Goal: Information Seeking & Learning: Check status

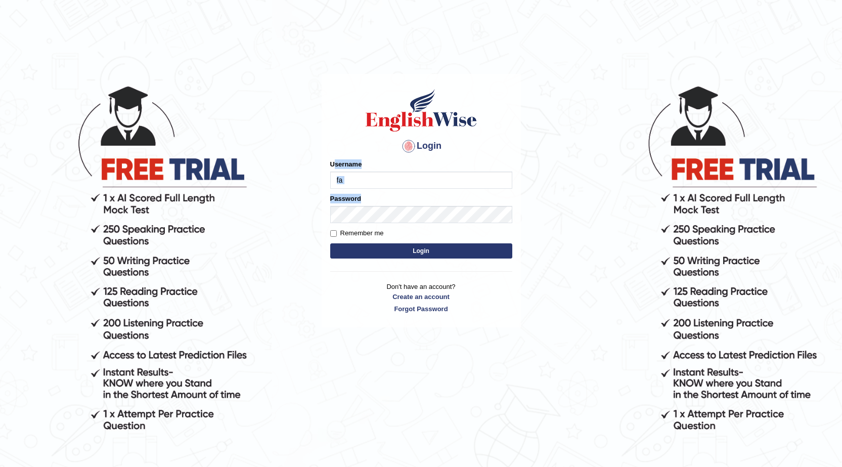
drag, startPoint x: 376, startPoint y: 181, endPoint x: 396, endPoint y: 204, distance: 30.8
click at [396, 204] on form "Please fix the following errors: Username fa Password Remember me Login" at bounding box center [421, 210] width 182 height 102
click at [353, 177] on input "fa" at bounding box center [421, 179] width 182 height 17
type input "farihaafghan556"
click at [407, 248] on button "Login" at bounding box center [421, 250] width 182 height 15
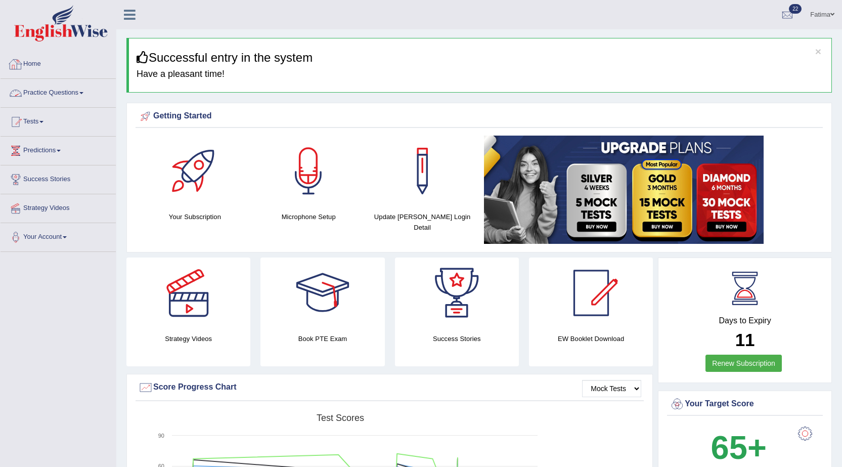
click at [66, 93] on link "Practice Questions" at bounding box center [58, 91] width 115 height 25
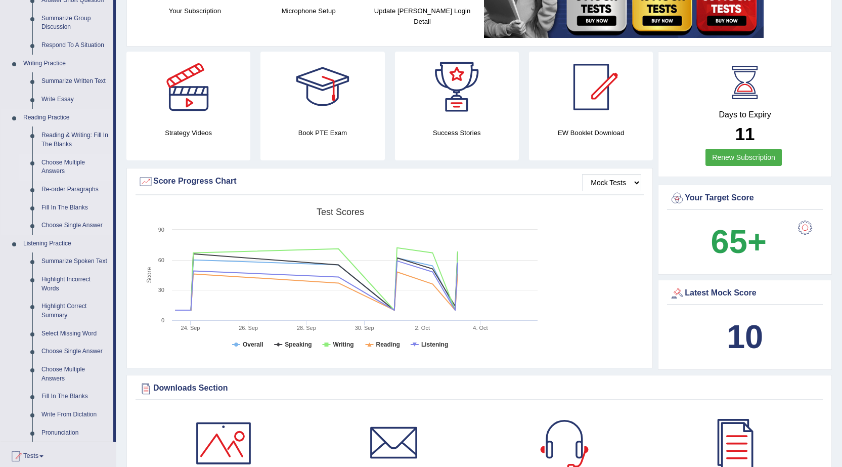
scroll to position [202, 0]
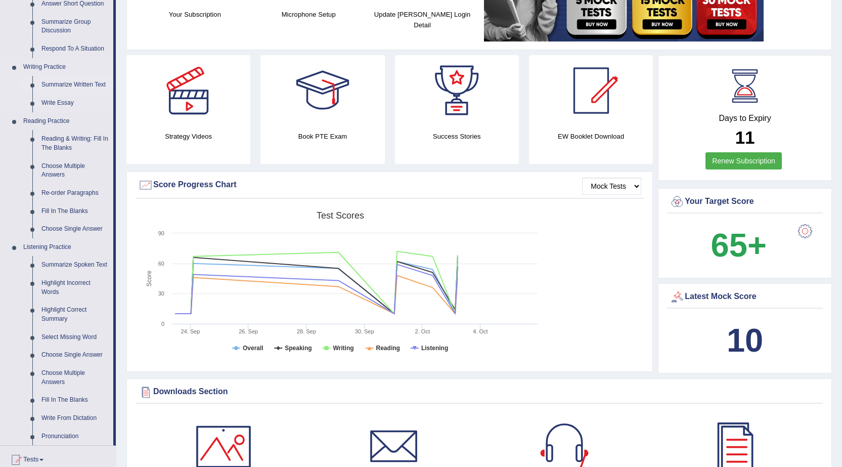
click at [72, 84] on link "Summarize Written Text" at bounding box center [75, 85] width 76 height 18
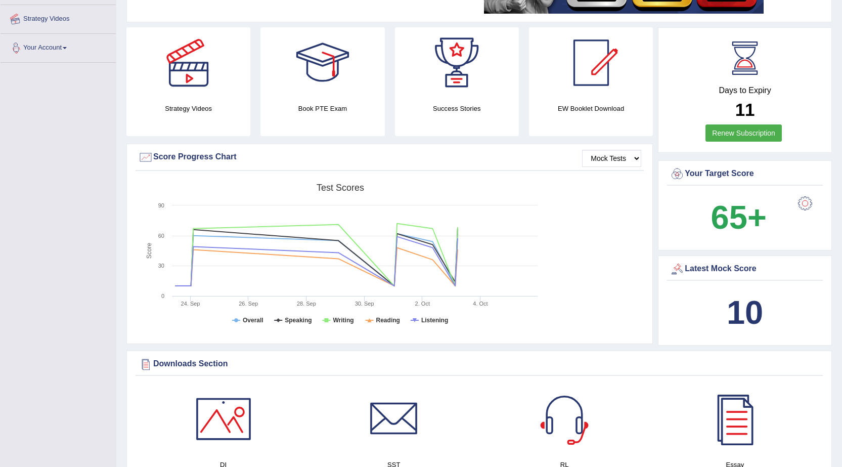
scroll to position [265, 0]
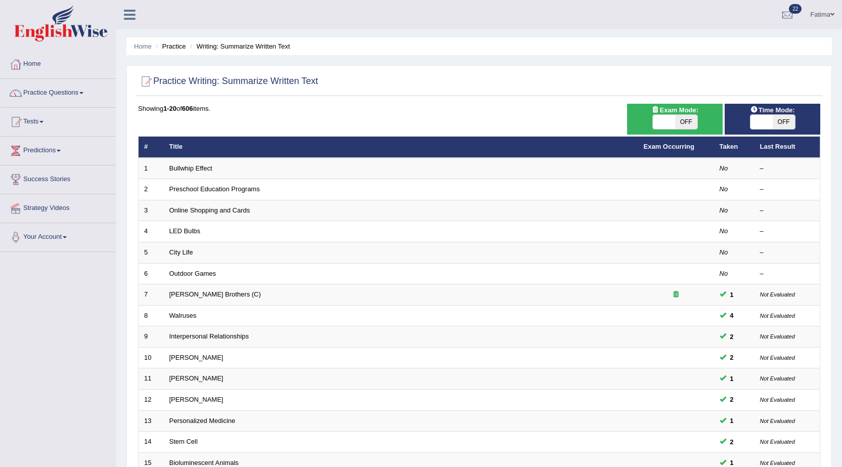
click at [689, 124] on span "OFF" at bounding box center [686, 122] width 22 height 14
checkbox input "true"
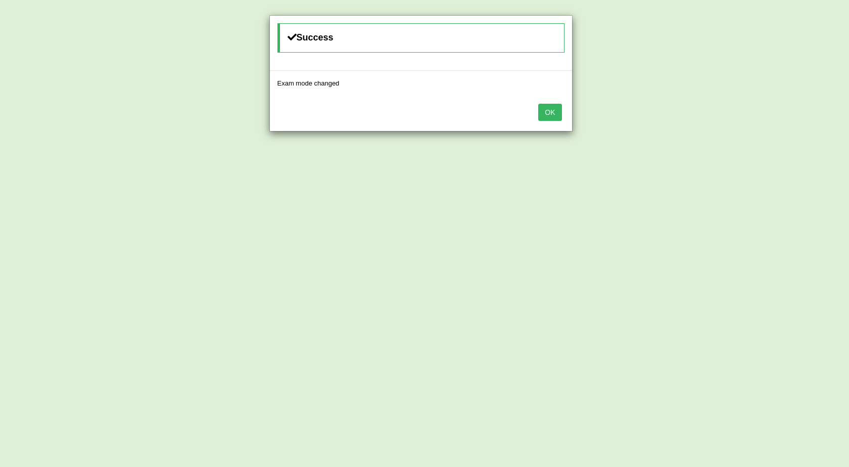
click at [547, 108] on button "OK" at bounding box center [549, 112] width 23 height 17
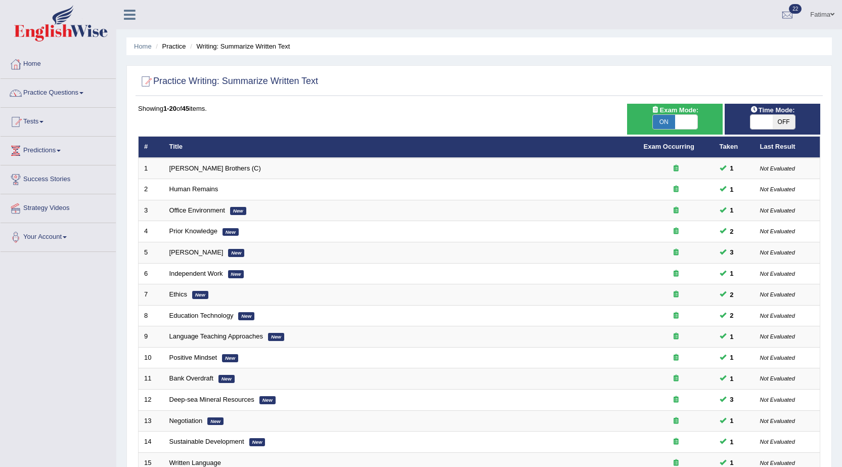
click at [779, 119] on span "OFF" at bounding box center [784, 122] width 22 height 14
checkbox input "true"
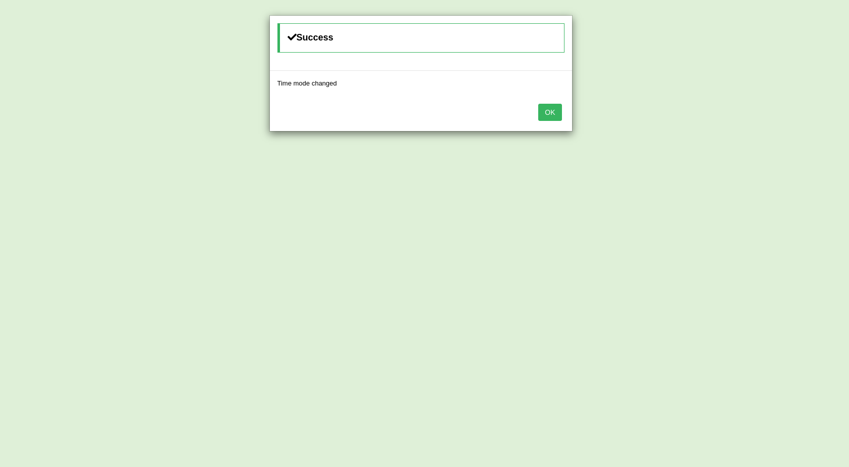
click at [555, 108] on button "OK" at bounding box center [549, 112] width 23 height 17
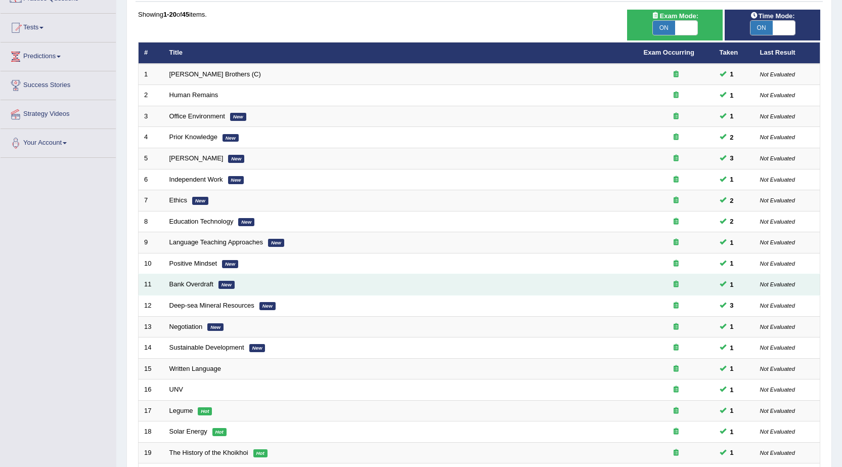
scroll to position [203, 0]
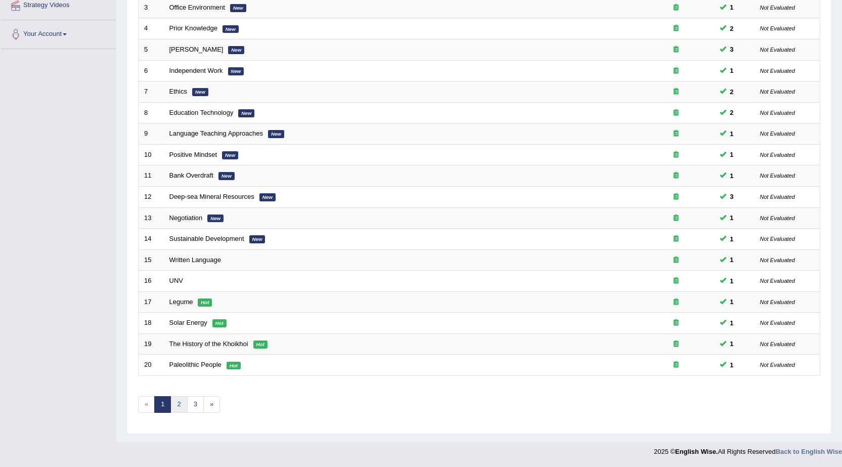
click at [179, 407] on link "2" at bounding box center [178, 404] width 17 height 17
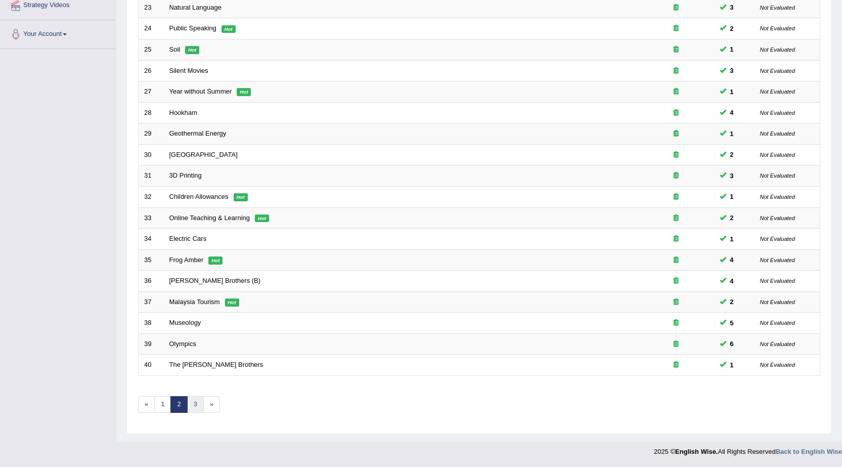
click at [195, 405] on link "3" at bounding box center [195, 404] width 17 height 17
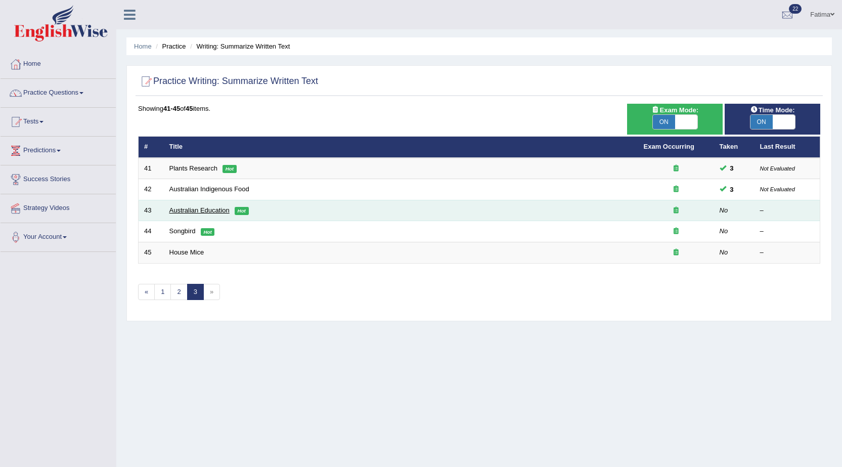
click at [203, 207] on link "Australian Education" at bounding box center [199, 210] width 60 height 8
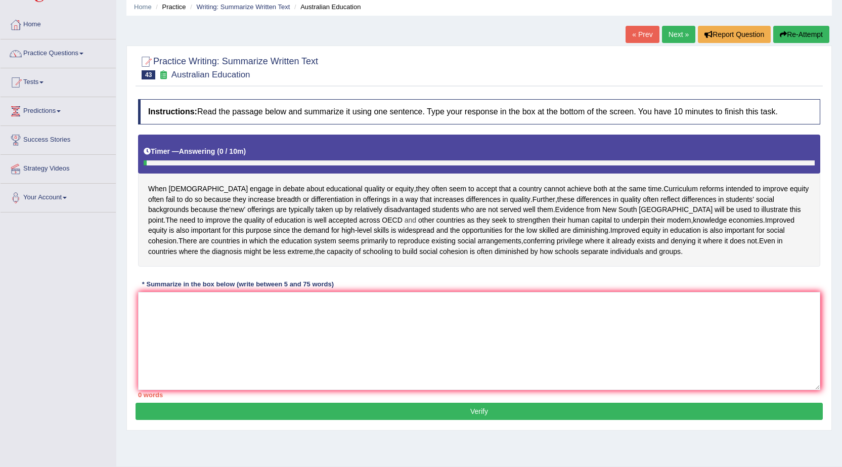
scroll to position [67, 0]
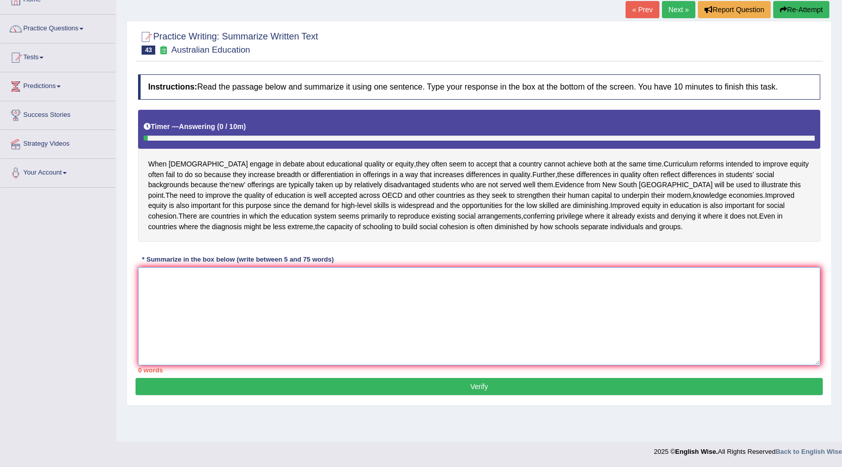
click at [321, 359] on textarea at bounding box center [479, 316] width 682 height 98
type textarea "I"
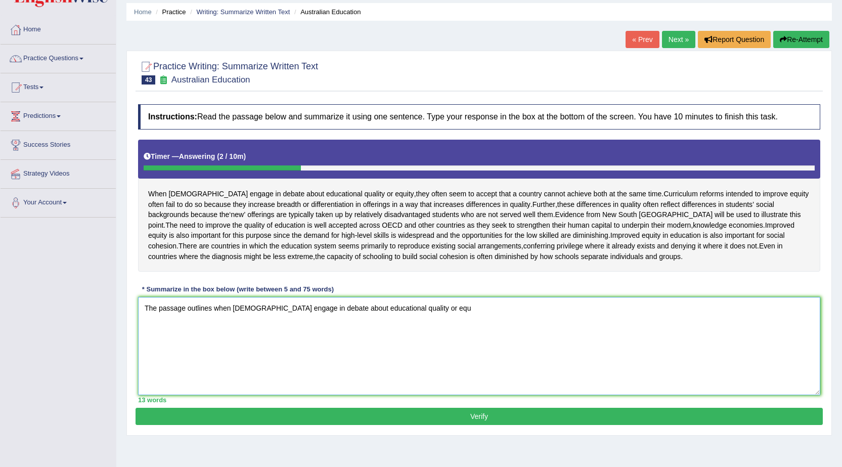
scroll to position [0, 0]
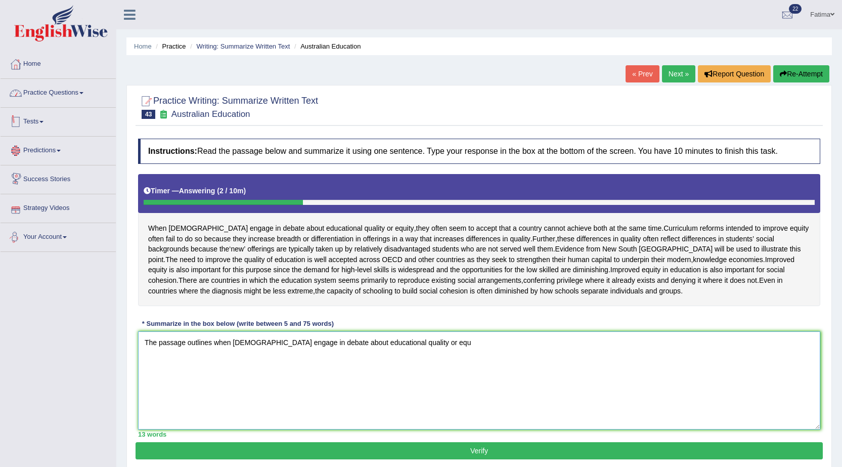
type textarea "The passage outlines when Australians engage in debate about educational qualit…"
click at [74, 87] on link "Practice Questions" at bounding box center [58, 91] width 115 height 25
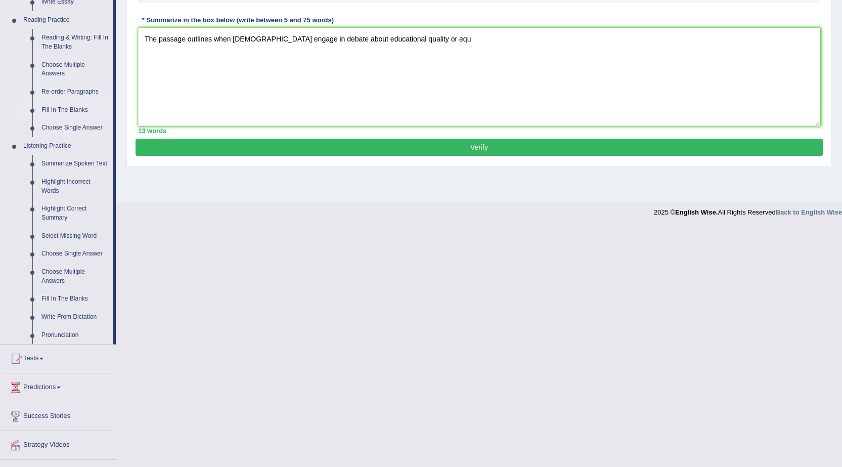
scroll to position [51, 0]
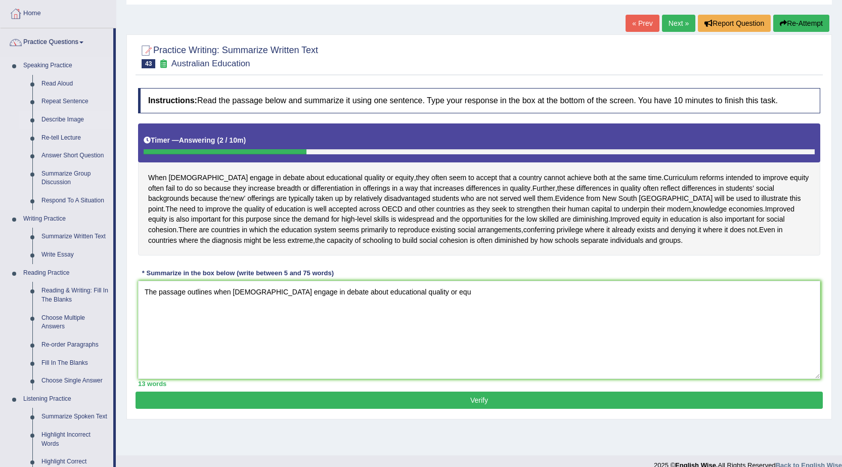
click at [64, 116] on link "Describe Image" at bounding box center [75, 120] width 76 height 18
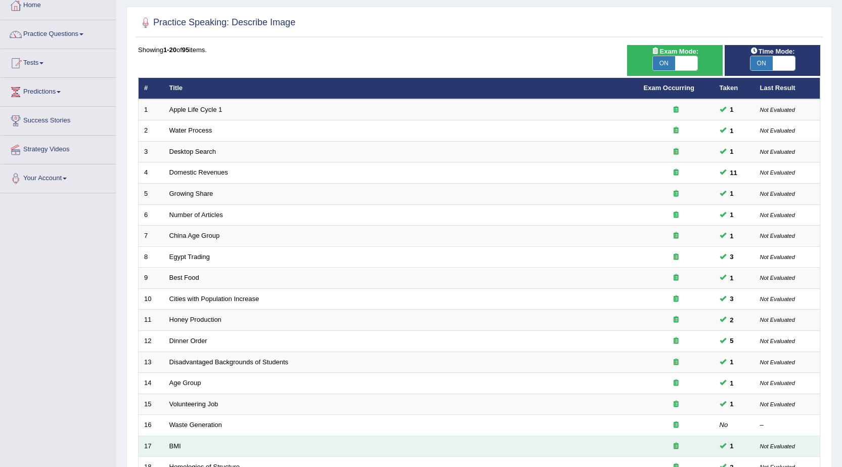
scroll to position [203, 0]
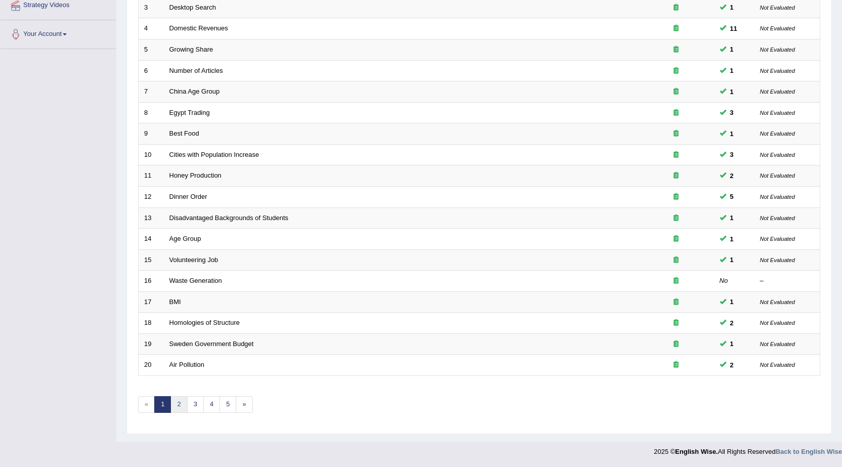
click at [184, 401] on link "2" at bounding box center [178, 404] width 17 height 17
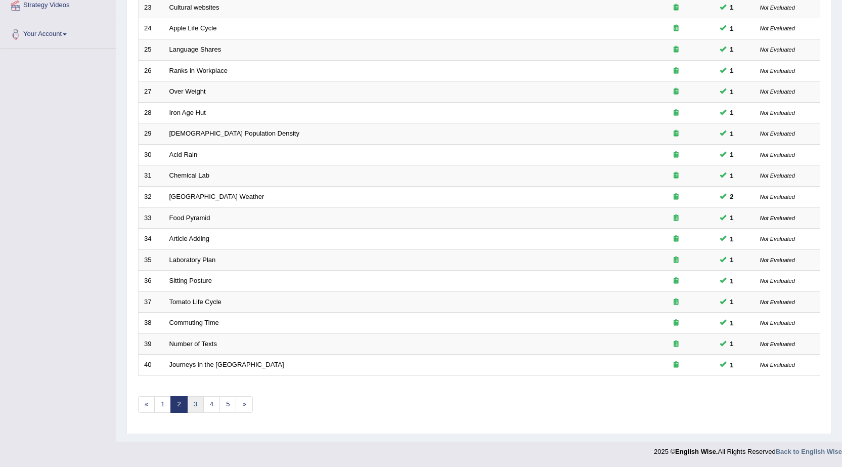
click at [193, 403] on link "3" at bounding box center [195, 404] width 17 height 17
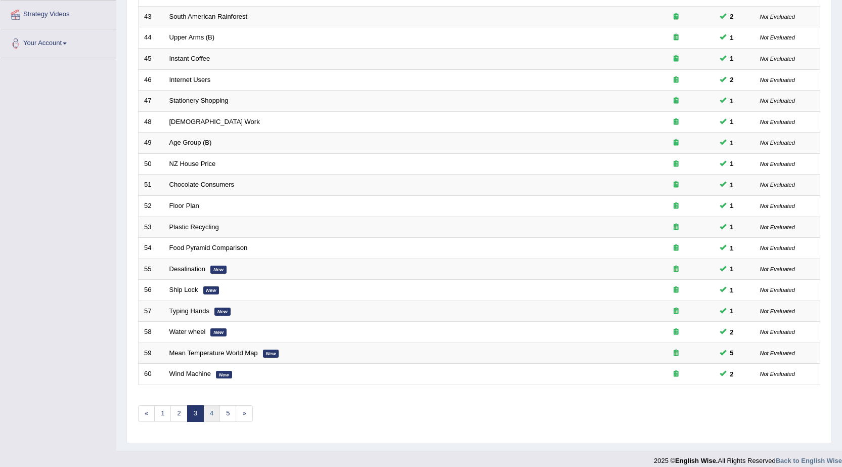
click at [212, 418] on link "4" at bounding box center [211, 413] width 17 height 17
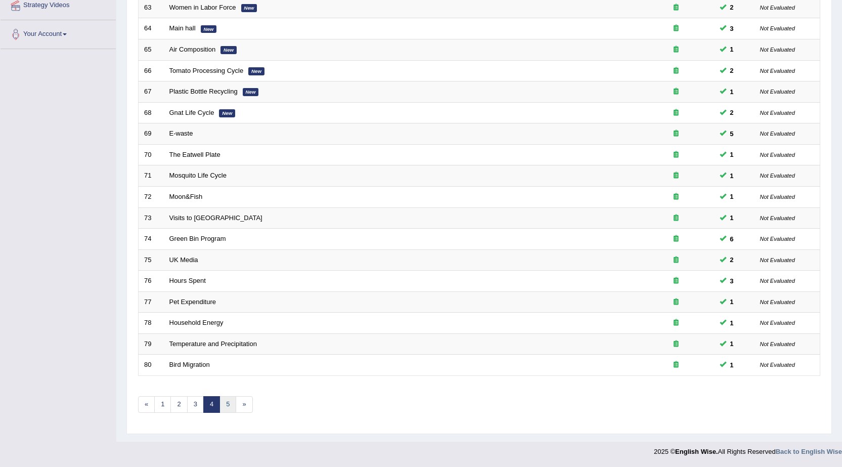
click at [224, 405] on link "5" at bounding box center [227, 404] width 17 height 17
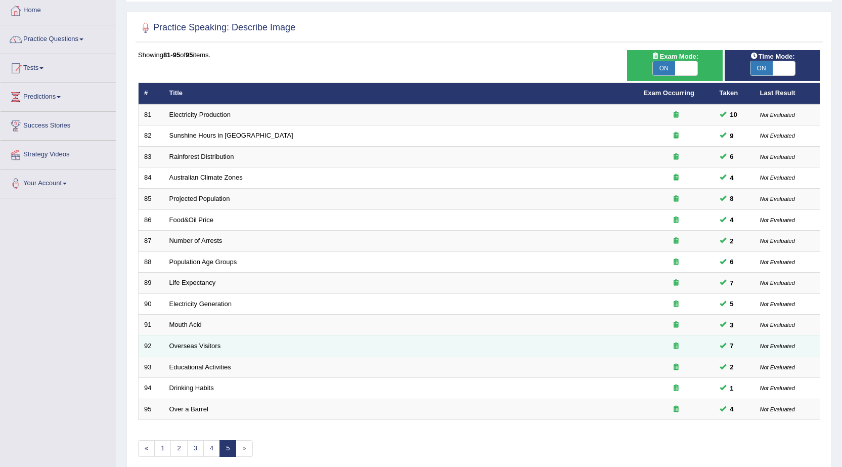
scroll to position [98, 0]
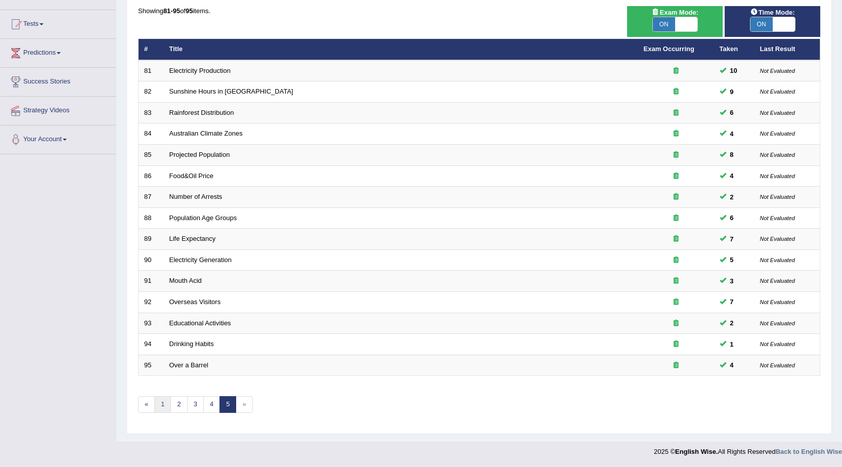
click at [161, 408] on link "1" at bounding box center [162, 404] width 17 height 17
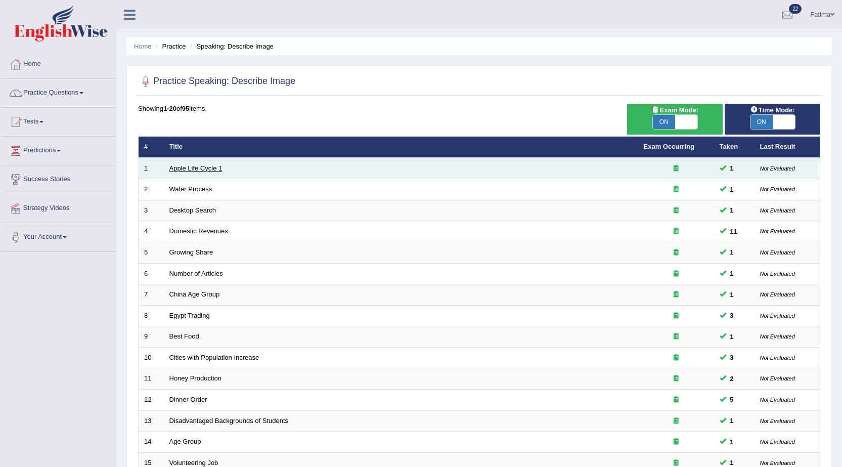
click at [204, 165] on link "Apple Life Cycle 1" at bounding box center [195, 168] width 53 height 8
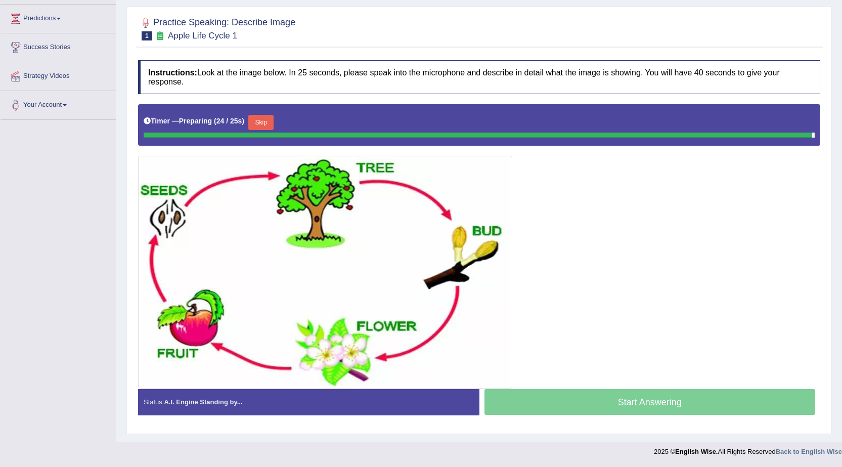
scroll to position [122, 0]
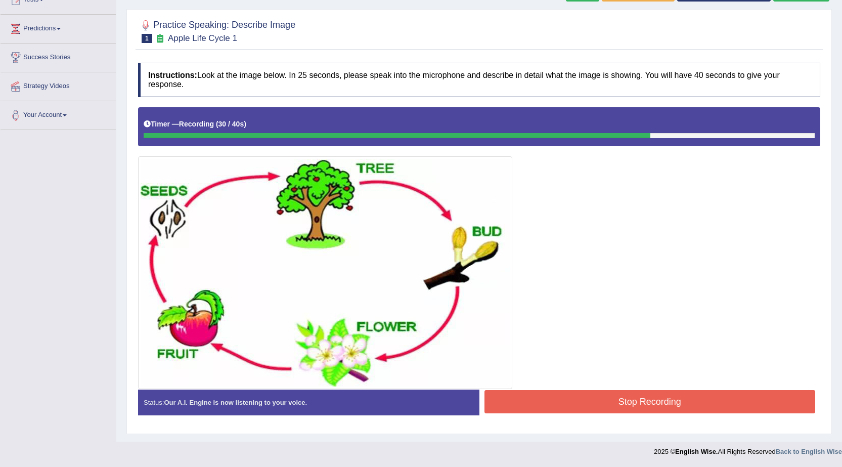
click at [561, 410] on button "Stop Recording" at bounding box center [649, 401] width 331 height 23
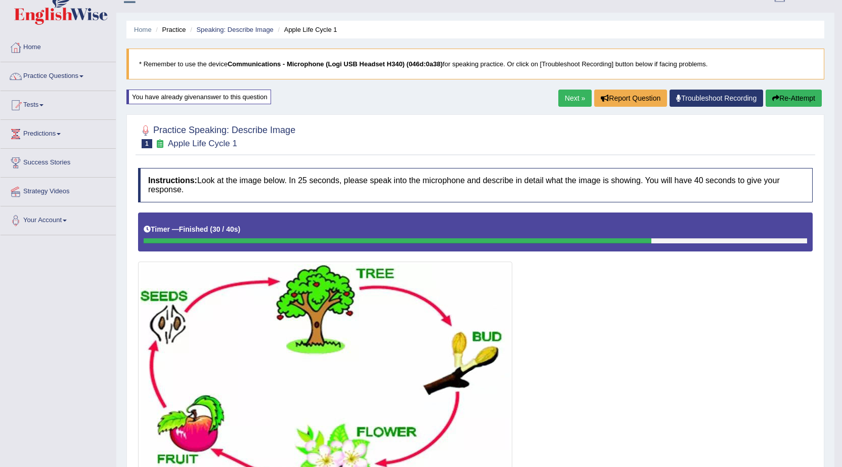
scroll to position [0, 0]
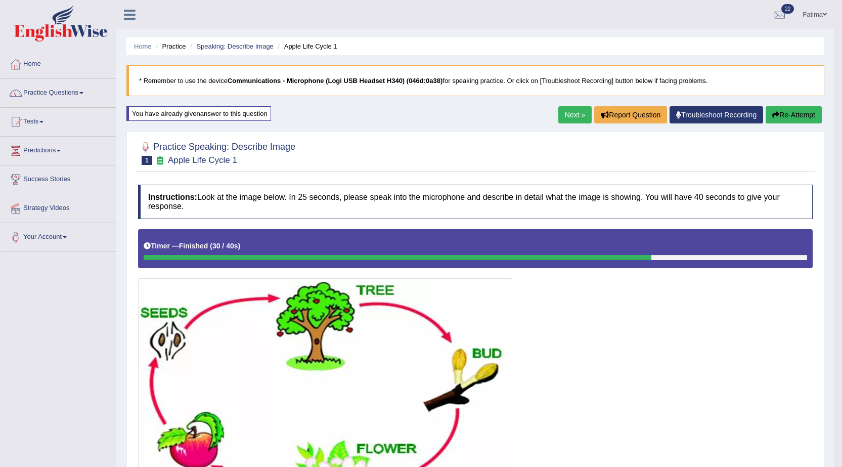
click at [791, 115] on button "Re-Attempt" at bounding box center [793, 114] width 56 height 17
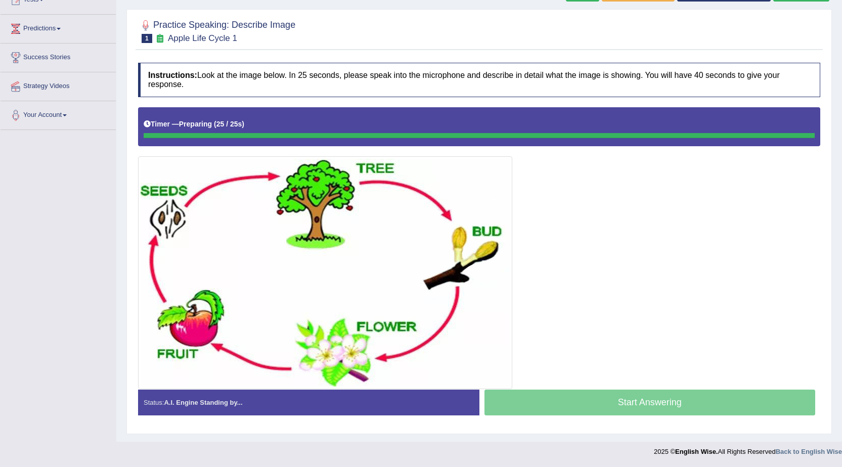
scroll to position [122, 0]
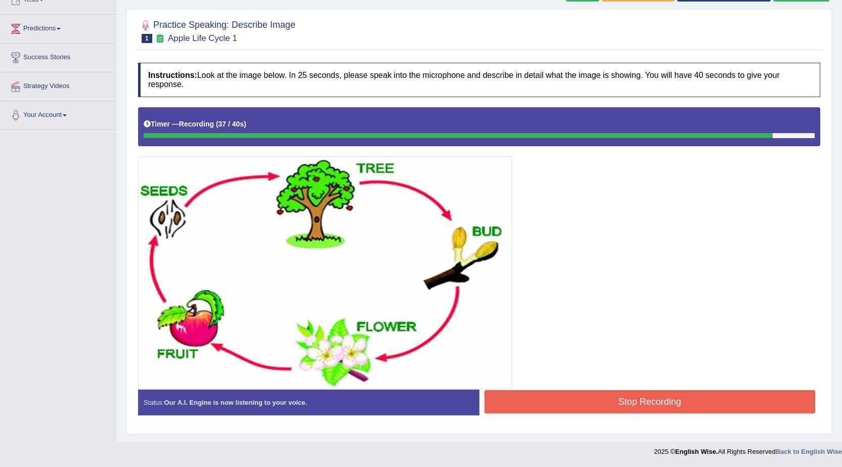
click at [558, 398] on button "Stop Recording" at bounding box center [649, 401] width 331 height 23
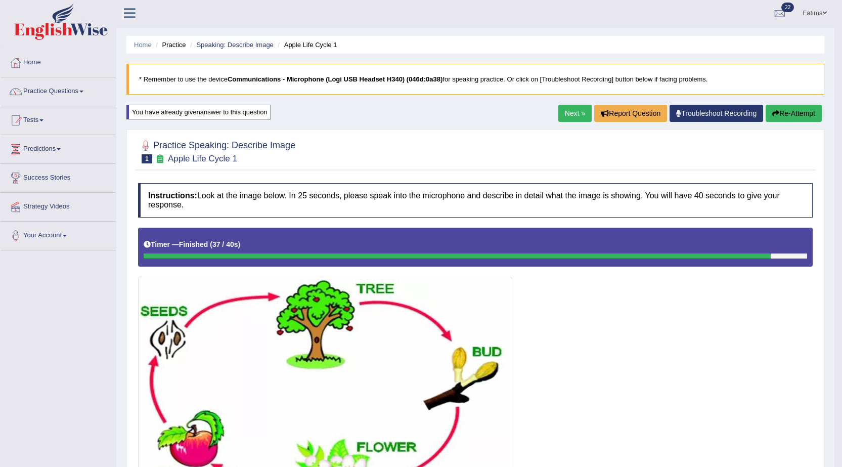
scroll to position [0, 0]
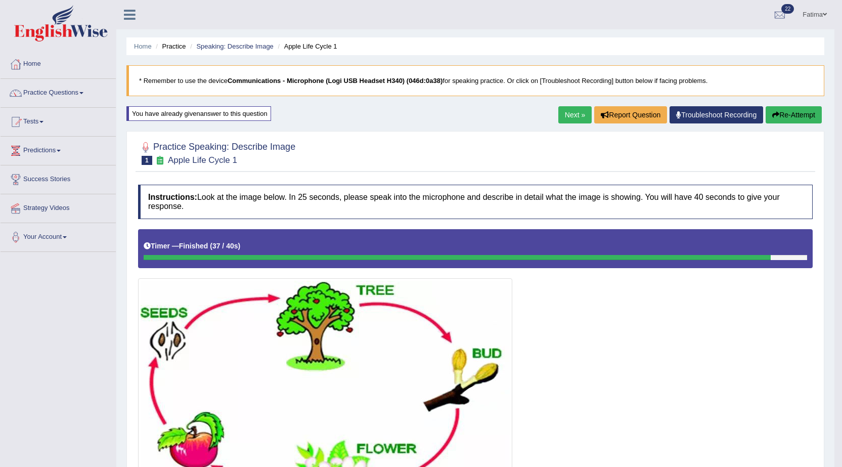
click at [572, 112] on link "Next »" at bounding box center [574, 114] width 33 height 17
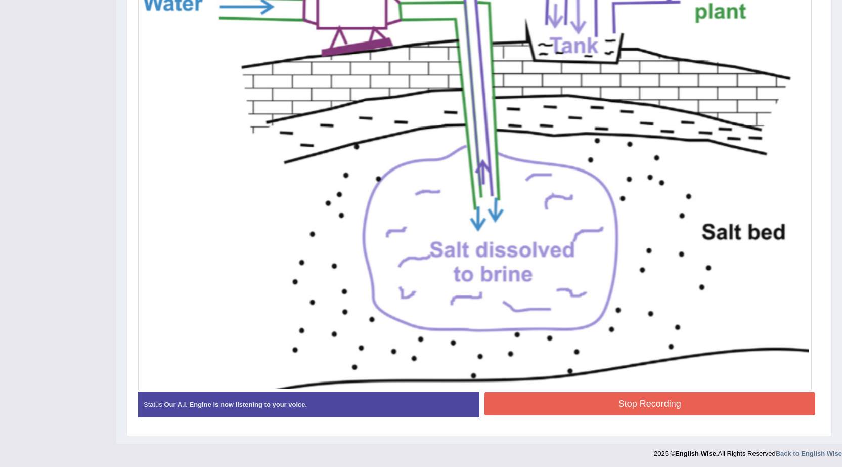
scroll to position [345, 0]
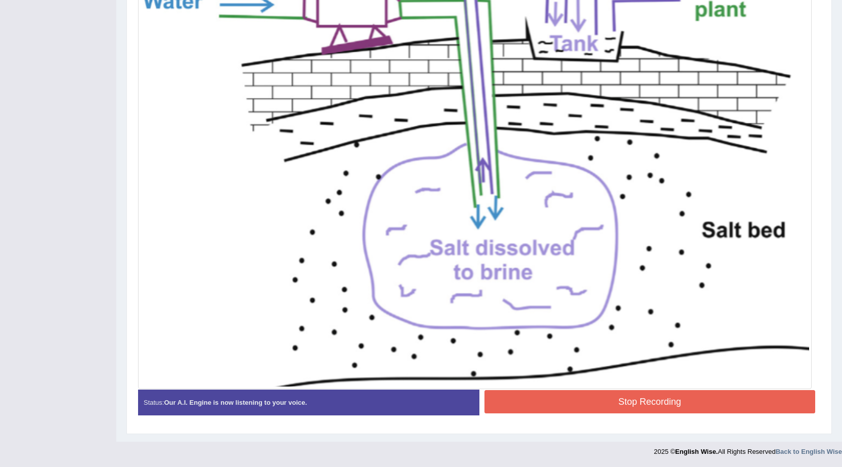
click at [543, 399] on button "Stop Recording" at bounding box center [649, 401] width 331 height 23
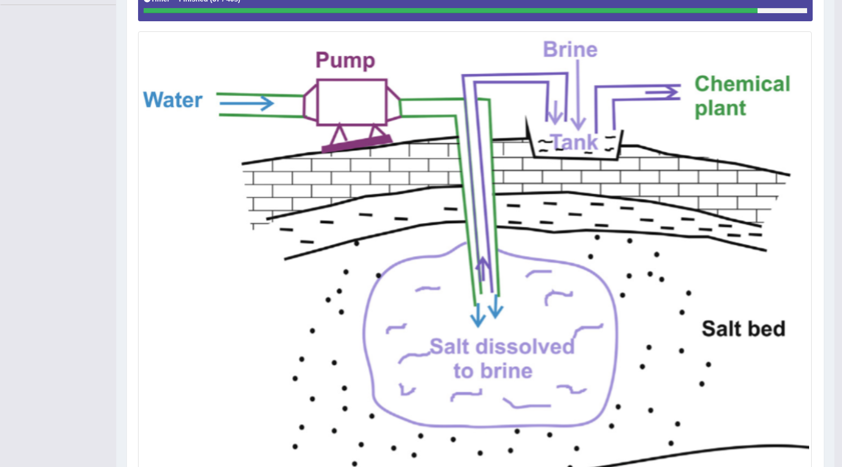
scroll to position [0, 0]
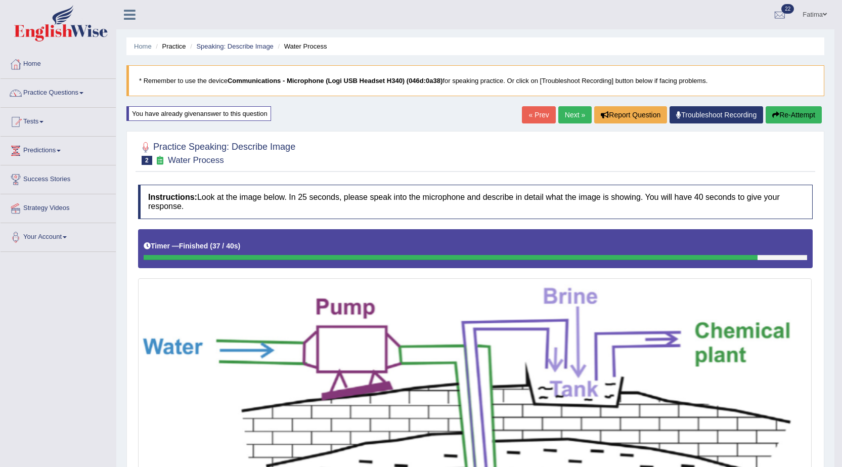
click at [568, 118] on link "Next »" at bounding box center [574, 114] width 33 height 17
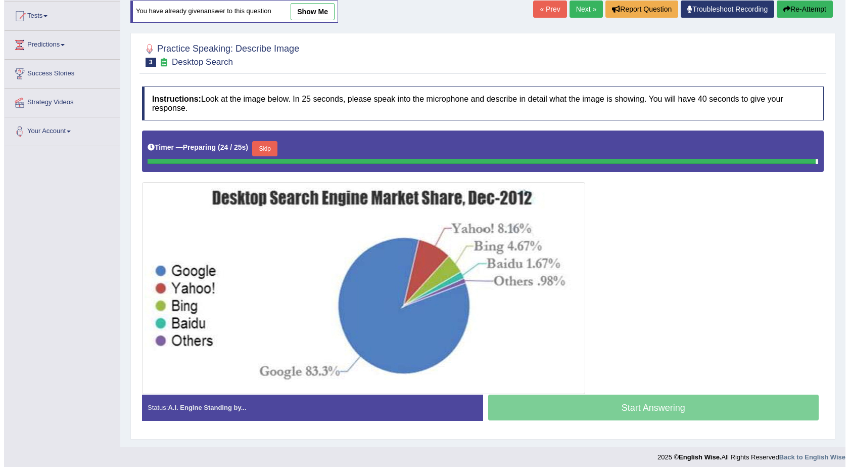
scroll to position [101, 0]
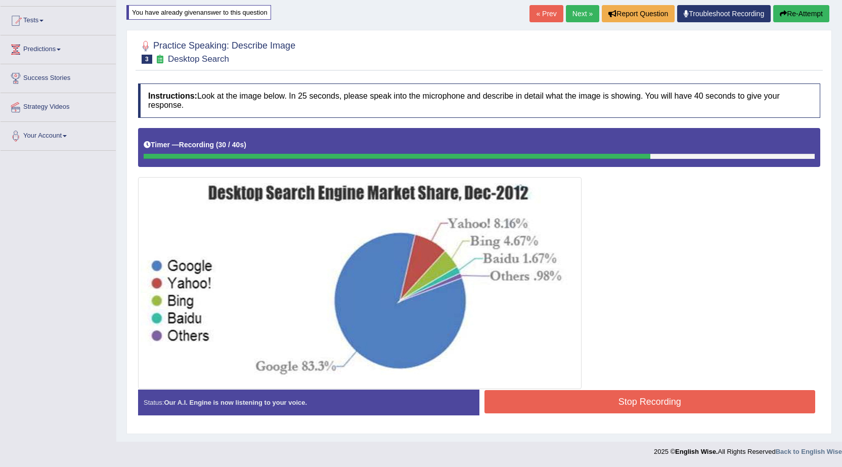
click at [554, 402] on button "Stop Recording" at bounding box center [649, 401] width 331 height 23
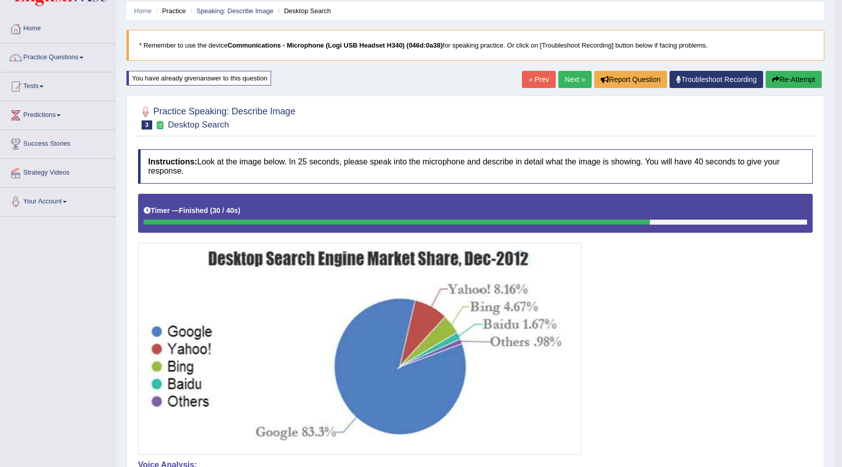
scroll to position [0, 0]
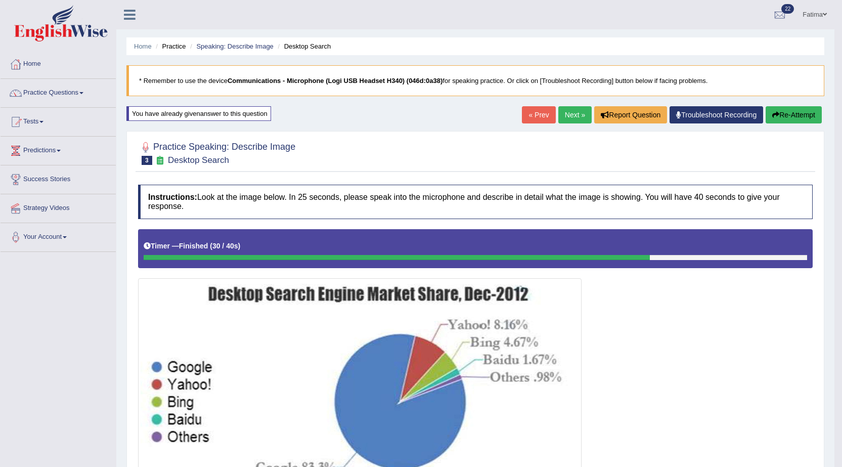
click at [789, 116] on button "Re-Attempt" at bounding box center [793, 114] width 56 height 17
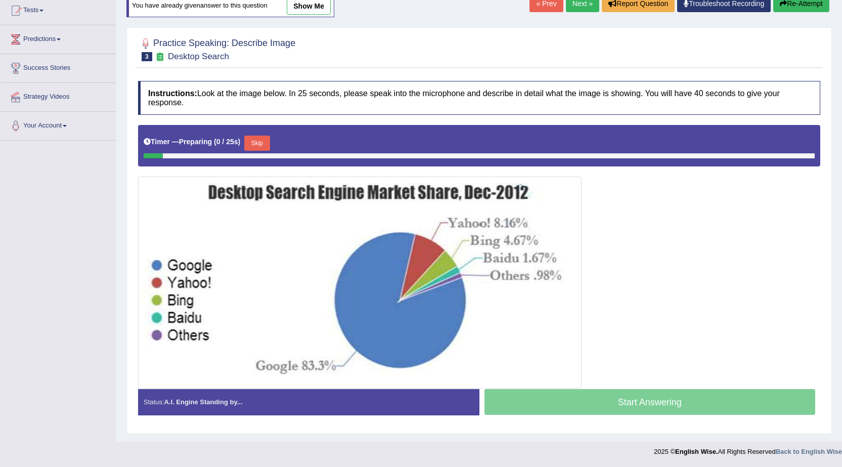
click at [261, 142] on button "Skip" at bounding box center [256, 142] width 25 height 15
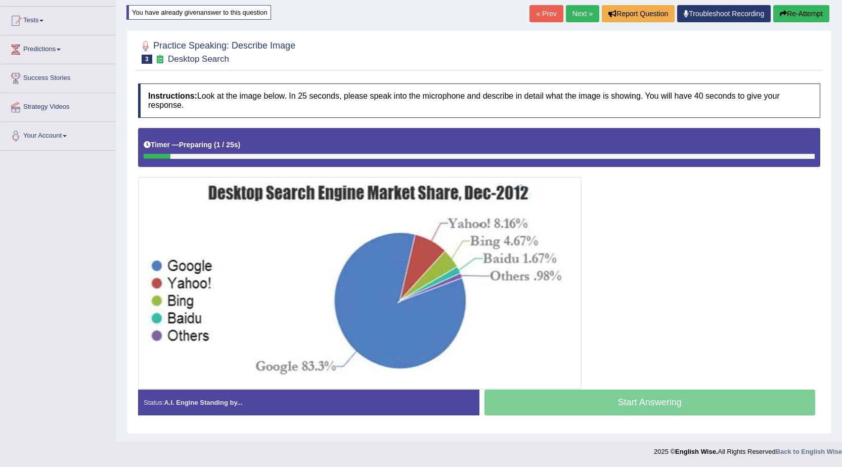
scroll to position [101, 0]
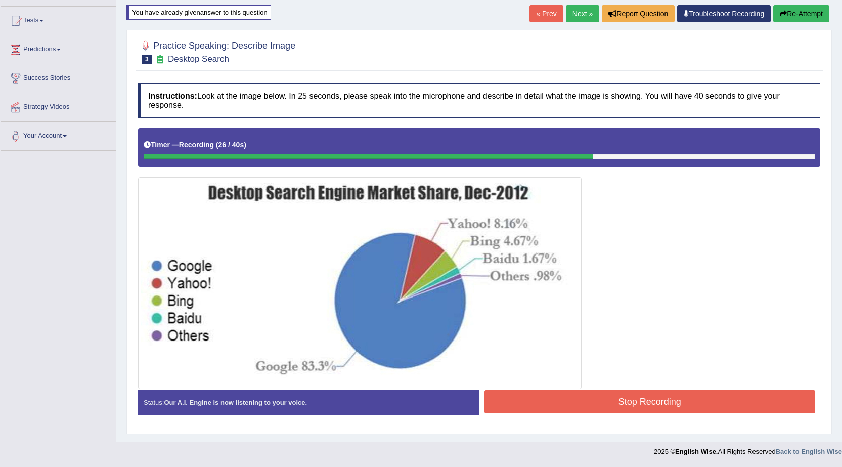
click at [531, 410] on button "Stop Recording" at bounding box center [649, 401] width 331 height 23
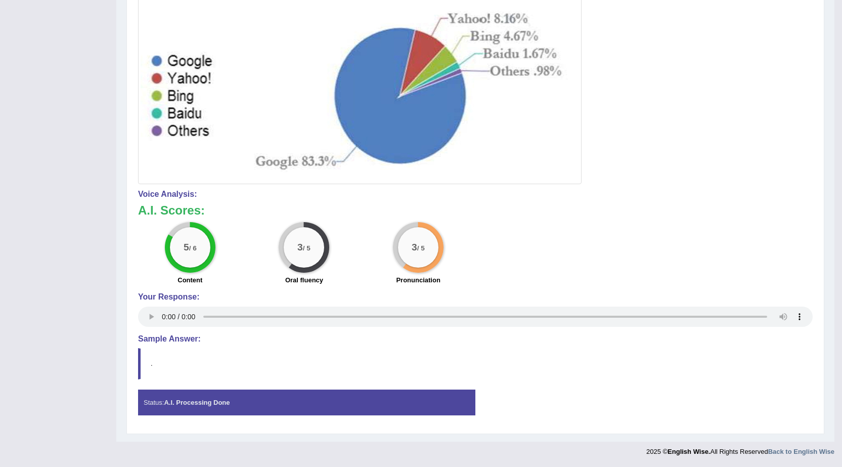
scroll to position [0, 0]
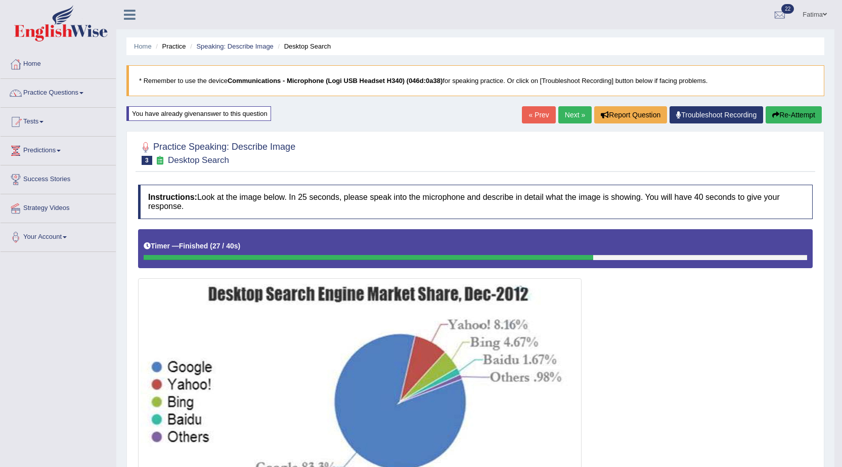
click at [794, 115] on button "Re-Attempt" at bounding box center [793, 114] width 56 height 17
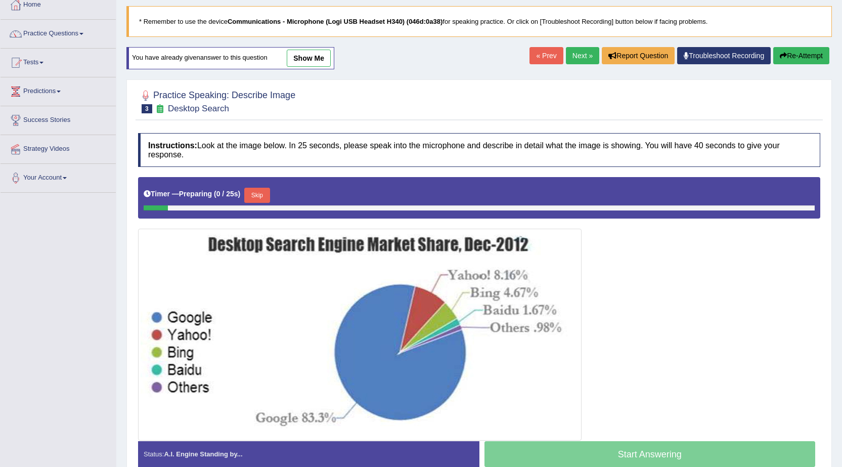
drag, startPoint x: 264, startPoint y: 193, endPoint x: 283, endPoint y: 184, distance: 21.0
click at [267, 192] on button "Skip" at bounding box center [256, 195] width 25 height 15
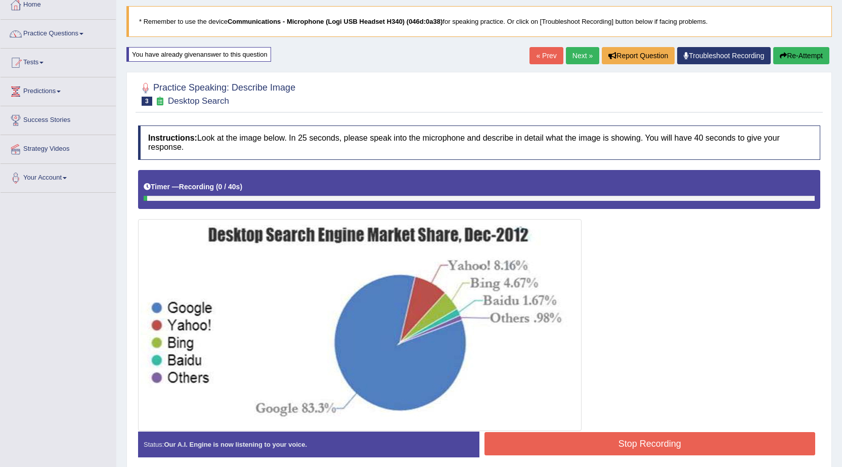
scroll to position [101, 0]
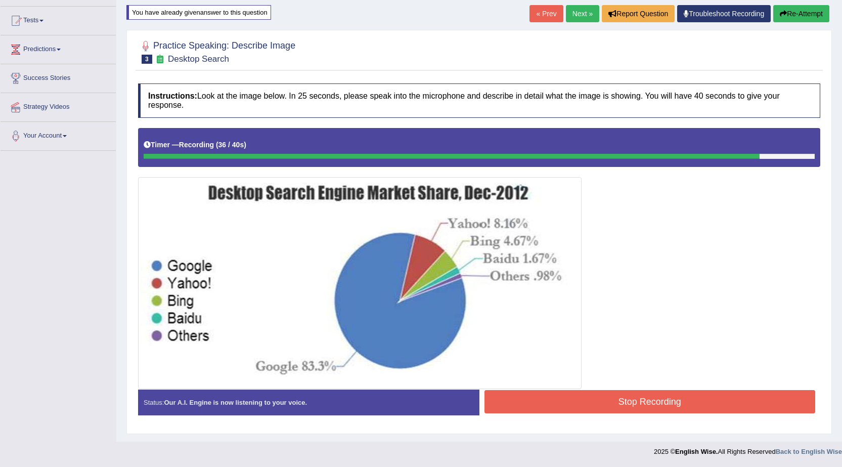
click at [527, 394] on button "Stop Recording" at bounding box center [649, 401] width 331 height 23
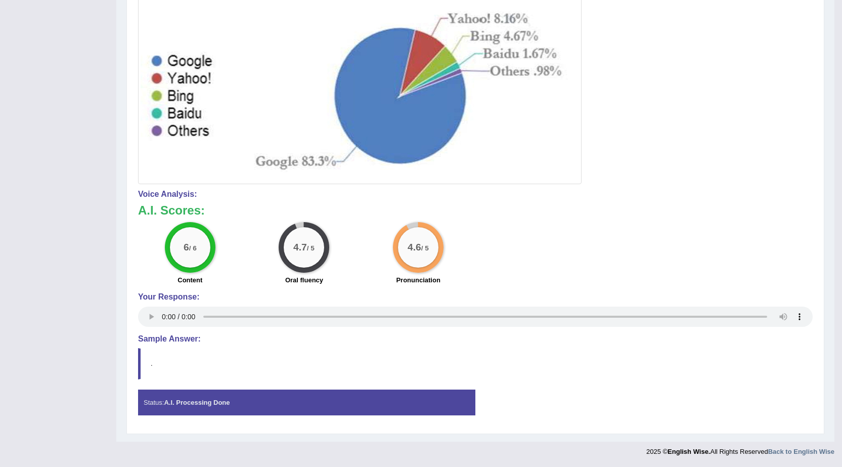
scroll to position [0, 0]
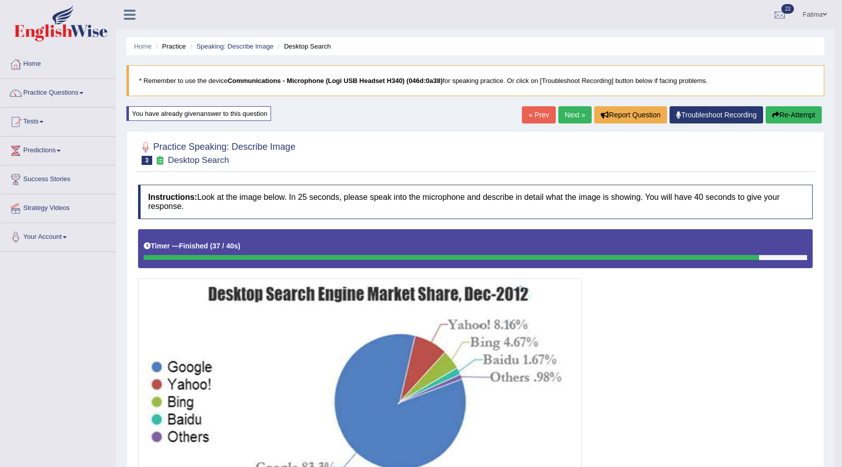
click at [573, 115] on link "Next »" at bounding box center [574, 114] width 33 height 17
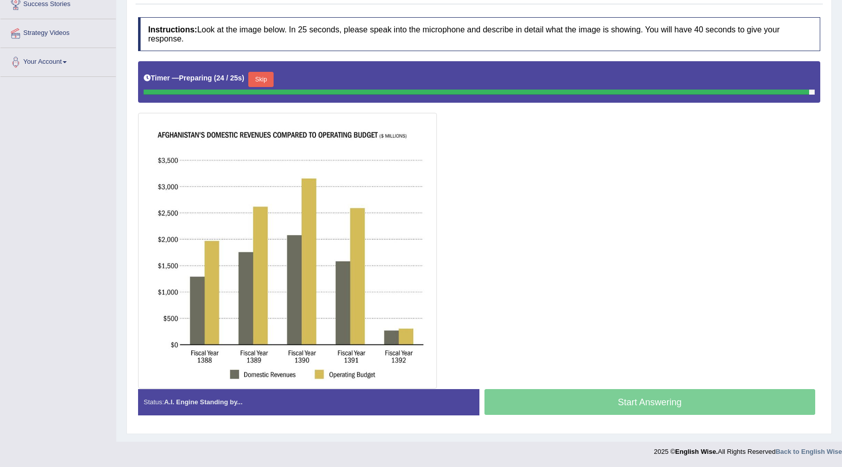
scroll to position [165, 0]
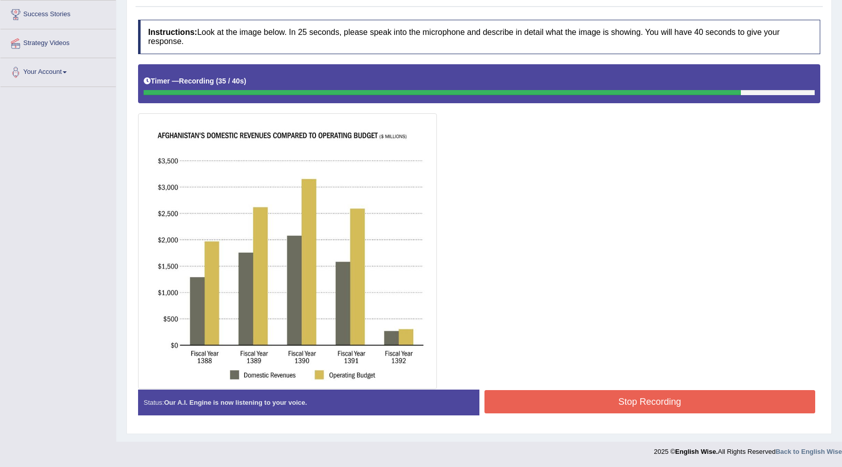
click at [586, 401] on button "Stop Recording" at bounding box center [649, 401] width 331 height 23
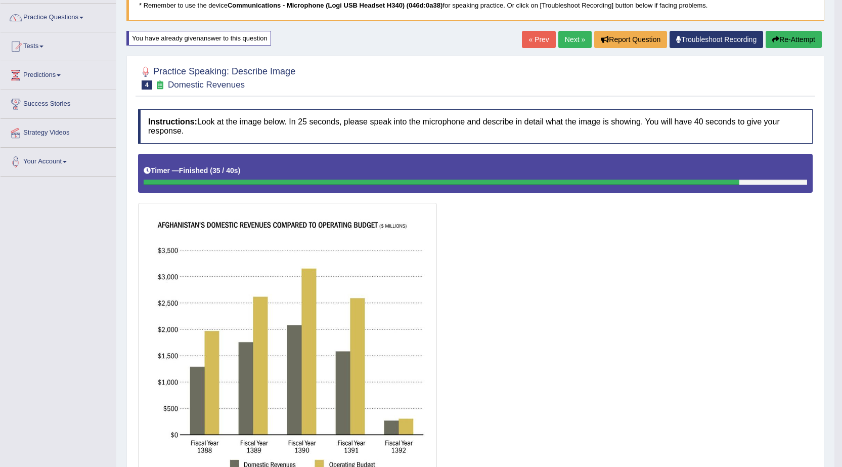
scroll to position [66, 0]
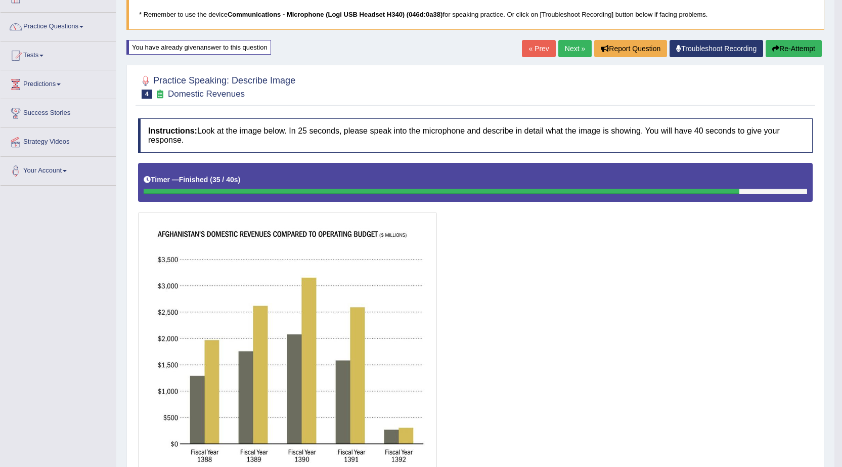
click at [784, 49] on button "Re-Attempt" at bounding box center [793, 48] width 56 height 17
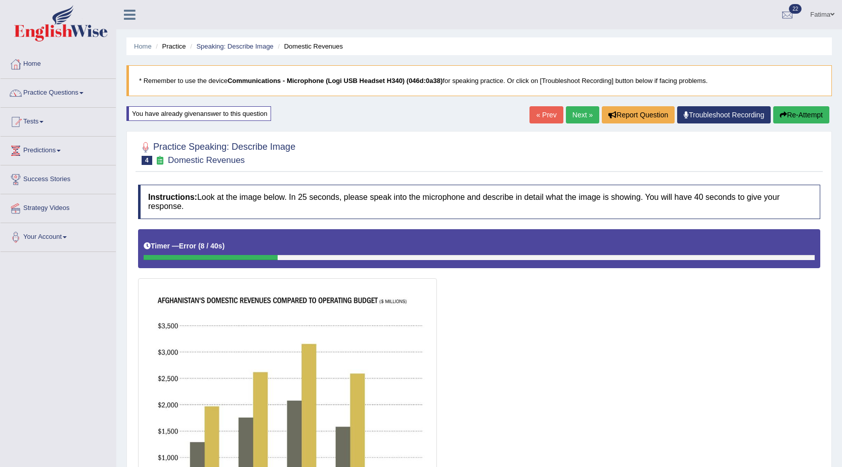
click at [800, 108] on button "Re-Attempt" at bounding box center [801, 114] width 56 height 17
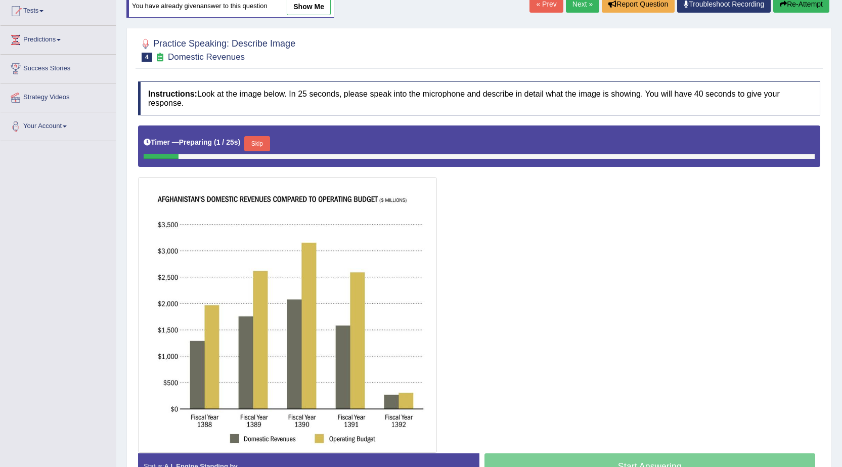
scroll to position [175, 0]
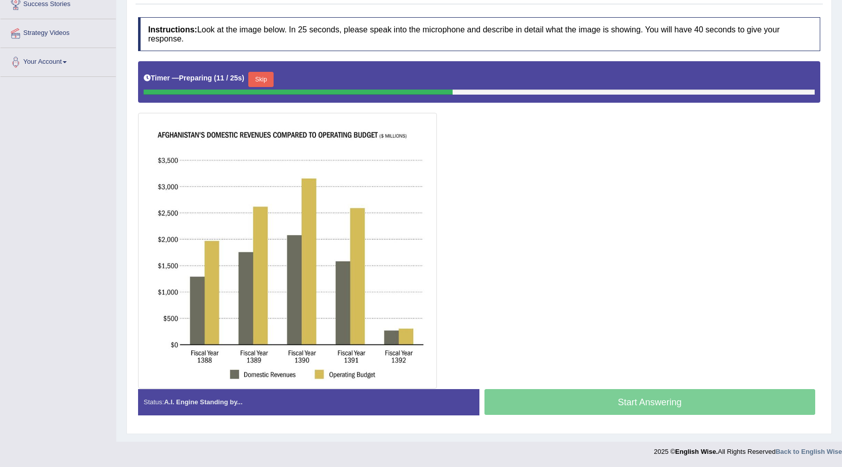
click at [266, 79] on button "Skip" at bounding box center [260, 79] width 25 height 15
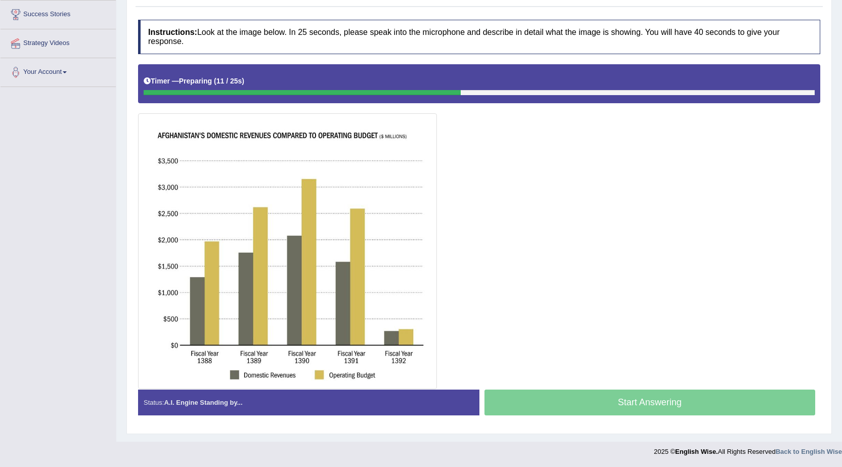
scroll to position [165, 0]
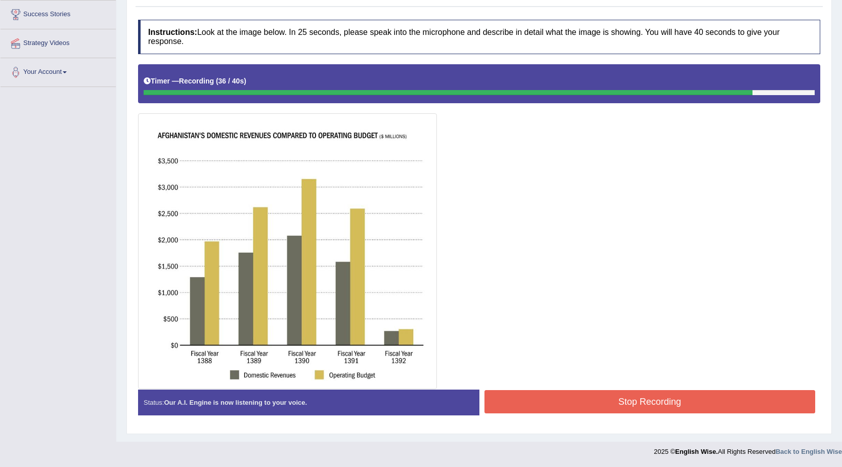
click at [516, 399] on button "Stop Recording" at bounding box center [649, 401] width 331 height 23
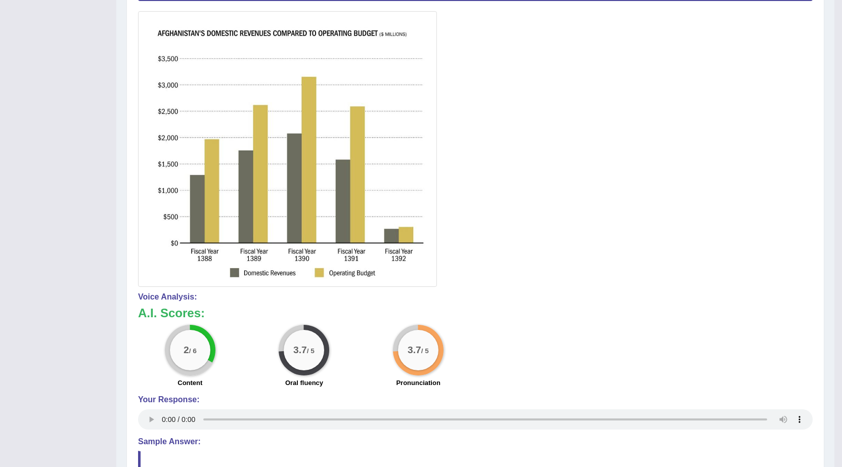
scroll to position [66, 0]
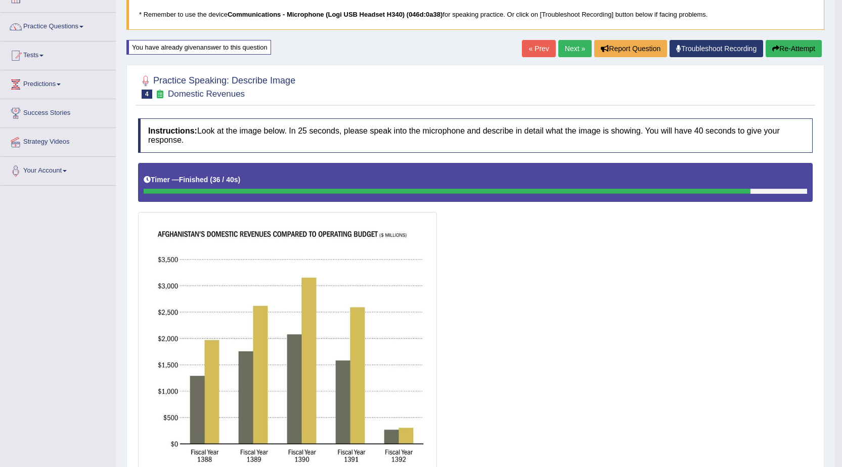
click at [786, 44] on button "Re-Attempt" at bounding box center [793, 48] width 56 height 17
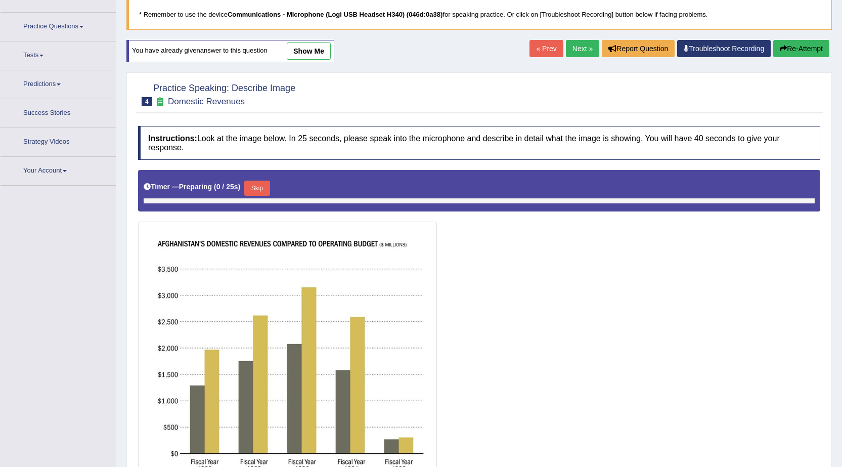
scroll to position [175, 0]
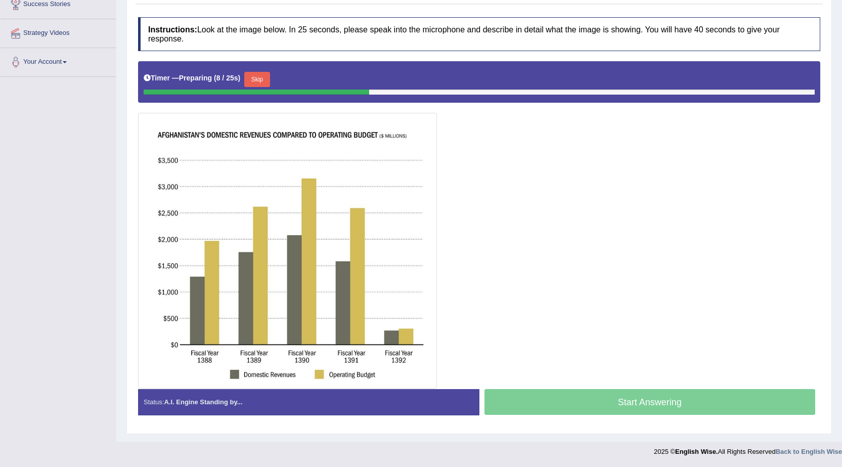
click at [256, 75] on button "Skip" at bounding box center [256, 79] width 25 height 15
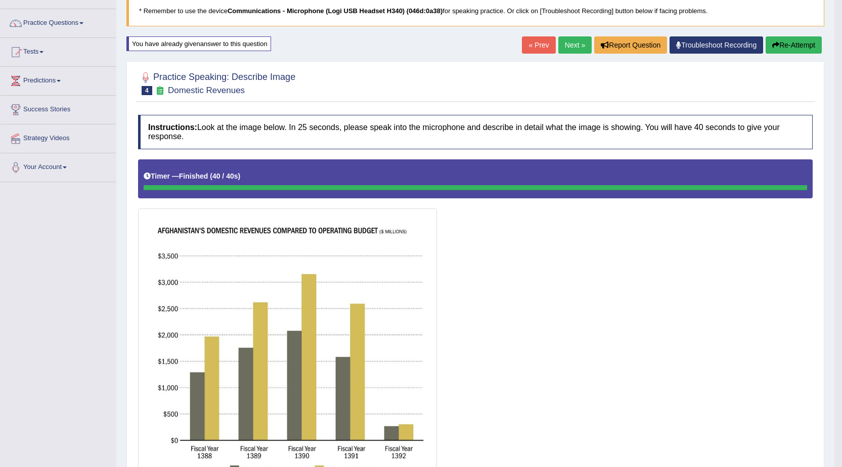
scroll to position [0, 0]
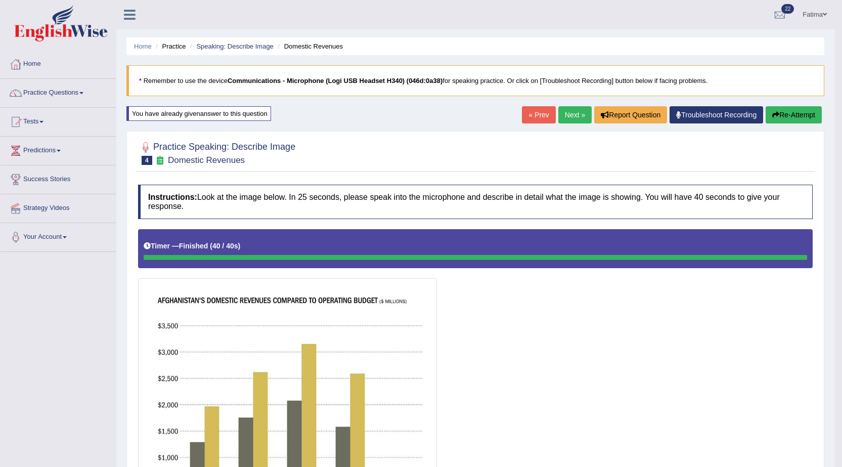
click at [803, 115] on button "Re-Attempt" at bounding box center [793, 114] width 56 height 17
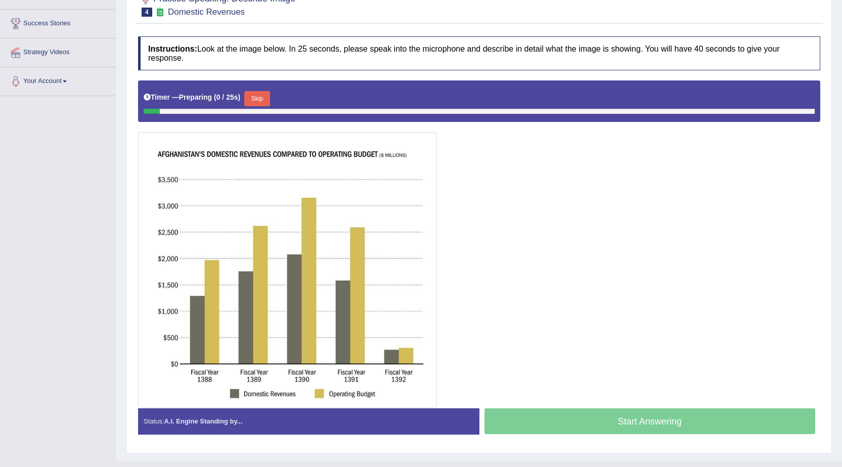
scroll to position [175, 0]
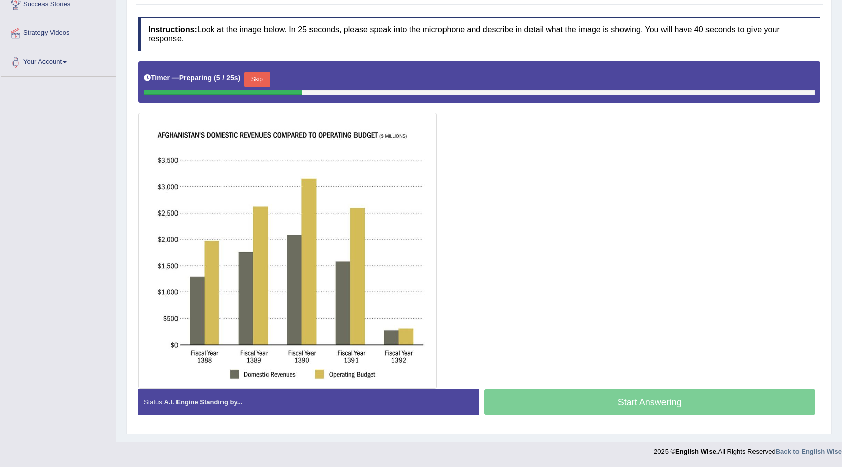
click at [268, 77] on button "Skip" at bounding box center [256, 79] width 25 height 15
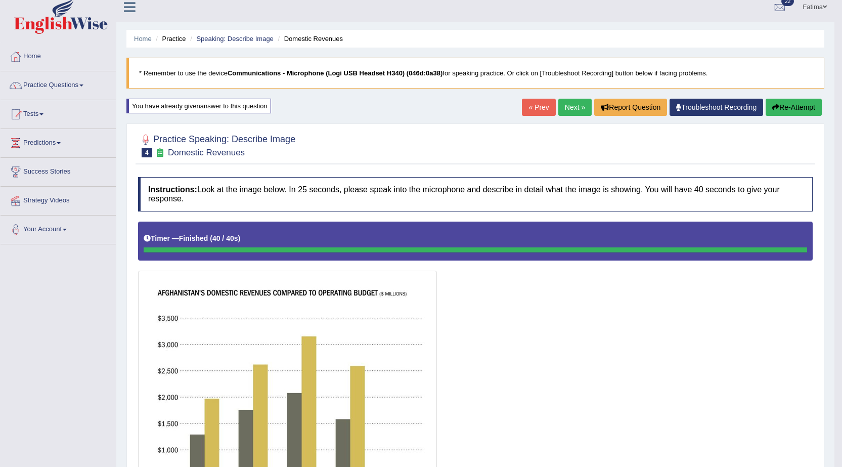
scroll to position [0, 0]
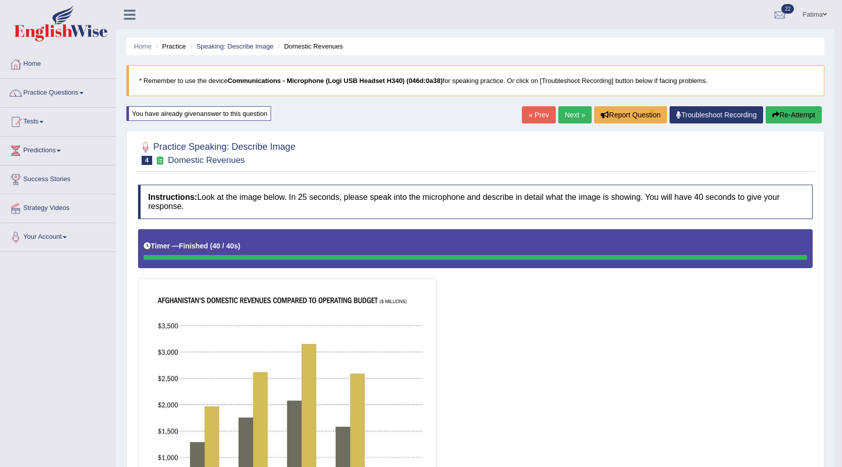
click at [788, 116] on button "Re-Attempt" at bounding box center [793, 114] width 56 height 17
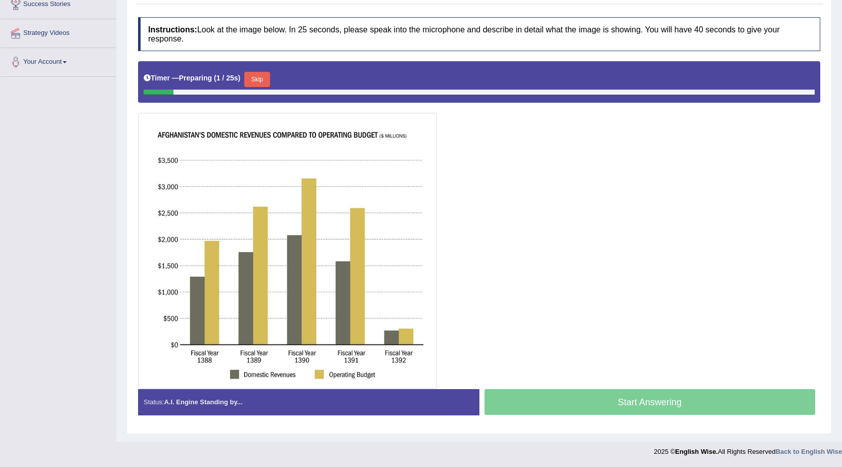
drag, startPoint x: 258, startPoint y: 77, endPoint x: 264, endPoint y: 76, distance: 6.2
click at [261, 76] on button "Skip" at bounding box center [256, 79] width 25 height 15
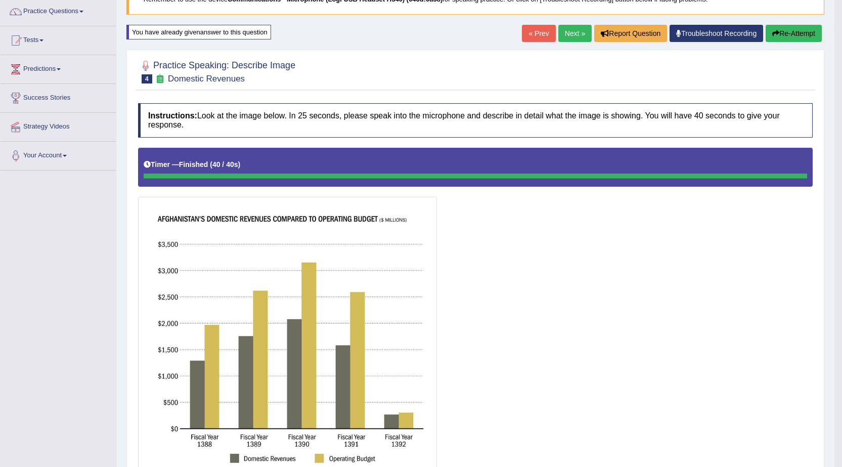
scroll to position [66, 0]
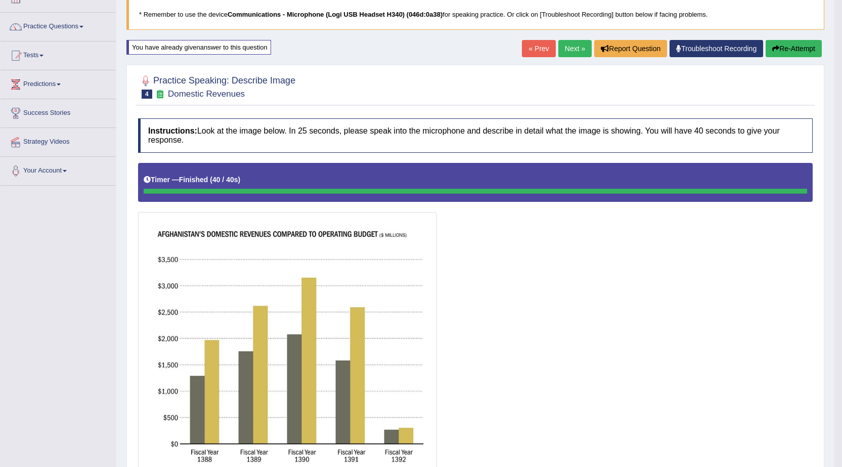
click at [789, 54] on button "Re-Attempt" at bounding box center [793, 48] width 56 height 17
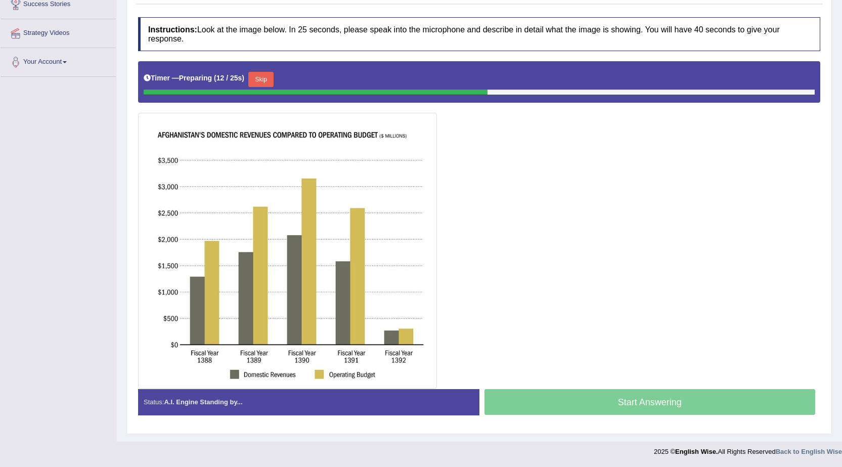
click at [269, 79] on button "Skip" at bounding box center [260, 79] width 25 height 15
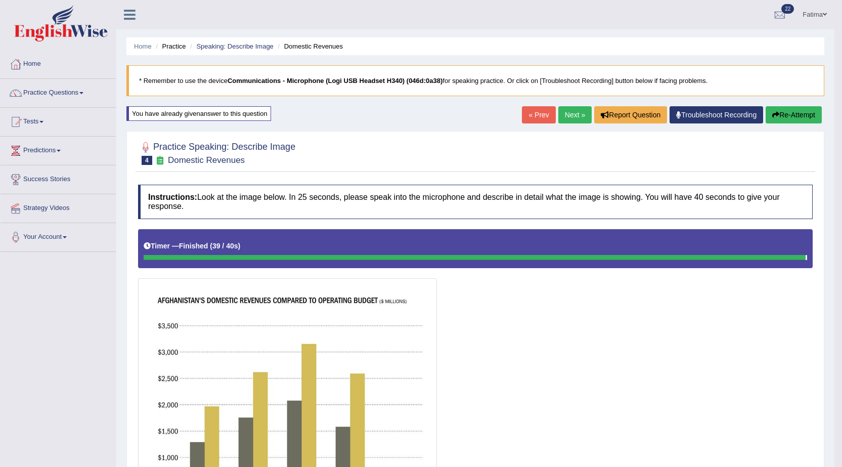
click at [777, 104] on div "Home Practice Speaking: Describe Image Domestic Revenues * Remember to use the …" at bounding box center [475, 405] width 718 height 811
click at [775, 113] on icon "button" at bounding box center [775, 114] width 7 height 7
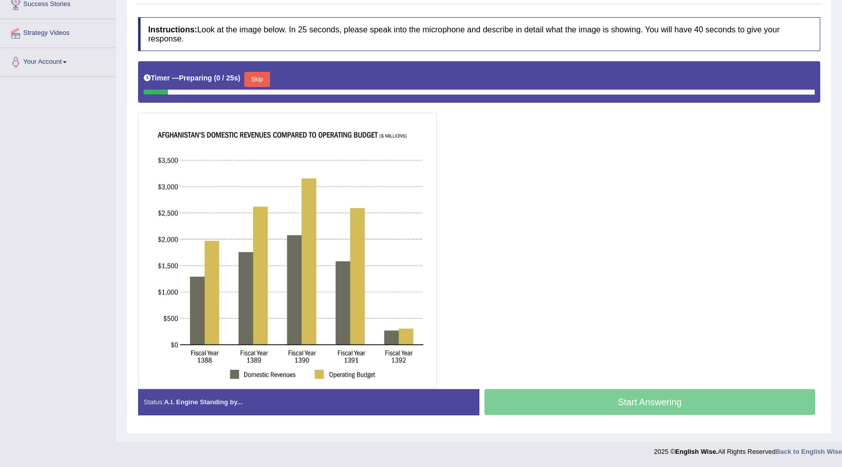
click at [263, 79] on button "Skip" at bounding box center [256, 79] width 25 height 15
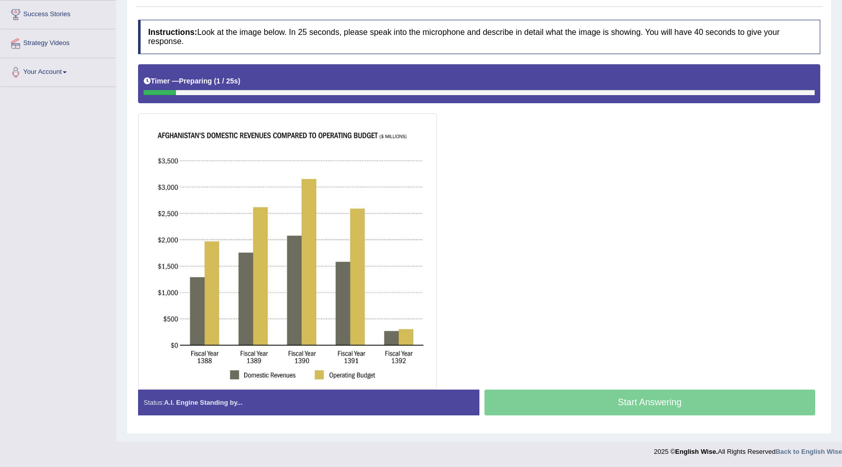
scroll to position [165, 0]
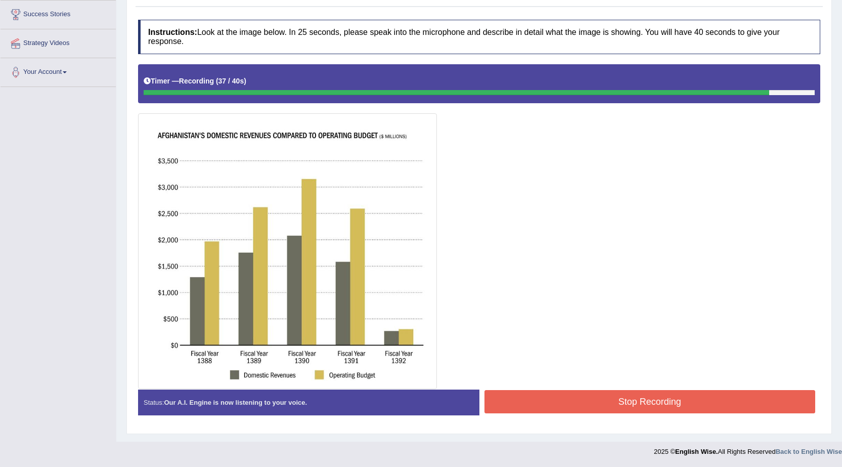
click at [601, 406] on button "Stop Recording" at bounding box center [649, 401] width 331 height 23
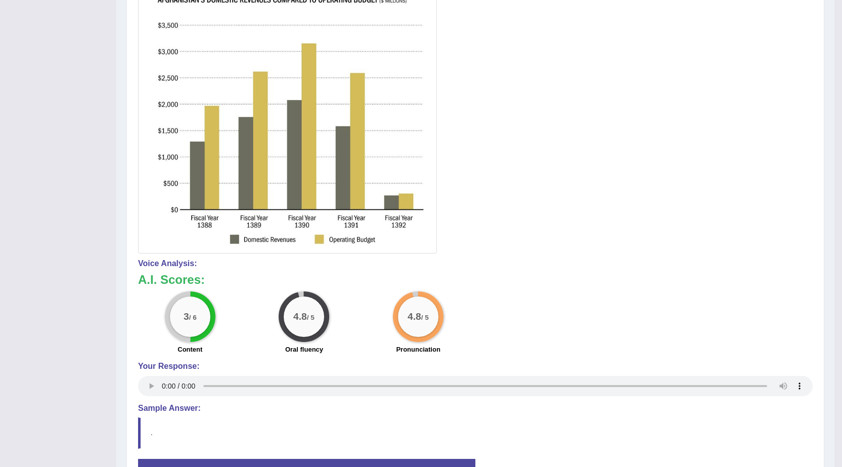
scroll to position [0, 0]
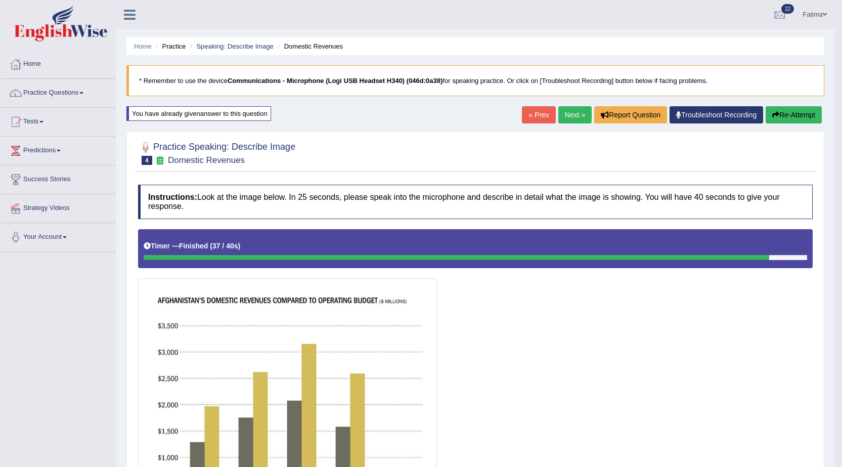
click at [797, 112] on button "Re-Attempt" at bounding box center [793, 114] width 56 height 17
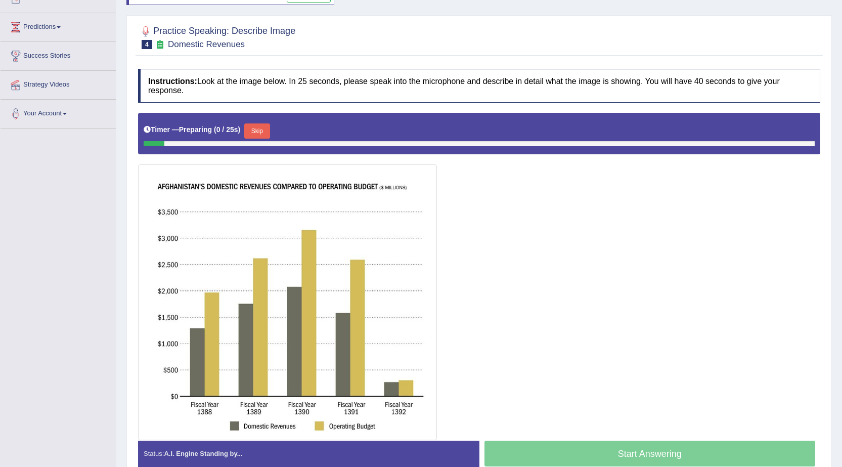
scroll to position [175, 0]
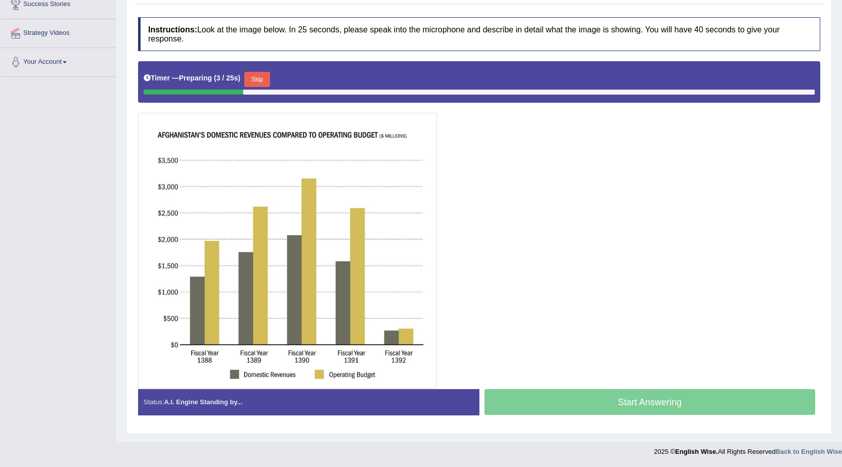
click at [267, 75] on button "Skip" at bounding box center [256, 79] width 25 height 15
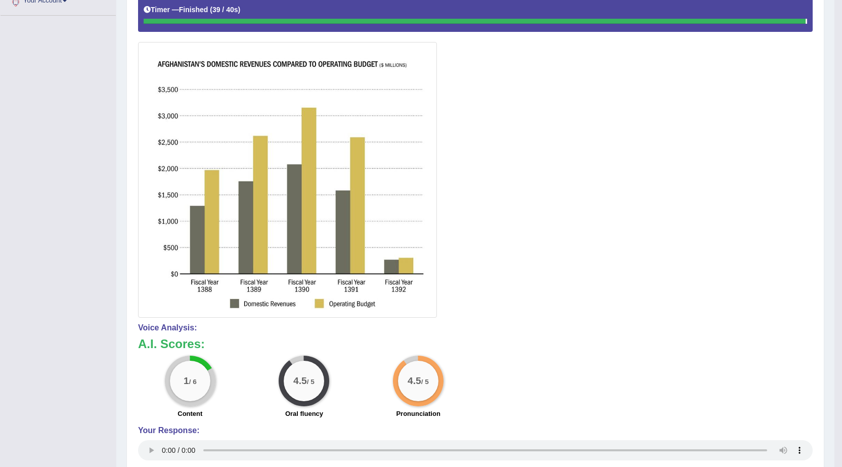
scroll to position [16, 0]
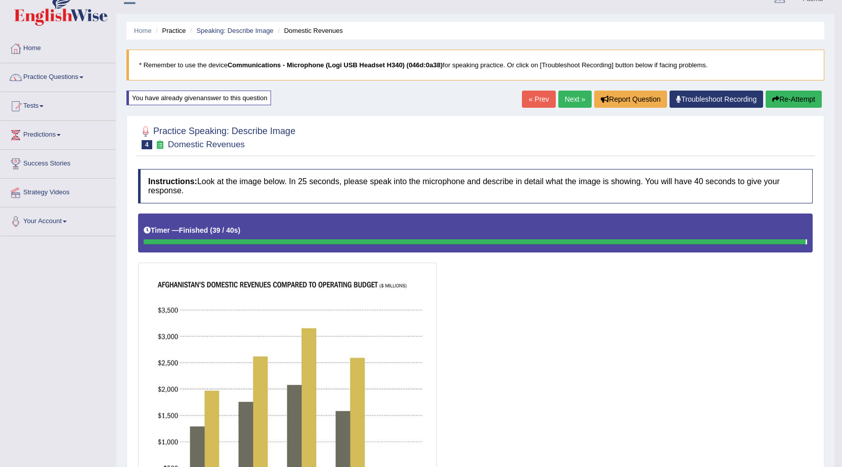
click at [785, 99] on button "Re-Attempt" at bounding box center [793, 98] width 56 height 17
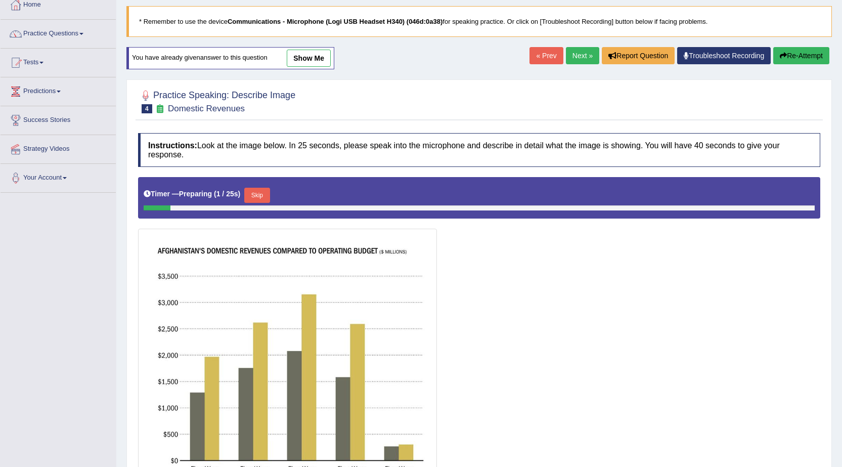
click at [269, 198] on button "Skip" at bounding box center [256, 195] width 25 height 15
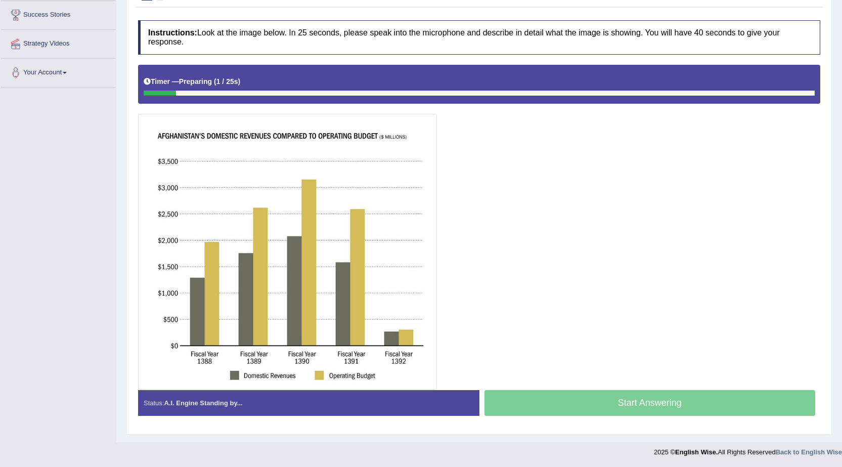
scroll to position [165, 0]
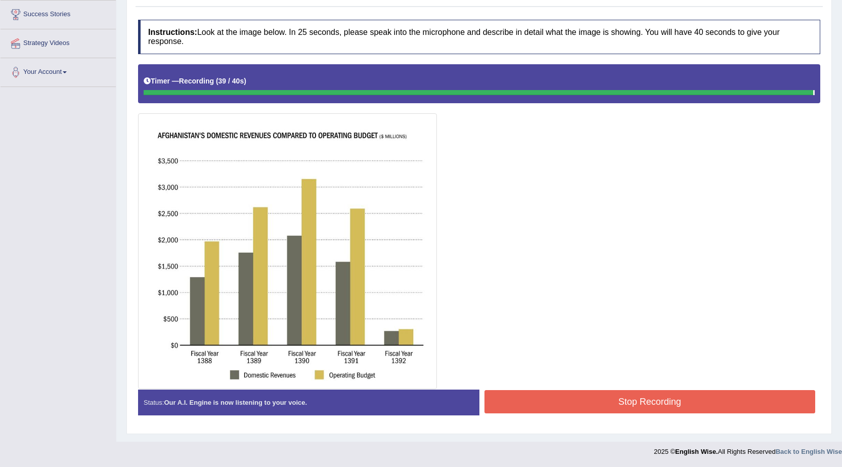
click at [627, 408] on button "Stop Recording" at bounding box center [649, 401] width 331 height 23
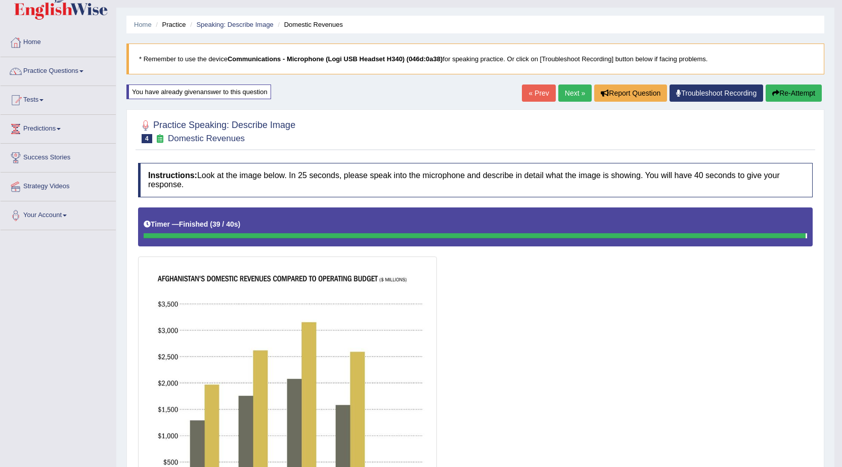
scroll to position [16, 0]
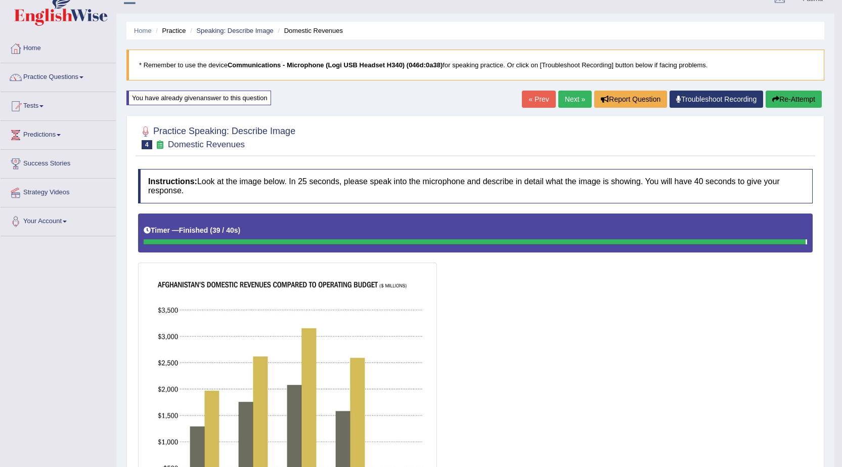
click at [792, 96] on button "Re-Attempt" at bounding box center [793, 98] width 56 height 17
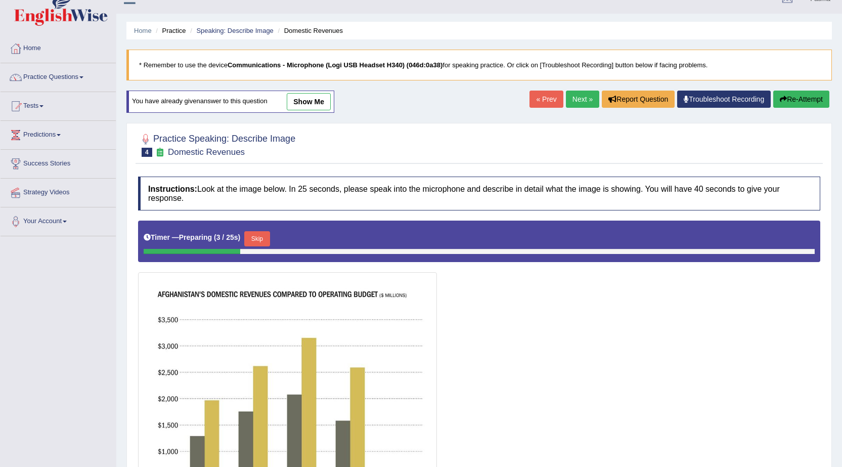
click at [266, 238] on button "Skip" at bounding box center [256, 238] width 25 height 15
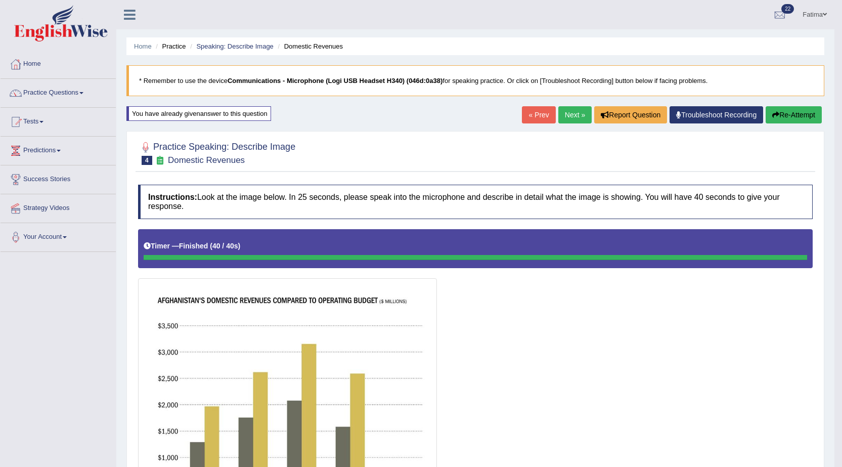
click at [795, 111] on button "Re-Attempt" at bounding box center [793, 114] width 56 height 17
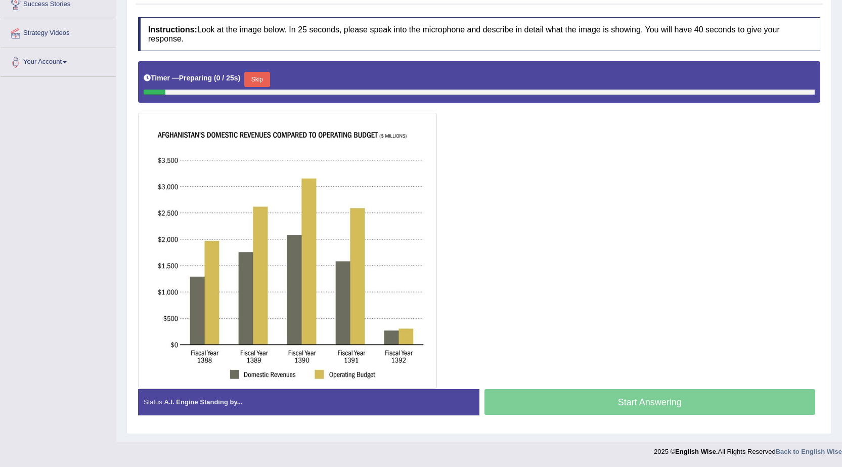
click at [263, 82] on button "Skip" at bounding box center [256, 79] width 25 height 15
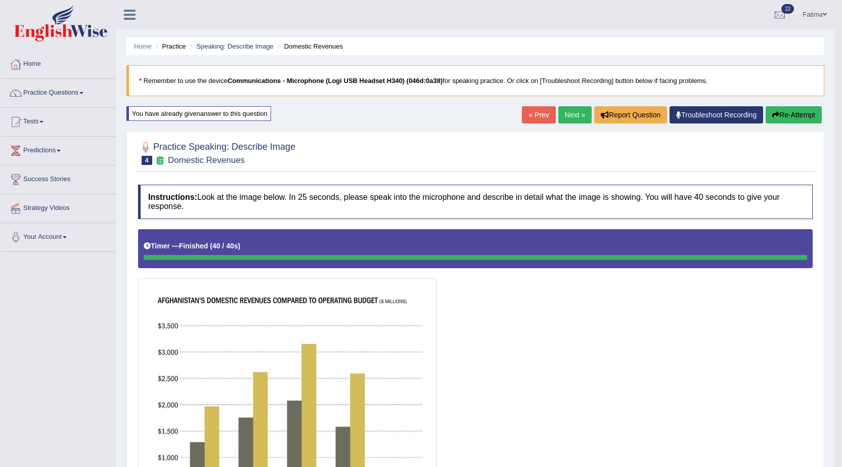
click at [795, 118] on button "Re-Attempt" at bounding box center [793, 114] width 56 height 17
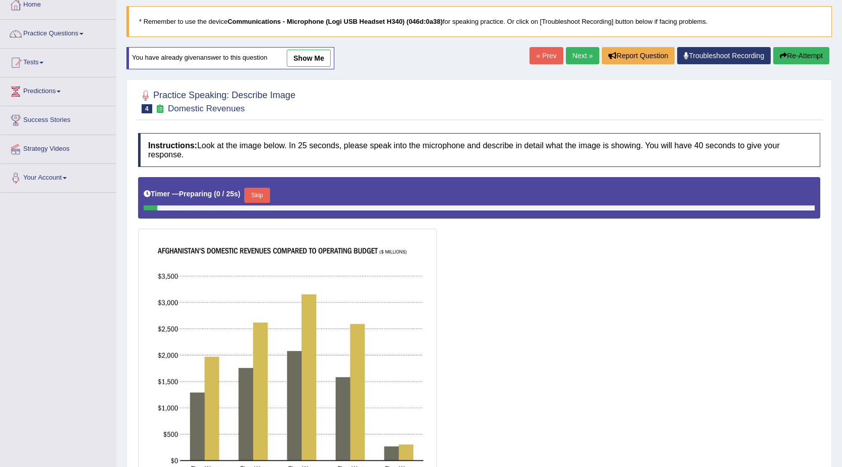
drag, startPoint x: 261, startPoint y: 193, endPoint x: 482, endPoint y: 259, distance: 230.8
click at [263, 193] on button "Skip" at bounding box center [256, 195] width 25 height 15
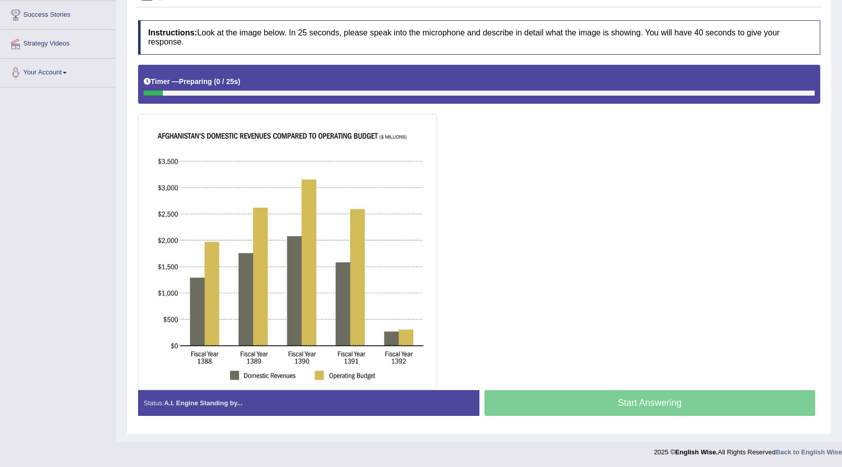
scroll to position [165, 0]
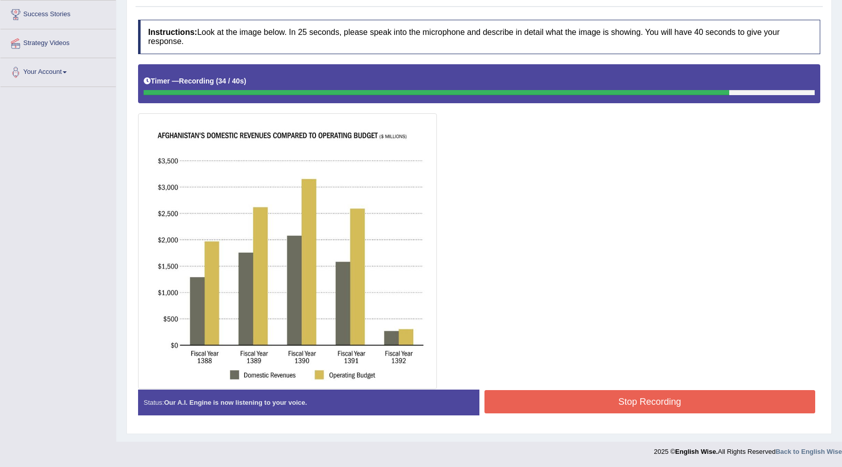
click at [599, 406] on button "Stop Recording" at bounding box center [649, 401] width 331 height 23
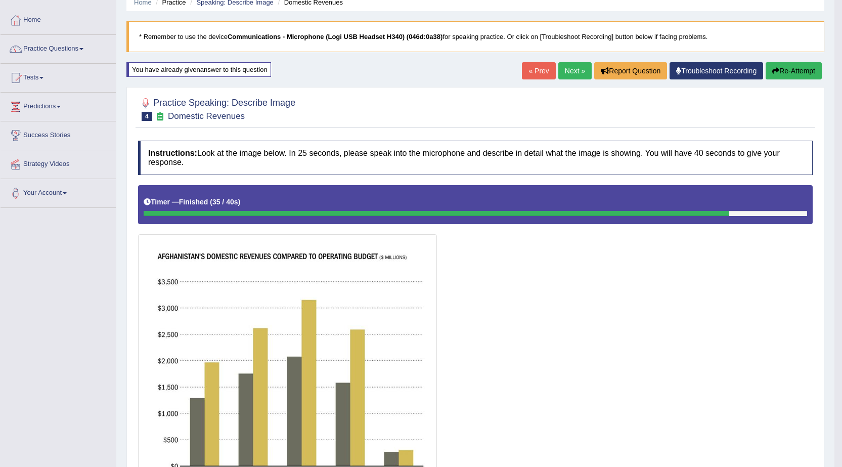
scroll to position [16, 0]
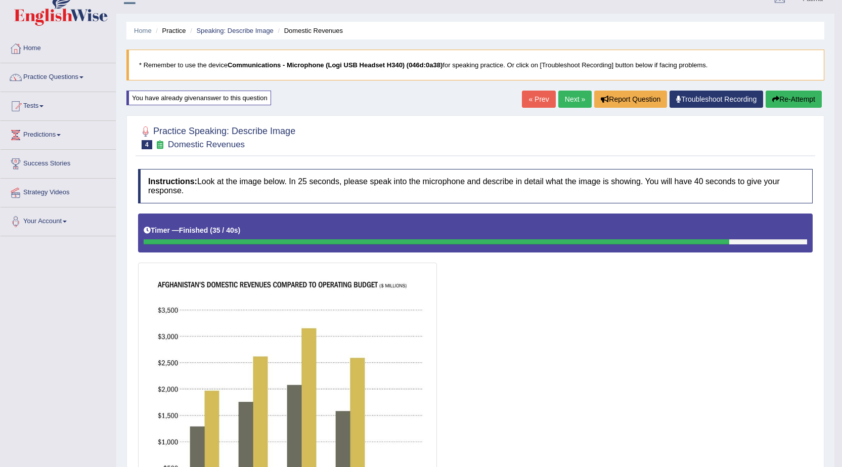
click at [786, 100] on button "Re-Attempt" at bounding box center [793, 98] width 56 height 17
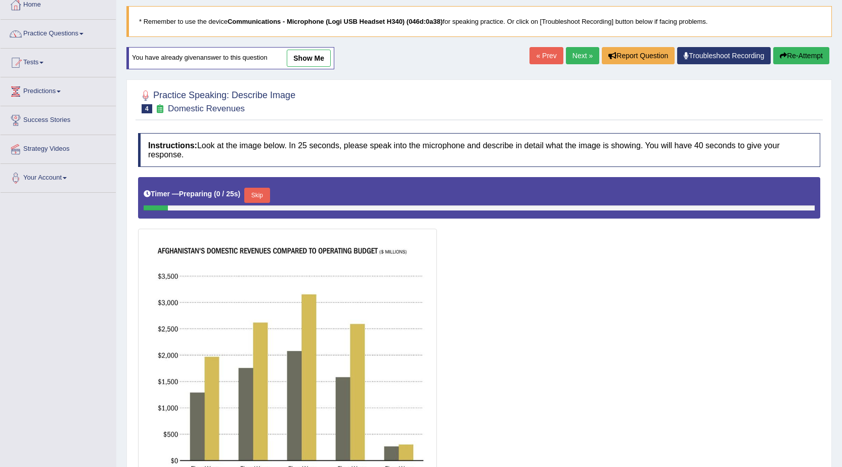
click at [264, 194] on button "Skip" at bounding box center [256, 195] width 25 height 15
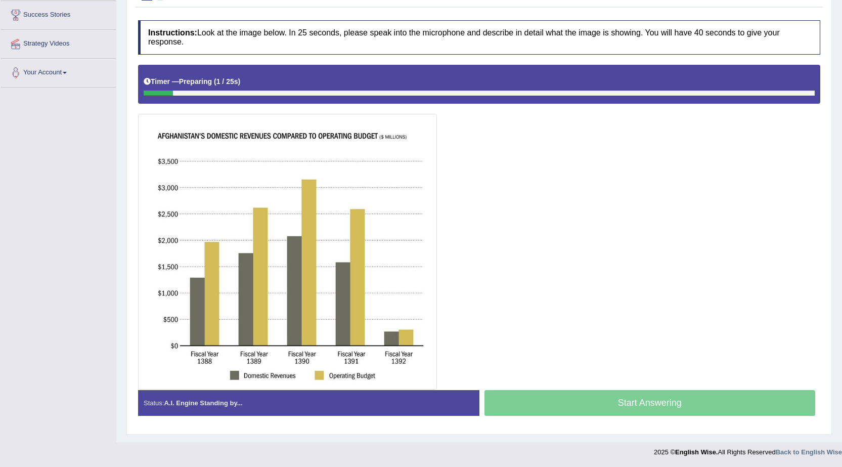
scroll to position [165, 0]
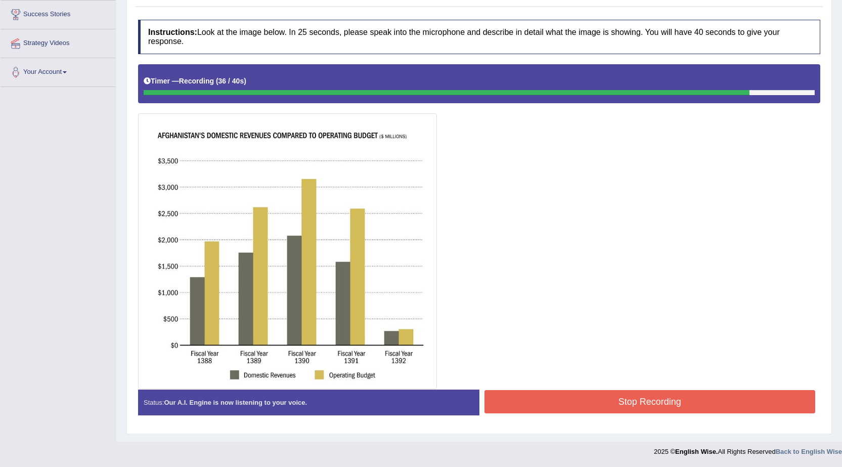
click at [553, 397] on button "Stop Recording" at bounding box center [649, 401] width 331 height 23
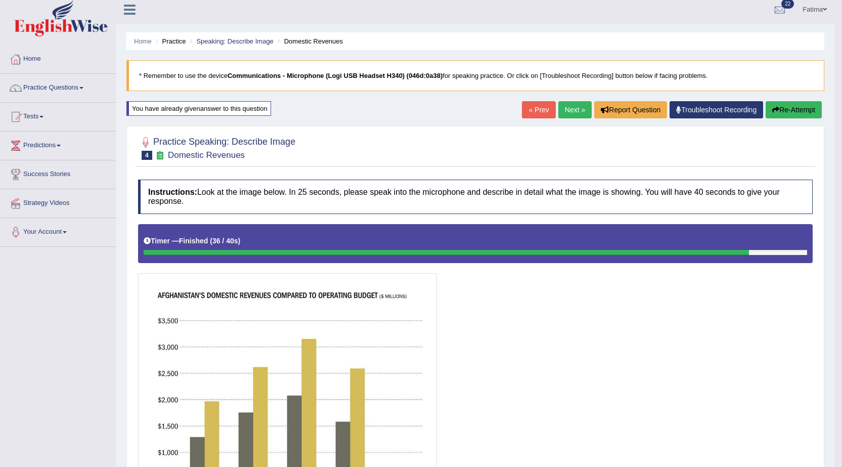
scroll to position [0, 0]
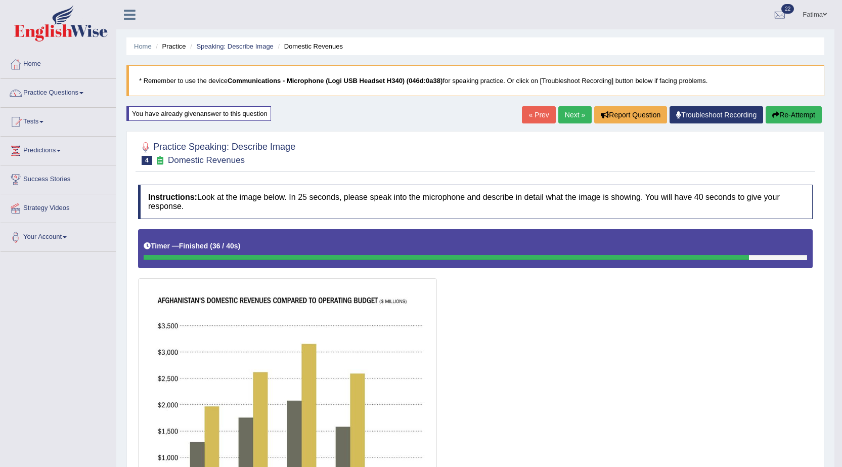
click at [561, 111] on link "Next »" at bounding box center [574, 114] width 33 height 17
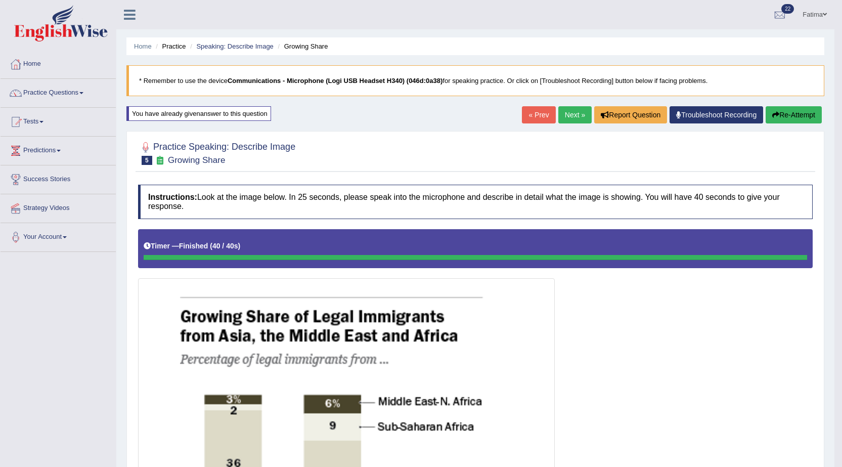
click at [789, 113] on button "Re-Attempt" at bounding box center [793, 114] width 56 height 17
click at [560, 117] on link "Next »" at bounding box center [574, 114] width 33 height 17
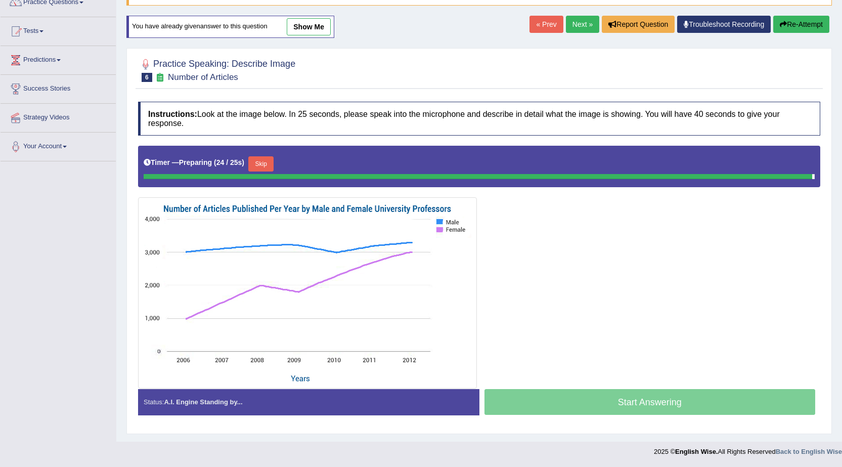
scroll to position [80, 0]
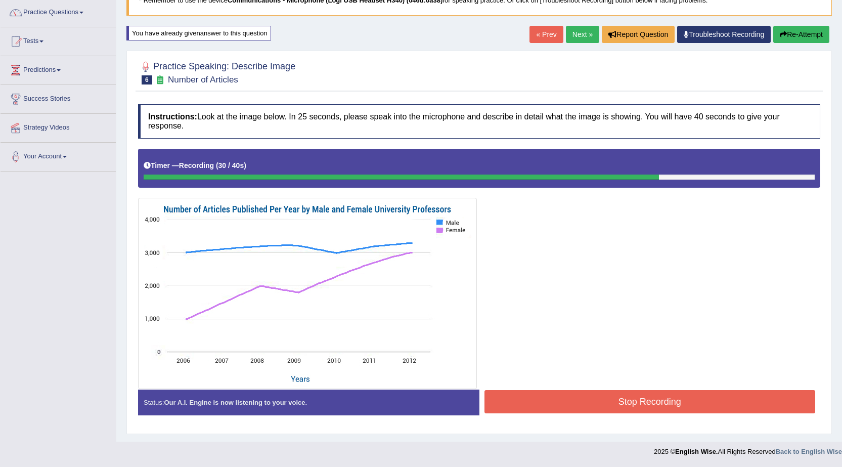
click at [525, 403] on button "Stop Recording" at bounding box center [649, 401] width 331 height 23
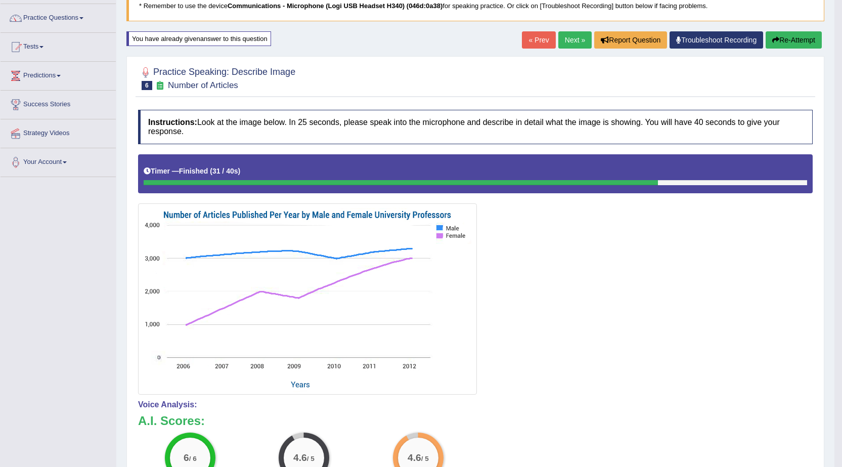
scroll to position [0, 0]
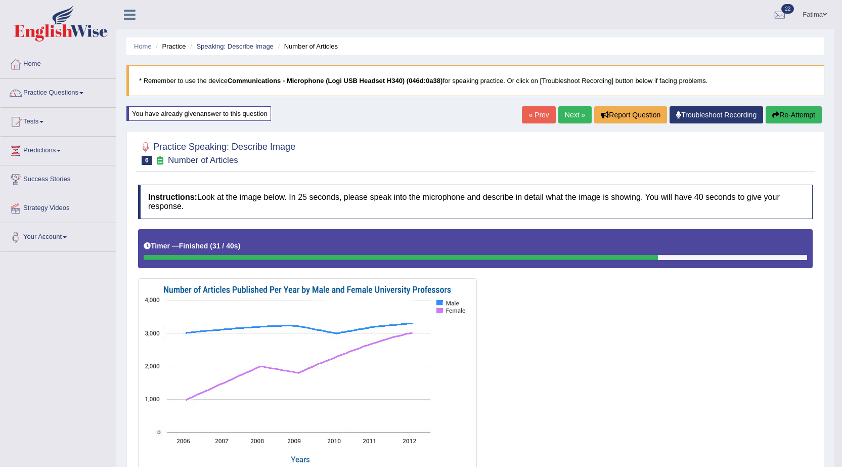
click at [572, 116] on link "Next »" at bounding box center [574, 114] width 33 height 17
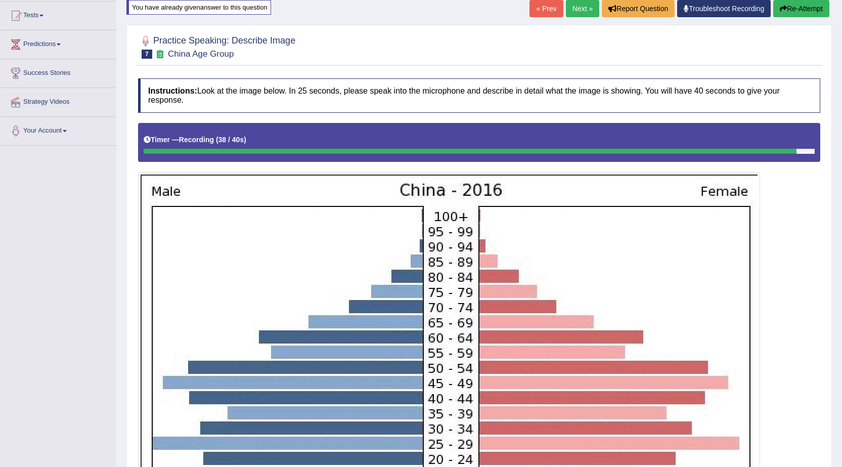
scroll to position [326, 0]
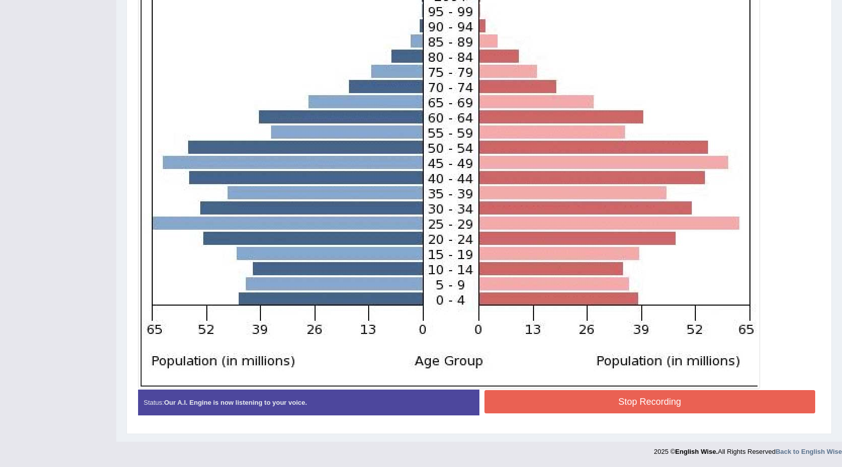
click at [541, 420] on div "Status: Our A.I. Engine is now listening to your voice. Start Answering Stop Re…" at bounding box center [479, 407] width 682 height 36
click at [546, 408] on div "Instructions: Look at the image below. In 25 seconds, please speak into the mic…" at bounding box center [478, 140] width 687 height 575
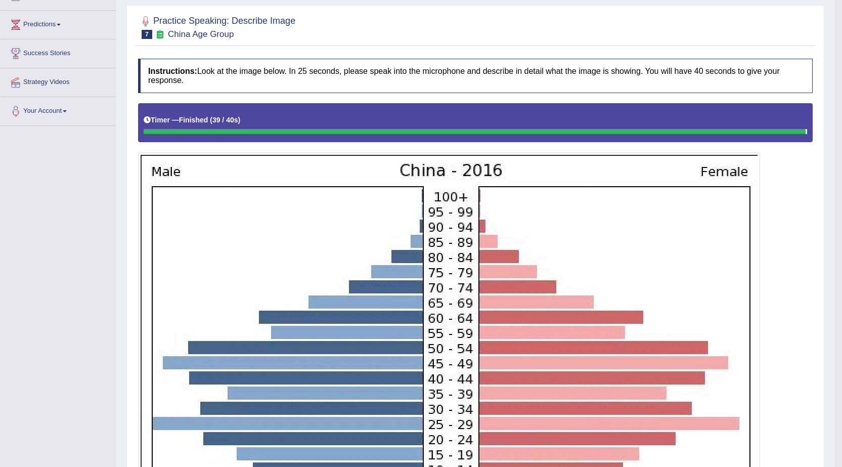
scroll to position [101, 0]
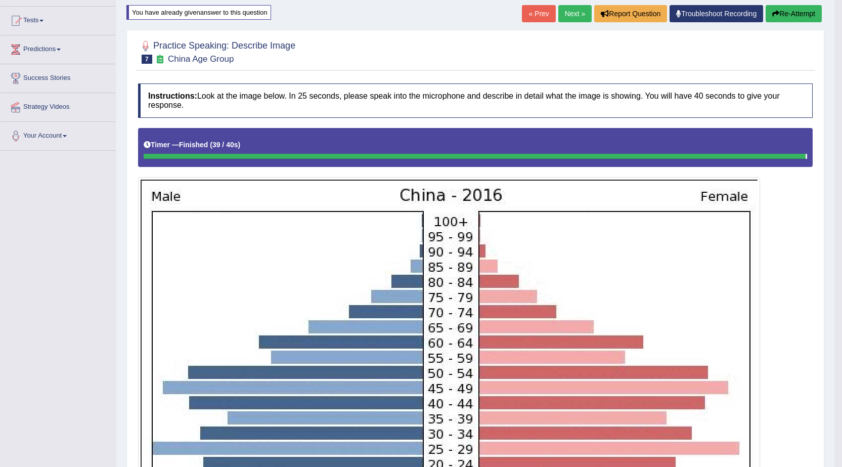
click at [779, 17] on button "Re-Attempt" at bounding box center [793, 13] width 56 height 17
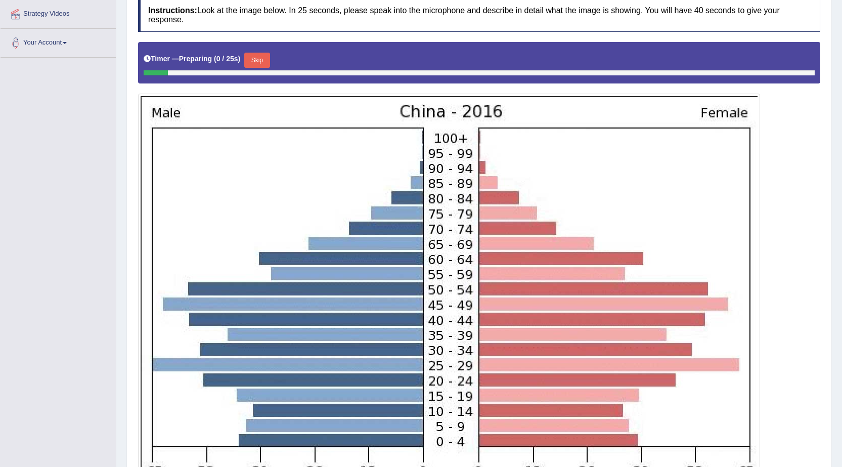
scroll to position [185, 0]
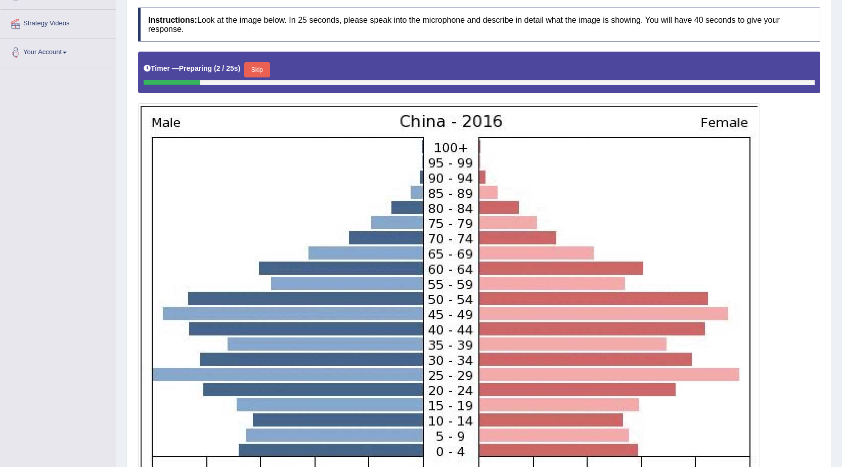
drag, startPoint x: 264, startPoint y: 70, endPoint x: 292, endPoint y: 82, distance: 31.0
click at [264, 69] on button "Skip" at bounding box center [256, 69] width 25 height 15
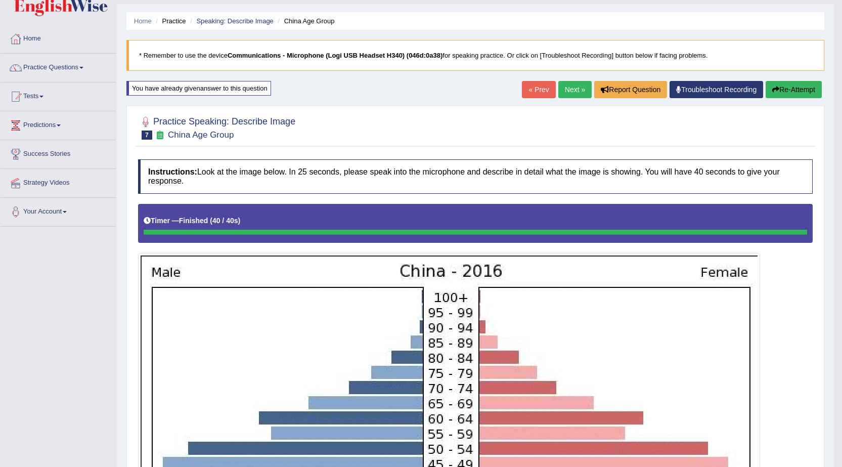
scroll to position [0, 0]
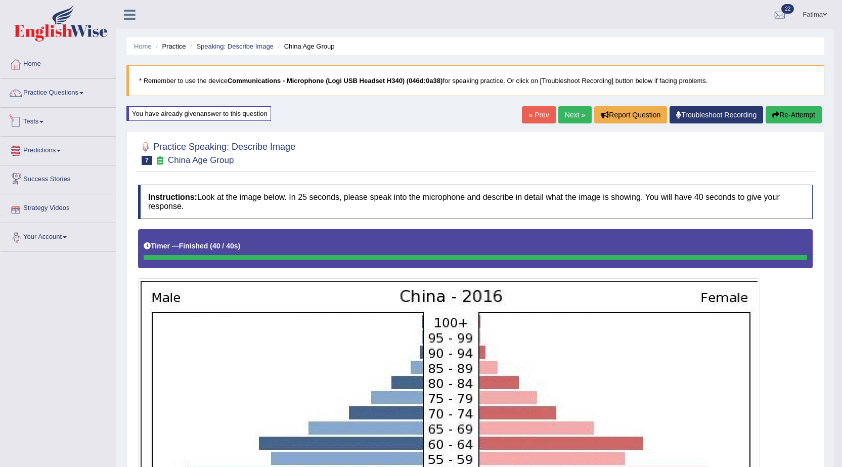
click at [31, 119] on link "Tests" at bounding box center [58, 120] width 115 height 25
click at [28, 181] on link "History" at bounding box center [66, 181] width 95 height 18
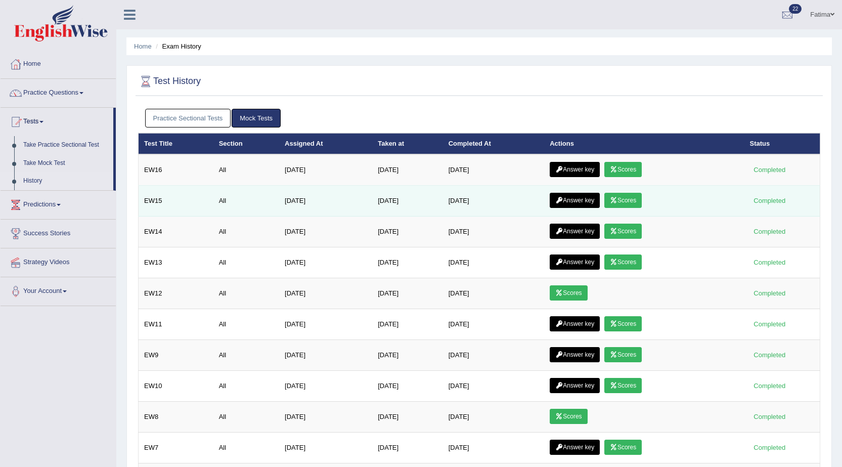
click at [627, 197] on link "Scores" at bounding box center [622, 200] width 37 height 15
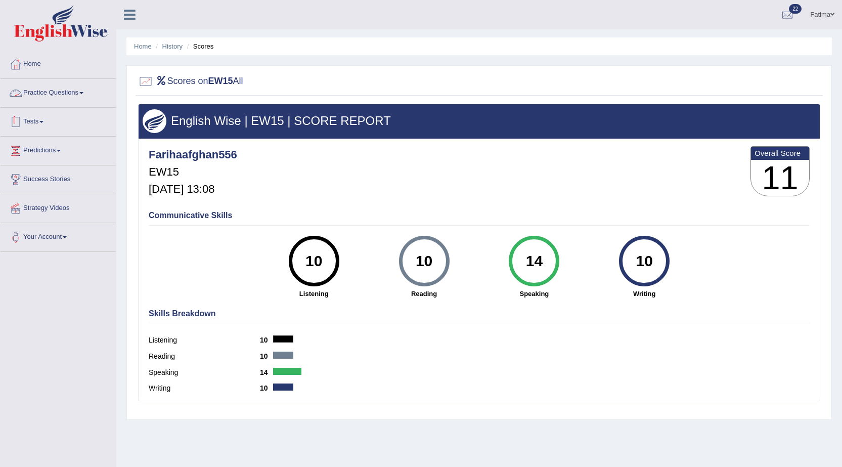
click at [32, 117] on link "Tests" at bounding box center [58, 120] width 115 height 25
click at [31, 179] on link "History" at bounding box center [66, 181] width 95 height 18
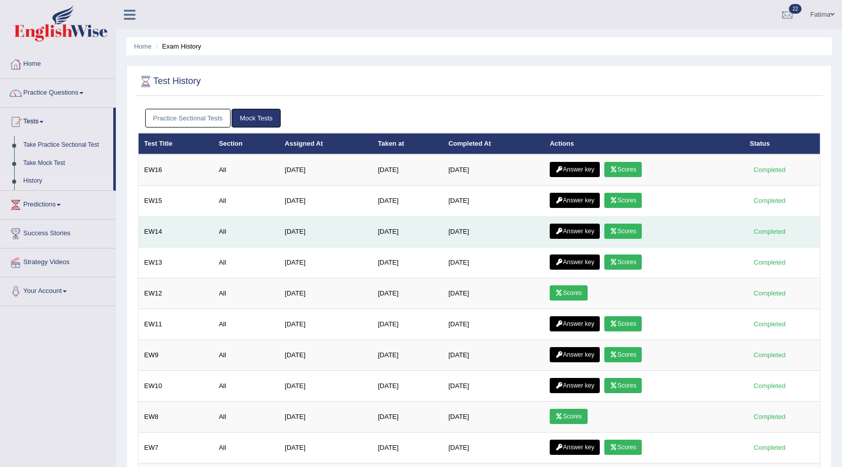
click at [633, 233] on link "Scores" at bounding box center [622, 230] width 37 height 15
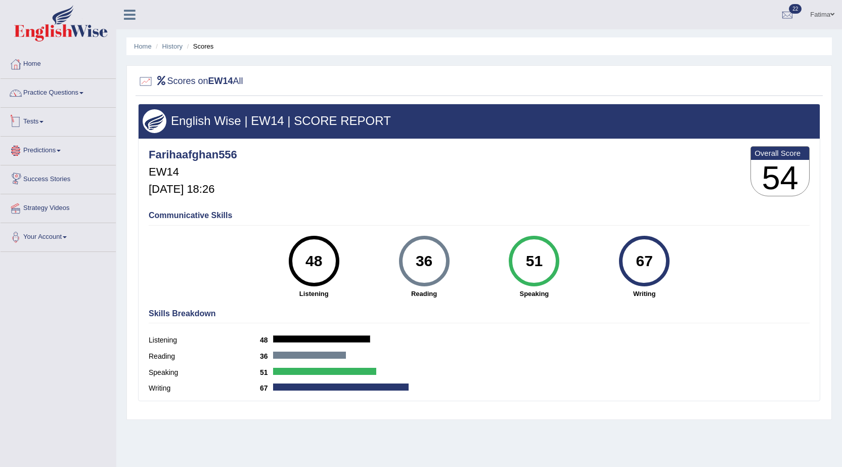
click at [39, 116] on link "Tests" at bounding box center [58, 120] width 115 height 25
drag, startPoint x: 32, startPoint y: 183, endPoint x: 38, endPoint y: 182, distance: 6.6
click at [32, 182] on link "History" at bounding box center [66, 181] width 95 height 18
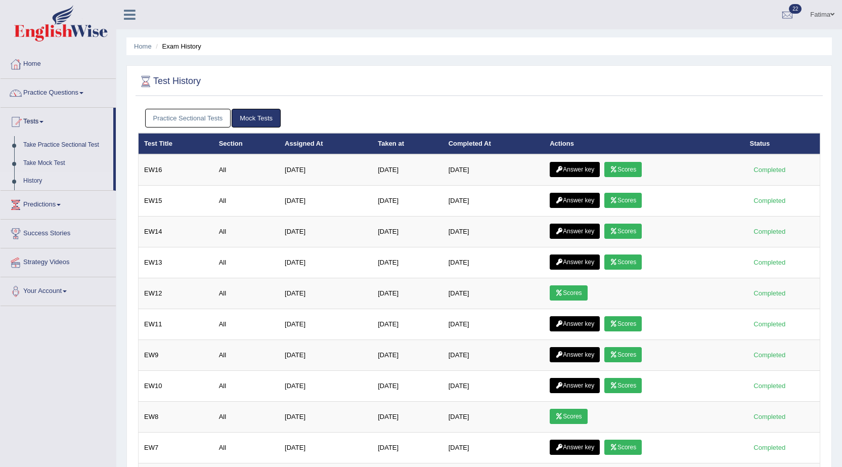
click at [622, 175] on link "Scores" at bounding box center [622, 169] width 37 height 15
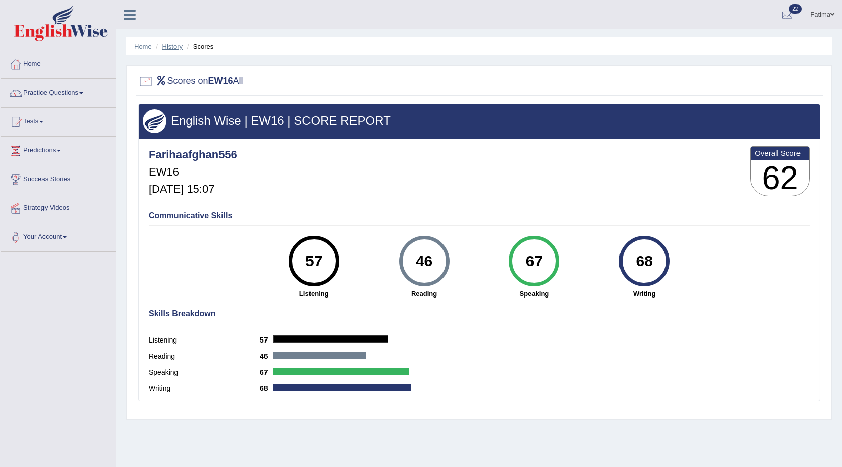
click at [172, 49] on link "History" at bounding box center [172, 46] width 20 height 8
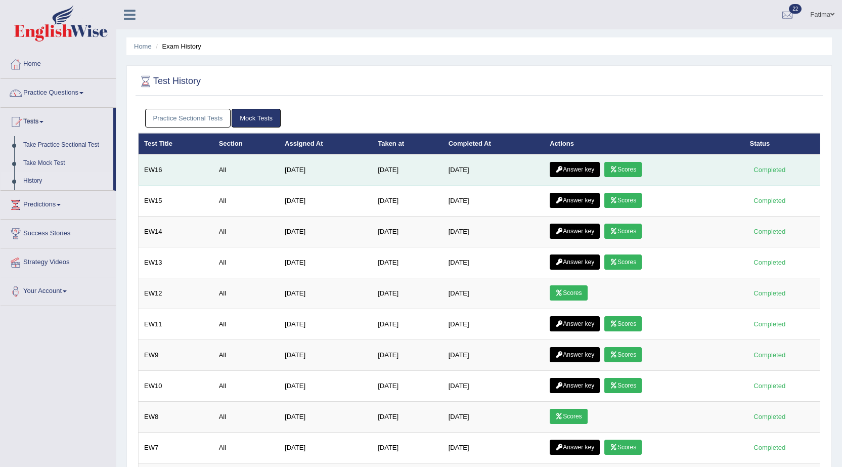
click at [573, 172] on link "Answer key" at bounding box center [575, 169] width 50 height 15
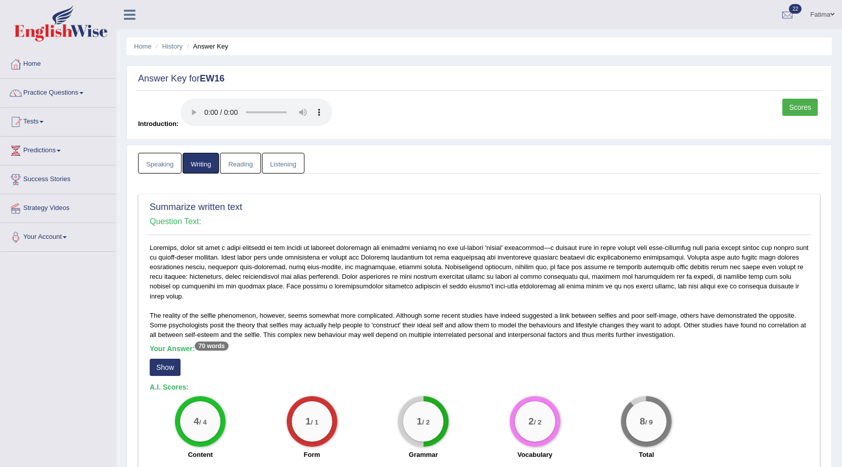
click at [234, 161] on link "Reading" at bounding box center [240, 163] width 40 height 21
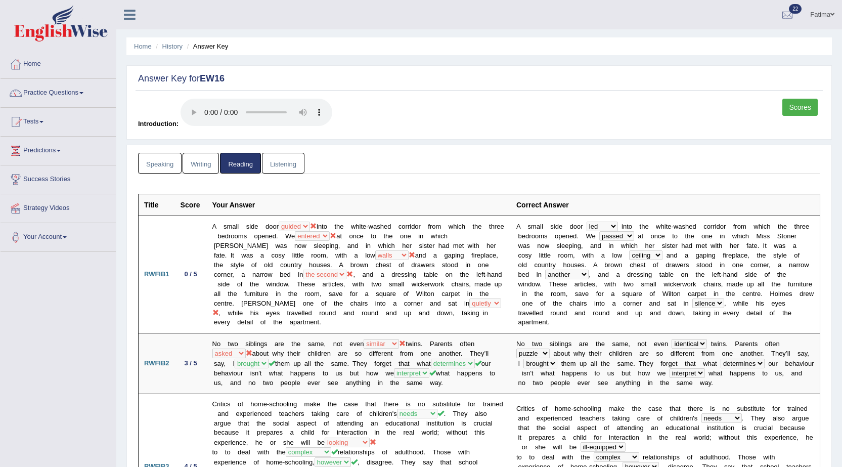
click at [283, 166] on link "Listening" at bounding box center [283, 163] width 42 height 21
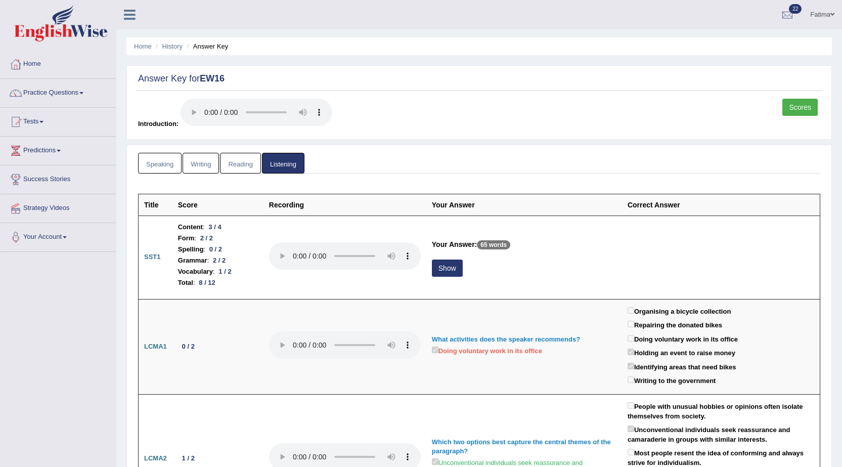
click at [161, 166] on link "Speaking" at bounding box center [159, 163] width 43 height 21
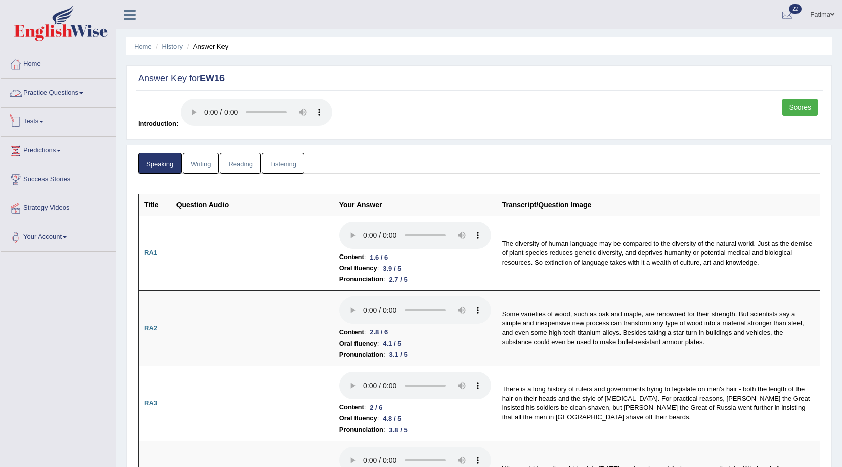
click at [72, 90] on link "Practice Questions" at bounding box center [58, 91] width 115 height 25
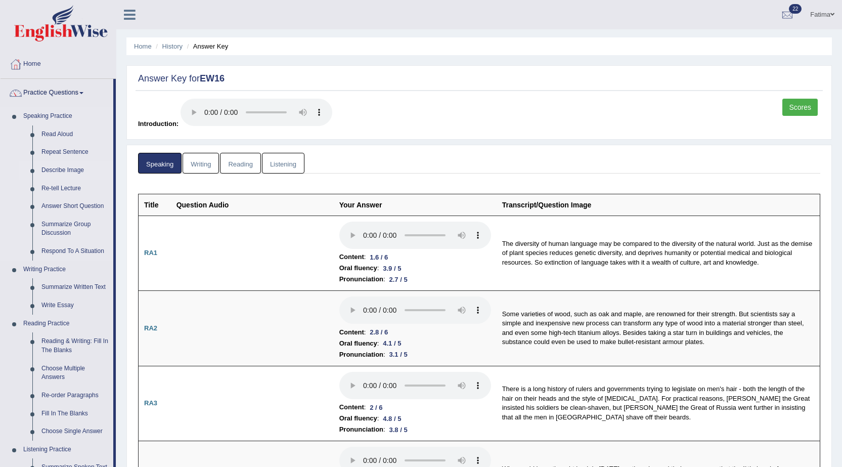
click at [54, 169] on link "Describe Image" at bounding box center [75, 170] width 76 height 18
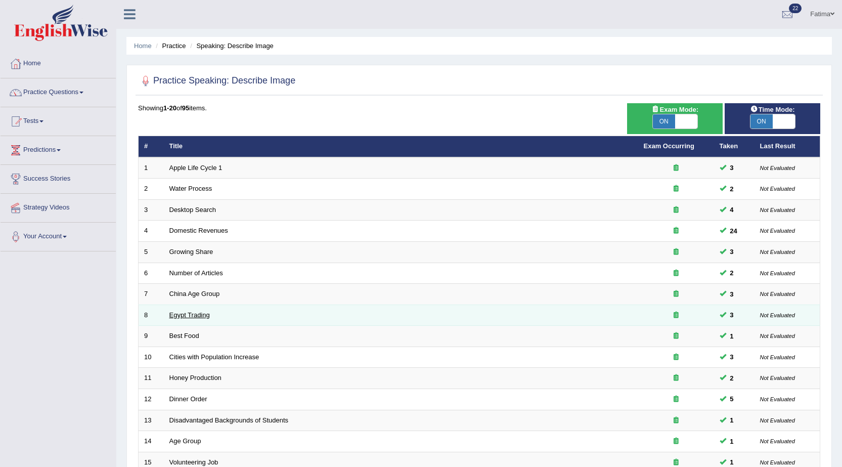
click at [179, 311] on link "Egypt Trading" at bounding box center [189, 315] width 40 height 8
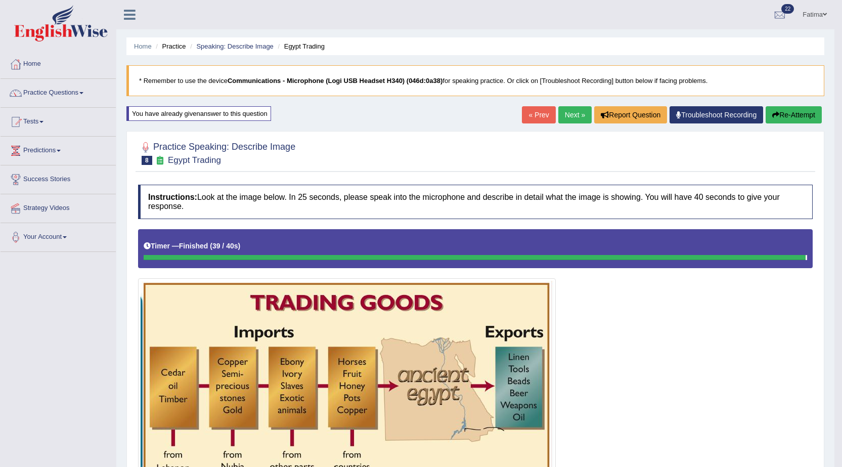
click at [791, 110] on button "Re-Attempt" at bounding box center [793, 114] width 56 height 17
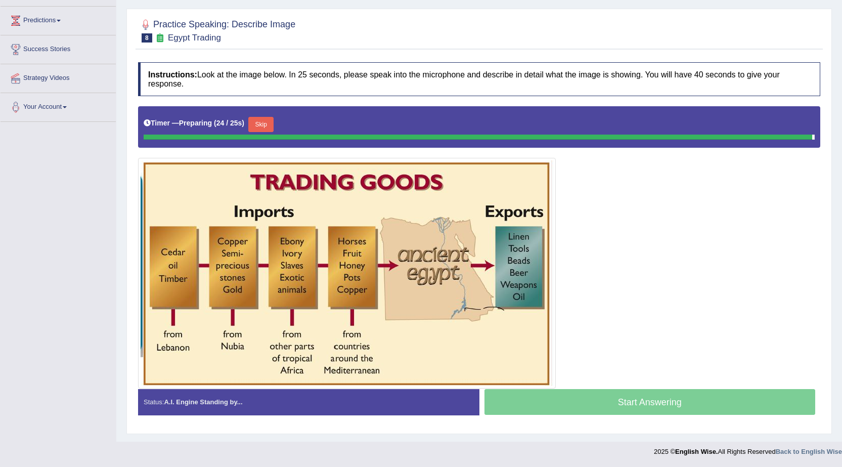
scroll to position [120, 0]
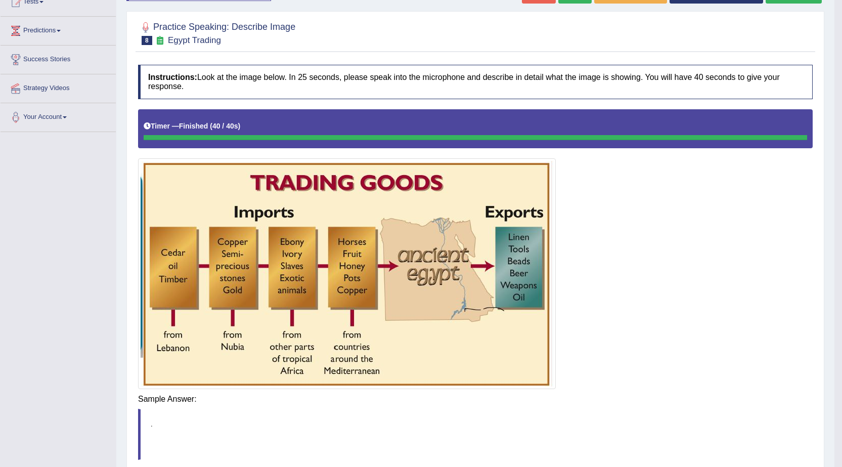
click at [588, 408] on blockquote "." at bounding box center [475, 433] width 674 height 51
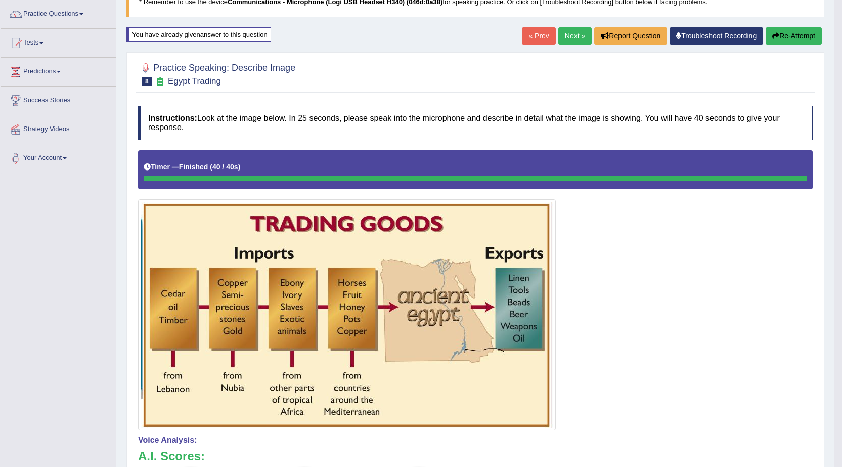
scroll to position [0, 0]
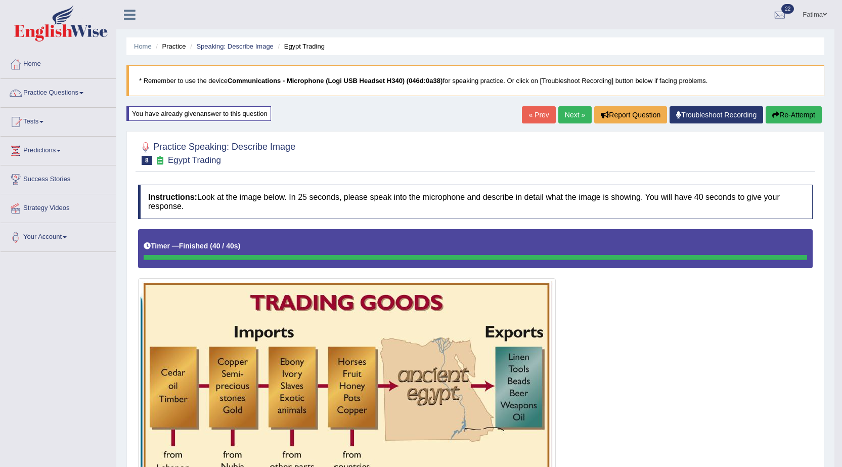
click at [571, 113] on link "Next »" at bounding box center [574, 114] width 33 height 17
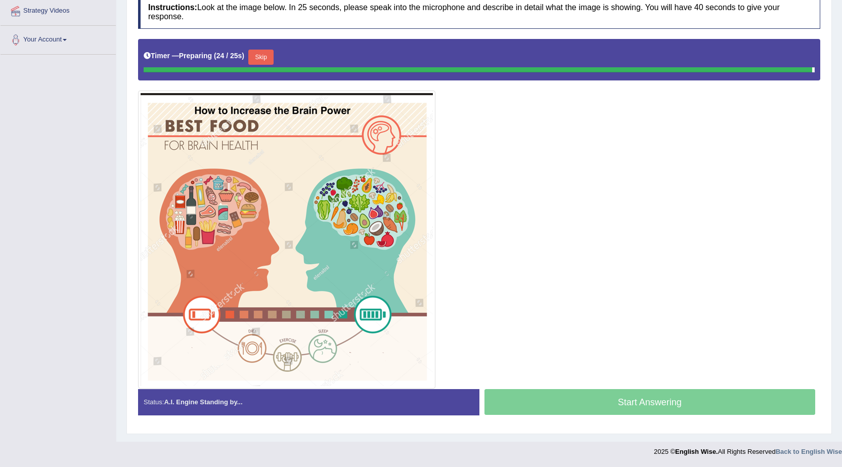
scroll to position [187, 0]
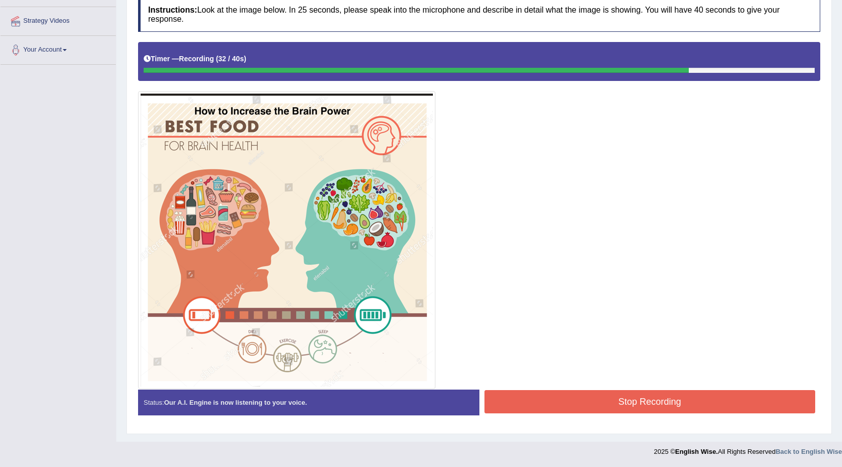
click at [570, 400] on button "Stop Recording" at bounding box center [649, 401] width 331 height 23
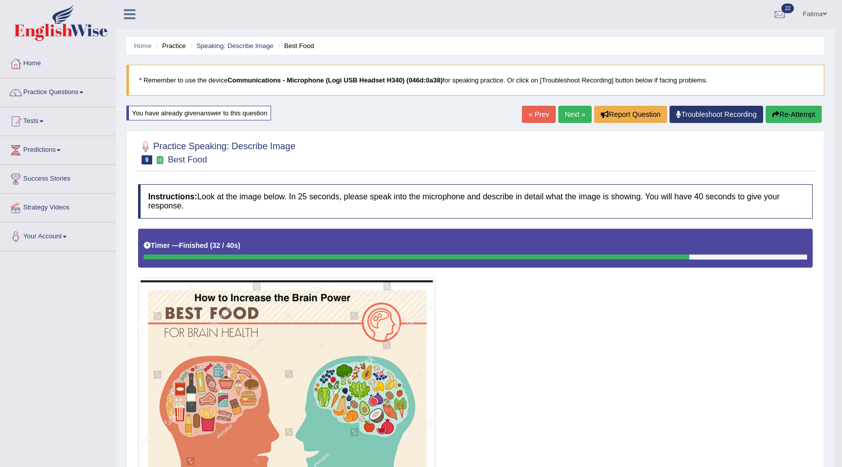
scroll to position [0, 0]
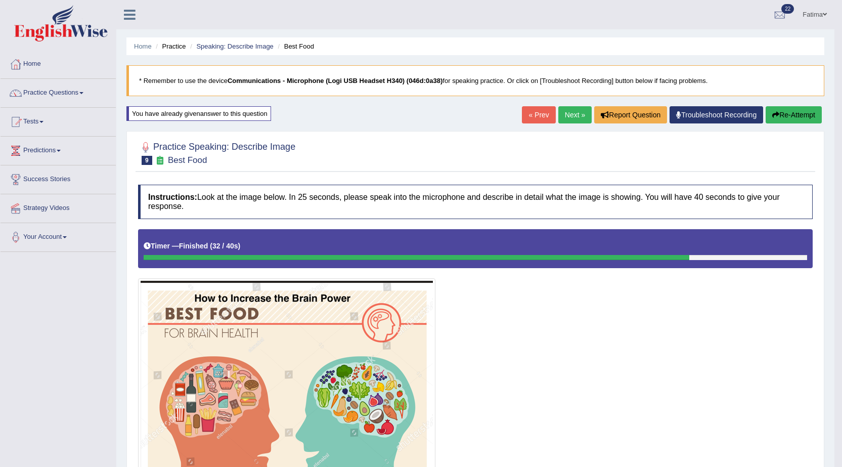
click at [566, 114] on link "Next »" at bounding box center [574, 114] width 33 height 17
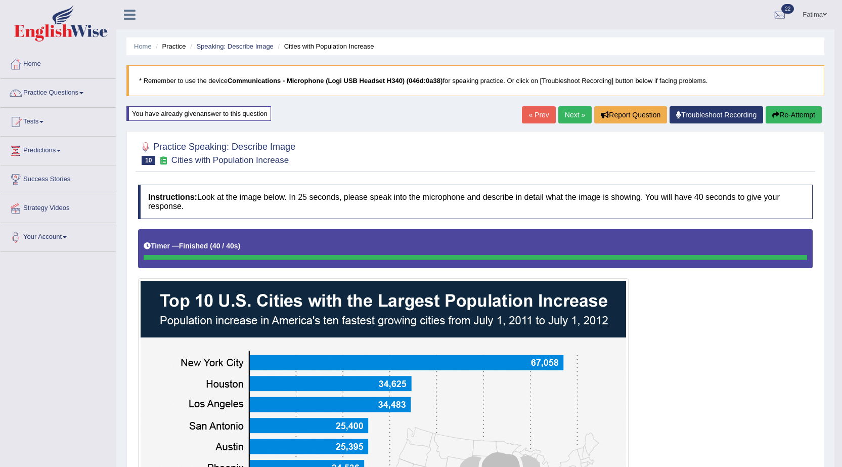
click at [795, 117] on button "Re-Attempt" at bounding box center [793, 114] width 56 height 17
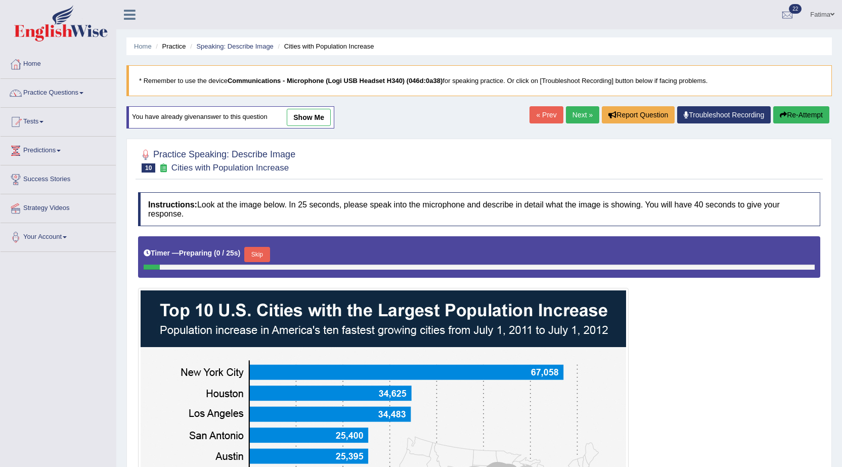
click at [579, 121] on link "Next »" at bounding box center [582, 114] width 33 height 17
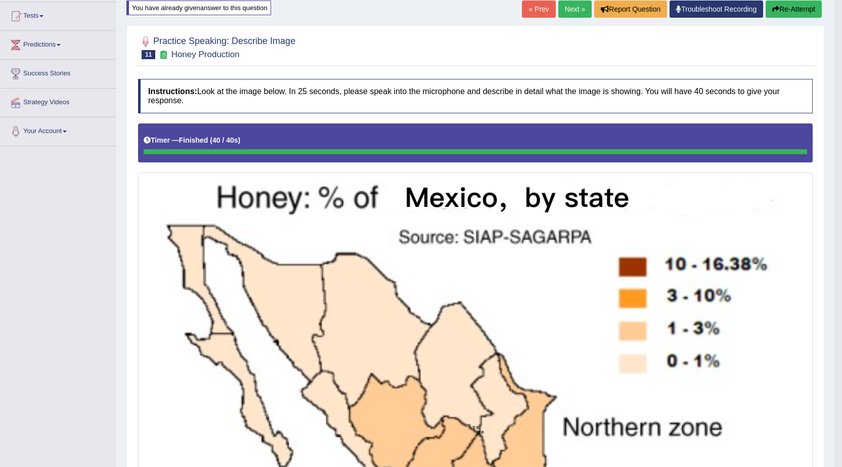
scroll to position [101, 0]
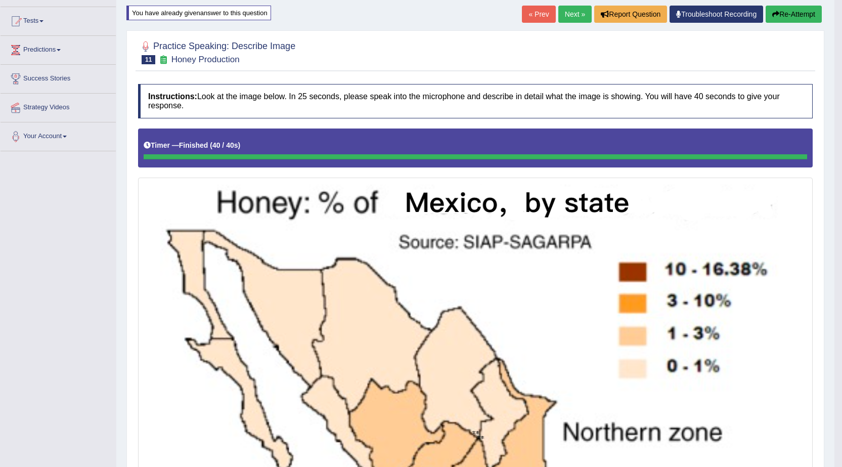
click at [777, 12] on icon "button" at bounding box center [775, 14] width 7 height 7
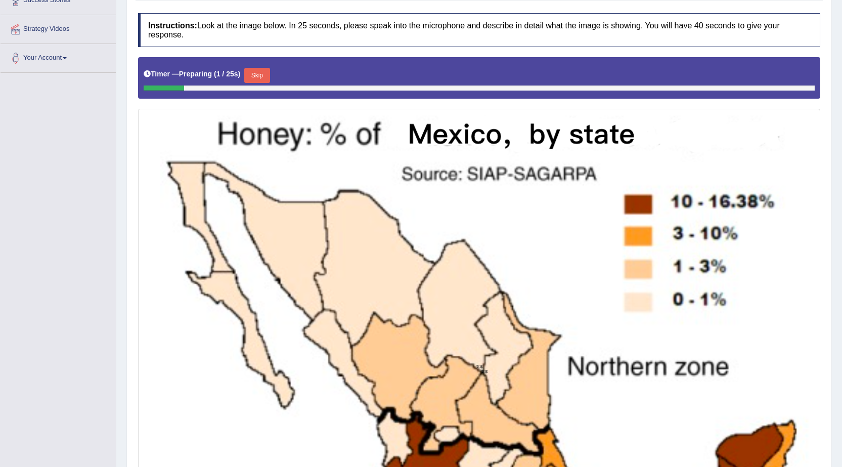
scroll to position [161, 0]
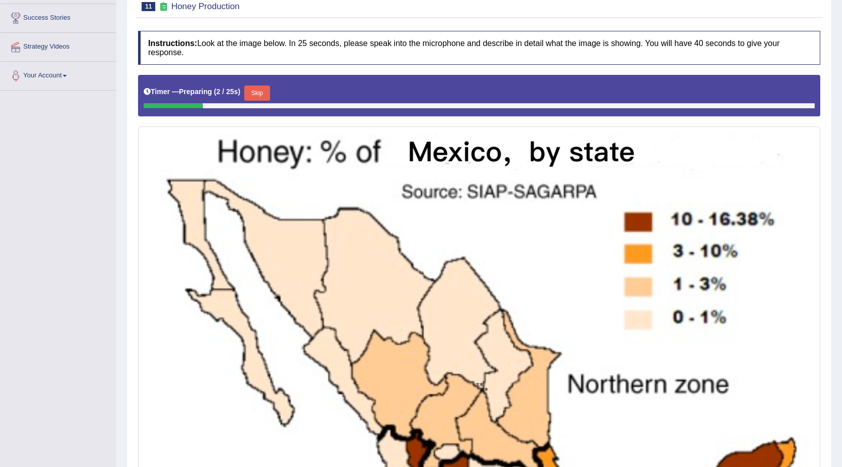
click at [262, 89] on button "Skip" at bounding box center [256, 92] width 25 height 15
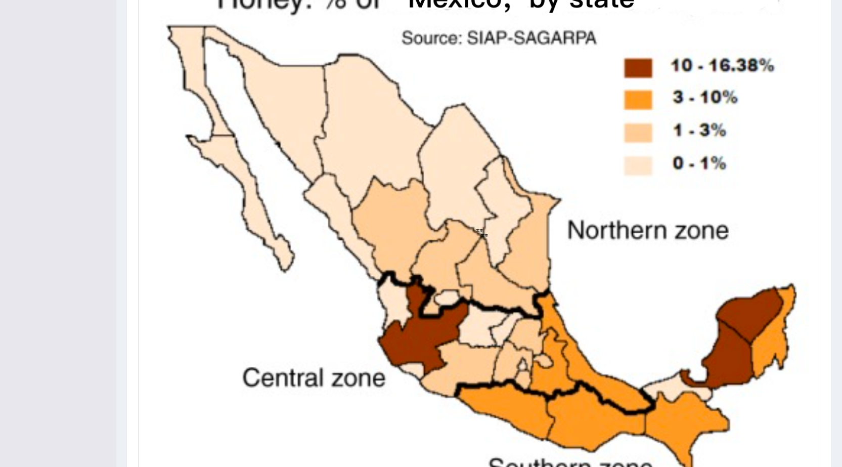
scroll to position [404, 0]
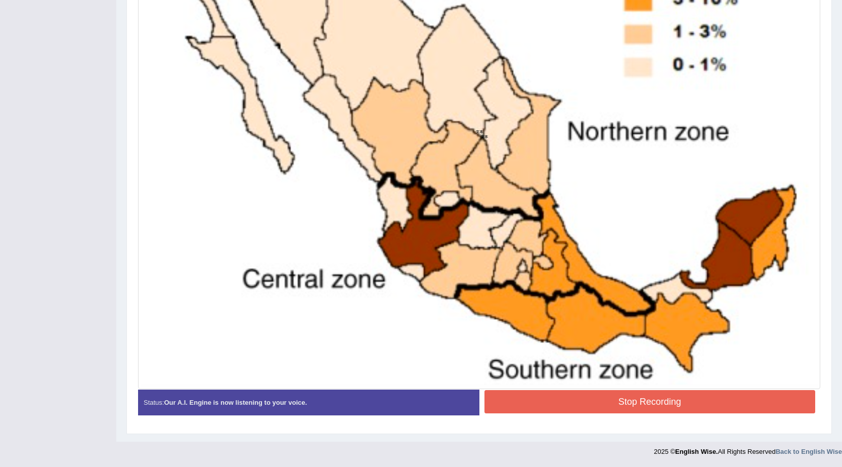
click at [513, 393] on button "Stop Recording" at bounding box center [649, 401] width 331 height 23
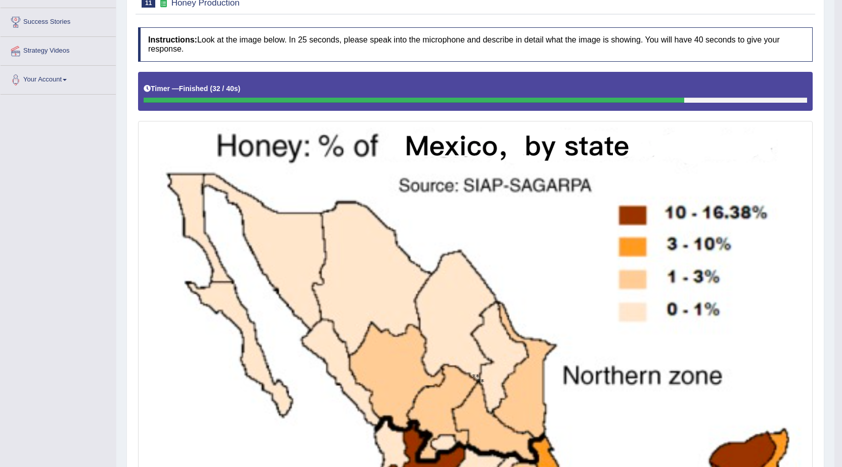
scroll to position [0, 0]
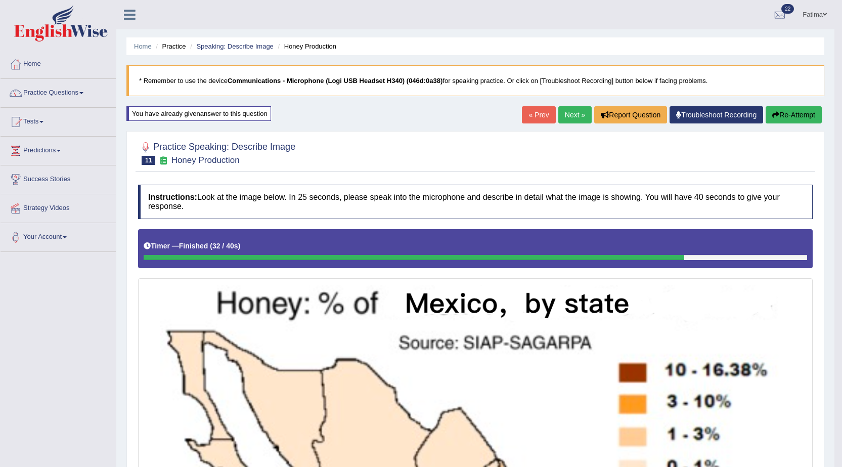
click at [569, 118] on link "Next »" at bounding box center [574, 114] width 33 height 17
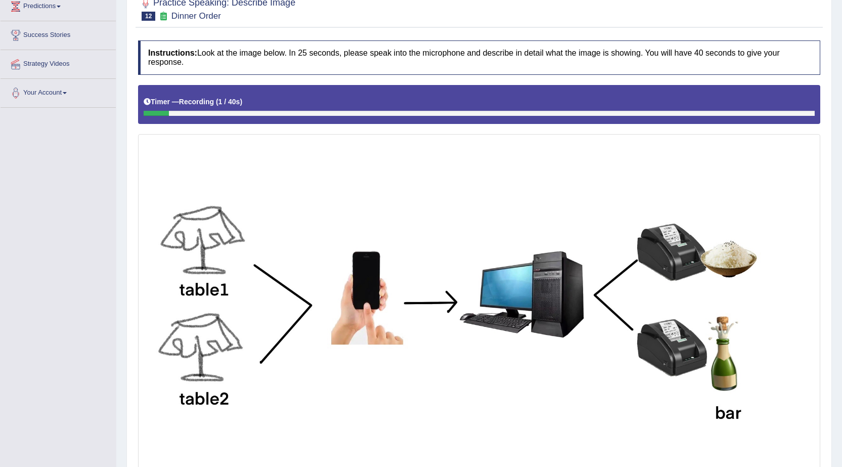
scroll to position [36, 0]
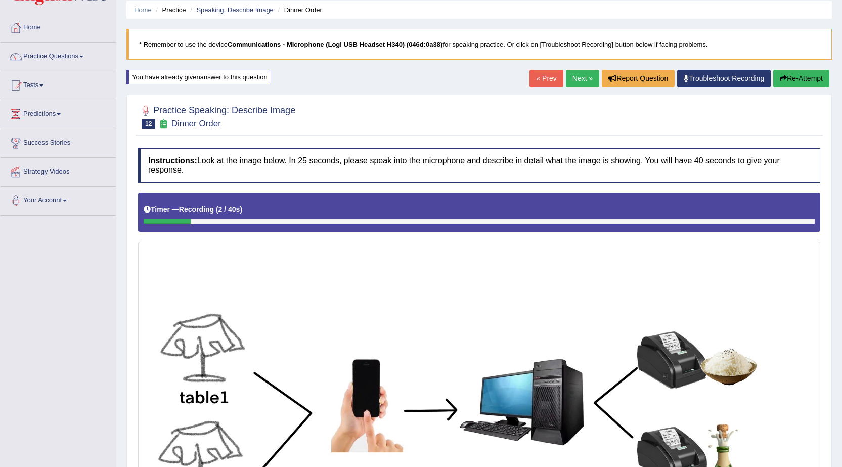
click at [785, 84] on button "Re-Attempt" at bounding box center [801, 78] width 56 height 17
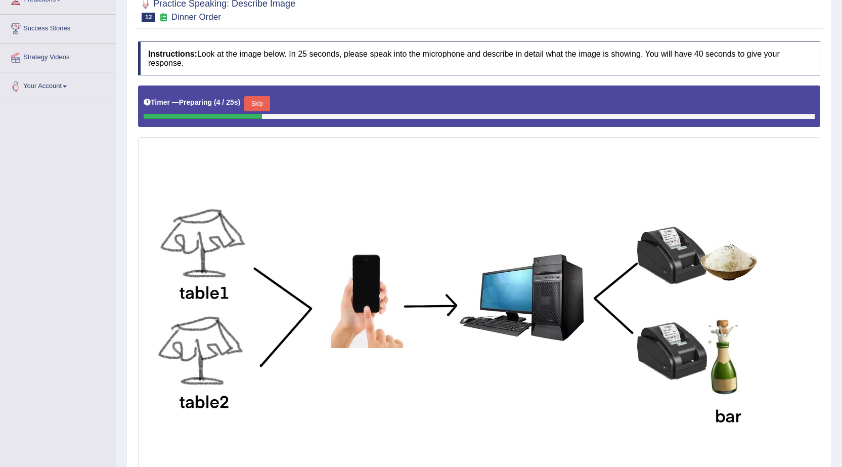
scroll to position [148, 0]
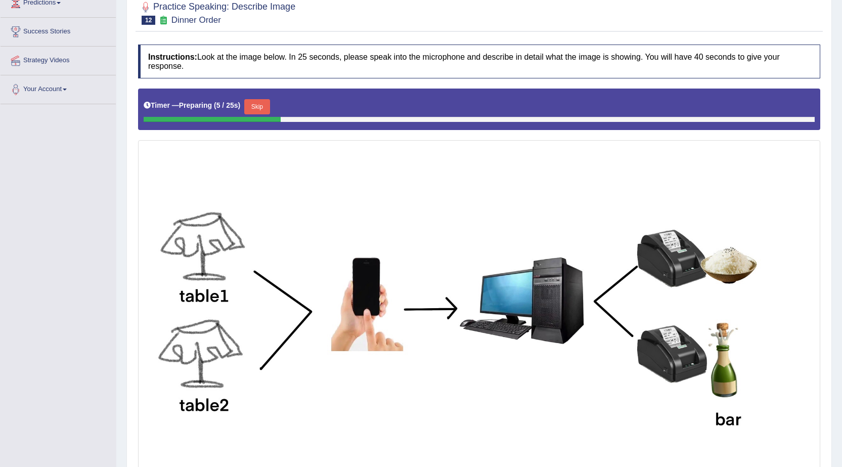
click at [260, 103] on button "Skip" at bounding box center [256, 106] width 25 height 15
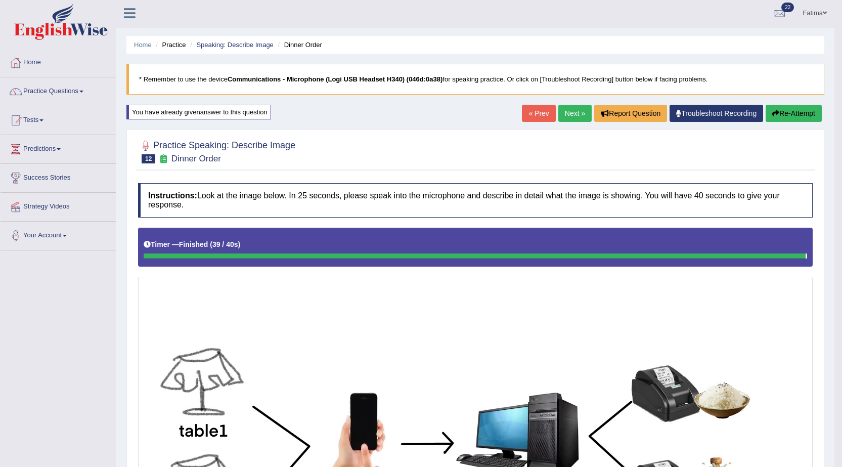
scroll to position [0, 0]
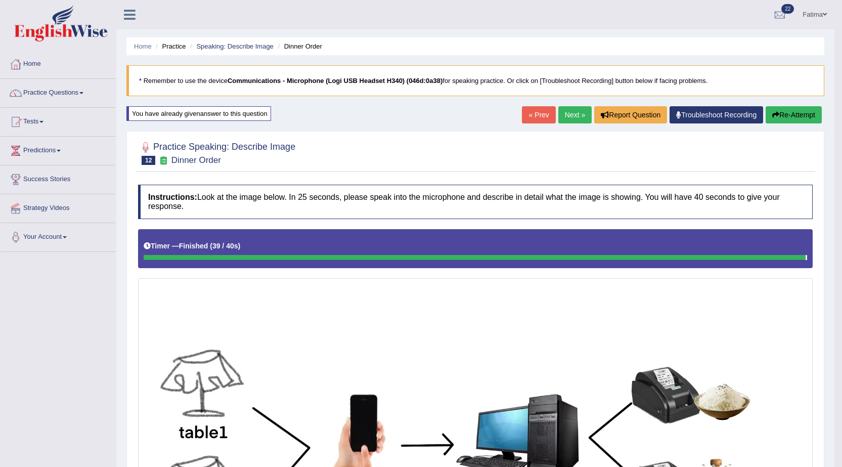
click at [789, 115] on button "Re-Attempt" at bounding box center [793, 114] width 56 height 17
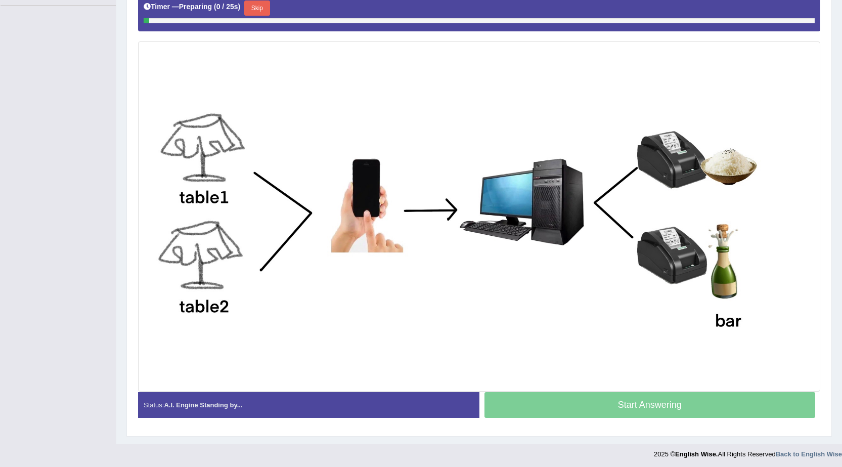
scroll to position [249, 0]
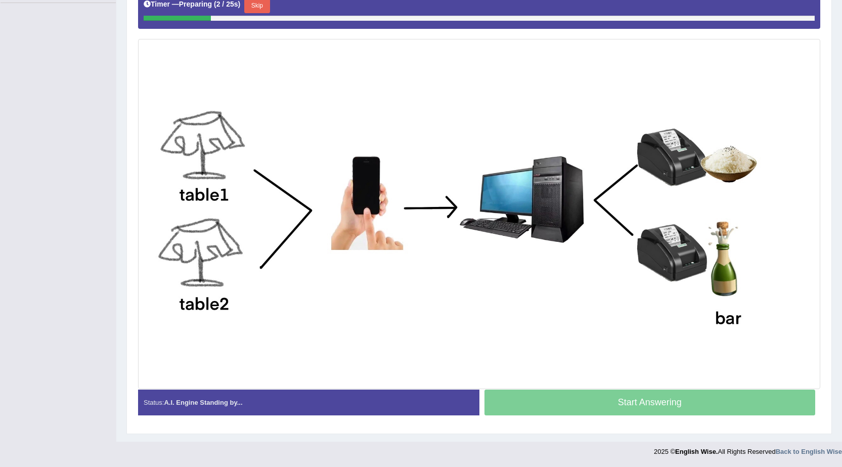
click at [256, 1] on button "Skip" at bounding box center [256, 5] width 25 height 15
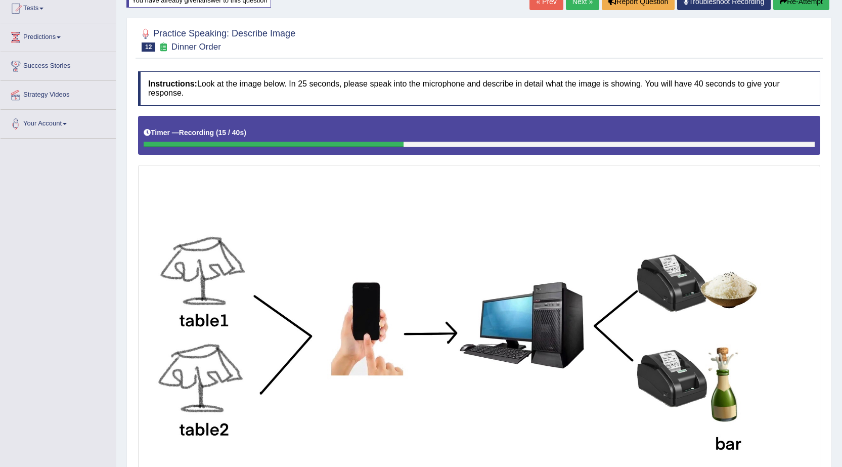
scroll to position [87, 0]
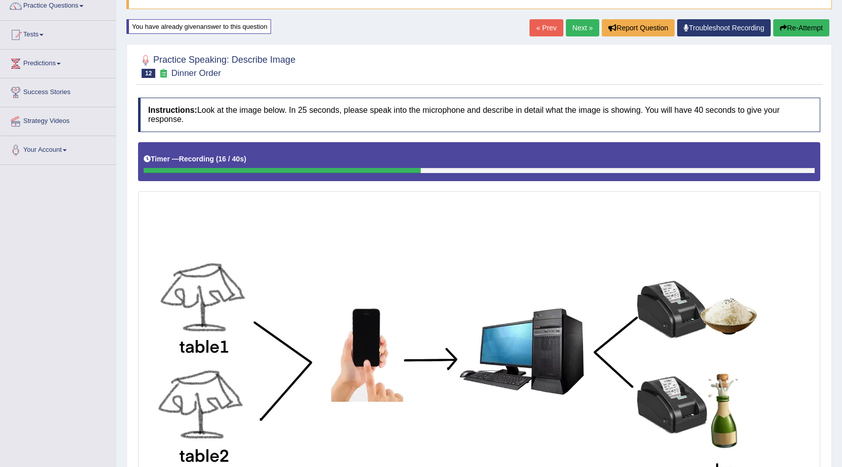
click at [801, 31] on button "Re-Attempt" at bounding box center [801, 27] width 56 height 17
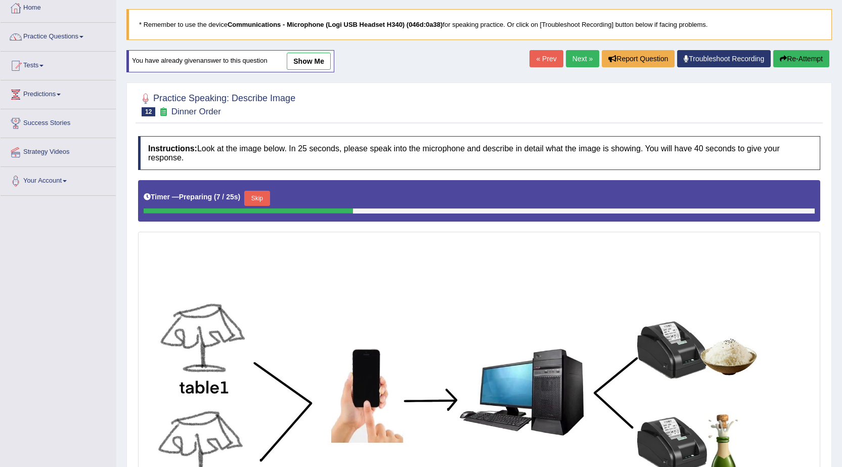
scroll to position [47, 0]
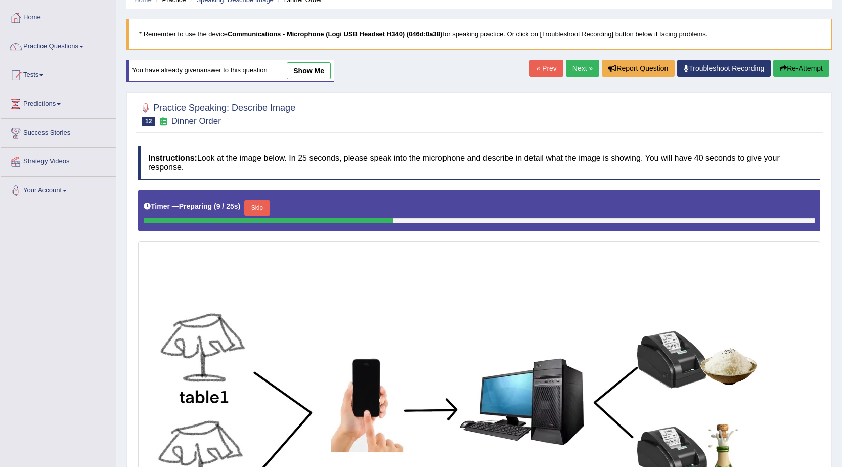
click at [798, 73] on button "Re-Attempt" at bounding box center [801, 68] width 56 height 17
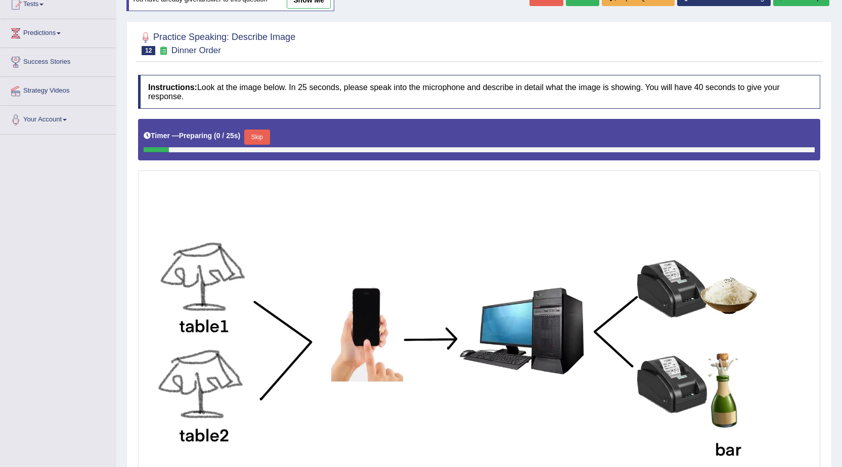
scroll to position [249, 0]
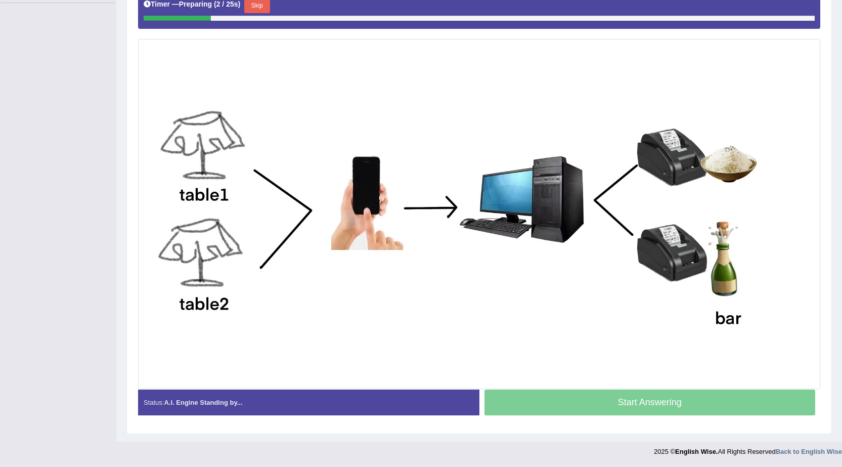
drag, startPoint x: 260, startPoint y: 4, endPoint x: 270, endPoint y: 2, distance: 10.7
click at [261, 4] on button "Skip" at bounding box center [256, 5] width 25 height 15
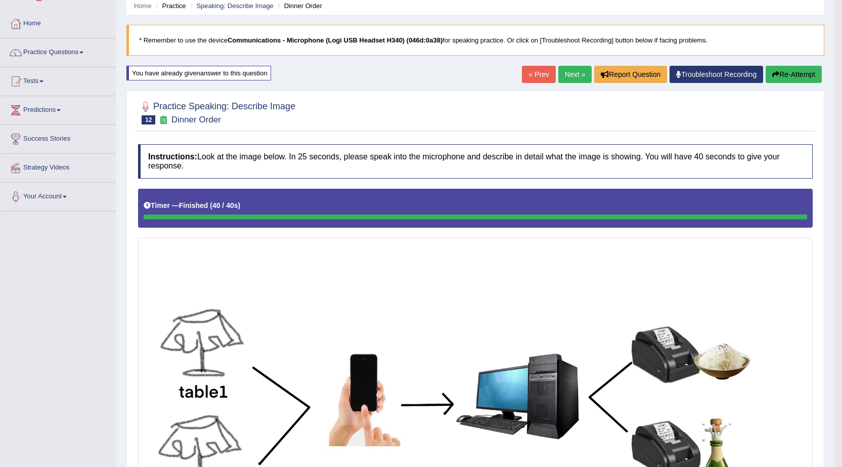
scroll to position [0, 0]
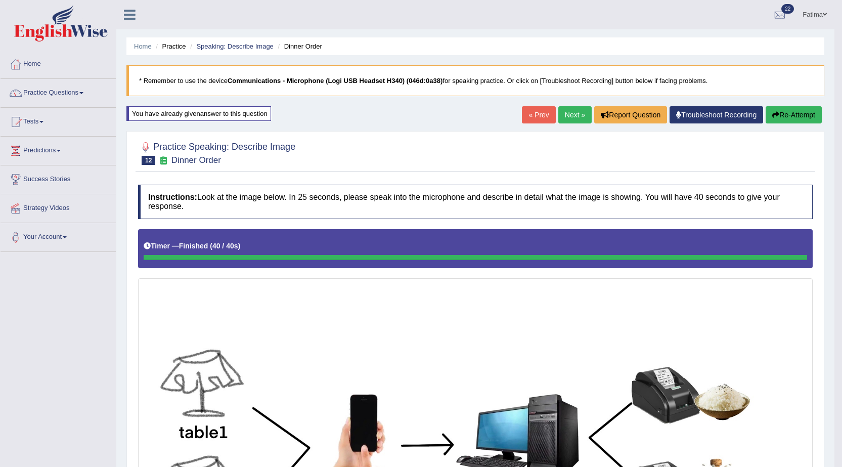
click at [567, 120] on link "Next »" at bounding box center [574, 114] width 33 height 17
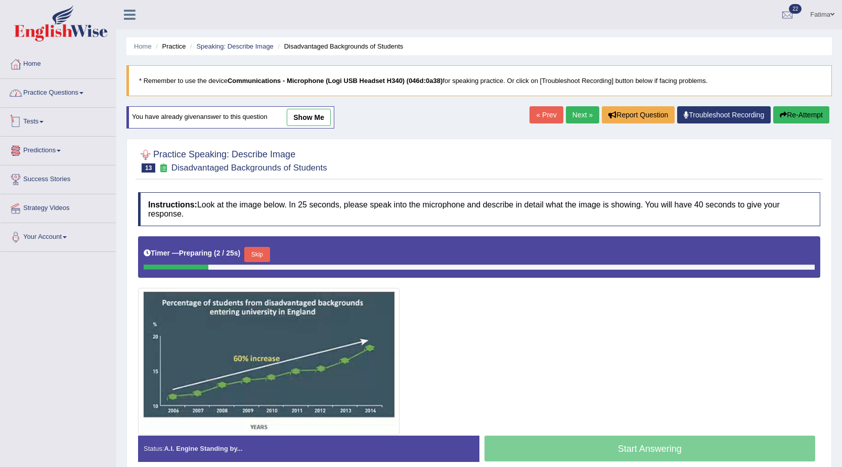
click at [70, 95] on link "Practice Questions" at bounding box center [58, 91] width 115 height 25
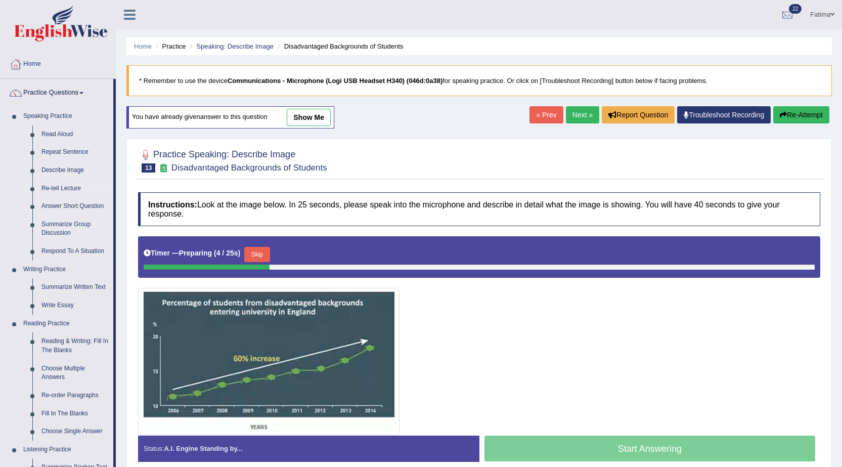
click at [73, 187] on link "Re-tell Lecture" at bounding box center [75, 188] width 76 height 18
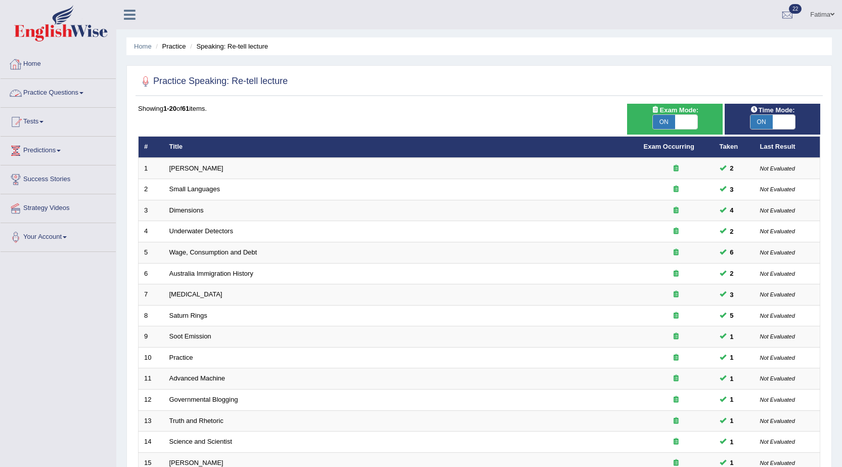
click at [61, 96] on link "Practice Questions" at bounding box center [58, 91] width 115 height 25
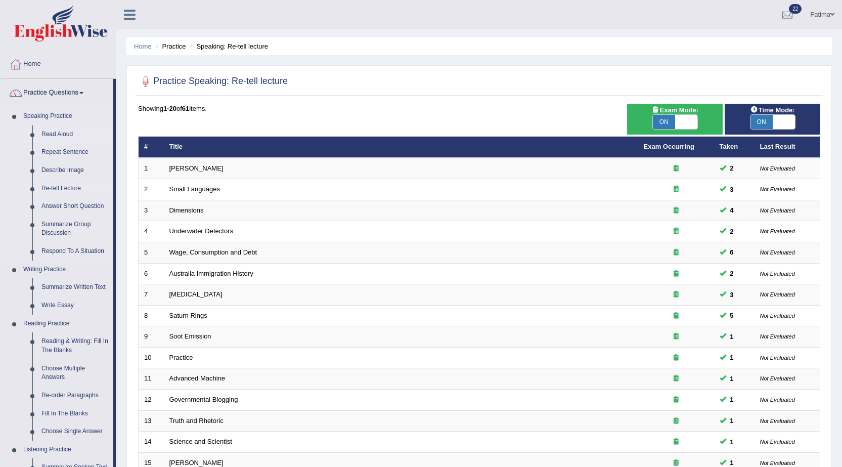
click at [62, 135] on link "Read Aloud" at bounding box center [75, 134] width 76 height 18
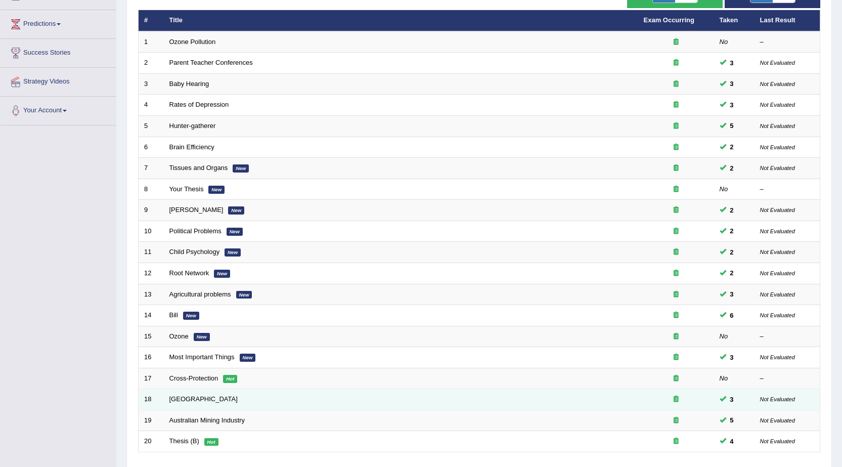
scroll to position [203, 0]
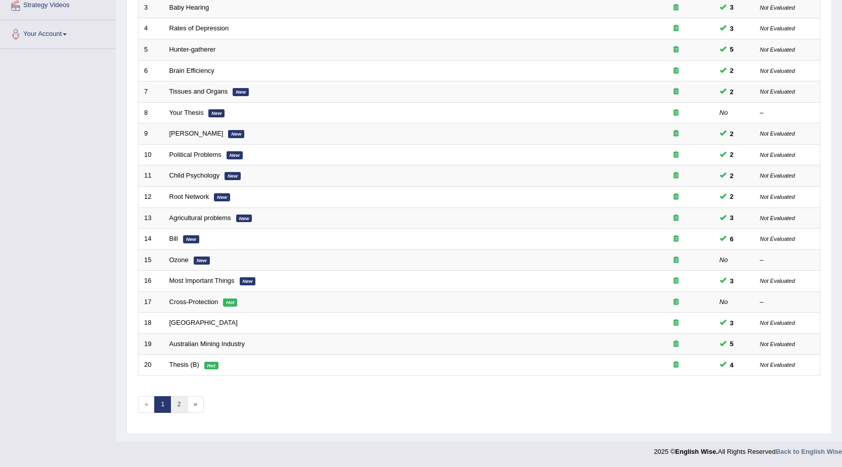
click at [174, 404] on link "2" at bounding box center [178, 404] width 17 height 17
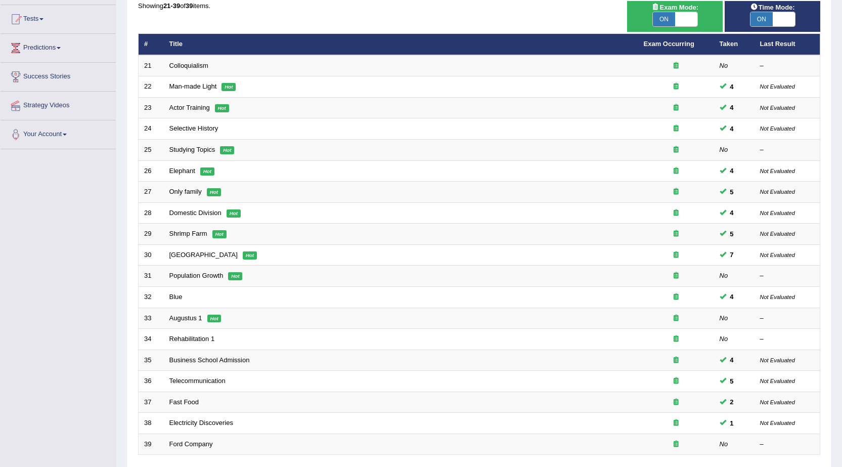
scroll to position [181, 0]
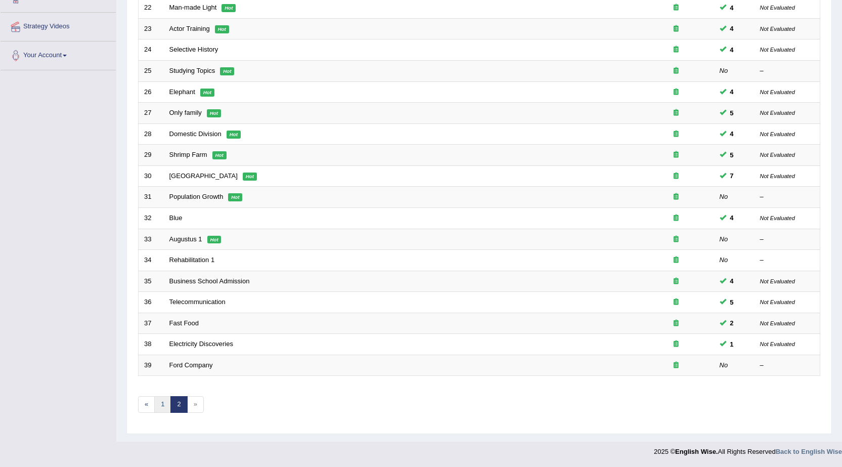
click at [158, 408] on link "1" at bounding box center [162, 404] width 17 height 17
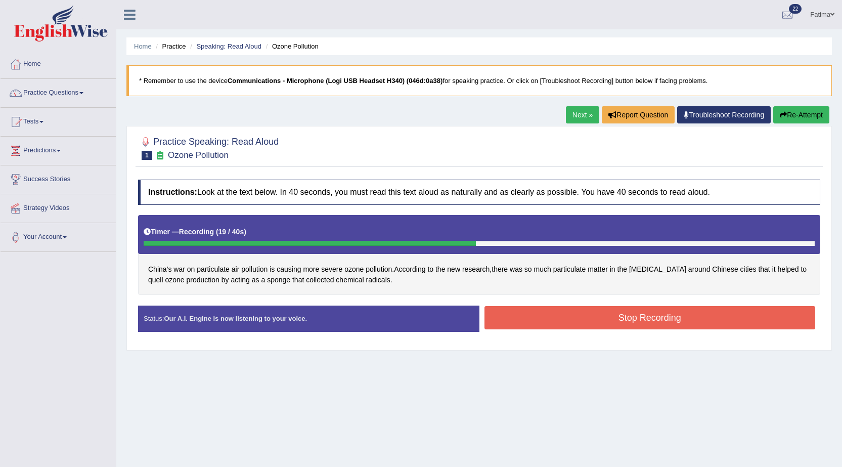
click at [659, 320] on button "Stop Recording" at bounding box center [649, 317] width 331 height 23
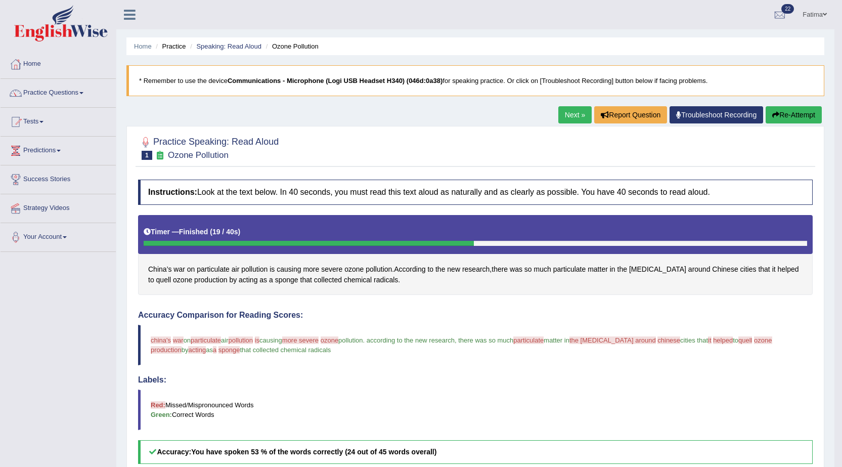
click at [571, 115] on link "Next »" at bounding box center [574, 114] width 33 height 17
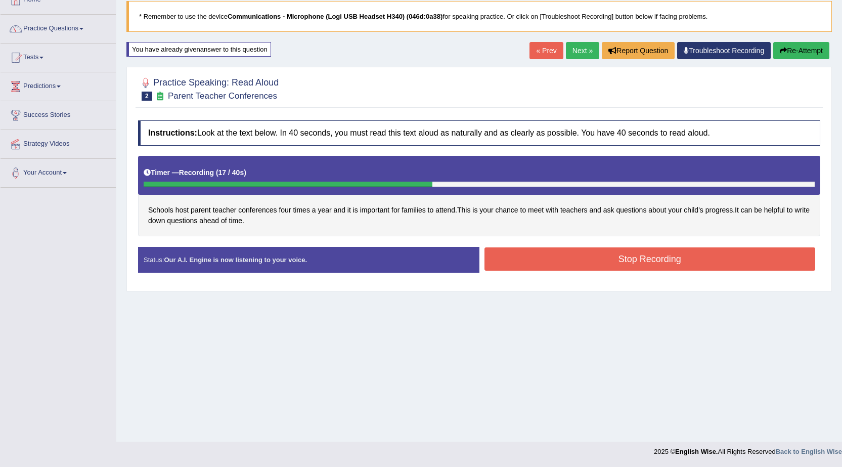
click at [591, 257] on button "Stop Recording" at bounding box center [649, 258] width 331 height 23
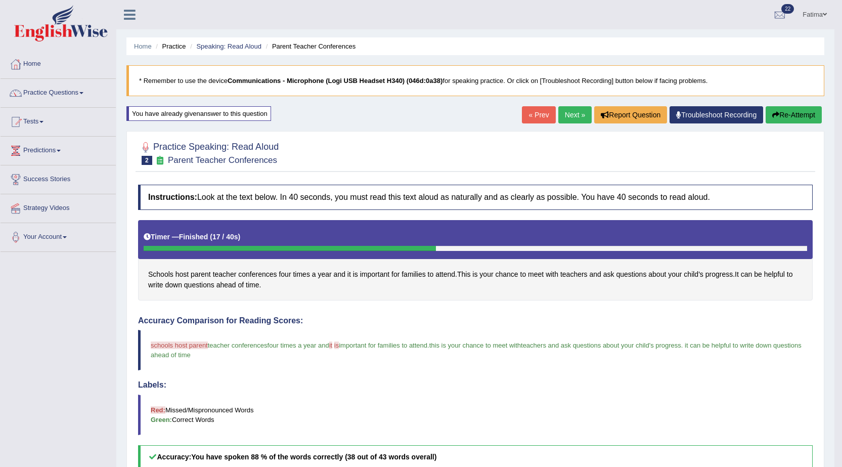
click at [567, 120] on link "Next »" at bounding box center [574, 114] width 33 height 17
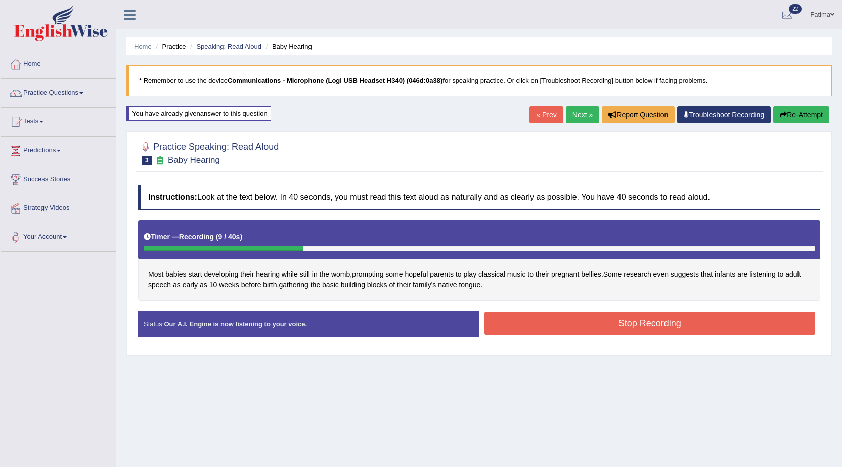
click at [792, 119] on button "Re-Attempt" at bounding box center [801, 114] width 56 height 17
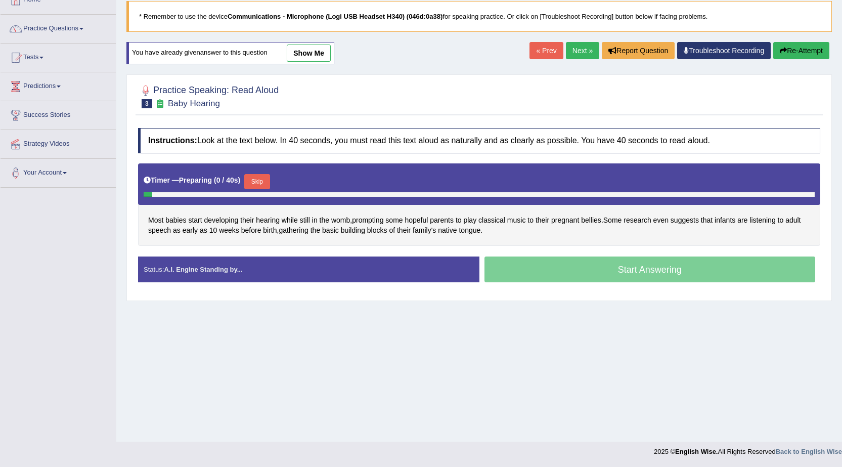
drag, startPoint x: 252, startPoint y: 174, endPoint x: 267, endPoint y: 174, distance: 14.7
click at [253, 174] on button "Skip" at bounding box center [256, 181] width 25 height 15
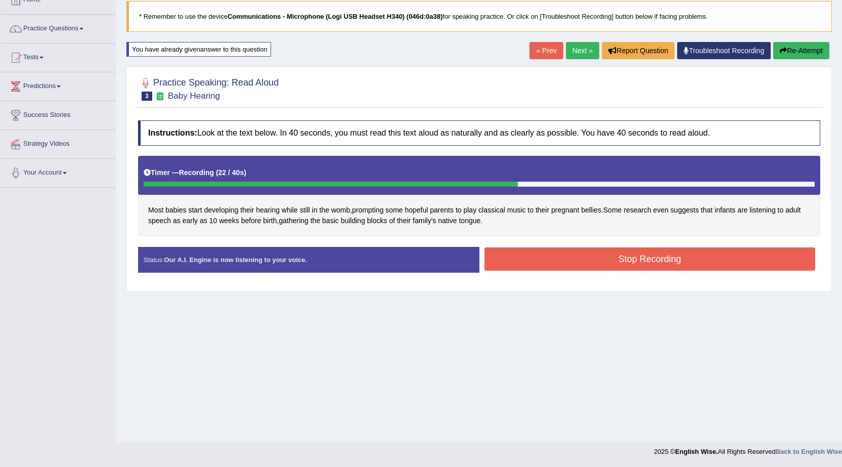
drag, startPoint x: 575, startPoint y: 258, endPoint x: 570, endPoint y: 257, distance: 5.7
click at [574, 258] on button "Stop Recording" at bounding box center [649, 258] width 331 height 23
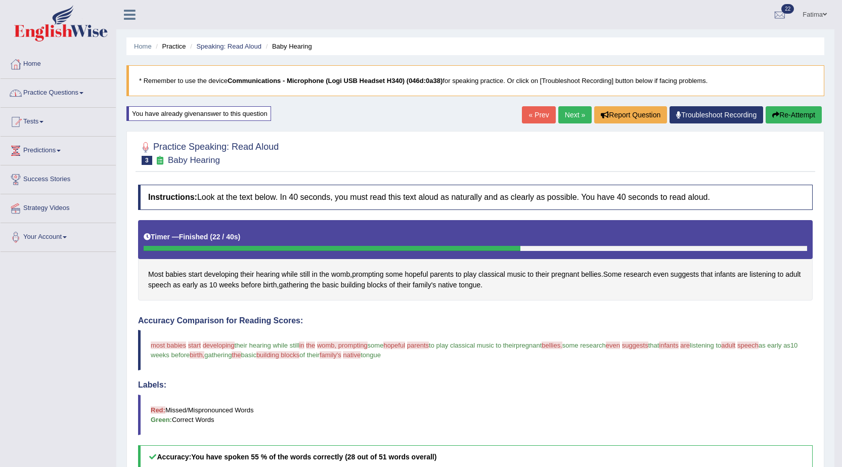
click at [49, 94] on link "Practice Questions" at bounding box center [58, 91] width 115 height 25
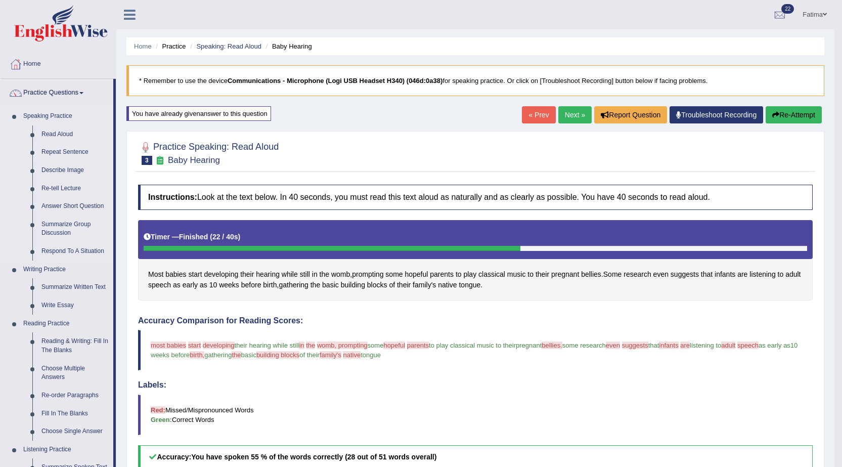
click at [55, 150] on link "Repeat Sentence" at bounding box center [75, 152] width 76 height 18
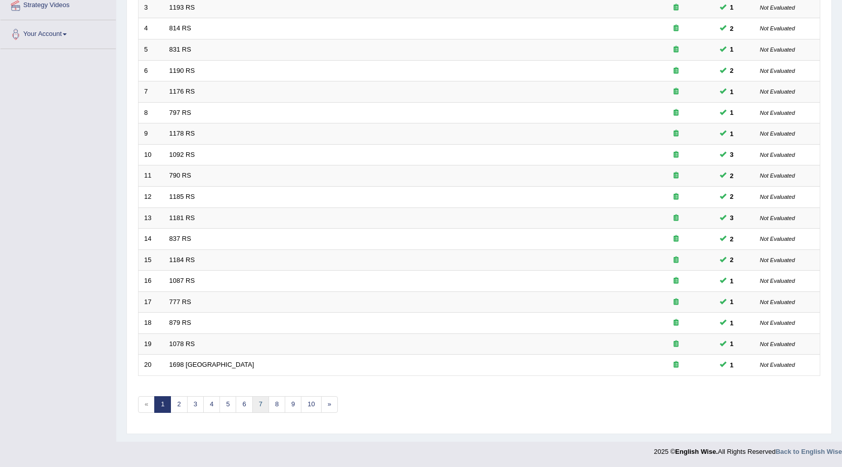
click at [263, 403] on link "7" at bounding box center [260, 404] width 17 height 17
click at [257, 404] on link "8" at bounding box center [260, 404] width 17 height 17
click at [257, 408] on link "9" at bounding box center [260, 404] width 17 height 17
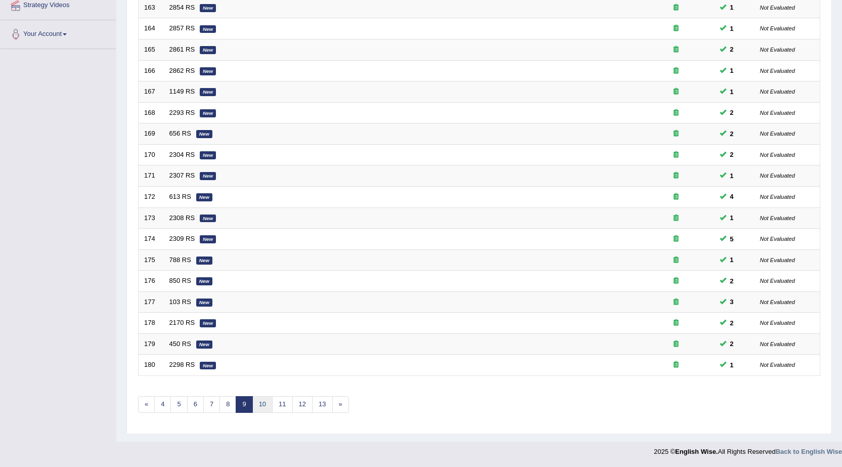
click at [261, 407] on link "10" at bounding box center [262, 404] width 20 height 17
drag, startPoint x: 267, startPoint y: 406, endPoint x: 271, endPoint y: 400, distance: 6.9
click at [267, 406] on link "11" at bounding box center [266, 404] width 20 height 17
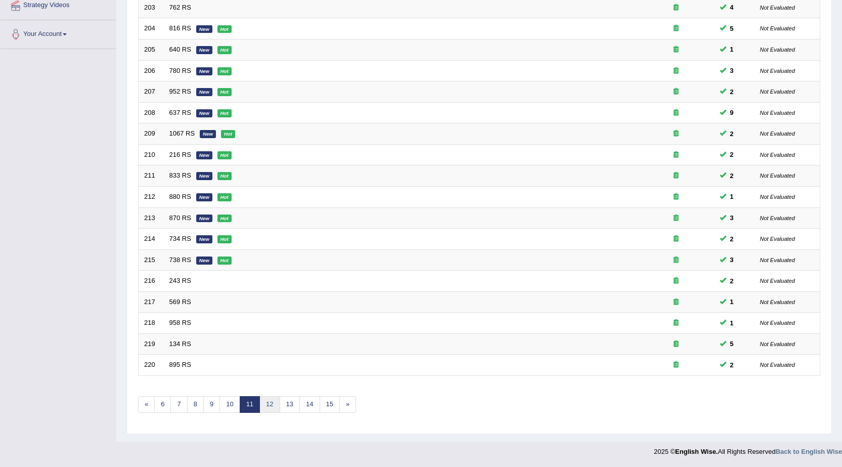
click at [275, 406] on link "12" at bounding box center [269, 404] width 20 height 17
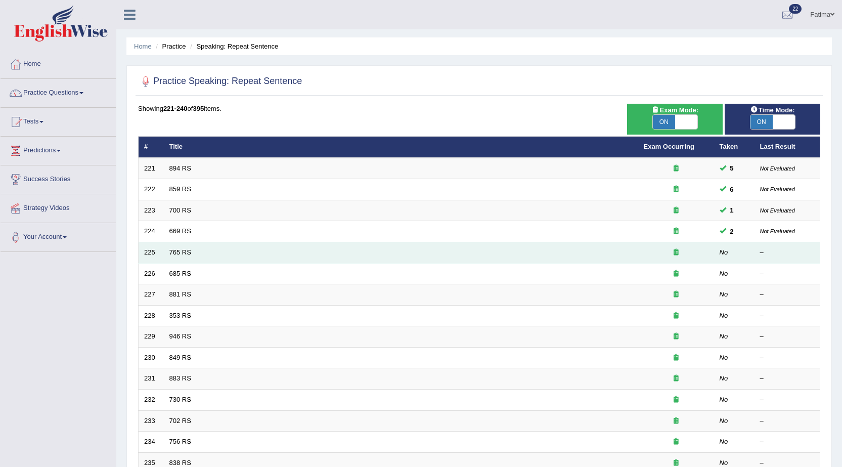
click at [167, 253] on td "765 RS" at bounding box center [401, 252] width 474 height 21
click at [176, 252] on link "765 RS" at bounding box center [180, 252] width 22 height 8
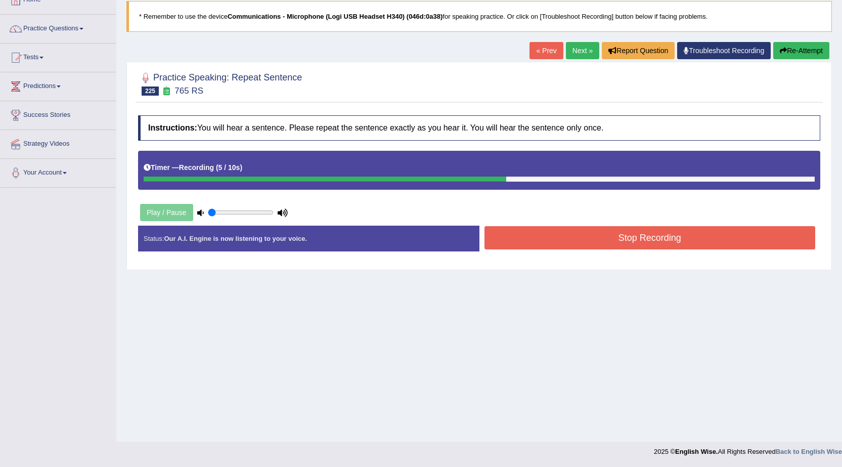
click at [510, 246] on button "Stop Recording" at bounding box center [649, 237] width 331 height 23
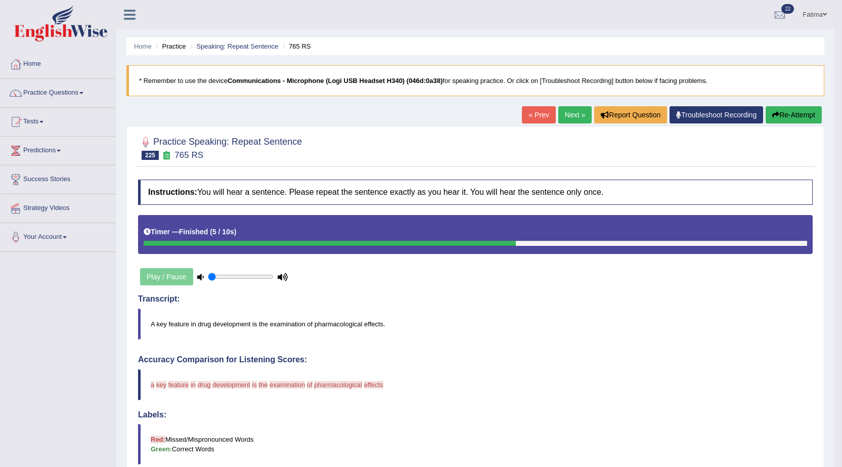
click at [786, 117] on button "Re-Attempt" at bounding box center [793, 114] width 56 height 17
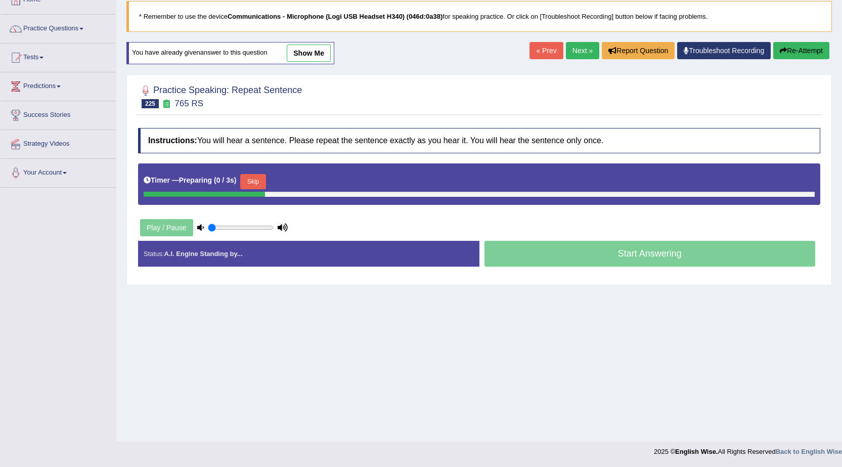
click at [257, 184] on button "Skip" at bounding box center [252, 181] width 25 height 15
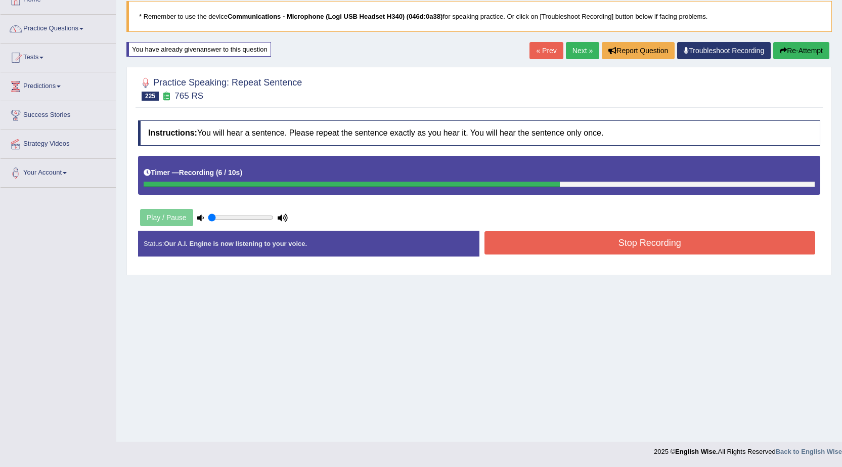
click at [591, 243] on button "Stop Recording" at bounding box center [649, 242] width 331 height 23
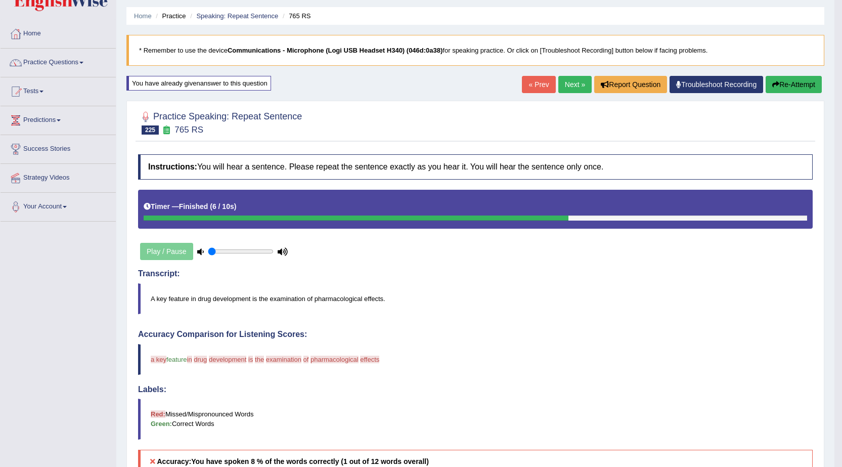
scroll to position [11, 0]
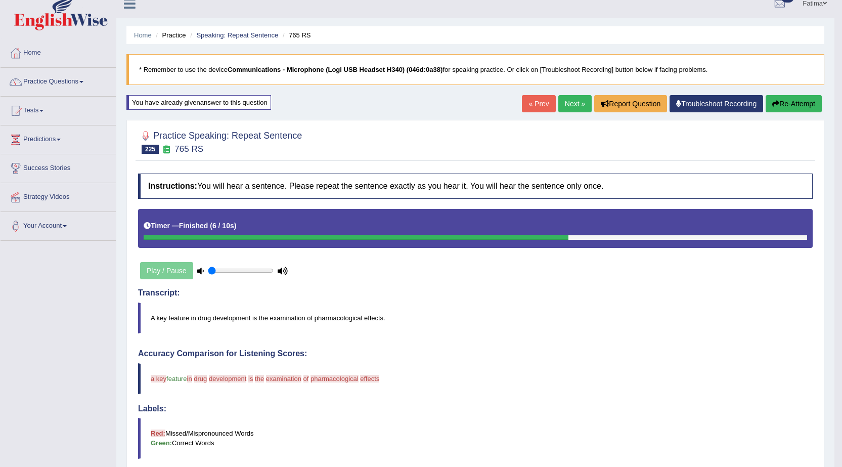
click at [789, 108] on button "Re-Attempt" at bounding box center [793, 103] width 56 height 17
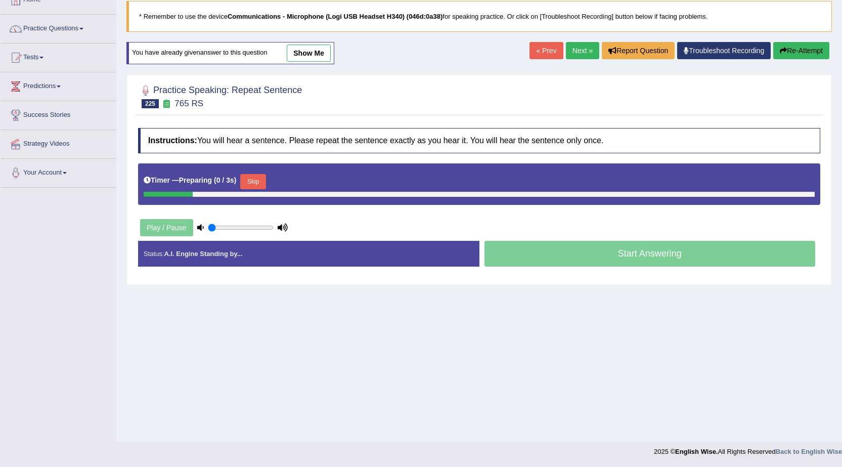
scroll to position [64, 0]
drag, startPoint x: 260, startPoint y: 181, endPoint x: 269, endPoint y: 185, distance: 9.5
click at [265, 183] on button "Skip" at bounding box center [252, 181] width 25 height 15
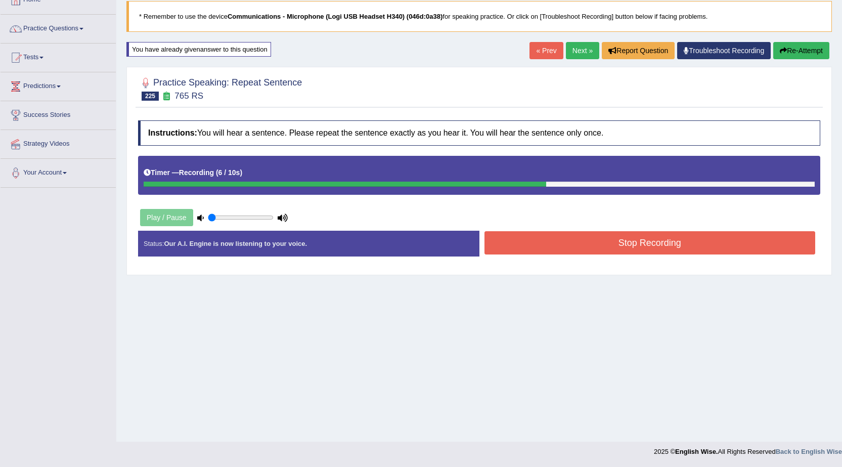
drag, startPoint x: 566, startPoint y: 246, endPoint x: 561, endPoint y: 241, distance: 6.8
click at [566, 245] on button "Stop Recording" at bounding box center [649, 242] width 331 height 23
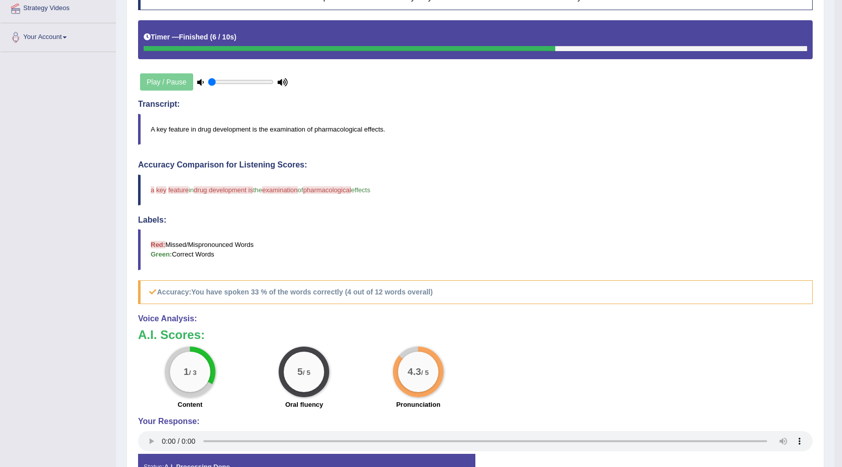
scroll to position [62, 0]
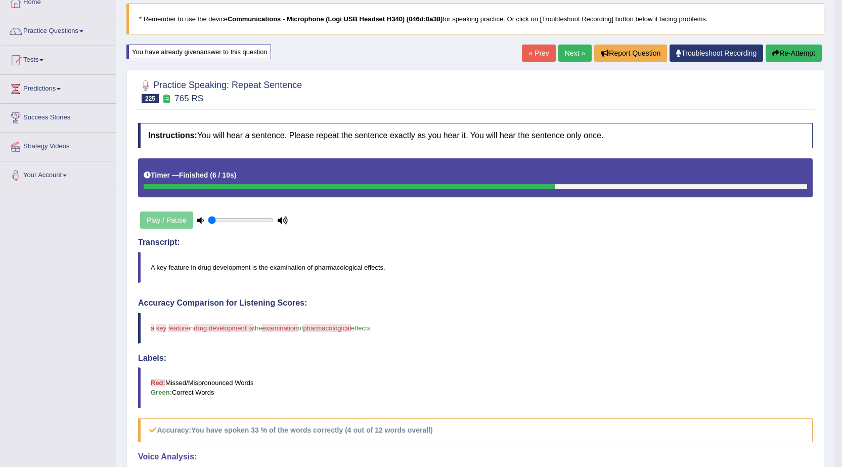
click at [783, 53] on button "Re-Attempt" at bounding box center [793, 52] width 56 height 17
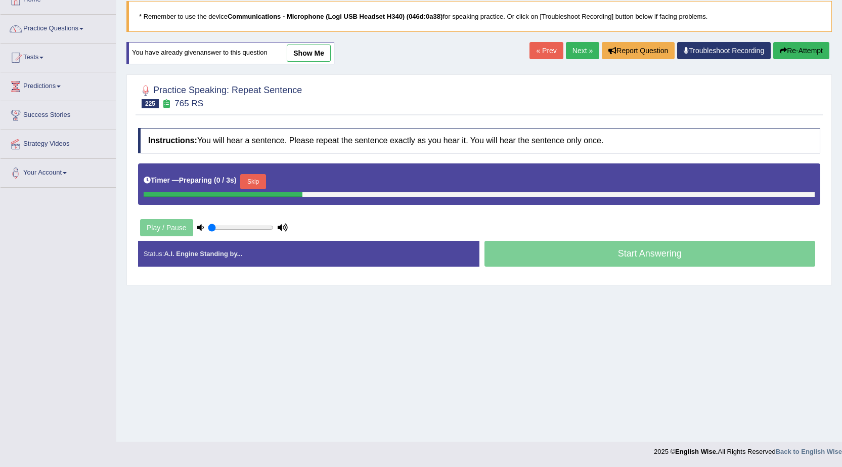
click at [253, 181] on button "Skip" at bounding box center [252, 181] width 25 height 15
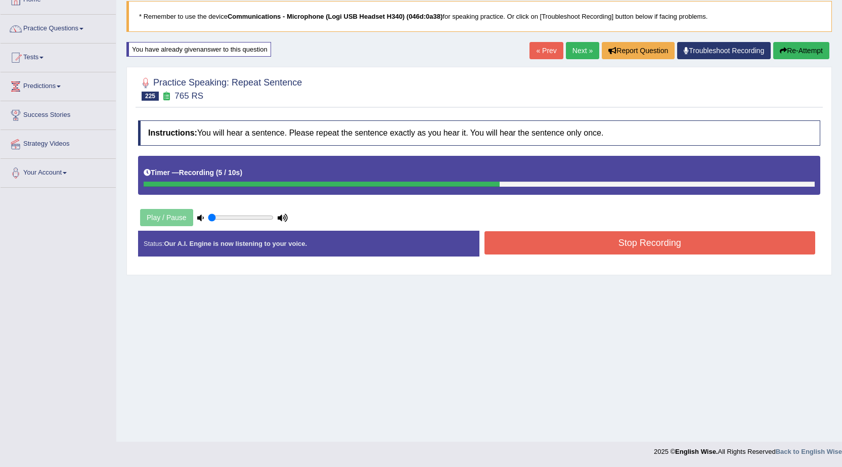
click at [532, 248] on button "Stop Recording" at bounding box center [649, 242] width 331 height 23
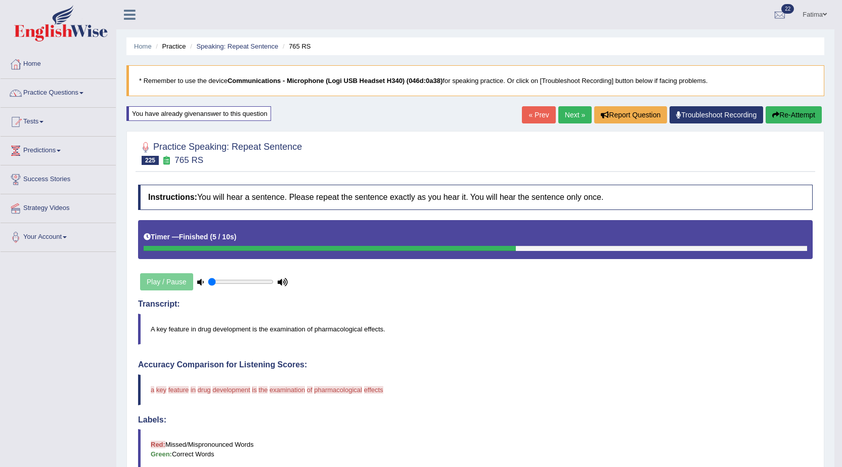
click at [776, 112] on icon "button" at bounding box center [775, 114] width 7 height 7
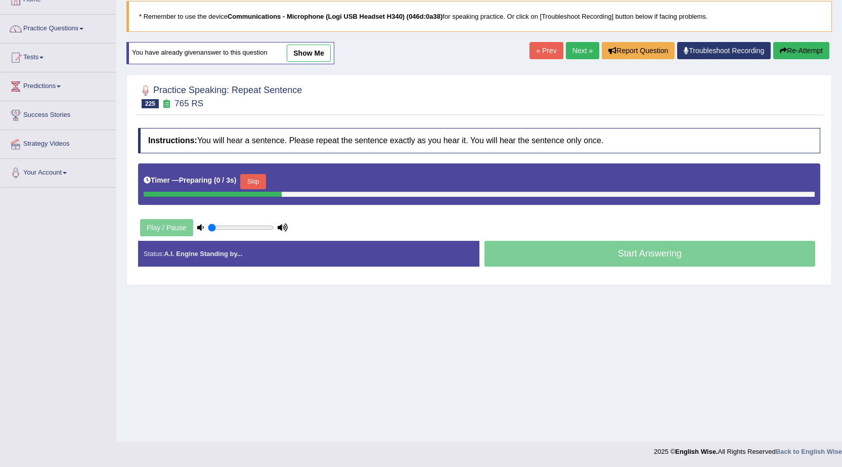
click at [259, 176] on button "Skip" at bounding box center [252, 181] width 25 height 15
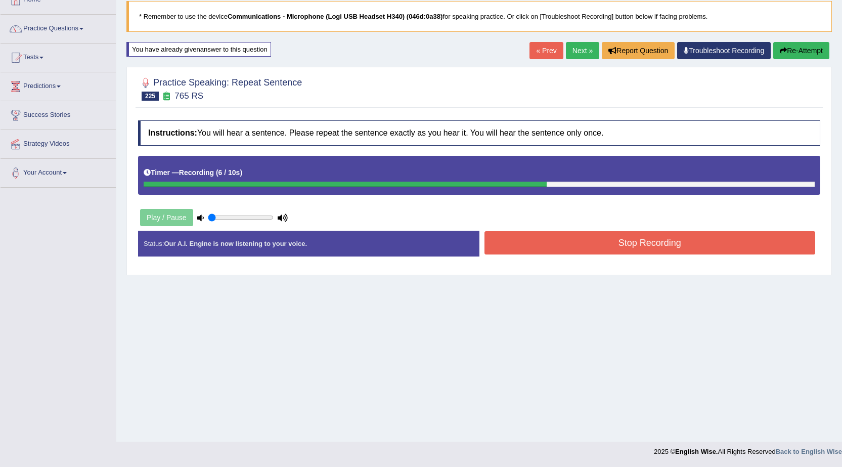
click at [545, 240] on button "Stop Recording" at bounding box center [649, 242] width 331 height 23
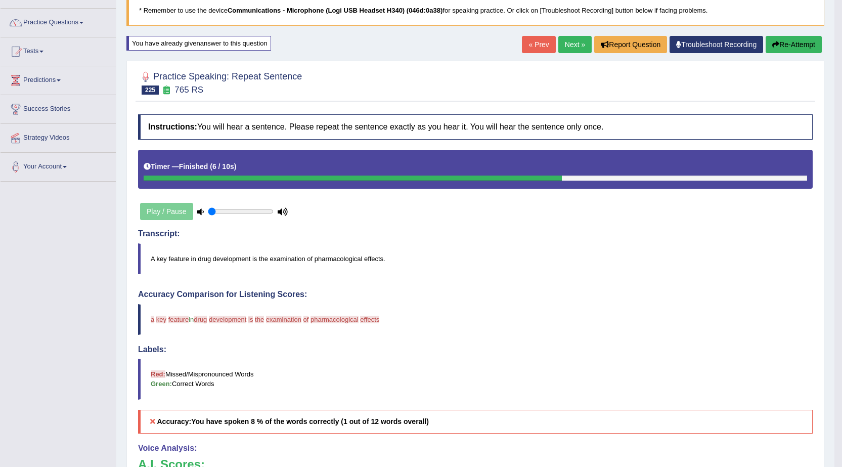
scroll to position [62, 0]
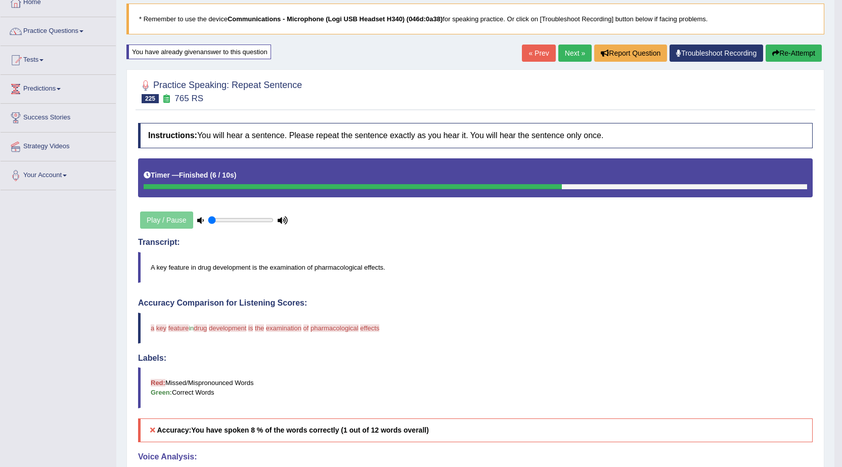
click at [794, 48] on button "Re-Attempt" at bounding box center [793, 52] width 56 height 17
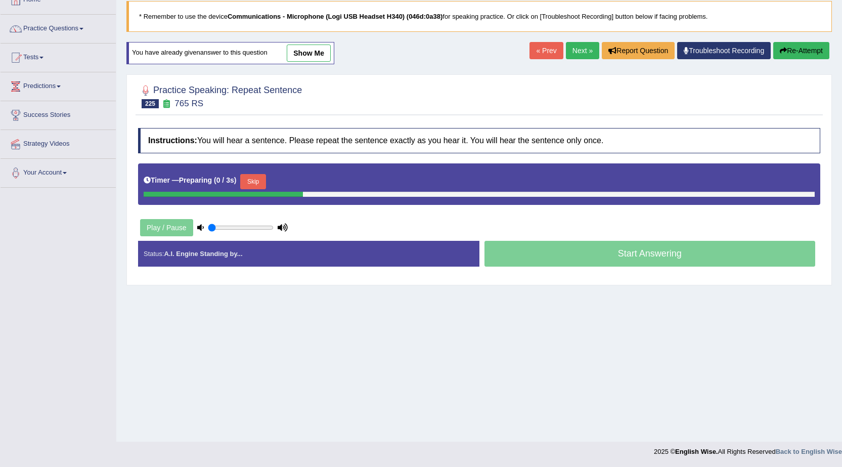
scroll to position [64, 0]
click at [256, 186] on button "Skip" at bounding box center [252, 181] width 25 height 15
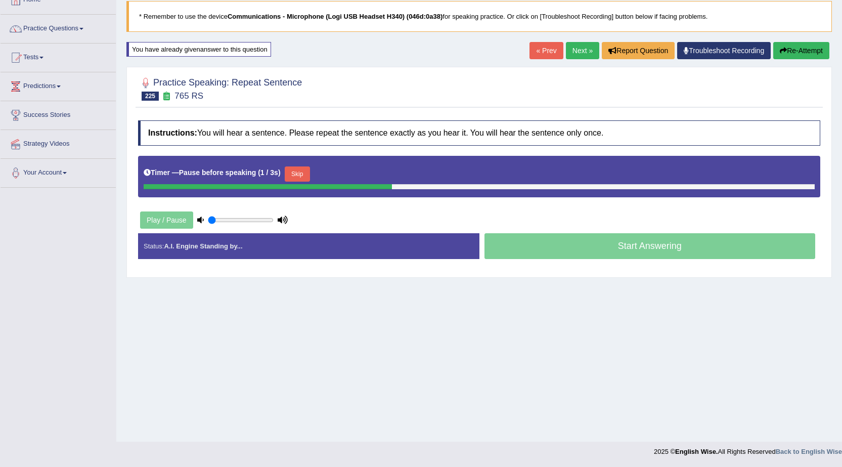
click at [306, 181] on div "Skip" at bounding box center [297, 175] width 25 height 18
click at [307, 180] on button "Skip" at bounding box center [297, 173] width 25 height 15
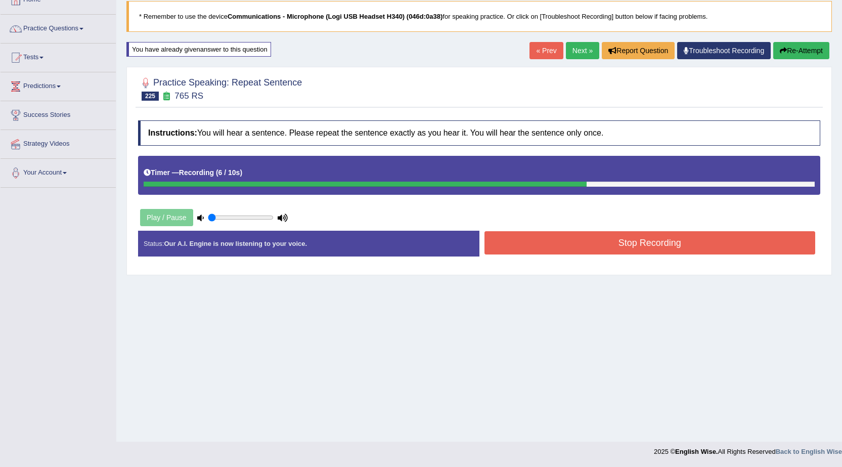
click at [598, 238] on button "Stop Recording" at bounding box center [649, 242] width 331 height 23
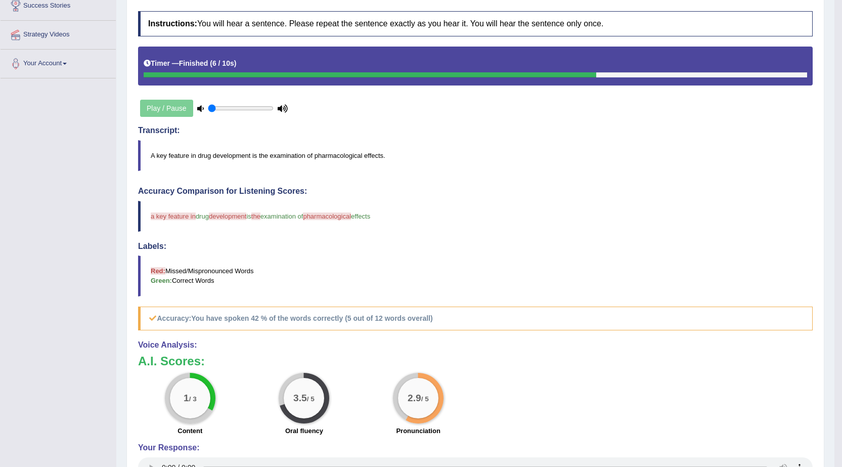
scroll to position [0, 0]
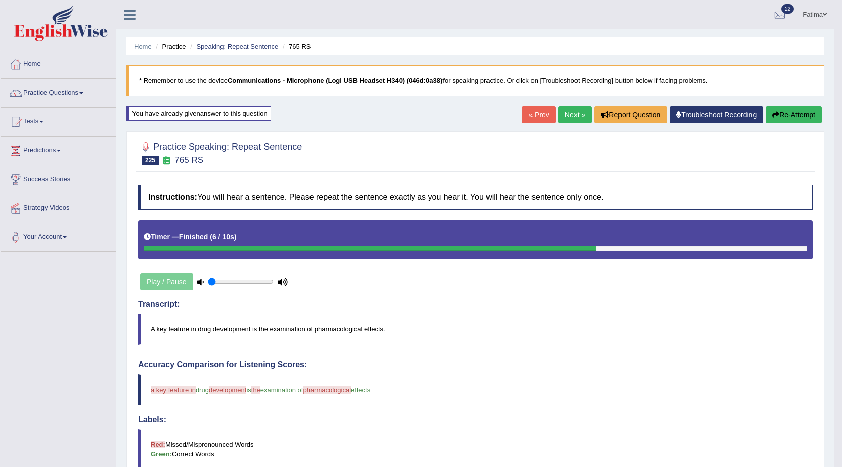
click at [565, 118] on link "Next »" at bounding box center [574, 114] width 33 height 17
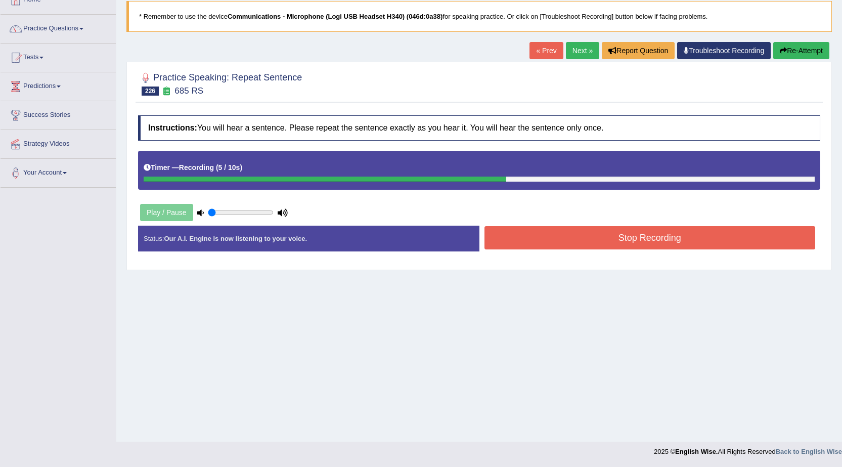
click at [515, 241] on button "Stop Recording" at bounding box center [649, 237] width 331 height 23
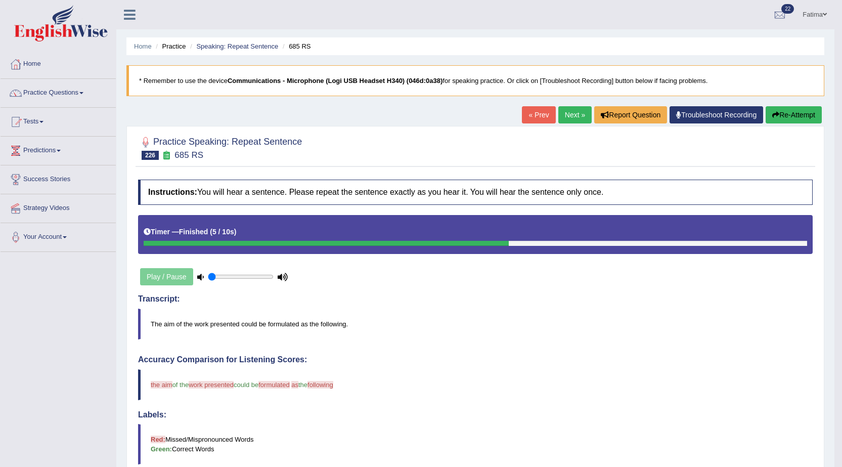
click at [786, 117] on button "Re-Attempt" at bounding box center [793, 114] width 56 height 17
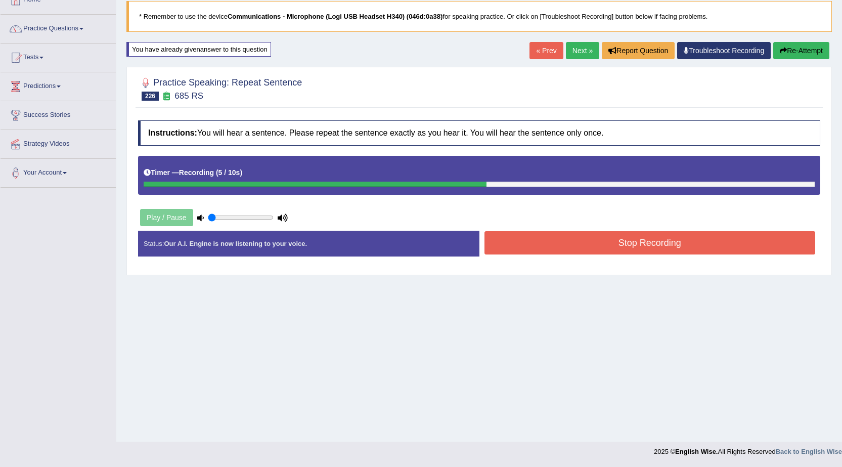
click at [582, 242] on button "Stop Recording" at bounding box center [649, 242] width 331 height 23
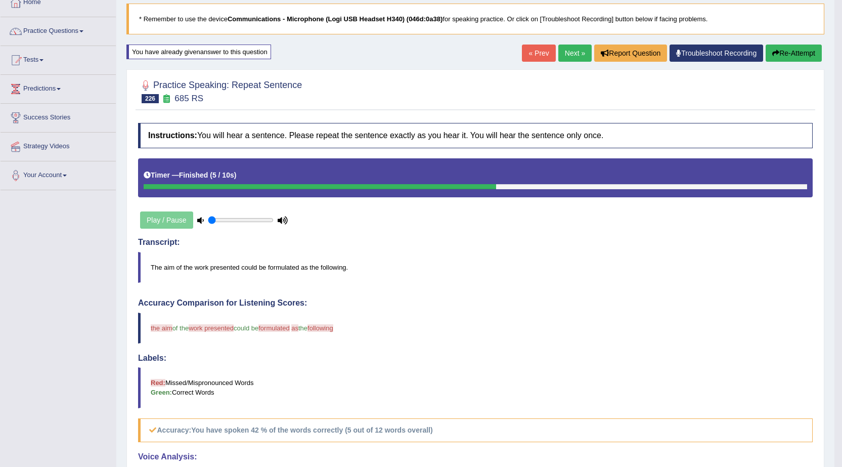
scroll to position [11, 0]
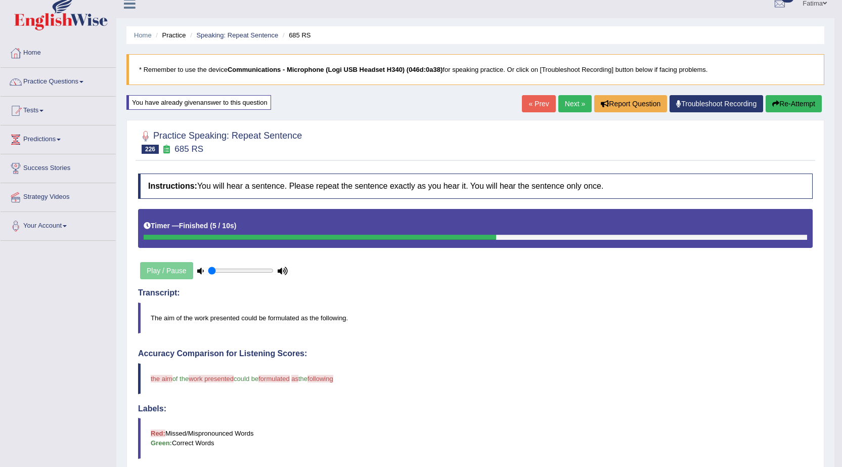
click at [567, 106] on link "Next »" at bounding box center [574, 103] width 33 height 17
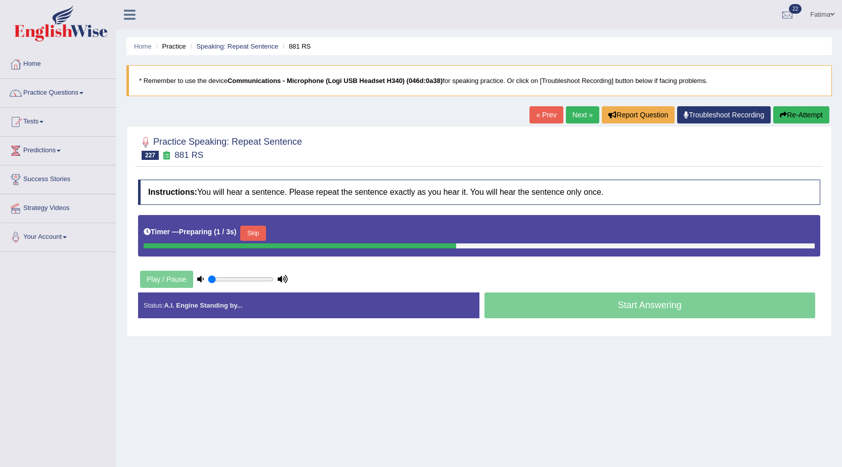
click at [260, 225] on button "Skip" at bounding box center [252, 232] width 25 height 15
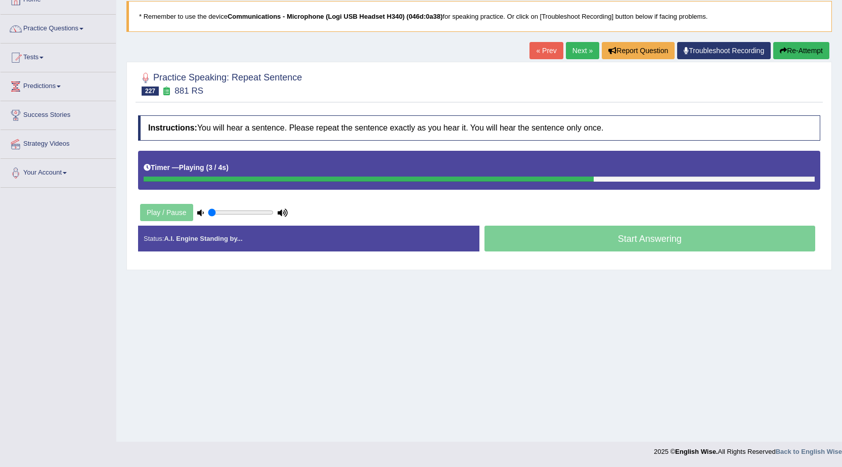
click at [358, 140] on h4 "Instructions: You will hear a sentence. Please repeat the sentence exactly as y…" at bounding box center [479, 127] width 682 height 25
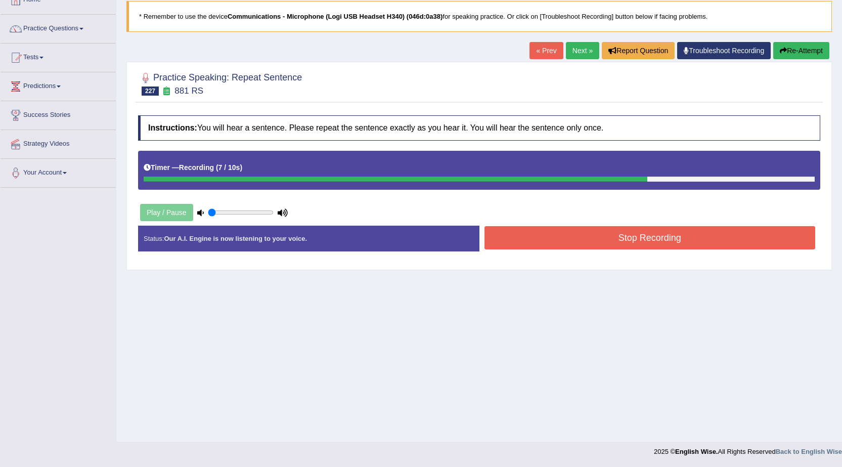
drag, startPoint x: 530, startPoint y: 235, endPoint x: 507, endPoint y: 222, distance: 26.5
click at [529, 234] on button "Stop Recording" at bounding box center [649, 237] width 331 height 23
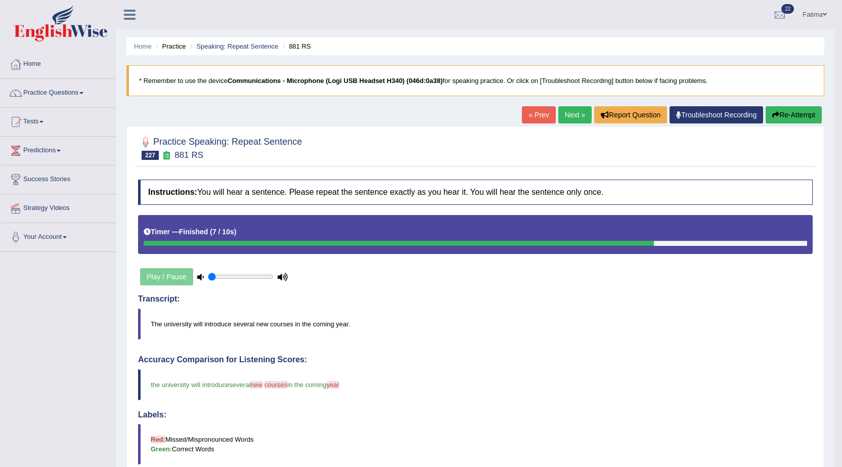
click at [565, 122] on link "Next »" at bounding box center [574, 114] width 33 height 17
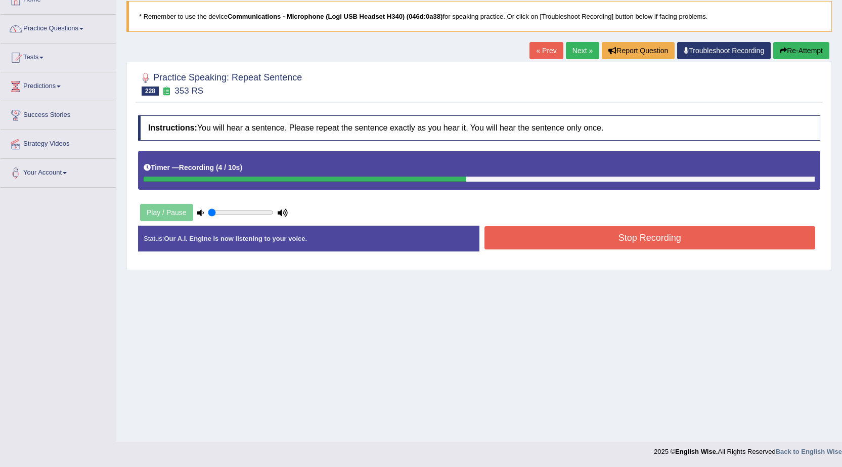
click at [559, 231] on button "Stop Recording" at bounding box center [649, 237] width 331 height 23
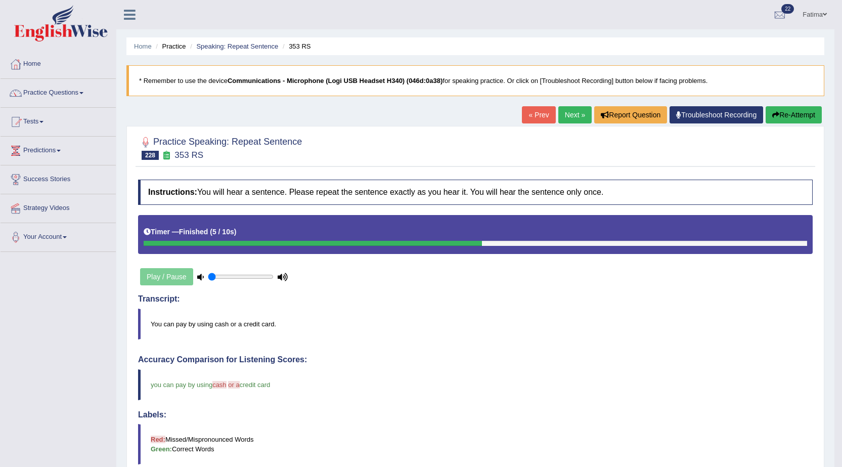
click at [568, 122] on link "Next »" at bounding box center [574, 114] width 33 height 17
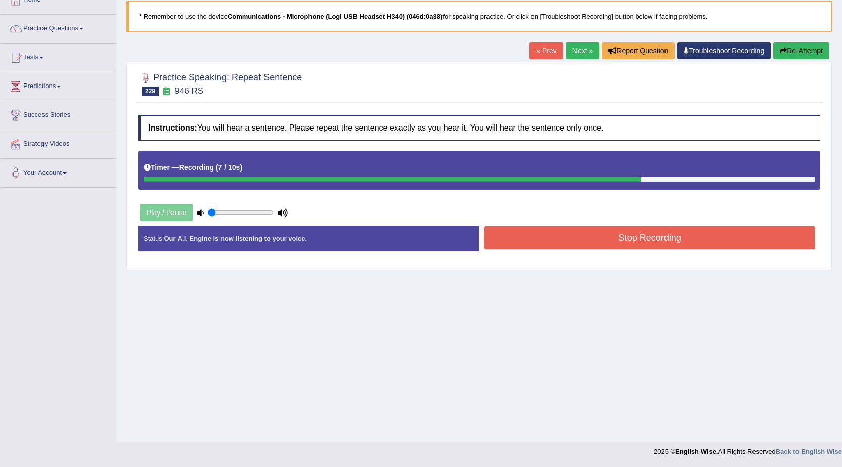
drag, startPoint x: 524, startPoint y: 225, endPoint x: 522, endPoint y: 232, distance: 6.9
click at [523, 228] on div "Instructions: You will hear a sentence. Please repeat the sentence exactly as y…" at bounding box center [478, 187] width 687 height 154
click at [521, 234] on button "Stop Recording" at bounding box center [649, 237] width 331 height 23
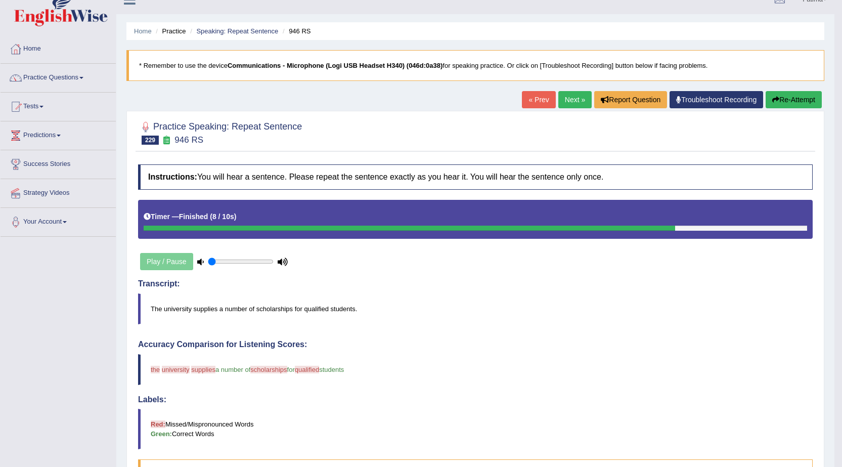
scroll to position [6, 0]
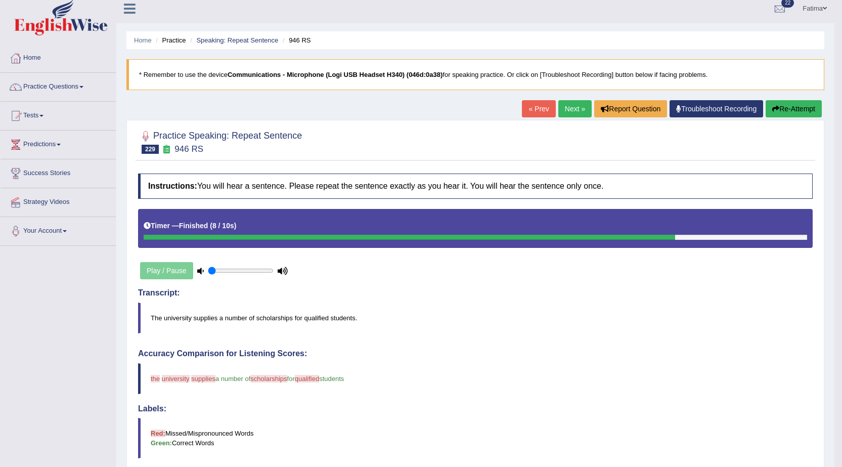
click at [562, 114] on link "Next »" at bounding box center [574, 108] width 33 height 17
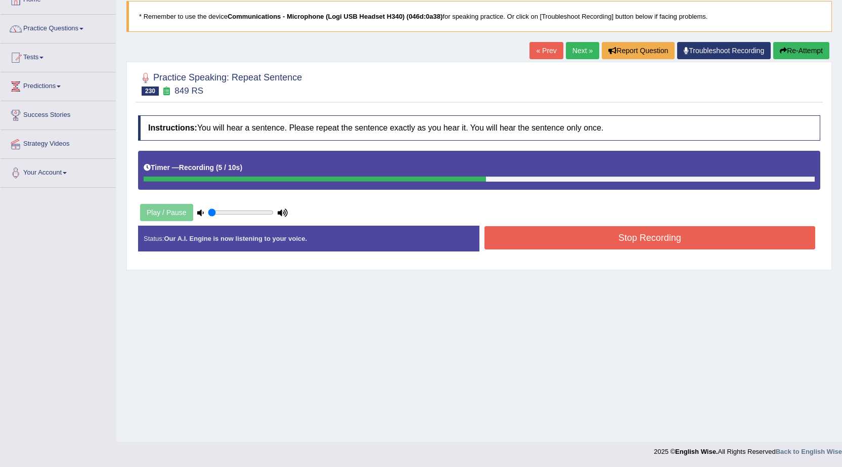
drag, startPoint x: 554, startPoint y: 235, endPoint x: 549, endPoint y: 230, distance: 7.5
click at [554, 234] on button "Stop Recording" at bounding box center [649, 237] width 331 height 23
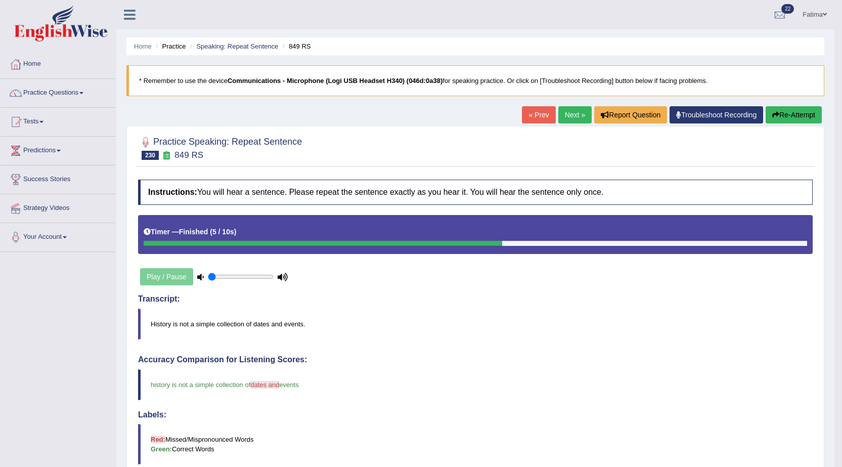
click at [570, 115] on link "Next »" at bounding box center [574, 114] width 33 height 17
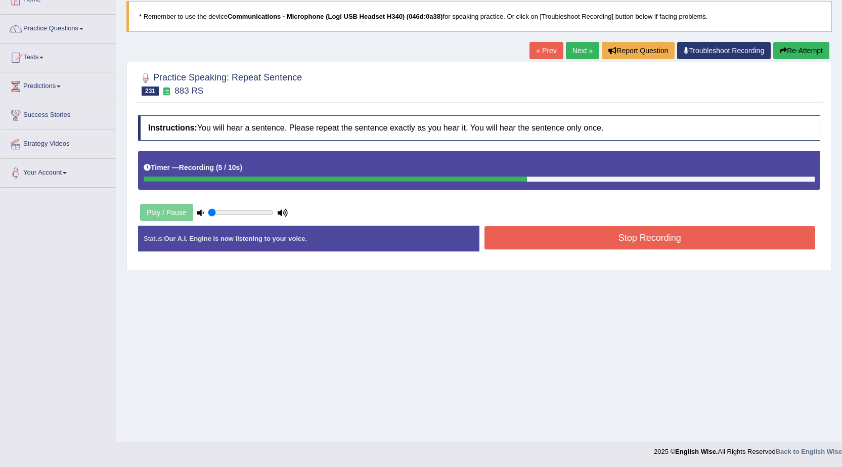
click at [560, 233] on button "Stop Recording" at bounding box center [649, 237] width 331 height 23
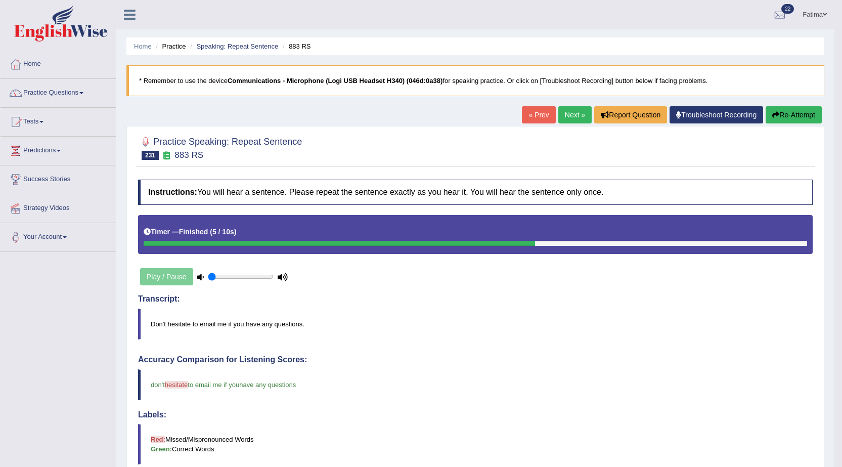
click at [565, 116] on link "Next »" at bounding box center [574, 114] width 33 height 17
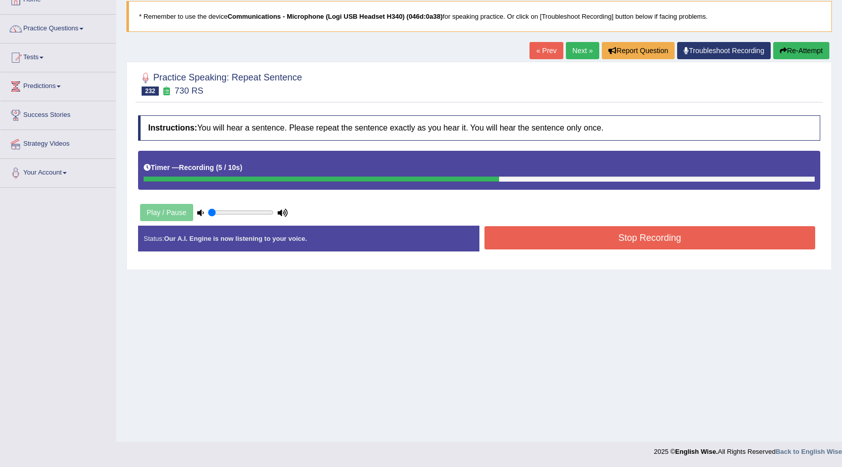
click at [579, 238] on button "Stop Recording" at bounding box center [649, 237] width 331 height 23
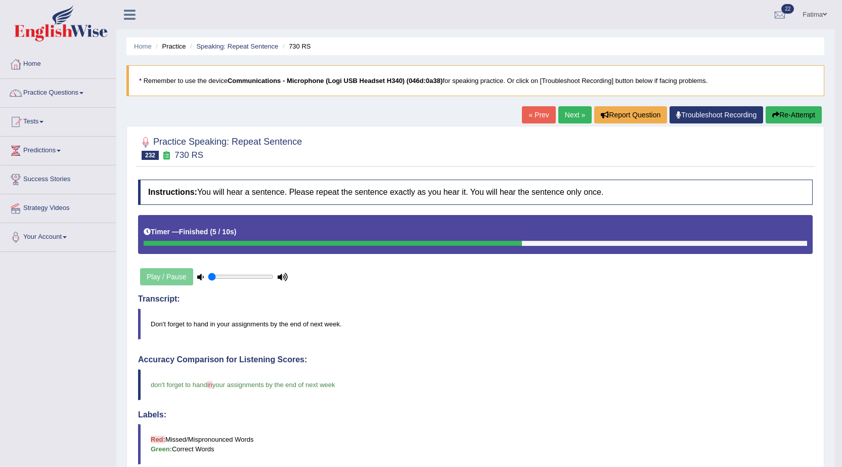
click at [563, 120] on link "Next »" at bounding box center [574, 114] width 33 height 17
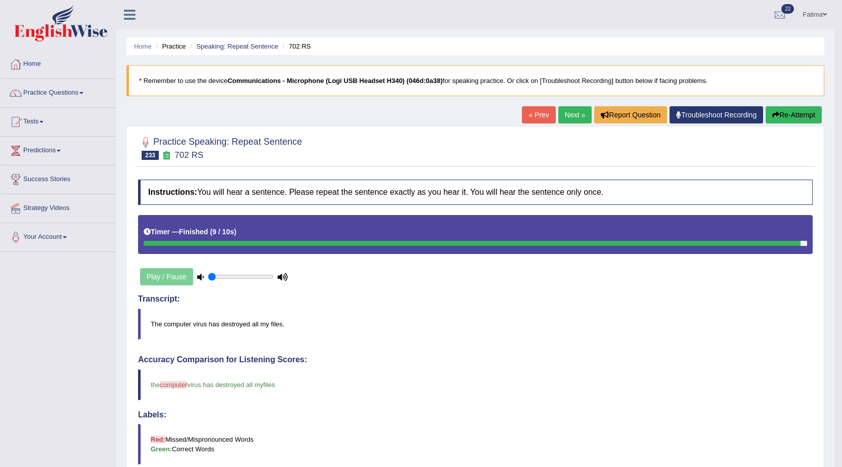
click at [570, 113] on link "Next »" at bounding box center [574, 114] width 33 height 17
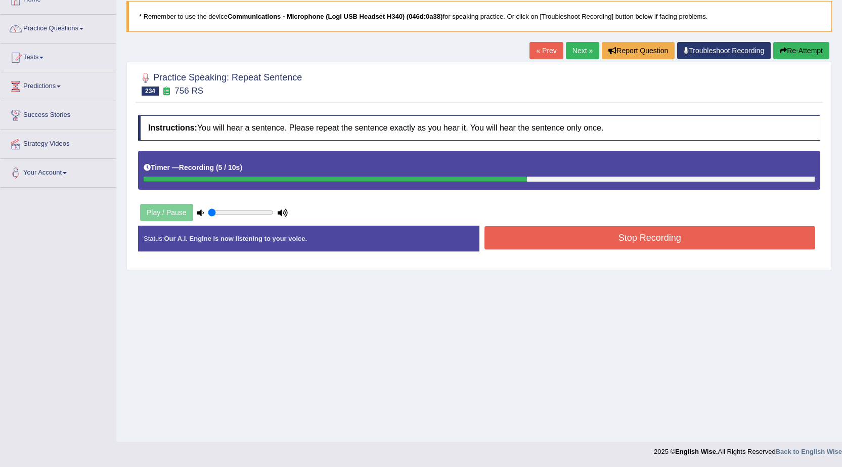
click at [571, 234] on button "Stop Recording" at bounding box center [649, 237] width 331 height 23
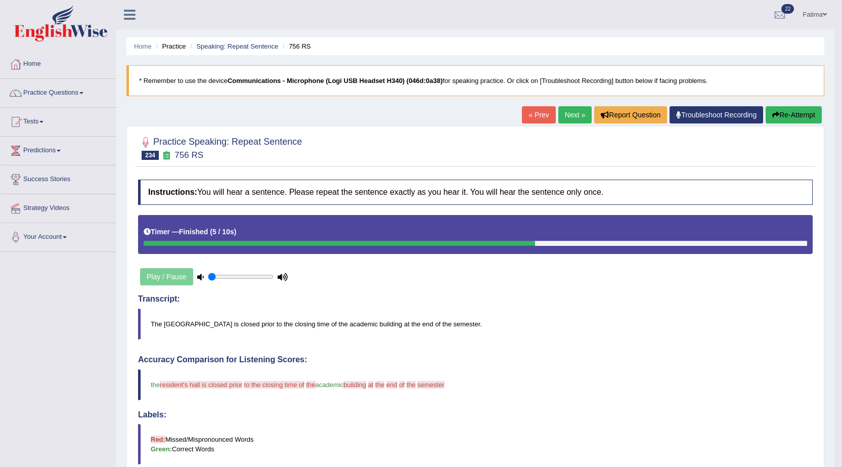
click at [784, 114] on button "Re-Attempt" at bounding box center [793, 114] width 56 height 17
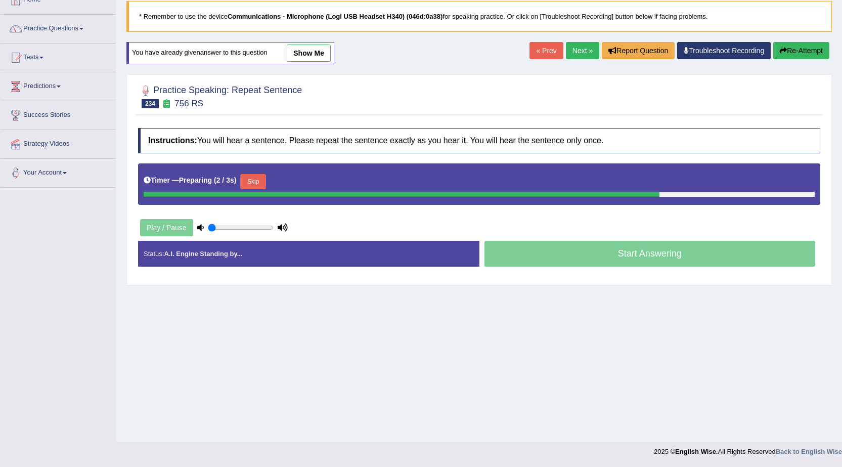
click at [255, 179] on button "Skip" at bounding box center [252, 181] width 25 height 15
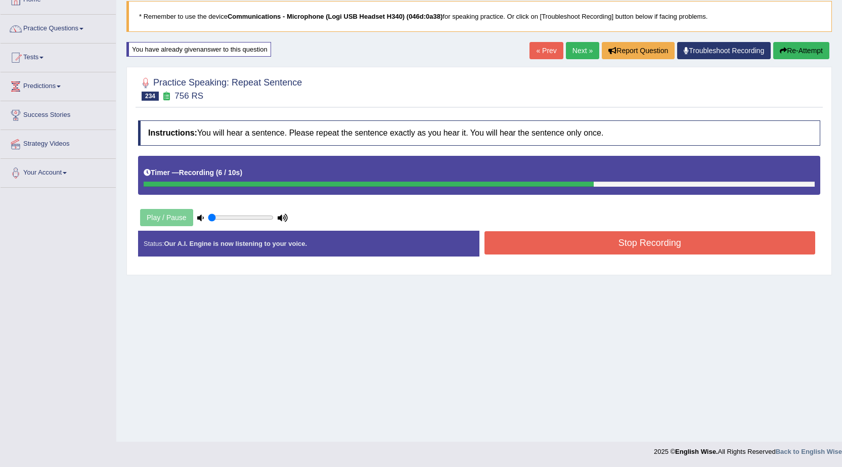
drag, startPoint x: 566, startPoint y: 241, endPoint x: 560, endPoint y: 238, distance: 7.5
click at [566, 241] on button "Stop Recording" at bounding box center [649, 242] width 331 height 23
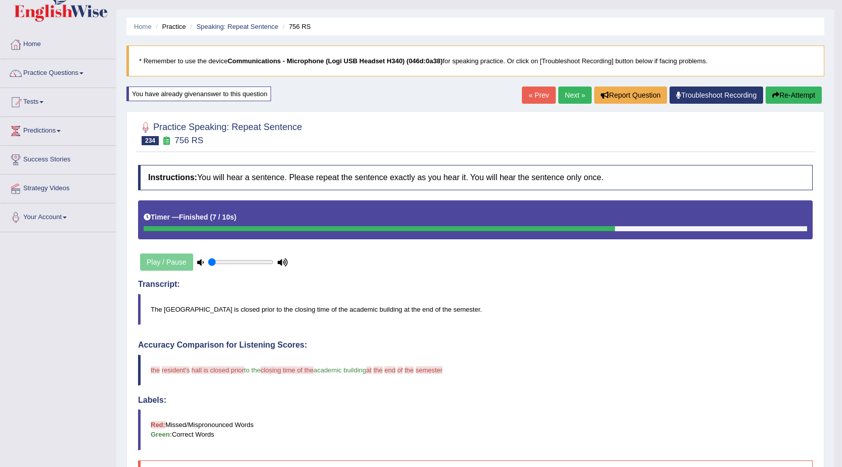
scroll to position [11, 0]
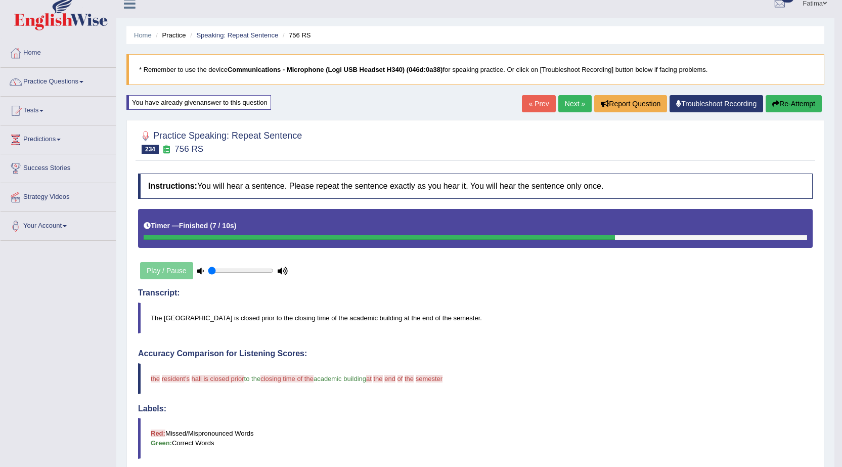
click at [758, 100] on link "Troubleshoot Recording" at bounding box center [716, 103] width 94 height 17
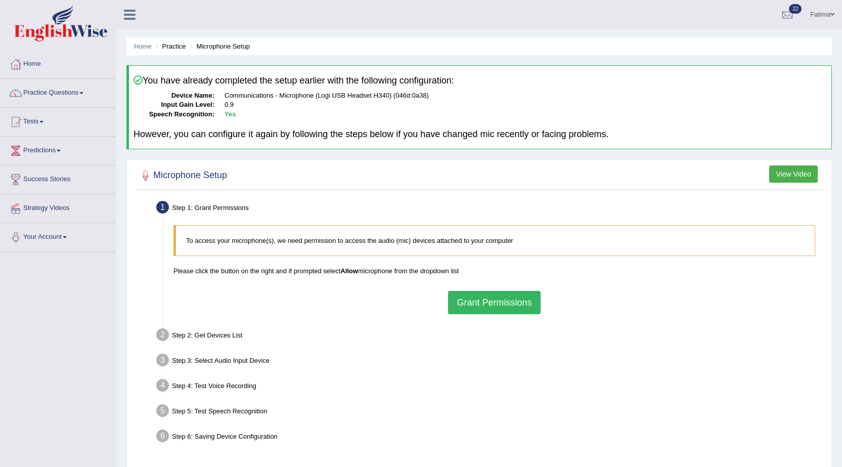
click at [172, 49] on li "Practice" at bounding box center [169, 46] width 32 height 10
click at [175, 43] on li "Practice" at bounding box center [169, 46] width 32 height 10
click at [62, 88] on link "Practice Questions" at bounding box center [58, 91] width 115 height 25
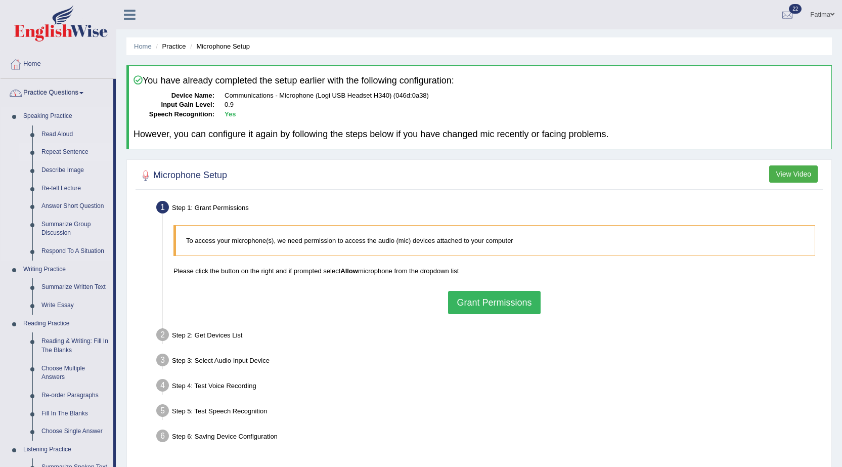
click at [47, 151] on link "Repeat Sentence" at bounding box center [75, 152] width 76 height 18
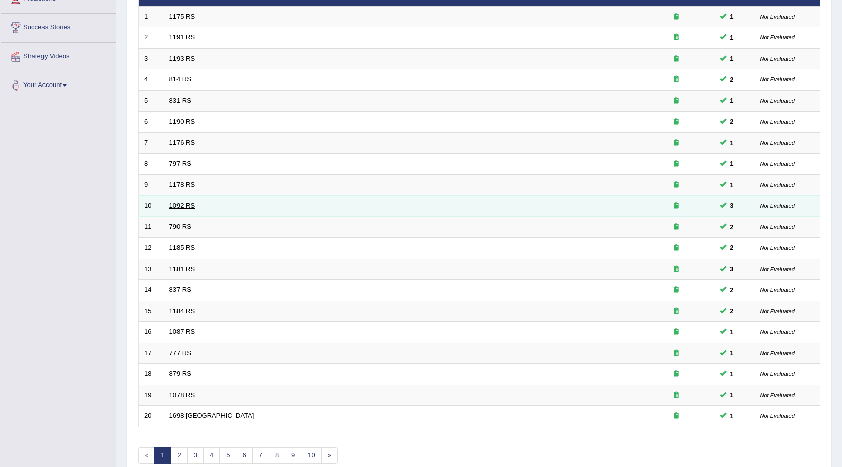
click at [187, 204] on link "1092 RS" at bounding box center [182, 206] width 26 height 8
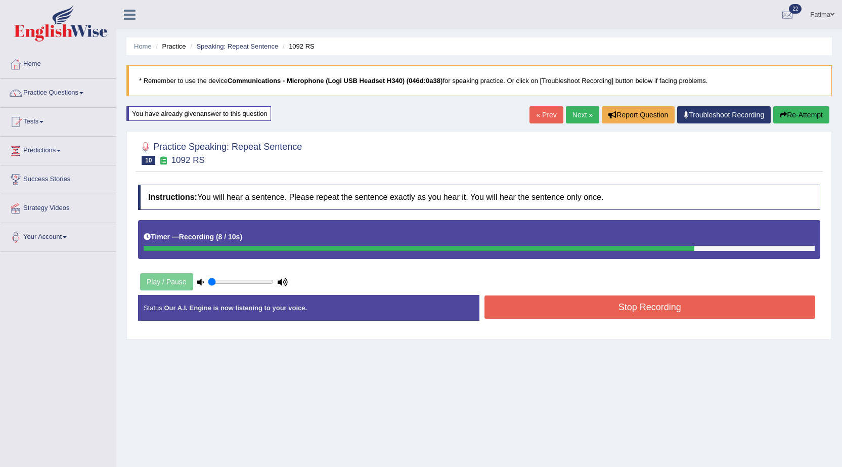
click at [555, 309] on button "Stop Recording" at bounding box center [649, 306] width 331 height 23
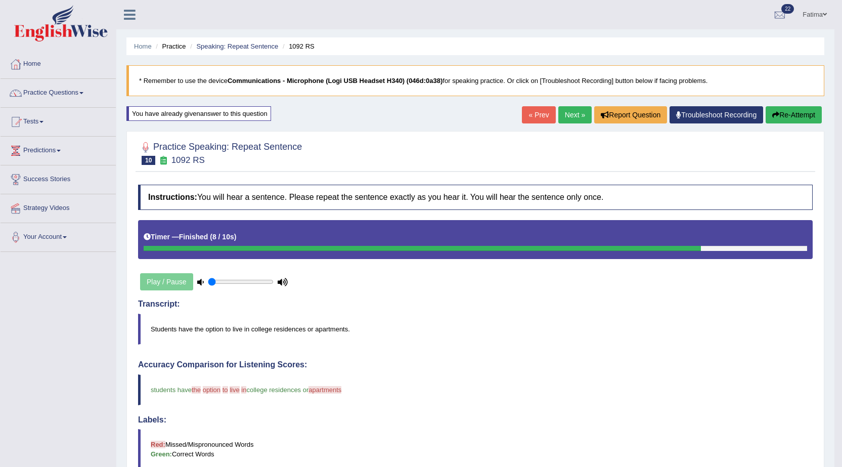
click at [803, 114] on button "Re-Attempt" at bounding box center [793, 114] width 56 height 17
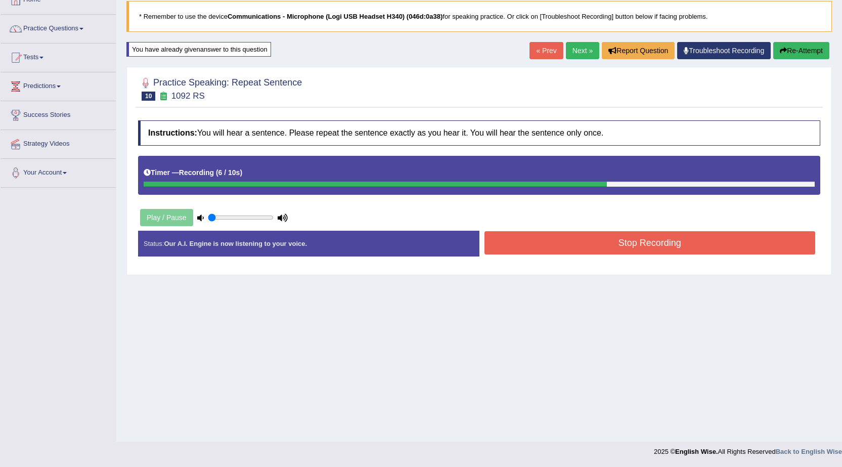
click at [559, 255] on div "Stop Recording" at bounding box center [649, 244] width 341 height 26
click at [553, 246] on button "Stop Recording" at bounding box center [649, 242] width 331 height 23
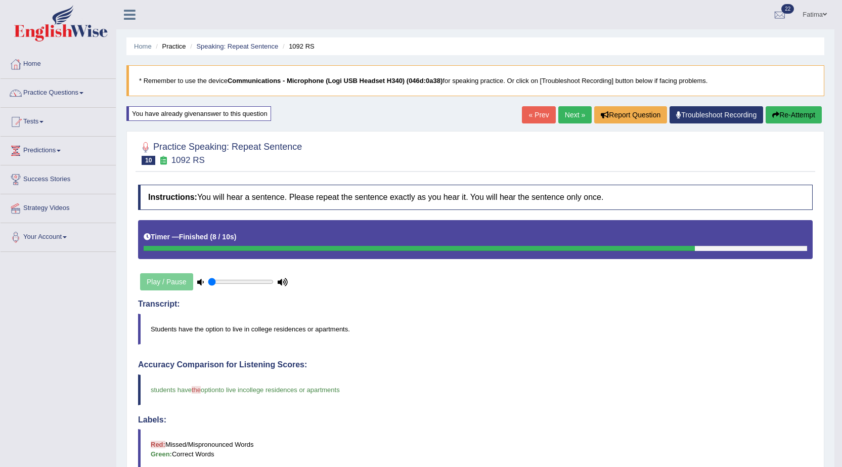
click at [575, 110] on link "Next »" at bounding box center [574, 114] width 33 height 17
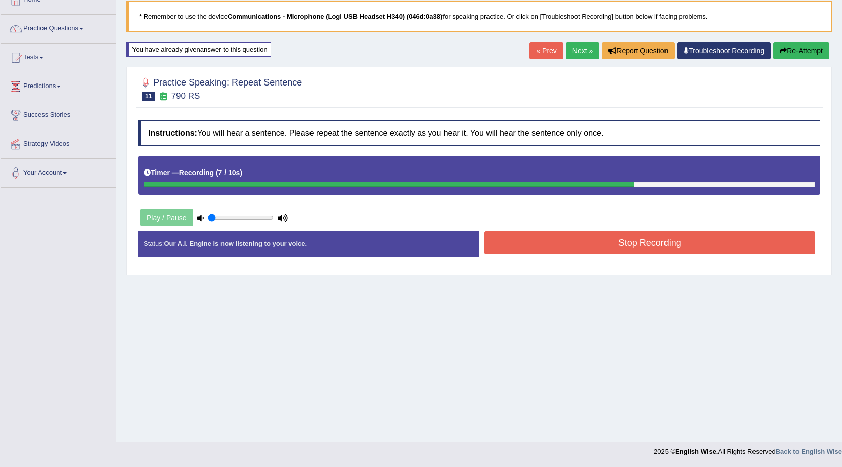
click at [587, 250] on button "Stop Recording" at bounding box center [649, 242] width 331 height 23
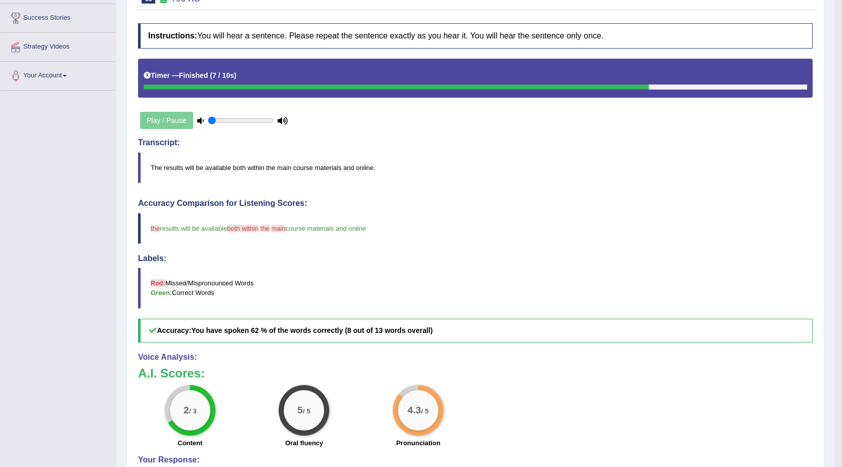
scroll to position [11, 0]
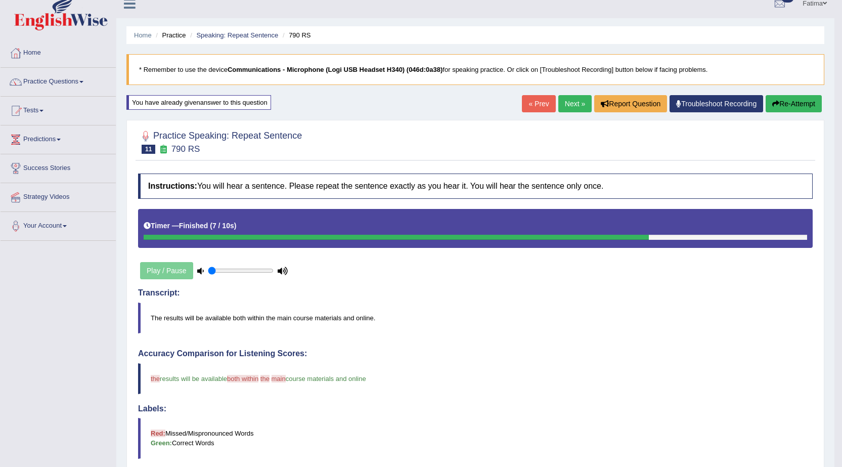
click at [577, 102] on link "Next »" at bounding box center [574, 103] width 33 height 17
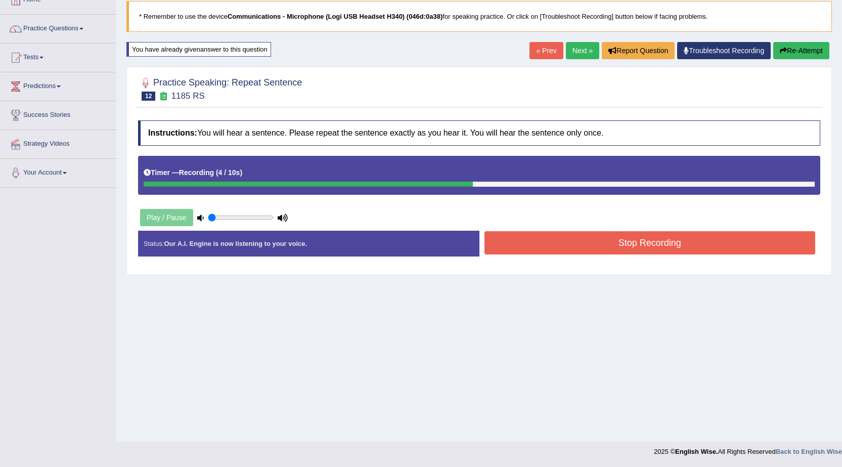
click at [569, 243] on button "Stop Recording" at bounding box center [649, 242] width 331 height 23
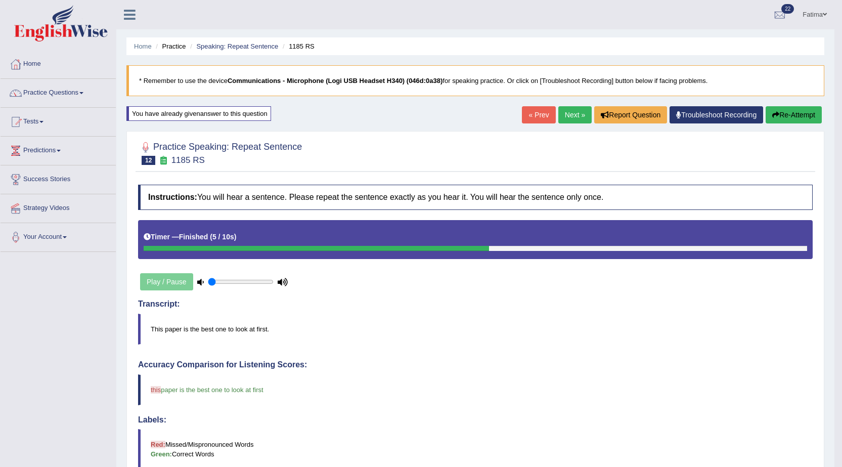
click at [569, 113] on link "Next »" at bounding box center [574, 114] width 33 height 17
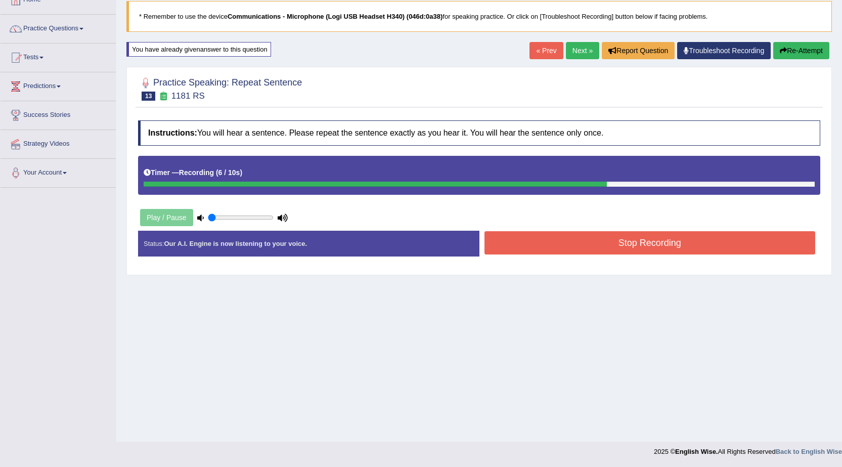
click at [540, 252] on button "Stop Recording" at bounding box center [649, 242] width 331 height 23
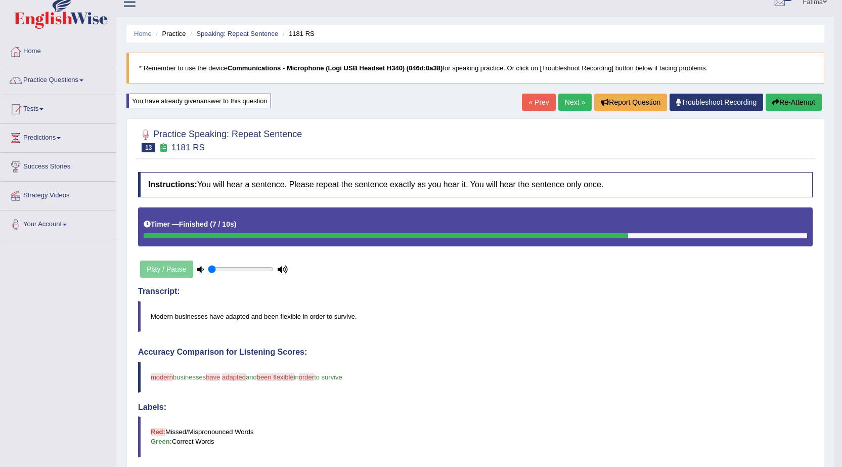
scroll to position [11, 0]
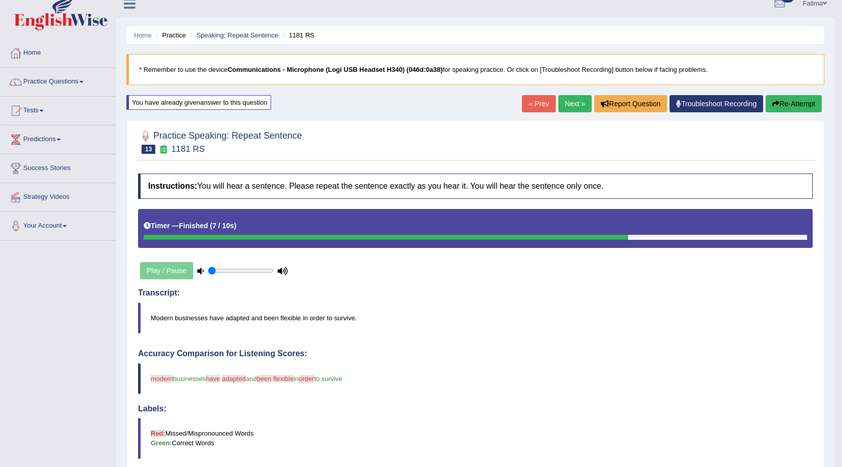
click at [795, 103] on button "Re-Attempt" at bounding box center [793, 103] width 56 height 17
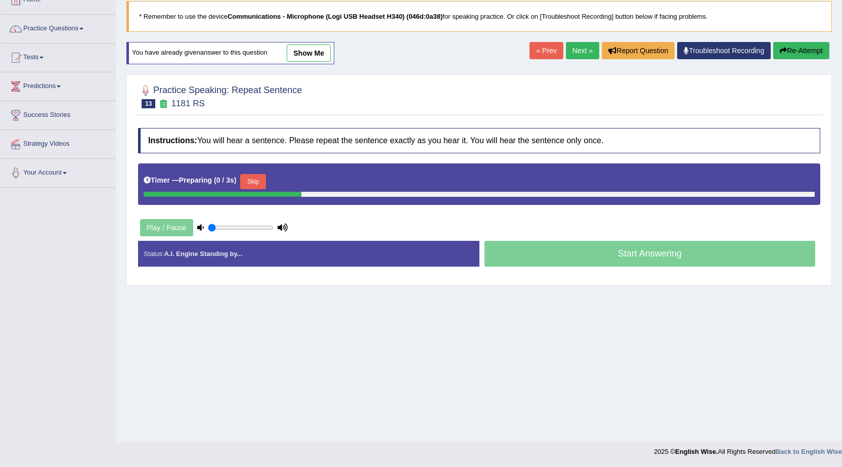
click at [265, 185] on button "Skip" at bounding box center [252, 181] width 25 height 15
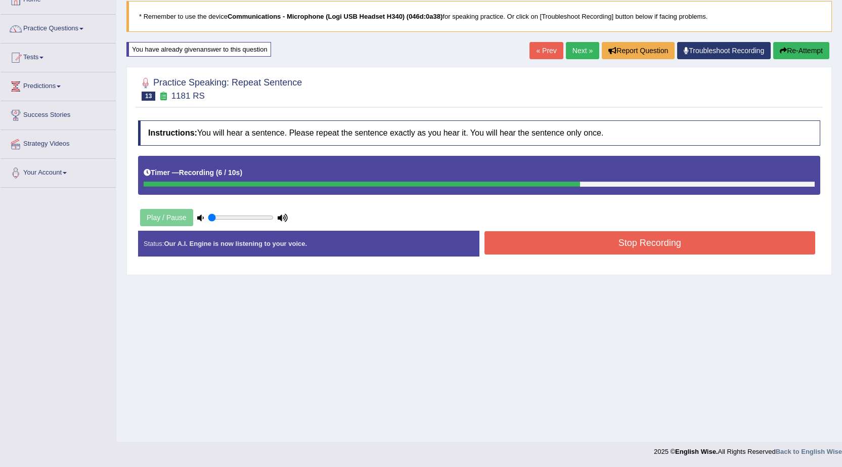
click at [566, 239] on button "Stop Recording" at bounding box center [649, 242] width 331 height 23
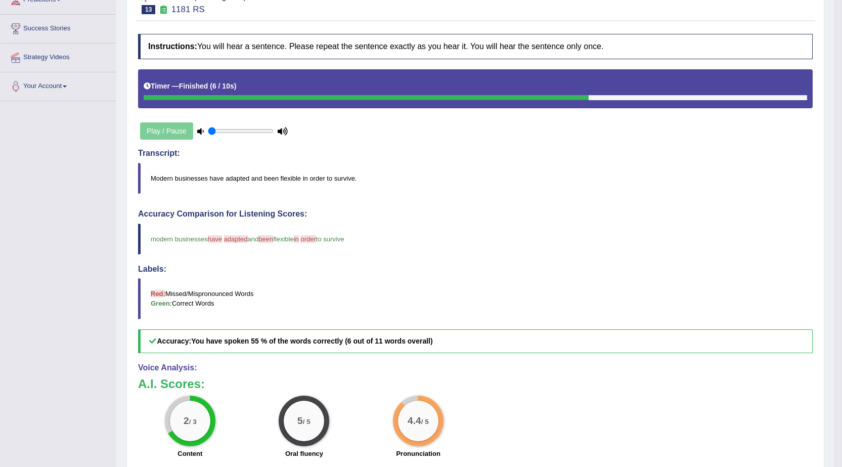
scroll to position [11, 0]
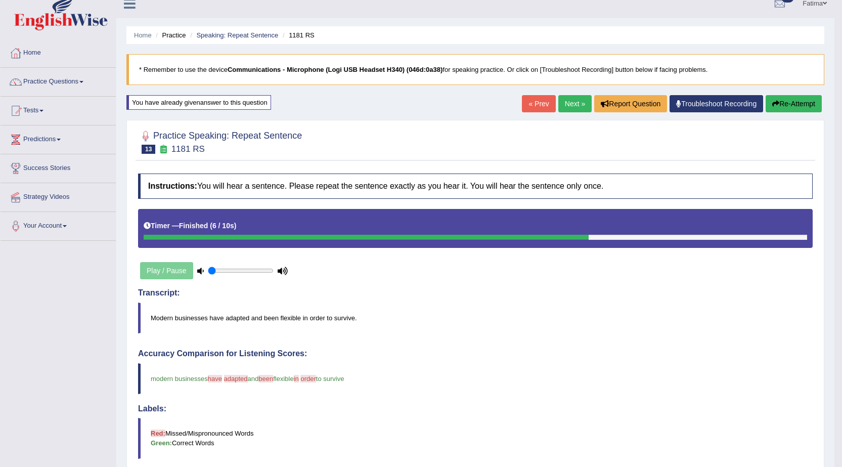
click at [564, 101] on link "Next »" at bounding box center [574, 103] width 33 height 17
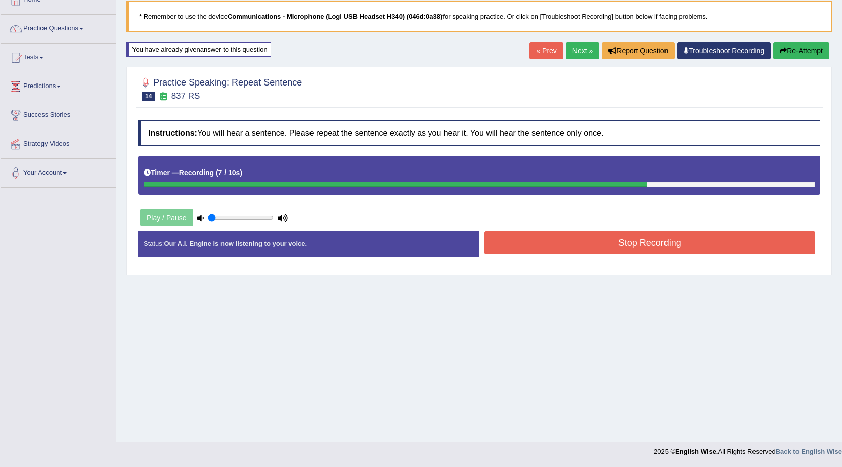
click at [541, 240] on button "Stop Recording" at bounding box center [649, 242] width 331 height 23
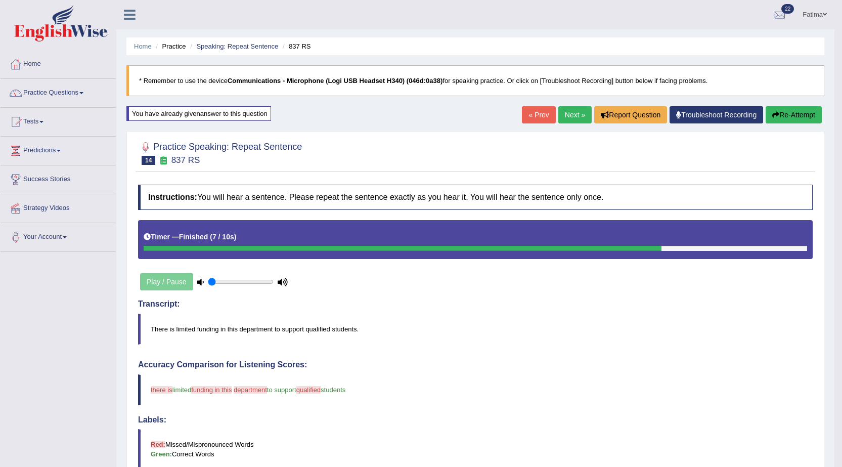
click at [788, 113] on button "Re-Attempt" at bounding box center [793, 114] width 56 height 17
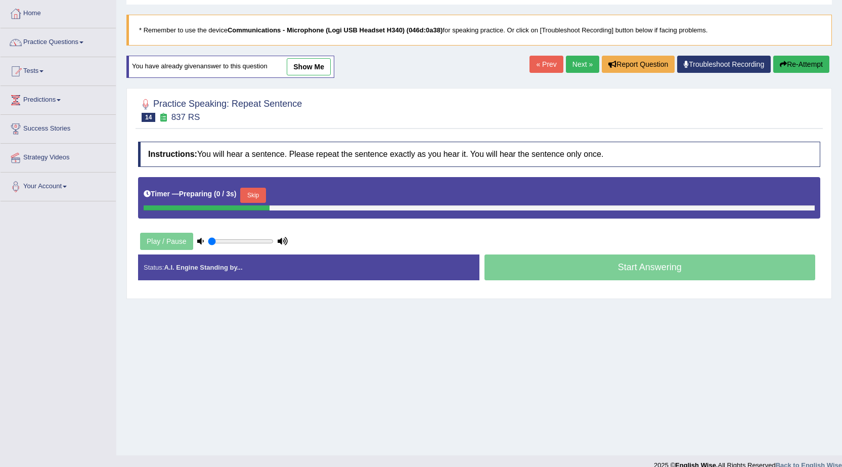
click at [260, 193] on button "Skip" at bounding box center [252, 195] width 25 height 15
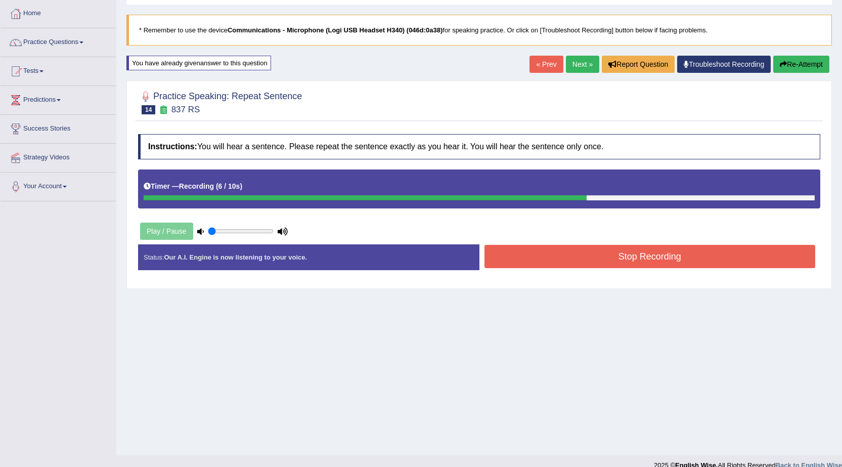
click at [601, 257] on button "Stop Recording" at bounding box center [649, 256] width 331 height 23
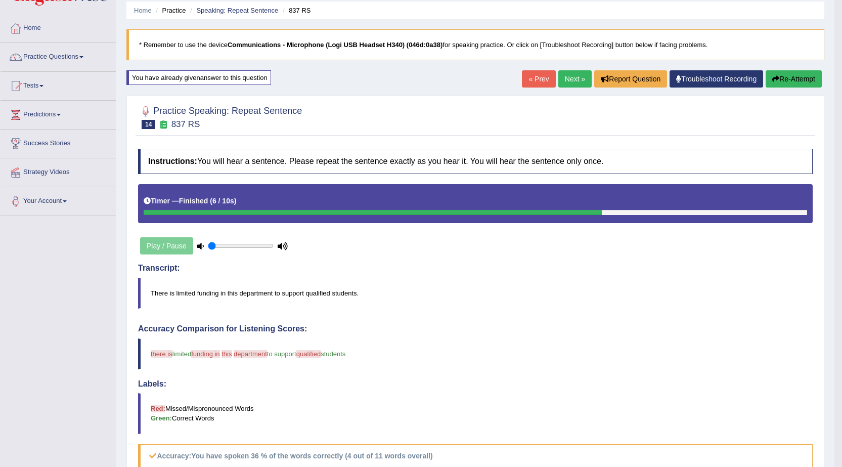
scroll to position [11, 0]
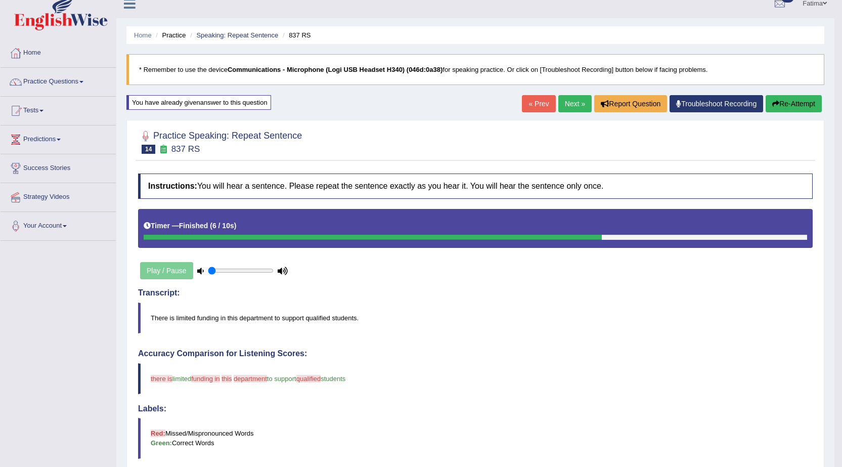
click at [805, 97] on button "Re-Attempt" at bounding box center [793, 103] width 56 height 17
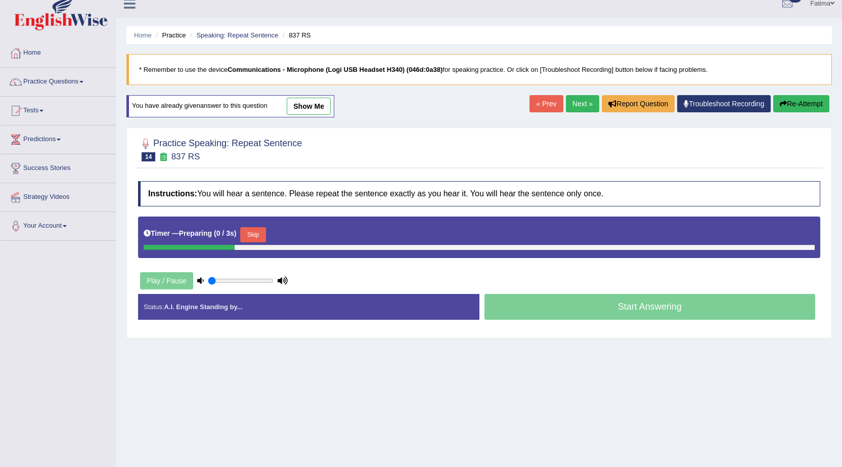
click at [254, 235] on button "Skip" at bounding box center [252, 234] width 25 height 15
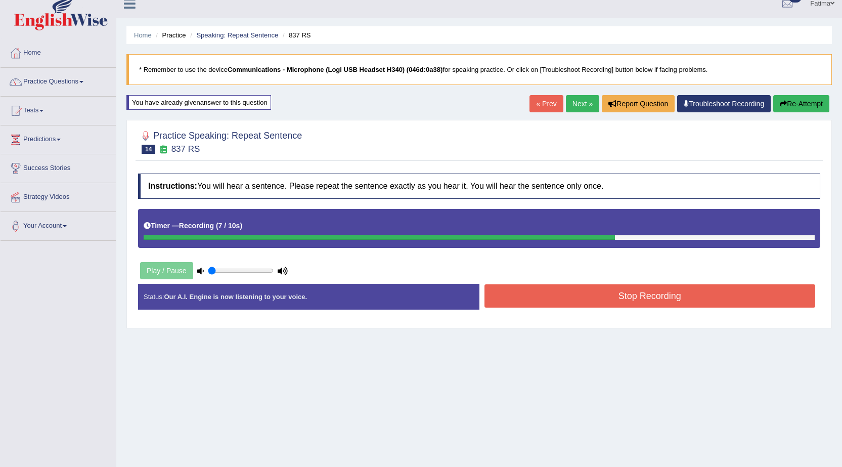
click at [509, 297] on button "Stop Recording" at bounding box center [649, 295] width 331 height 23
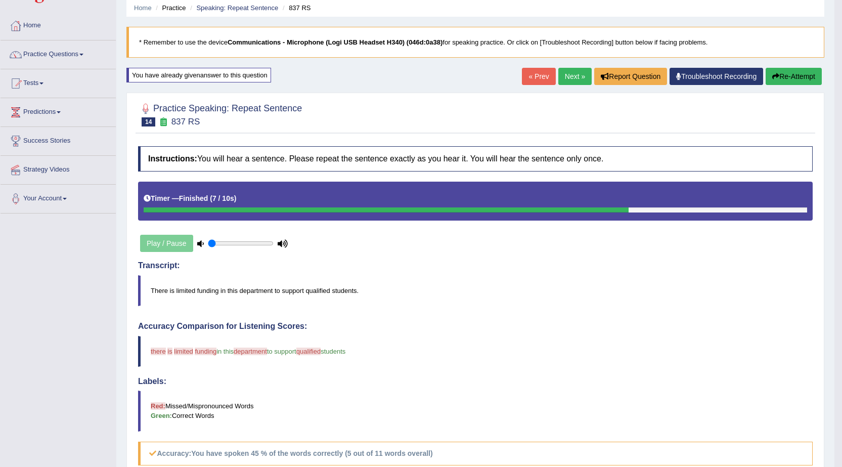
scroll to position [11, 0]
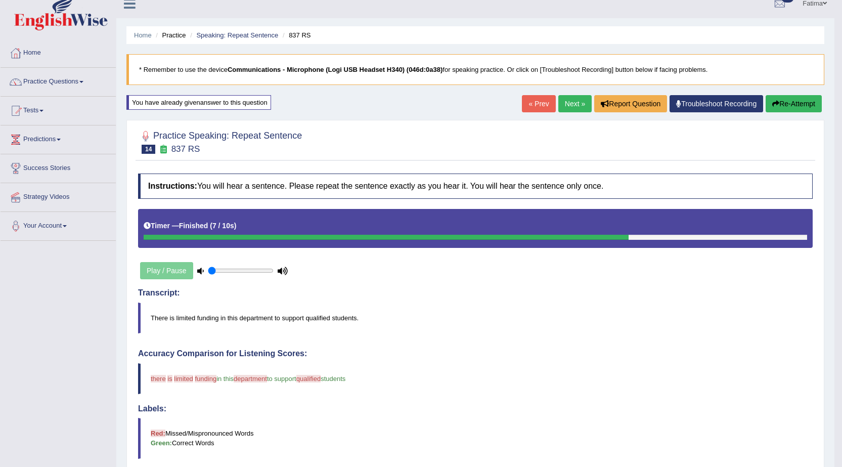
click at [786, 103] on button "Re-Attempt" at bounding box center [793, 103] width 56 height 17
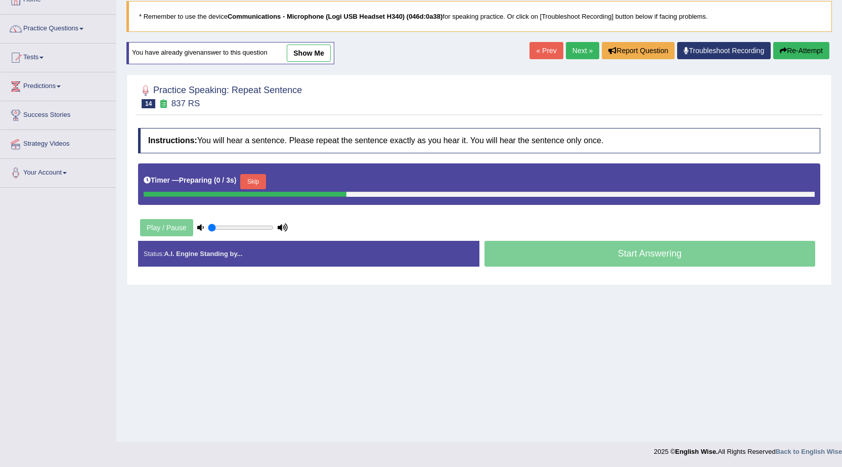
click at [255, 177] on button "Skip" at bounding box center [252, 181] width 25 height 15
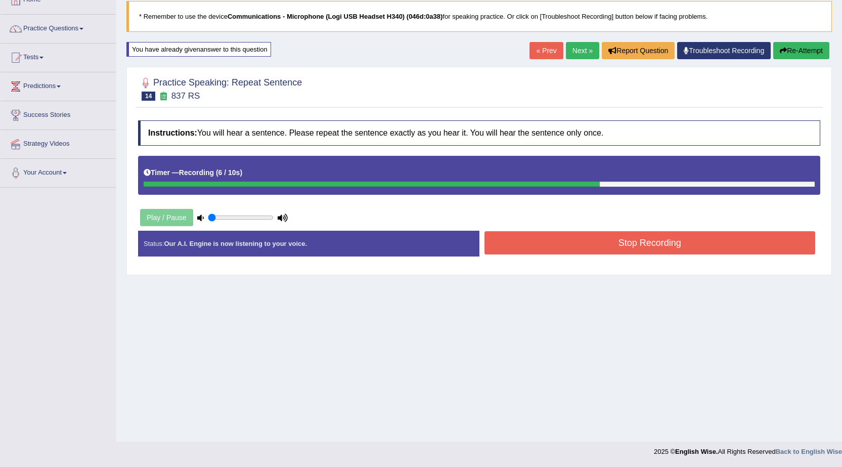
click at [563, 247] on button "Stop Recording" at bounding box center [649, 242] width 331 height 23
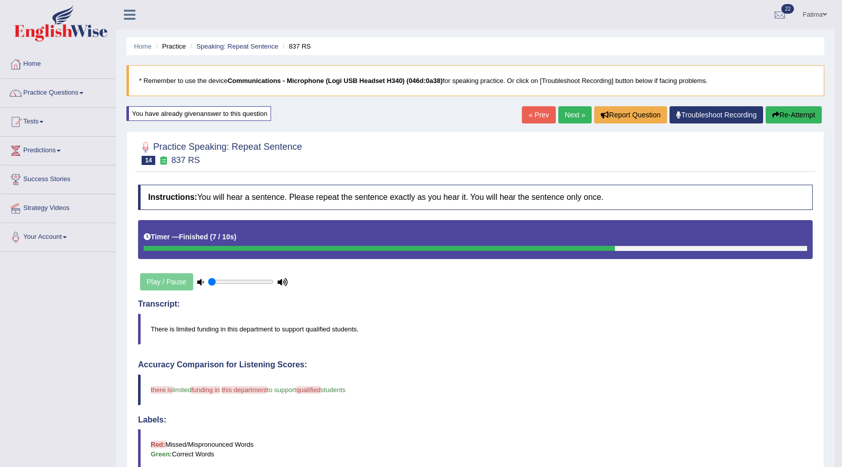
click at [788, 113] on button "Re-Attempt" at bounding box center [793, 114] width 56 height 17
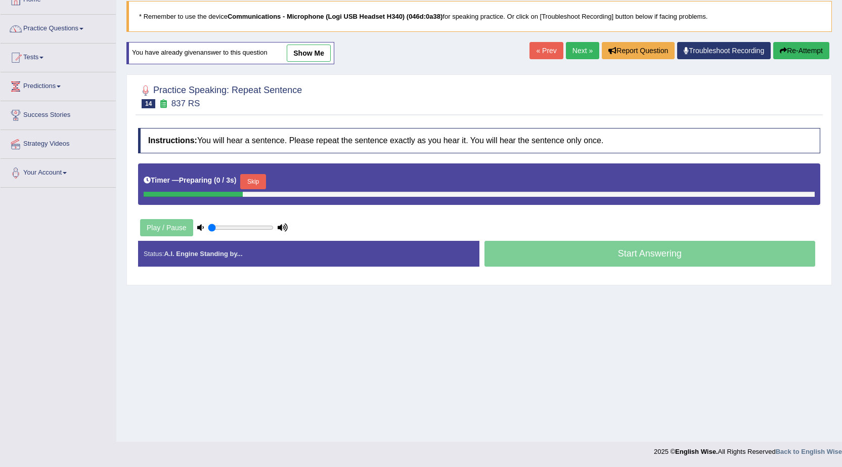
click at [259, 181] on button "Skip" at bounding box center [252, 181] width 25 height 15
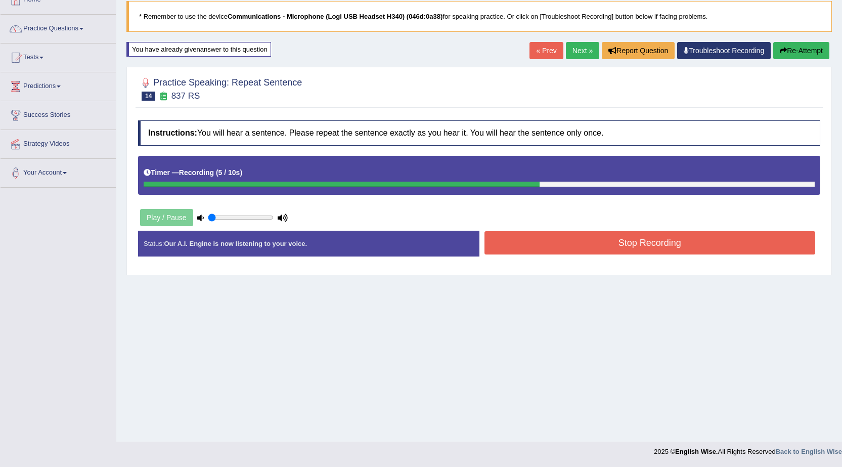
click at [530, 243] on button "Stop Recording" at bounding box center [649, 242] width 331 height 23
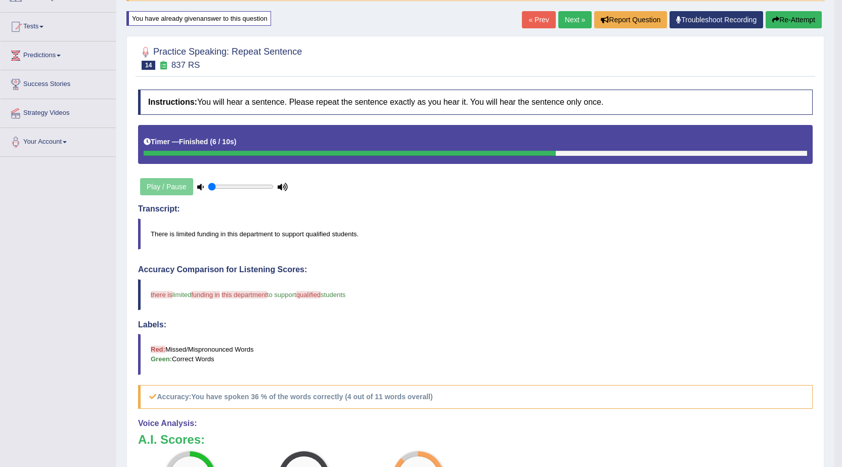
scroll to position [62, 0]
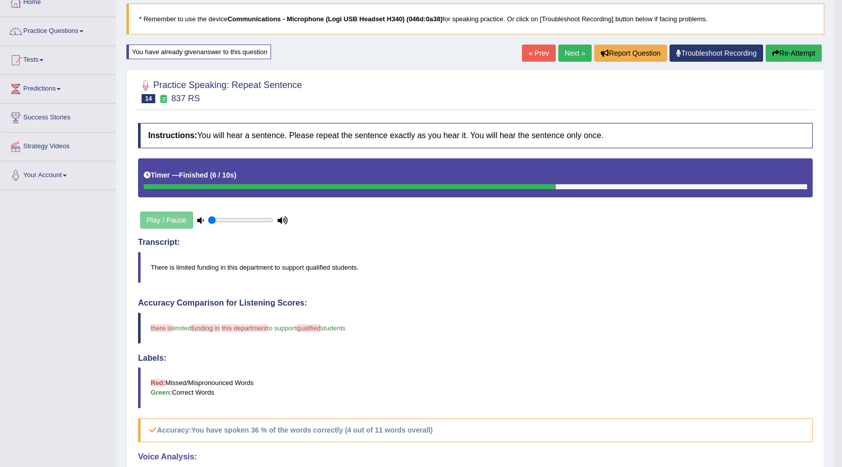
click at [799, 50] on button "Re-Attempt" at bounding box center [793, 52] width 56 height 17
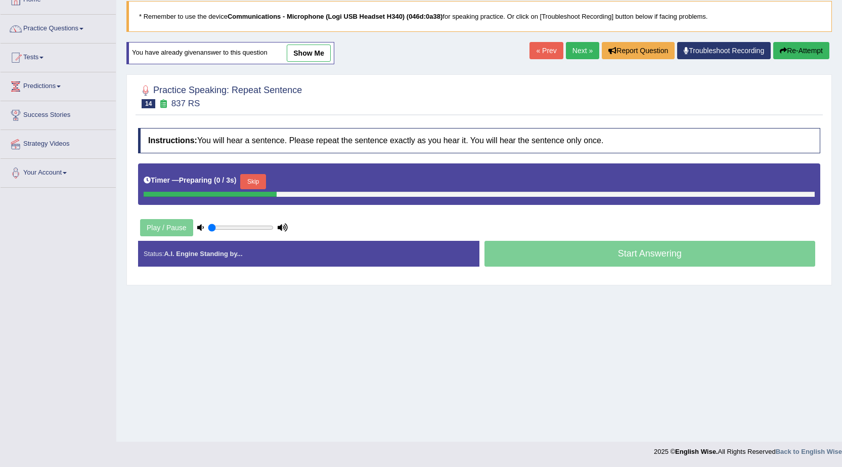
scroll to position [64, 0]
click at [265, 175] on button "Skip" at bounding box center [252, 181] width 25 height 15
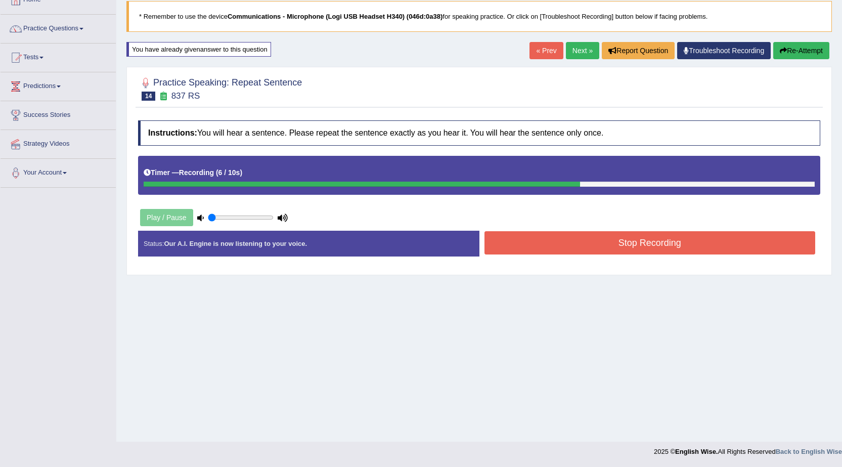
click at [582, 239] on button "Stop Recording" at bounding box center [649, 242] width 331 height 23
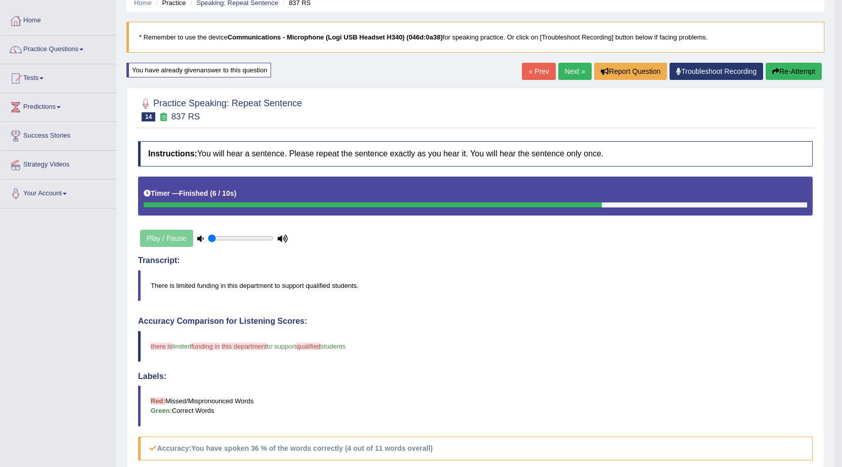
scroll to position [11, 0]
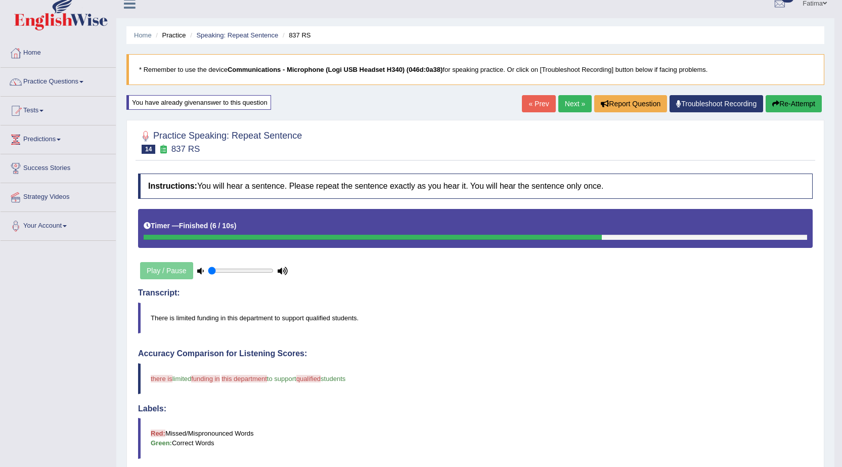
click at [784, 99] on button "Re-Attempt" at bounding box center [793, 103] width 56 height 17
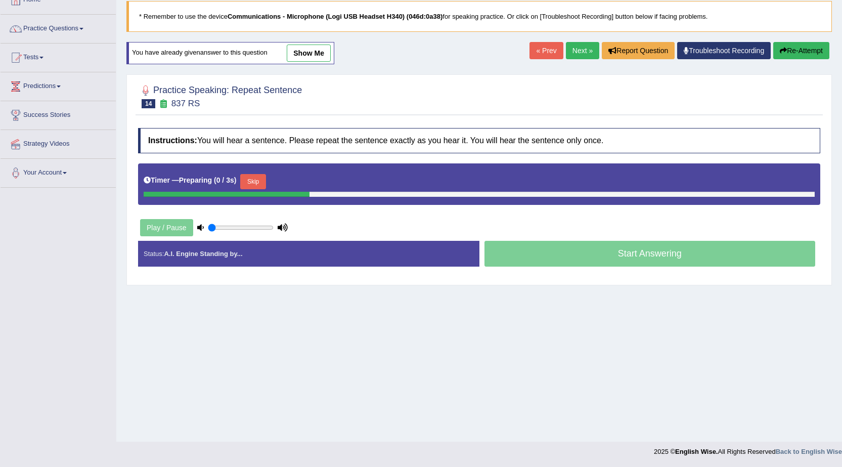
click at [260, 181] on button "Skip" at bounding box center [252, 181] width 25 height 15
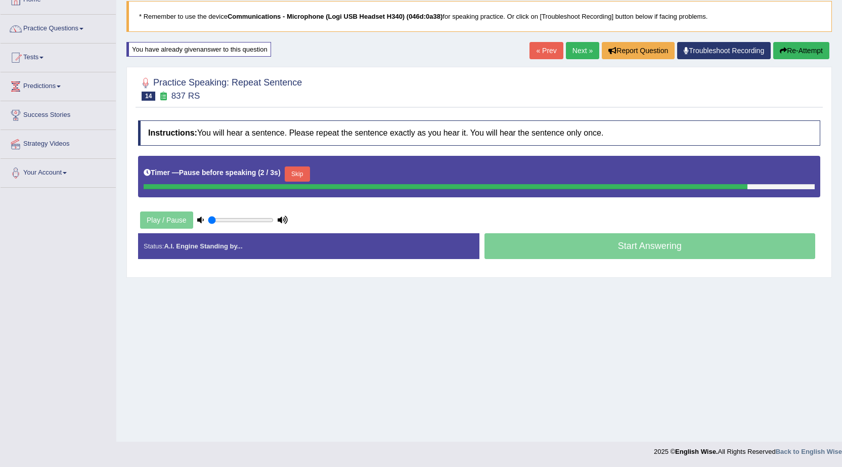
click at [301, 169] on button "Skip" at bounding box center [297, 173] width 25 height 15
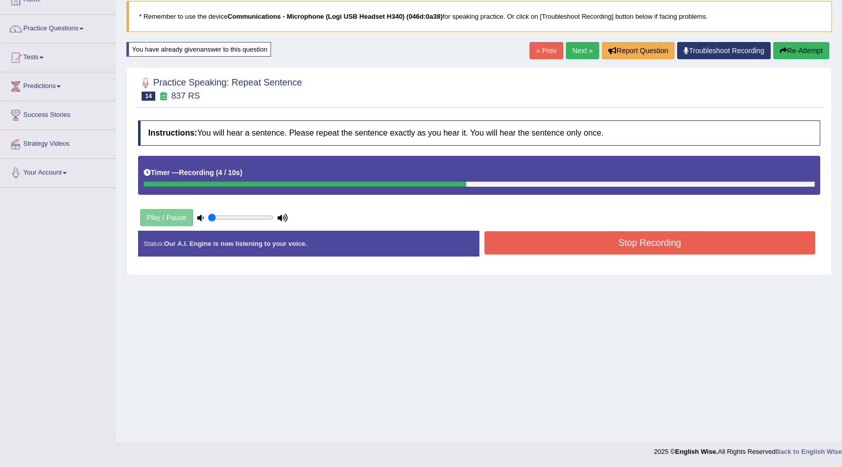
click at [499, 239] on button "Stop Recording" at bounding box center [649, 242] width 331 height 23
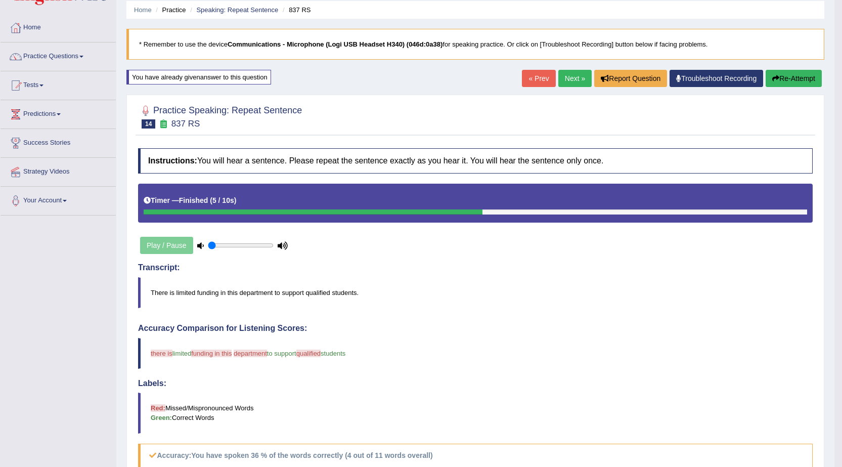
scroll to position [11, 0]
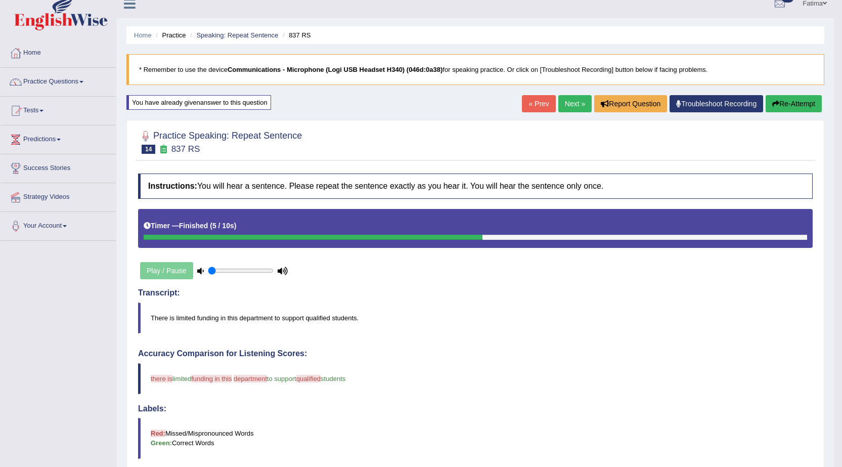
click at [794, 106] on button "Re-Attempt" at bounding box center [793, 103] width 56 height 17
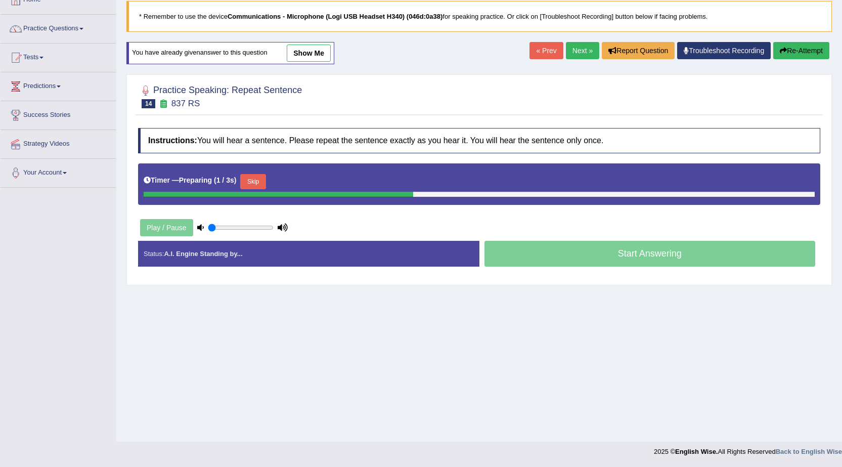
click at [252, 184] on button "Skip" at bounding box center [252, 181] width 25 height 15
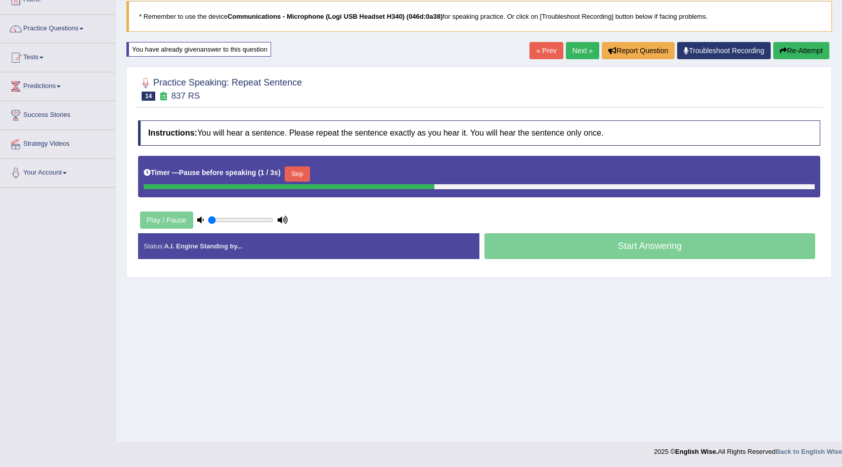
click at [308, 180] on button "Skip" at bounding box center [297, 173] width 25 height 15
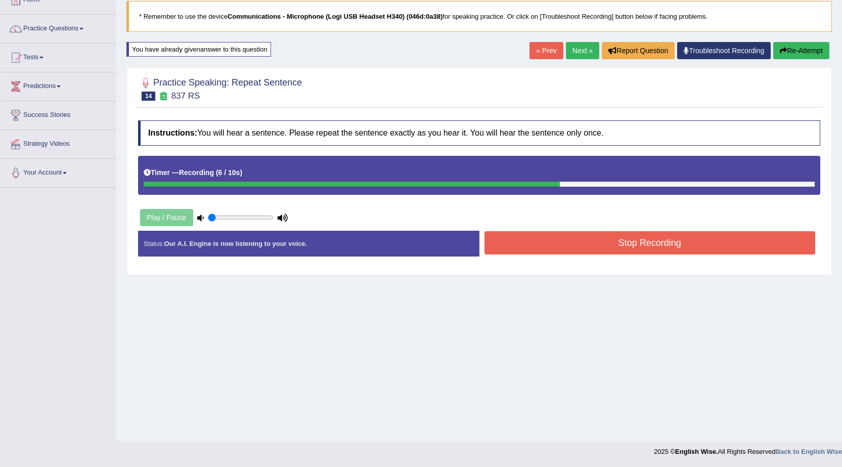
click at [527, 245] on button "Stop Recording" at bounding box center [649, 242] width 331 height 23
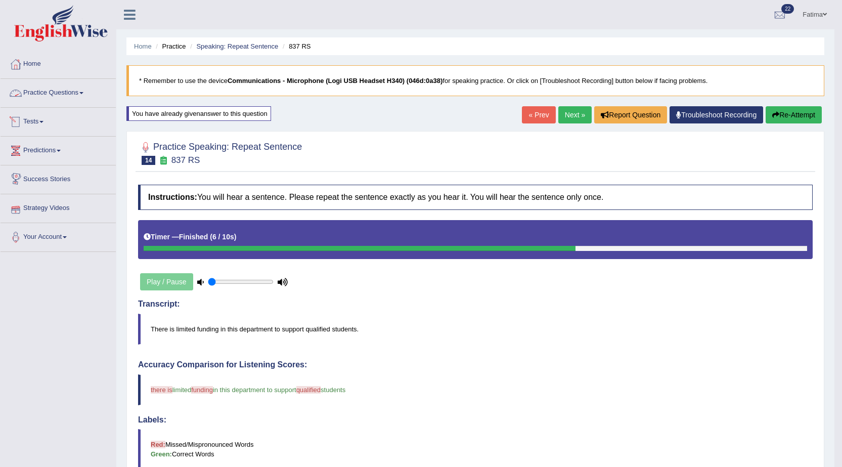
click at [75, 97] on link "Practice Questions" at bounding box center [58, 91] width 115 height 25
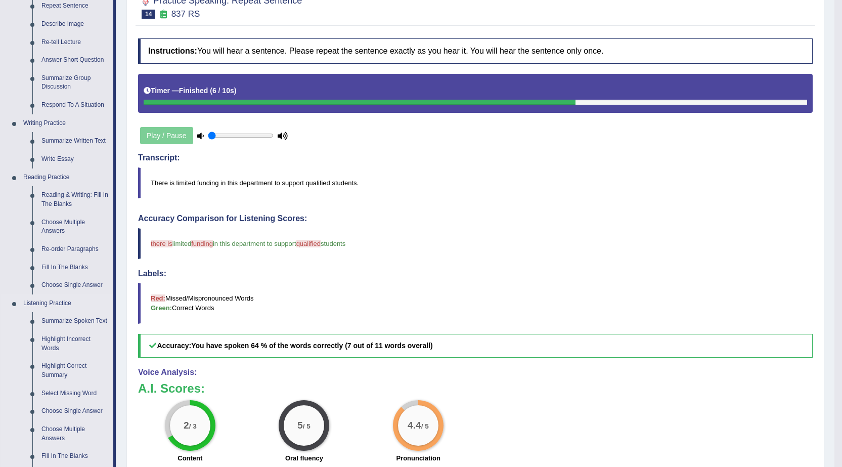
scroll to position [253, 0]
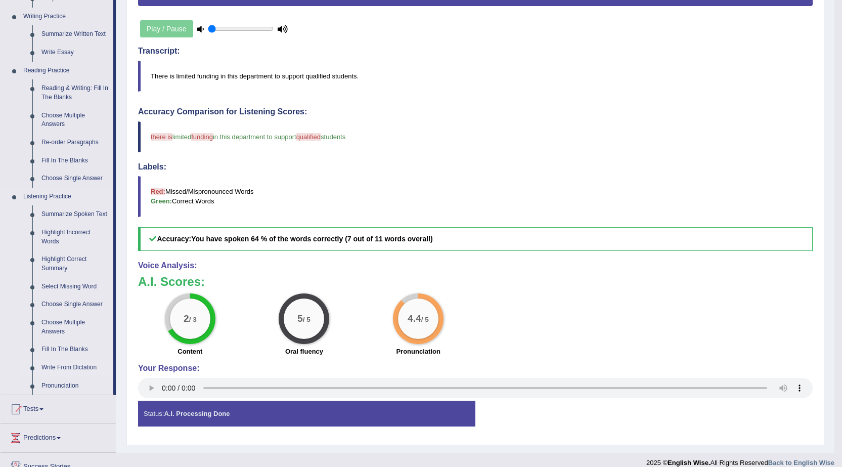
click at [72, 365] on link "Write From Dictation" at bounding box center [75, 367] width 76 height 18
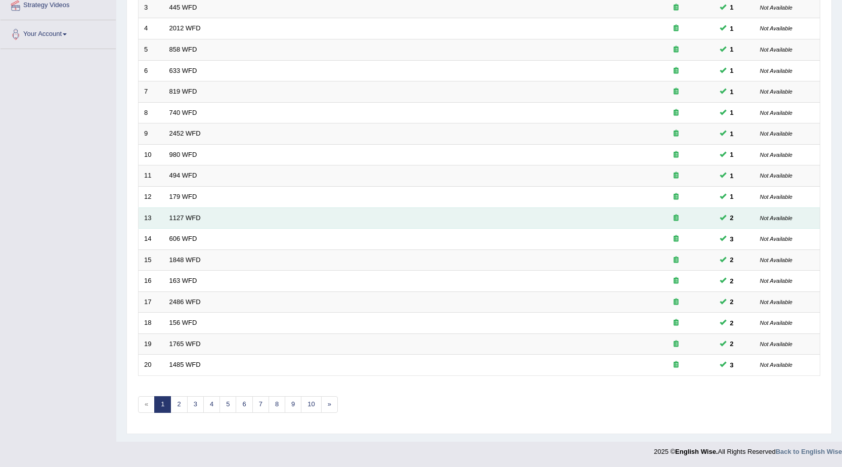
scroll to position [203, 0]
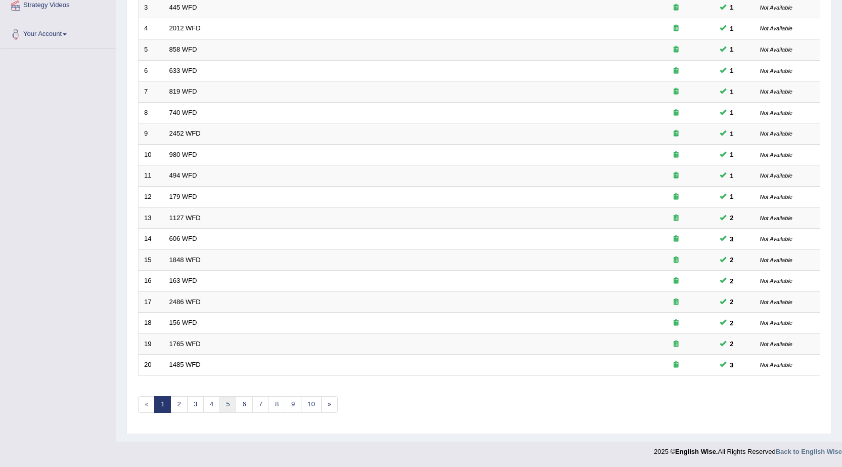
click at [231, 406] on link "5" at bounding box center [227, 404] width 17 height 17
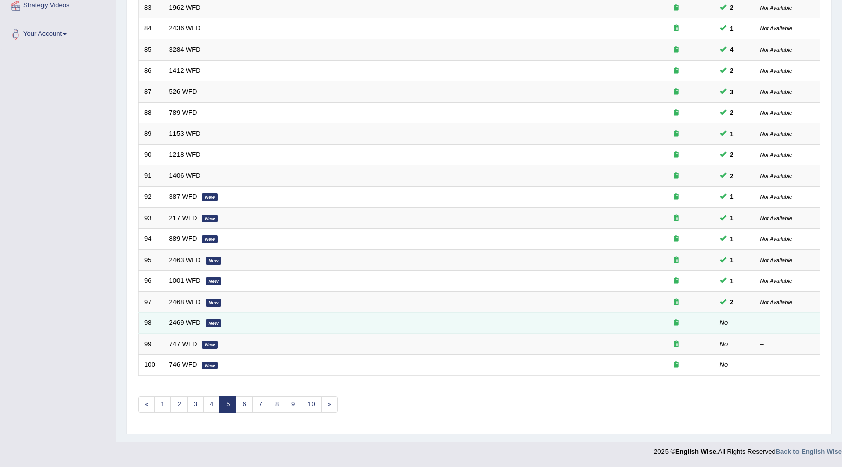
scroll to position [203, 0]
click at [189, 322] on link "2469 WFD" at bounding box center [184, 323] width 31 height 8
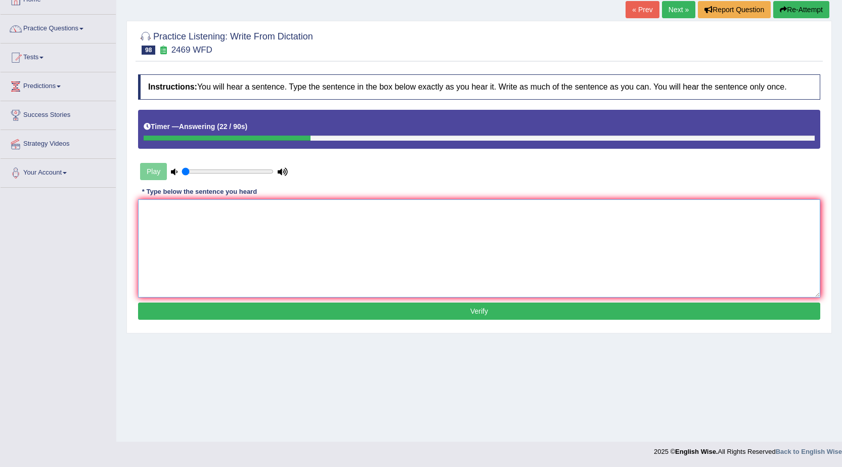
drag, startPoint x: 610, startPoint y: 249, endPoint x: 626, endPoint y: 249, distance: 16.2
click at [621, 249] on textarea at bounding box center [479, 248] width 682 height 98
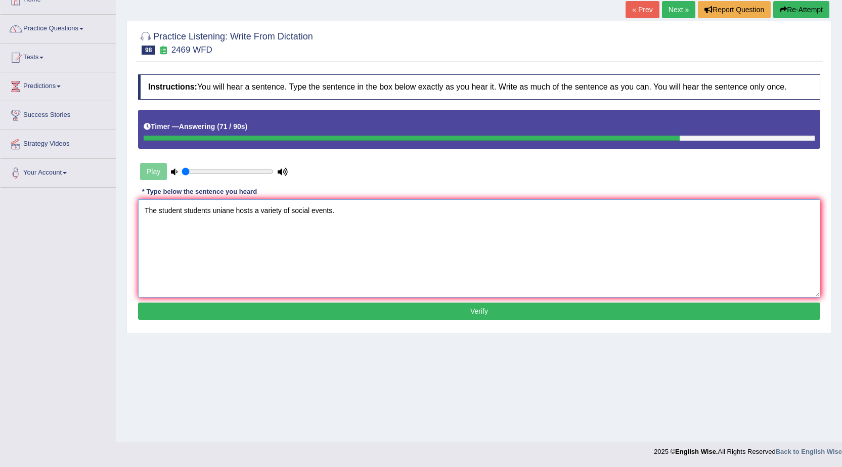
type textarea "The student students uniane hosts a variety of social events."
click at [444, 307] on button "Verify" at bounding box center [479, 310] width 682 height 17
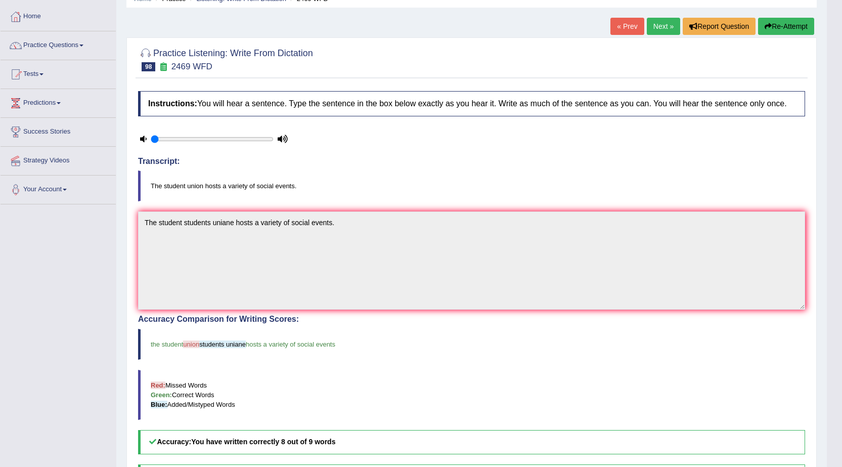
scroll to position [7, 0]
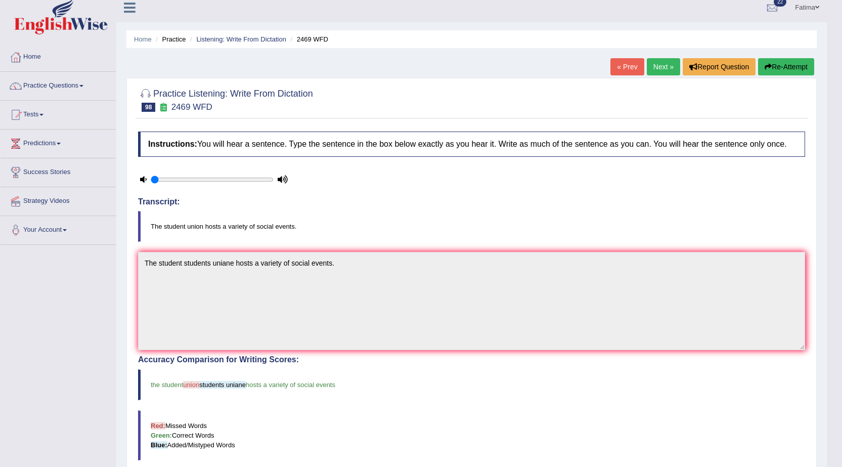
click at [659, 68] on link "Next »" at bounding box center [663, 66] width 33 height 17
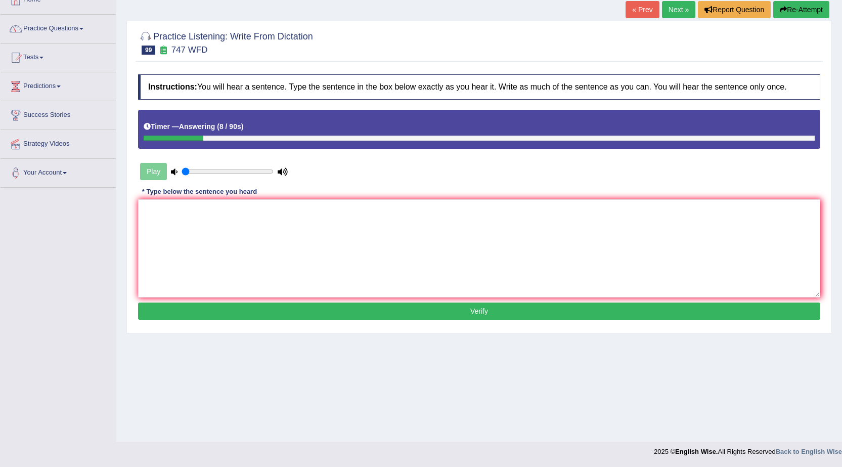
click at [800, 8] on button "Re-Attempt" at bounding box center [801, 9] width 56 height 17
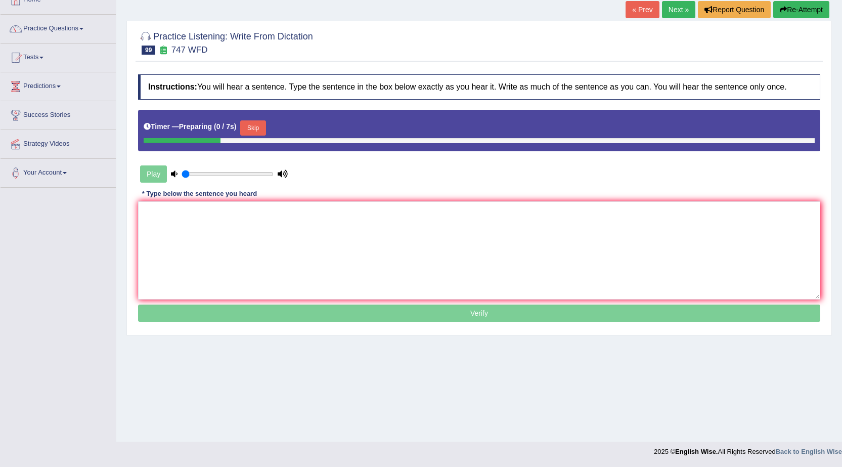
click at [253, 123] on button "Skip" at bounding box center [252, 127] width 25 height 15
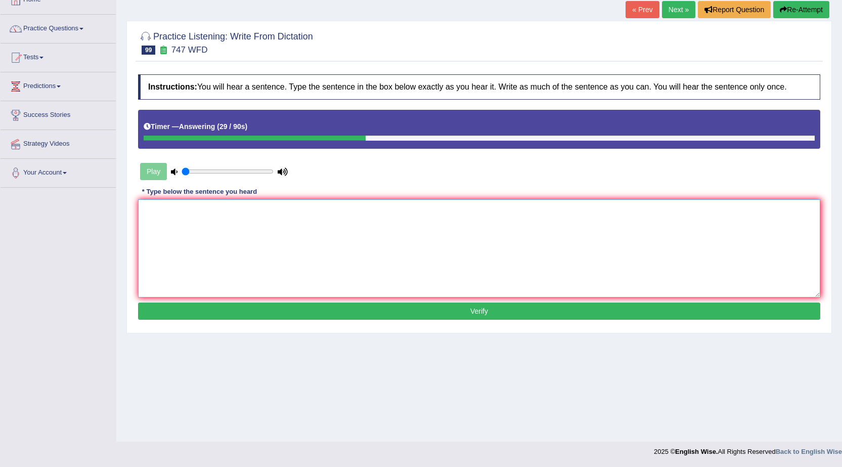
click at [523, 277] on textarea at bounding box center [479, 248] width 682 height 98
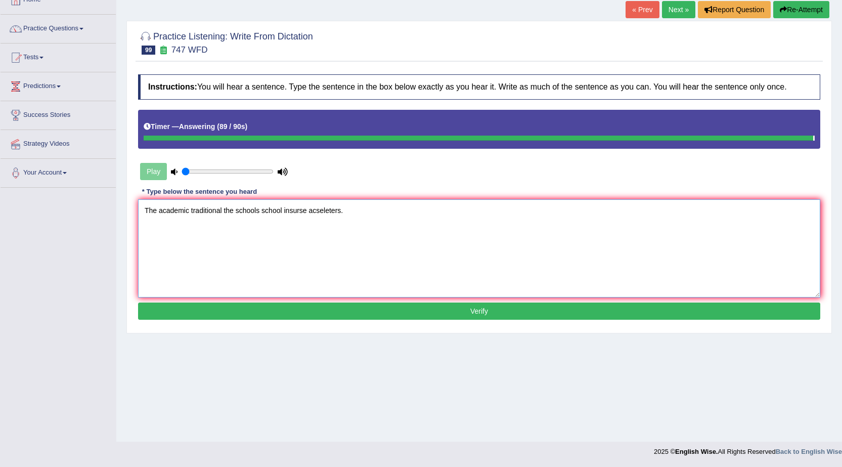
type textarea "The academic traditional the schools school insurse acseleters."
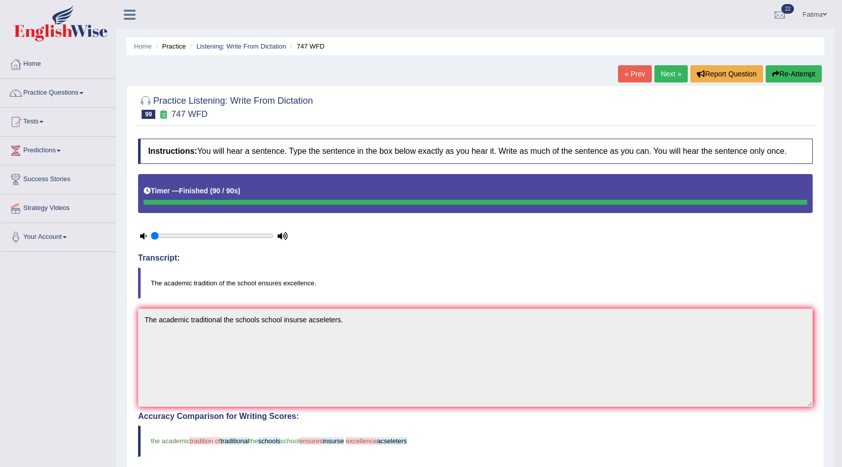
click at [782, 73] on button "Re-Attempt" at bounding box center [793, 73] width 56 height 17
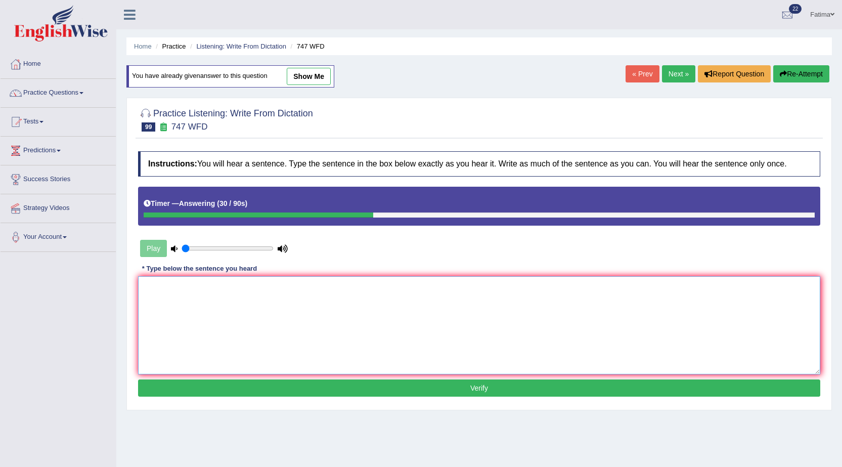
click at [510, 327] on textarea at bounding box center [479, 325] width 682 height 98
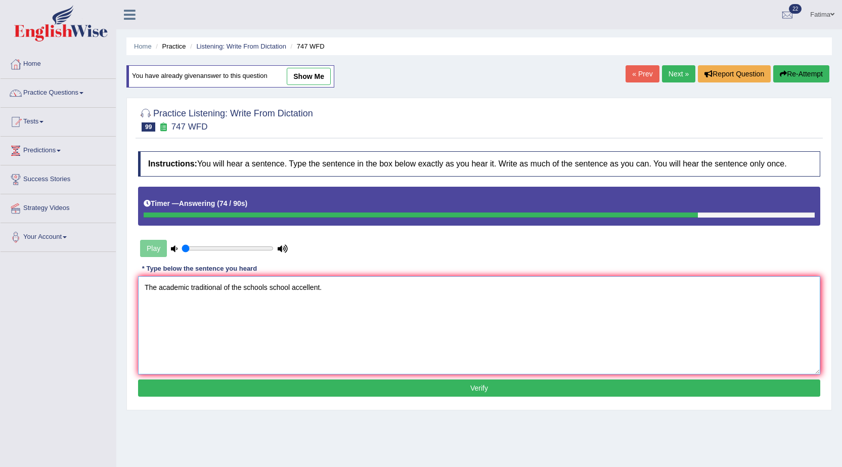
type textarea "The academic traditional of the schools school accellent."
click at [412, 386] on button "Verify" at bounding box center [479, 387] width 682 height 17
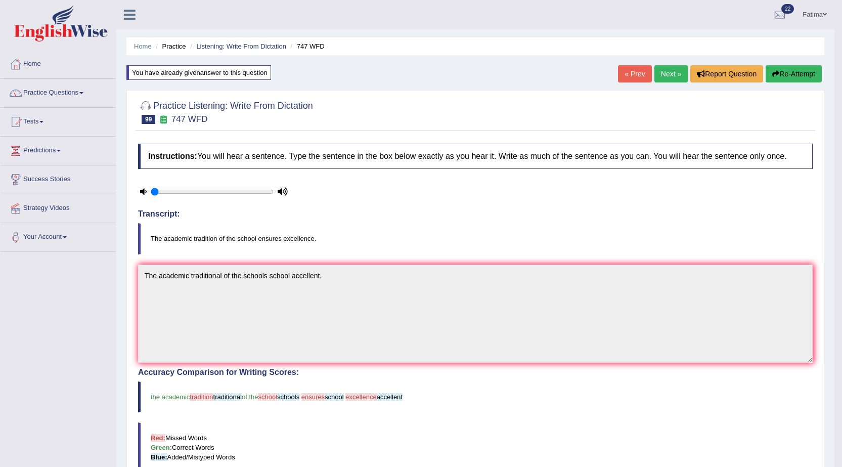
click at [776, 74] on icon "button" at bounding box center [775, 73] width 7 height 7
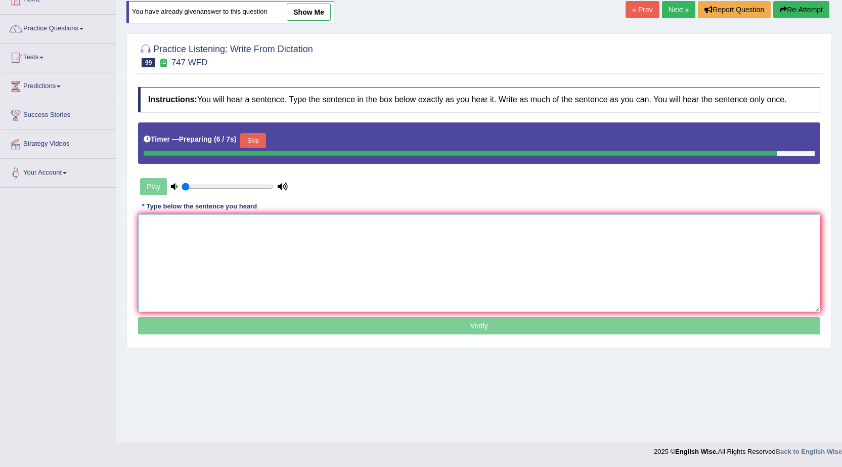
click at [370, 232] on textarea at bounding box center [479, 263] width 682 height 98
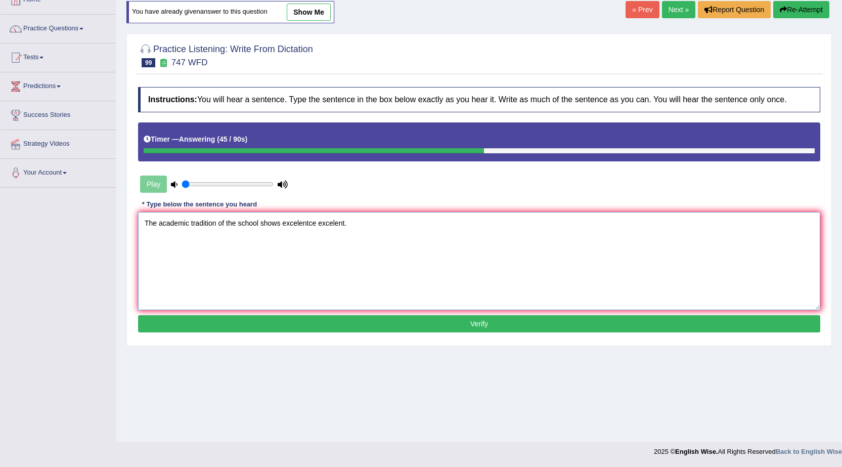
type textarea "The academic tradition of the school shows excelentce excelent."
click at [281, 326] on button "Verify" at bounding box center [479, 323] width 682 height 17
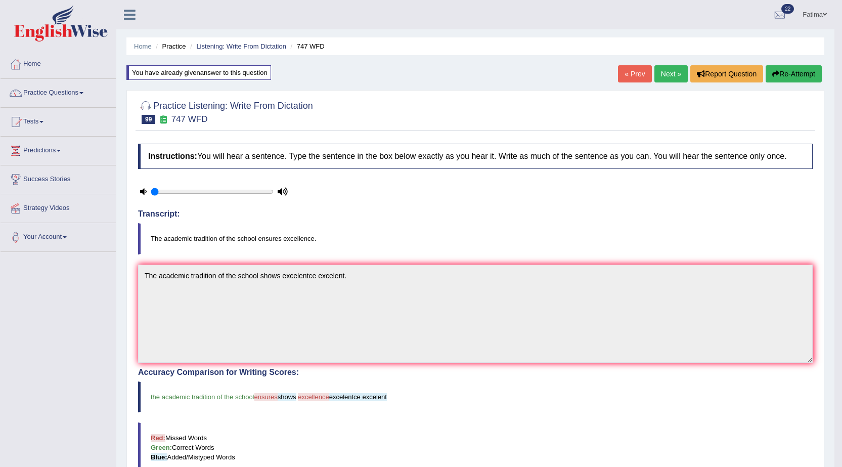
click at [659, 72] on link "Next »" at bounding box center [670, 73] width 33 height 17
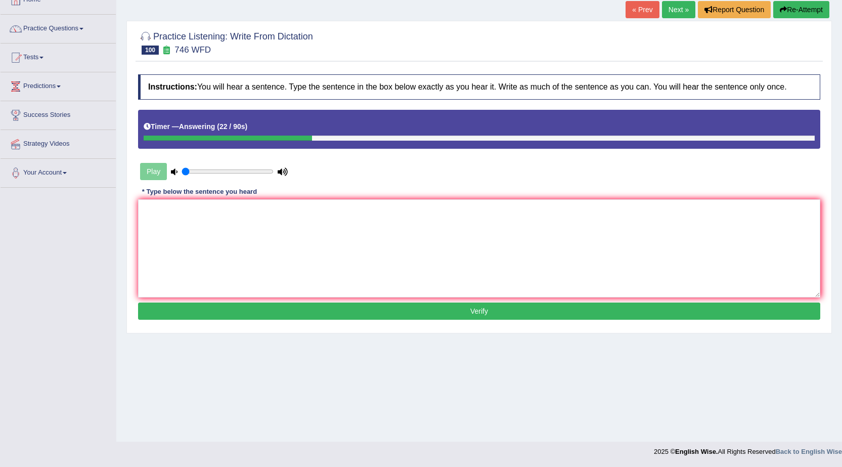
drag, startPoint x: 531, startPoint y: 192, endPoint x: 543, endPoint y: 214, distance: 25.8
click at [537, 209] on div "Instructions: You will hear a sentence. Type the sentence in the box below exac…" at bounding box center [478, 198] width 687 height 258
click at [544, 215] on textarea at bounding box center [479, 248] width 682 height 98
click at [264, 222] on textarea "Grabity makes objects atta" at bounding box center [479, 248] width 682 height 98
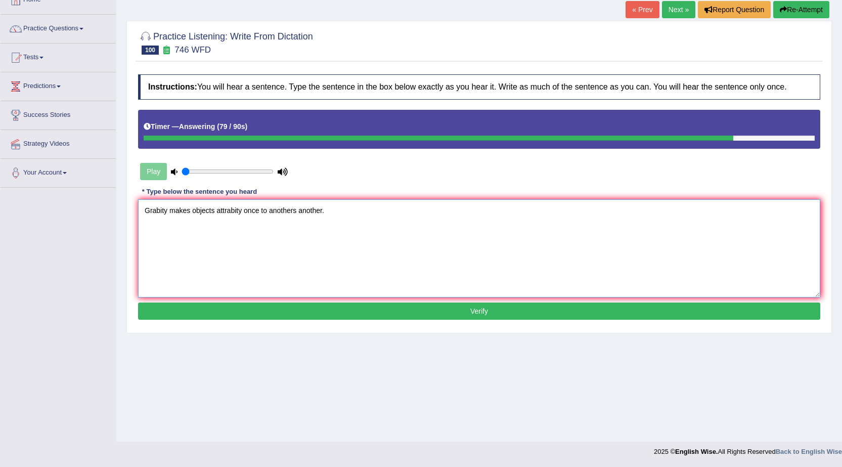
type textarea "Grabity makes objects attrabity once to anothers another."
drag, startPoint x: 408, startPoint y: 314, endPoint x: 437, endPoint y: 305, distance: 30.1
click at [412, 313] on button "Verify" at bounding box center [479, 310] width 682 height 17
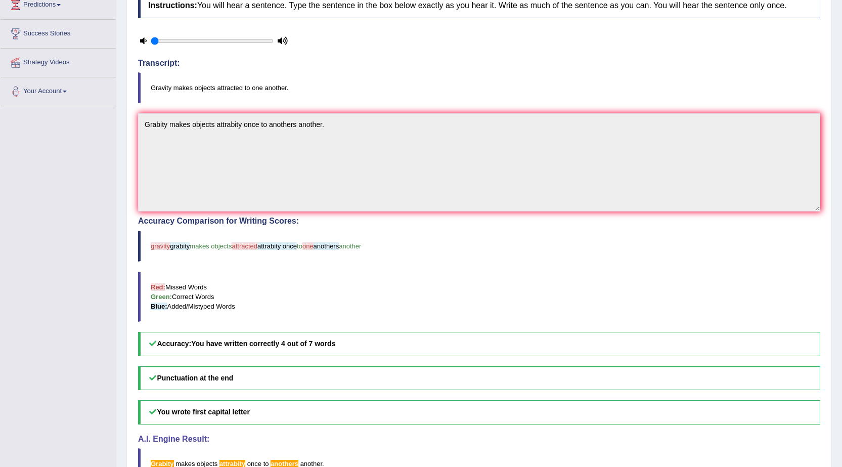
scroll to position [209, 0]
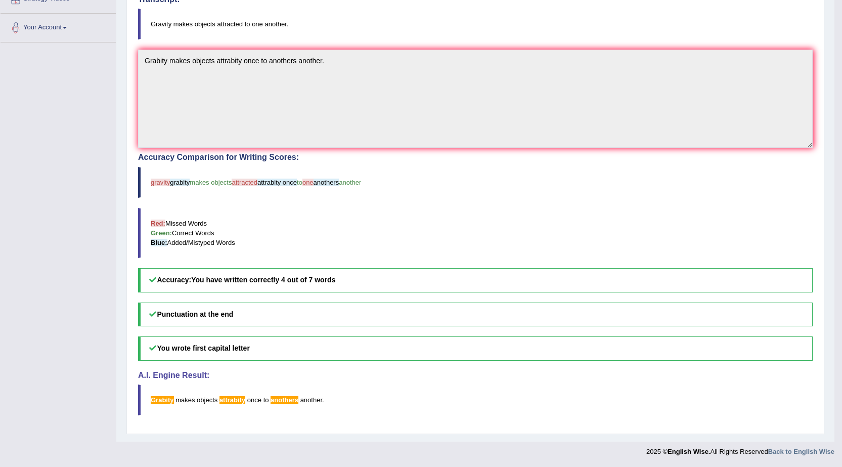
click at [205, 70] on div "Instructions: You will hear a sentence. Type the sentence in the box below exac…" at bounding box center [474, 176] width 679 height 504
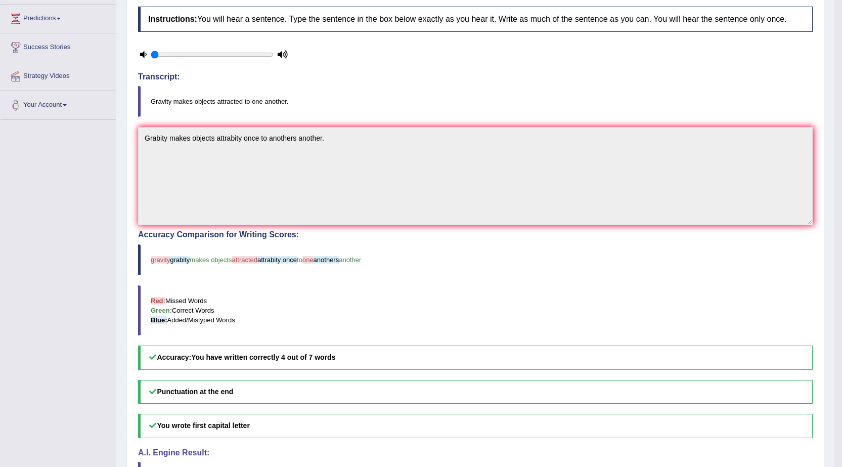
scroll to position [58, 0]
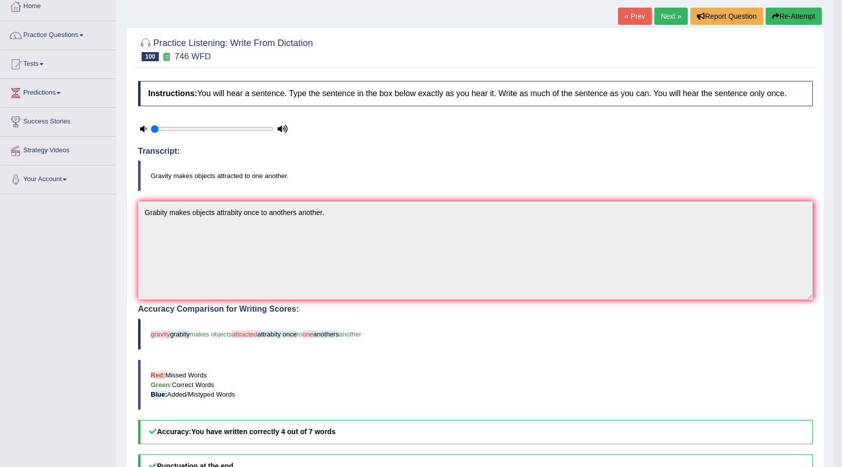
click at [802, 16] on button "Re-Attempt" at bounding box center [793, 16] width 56 height 17
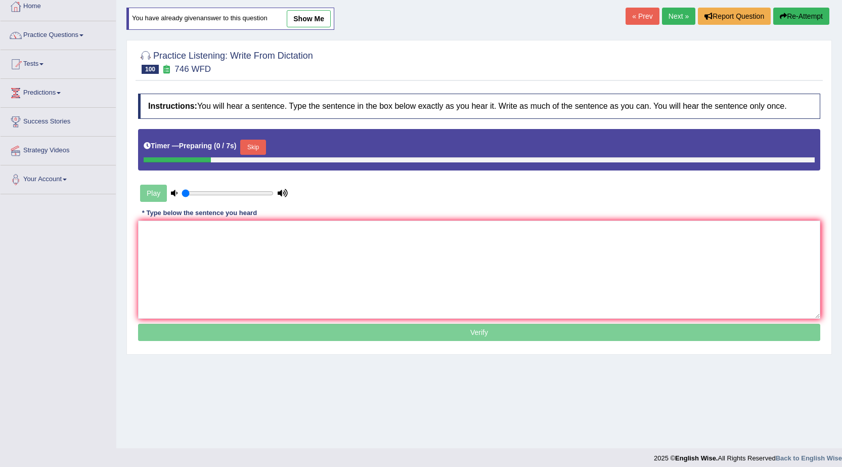
click at [327, 25] on link "show me" at bounding box center [309, 18] width 44 height 17
type textarea "Grabity makes objects attrabity once to anothers another."
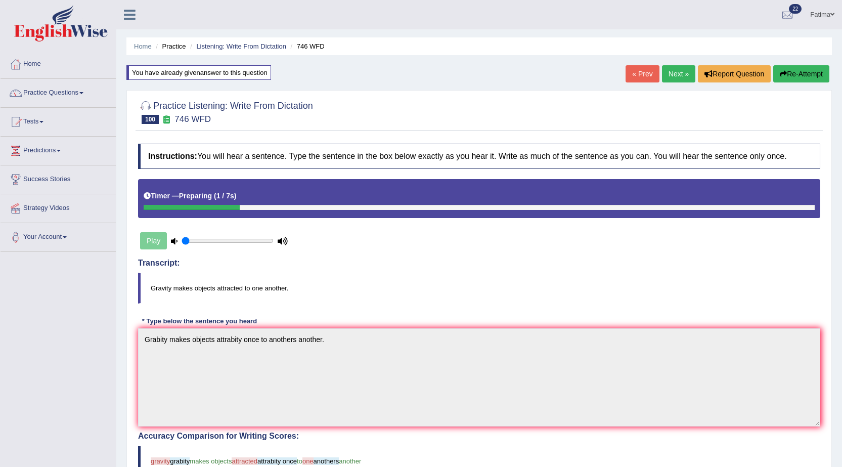
click at [814, 74] on button "Re-Attempt" at bounding box center [801, 73] width 56 height 17
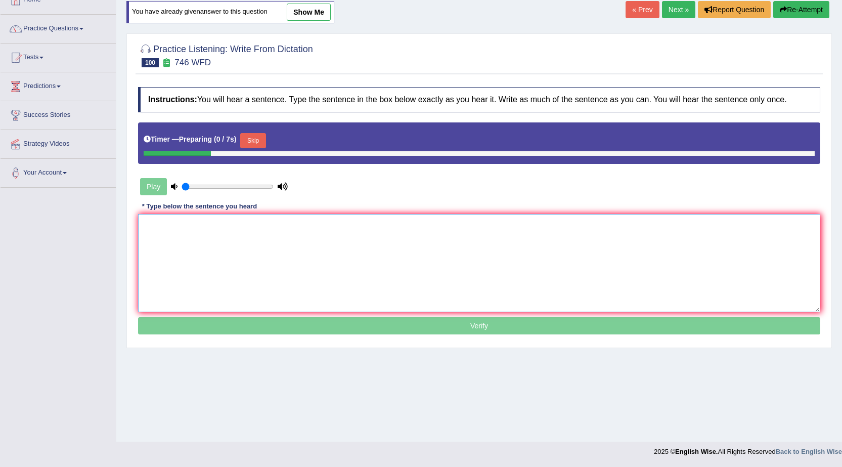
drag, startPoint x: 429, startPoint y: 242, endPoint x: 466, endPoint y: 245, distance: 37.5
click at [438, 243] on textarea at bounding box center [479, 263] width 682 height 98
paste textarea "Grabity makes objects attrabity once to anothers another."
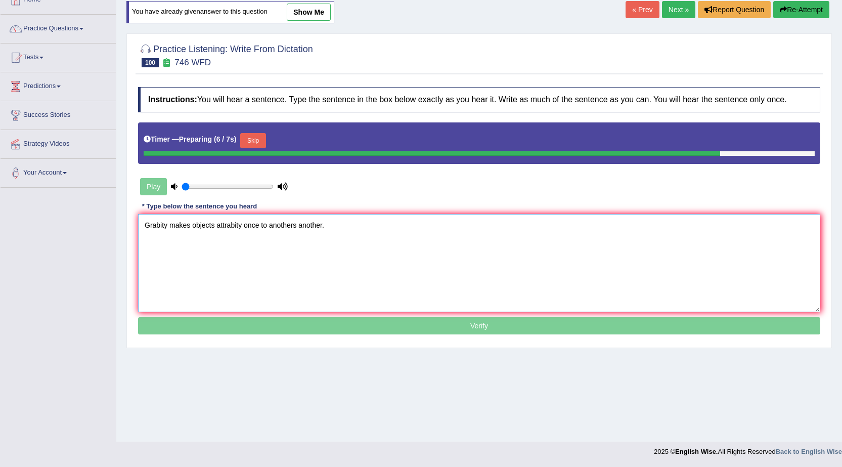
click at [264, 223] on textarea "Grabity makes objects attrabity once to anothers another." at bounding box center [479, 263] width 682 height 98
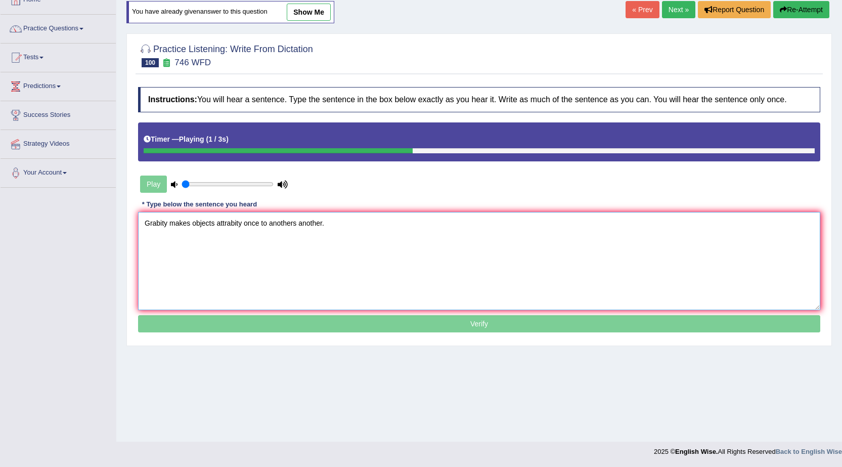
drag, startPoint x: 257, startPoint y: 223, endPoint x: 269, endPoint y: 230, distance: 14.0
click at [258, 223] on textarea "Grabity makes objects attrabity once to anothers another." at bounding box center [479, 261] width 682 height 98
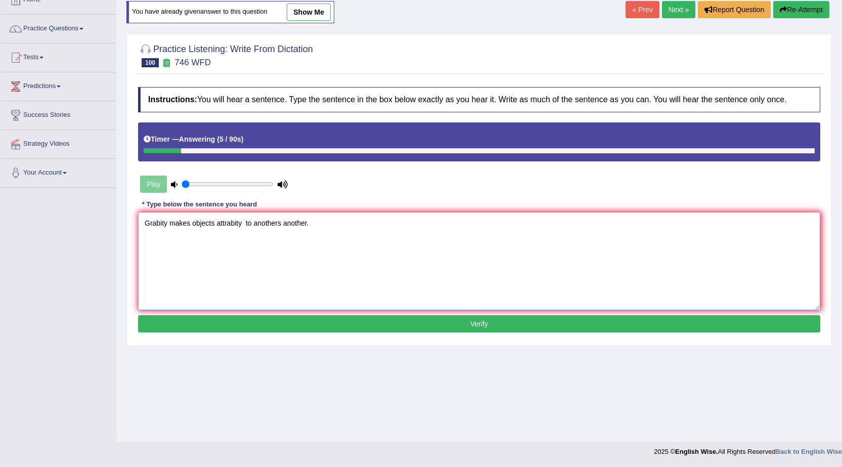
click at [251, 223] on textarea "Grabity makes objects attrabity to anothers another." at bounding box center [479, 261] width 682 height 98
click at [252, 224] on textarea "Grabity makes objects attrabity to anothers another." at bounding box center [479, 261] width 682 height 98
click at [253, 224] on textarea "Grabity makes objects attrabity to anothers another." at bounding box center [479, 261] width 682 height 98
type textarea "Grabity makes objects attrabity to oneanothers another."
click at [400, 329] on button "Verify" at bounding box center [479, 323] width 682 height 17
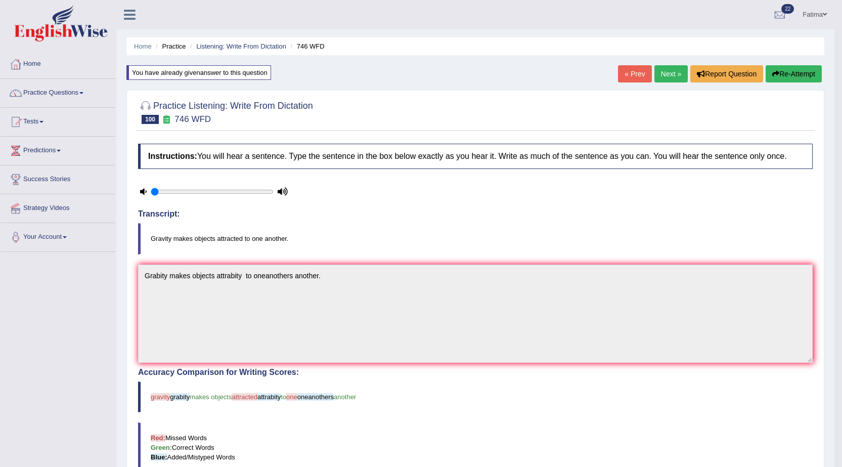
click at [798, 71] on button "Re-Attempt" at bounding box center [793, 73] width 56 height 17
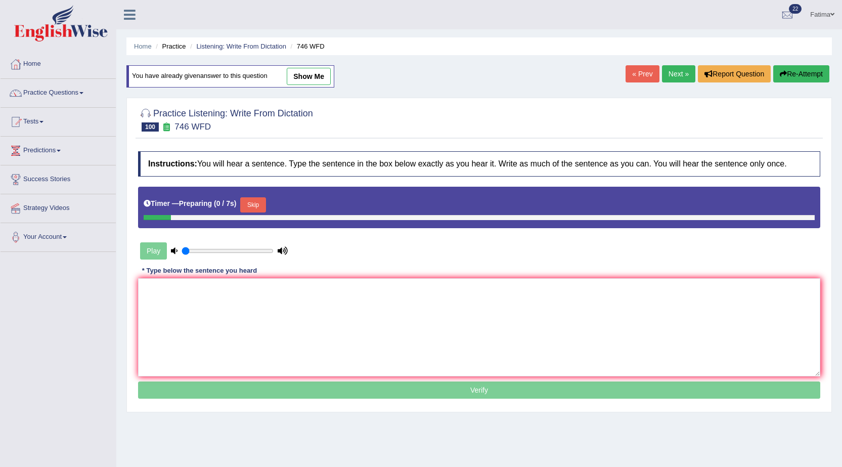
click at [423, 315] on textarea at bounding box center [479, 327] width 682 height 98
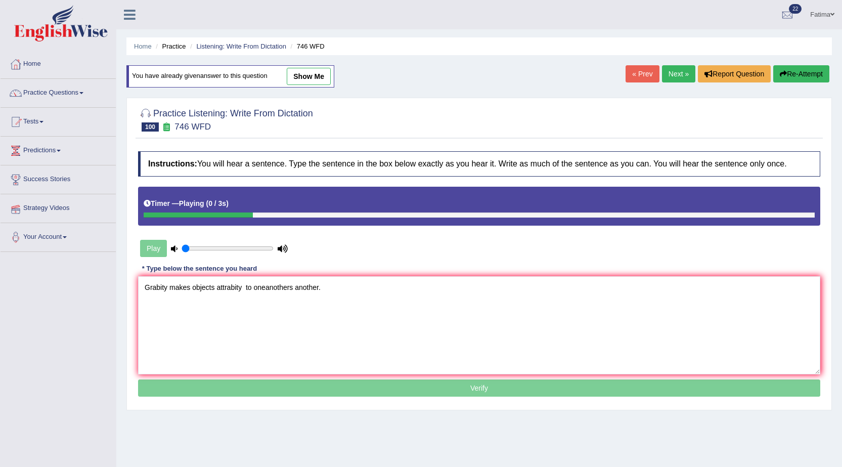
drag, startPoint x: 294, startPoint y: 289, endPoint x: 322, endPoint y: 312, distance: 35.9
click at [295, 289] on textarea "Grabity makes objects attrabity to oneanothers another." at bounding box center [479, 325] width 682 height 98
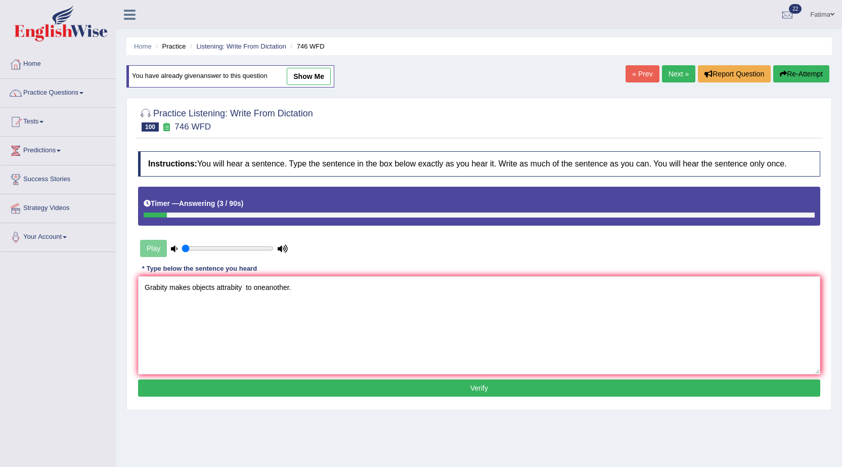
type textarea "Grabity makes objects attrabity to oneanother."
click at [316, 391] on button "Verify" at bounding box center [479, 387] width 682 height 17
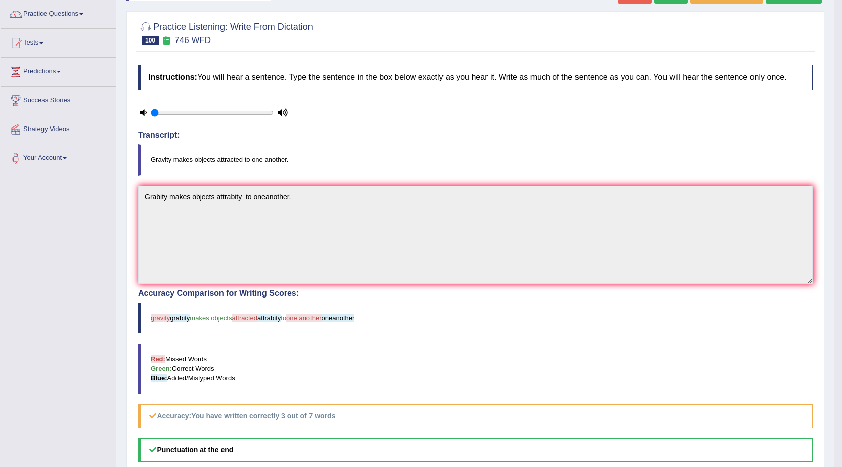
scroll to position [13, 0]
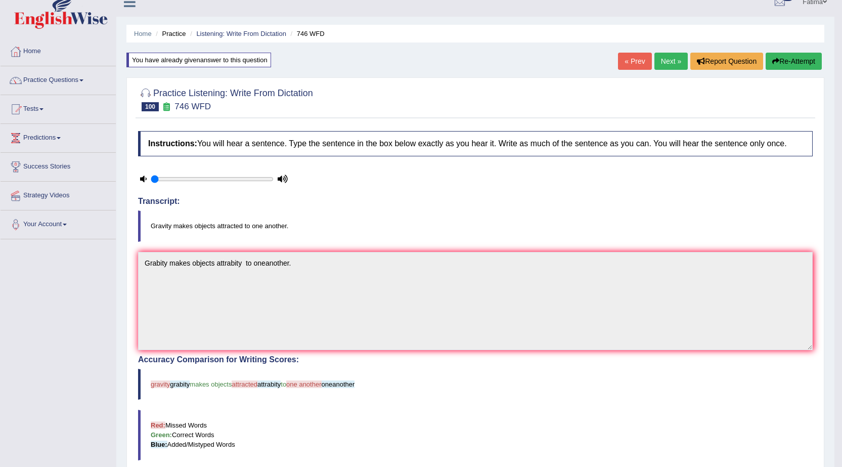
click at [774, 63] on icon "button" at bounding box center [775, 61] width 7 height 7
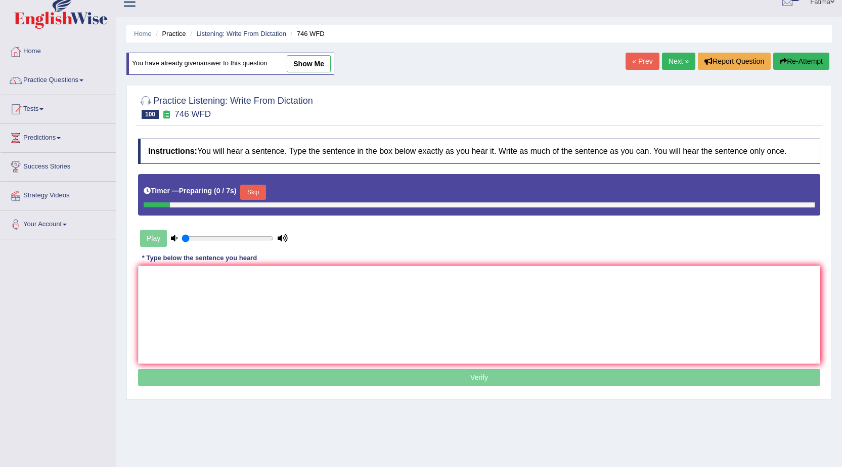
scroll to position [13, 0]
drag, startPoint x: 285, startPoint y: 312, endPoint x: 300, endPoint y: 310, distance: 15.3
click at [295, 311] on textarea at bounding box center [479, 314] width 682 height 98
paste textarea "Grabity makes objects attrabity to oneanothers another."
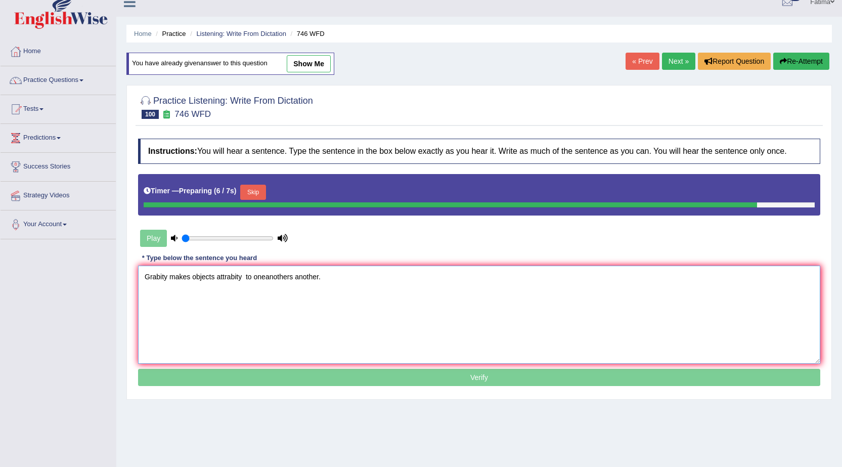
click at [295, 279] on textarea "Grabity makes objects attrabity to oneanothers another." at bounding box center [479, 314] width 682 height 98
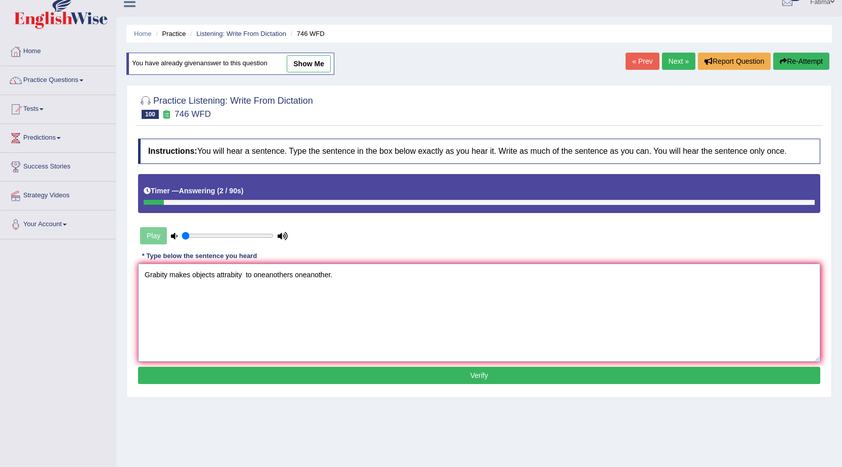
type textarea "Grabity makes objects attrabity to oneanothers oneanother."
click at [303, 374] on button "Verify" at bounding box center [479, 375] width 682 height 17
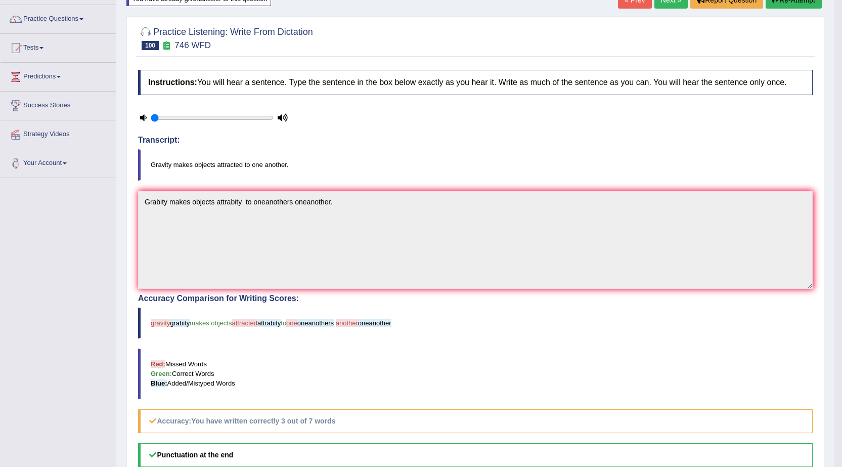
scroll to position [63, 0]
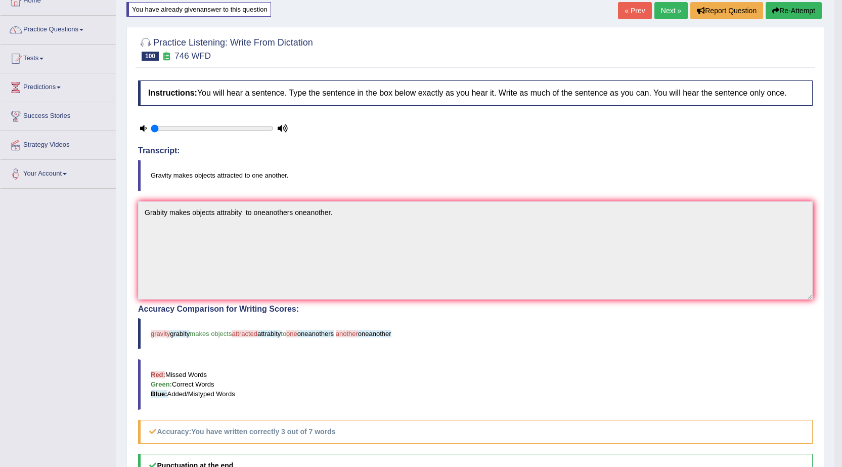
click at [772, 9] on icon "button" at bounding box center [775, 10] width 7 height 7
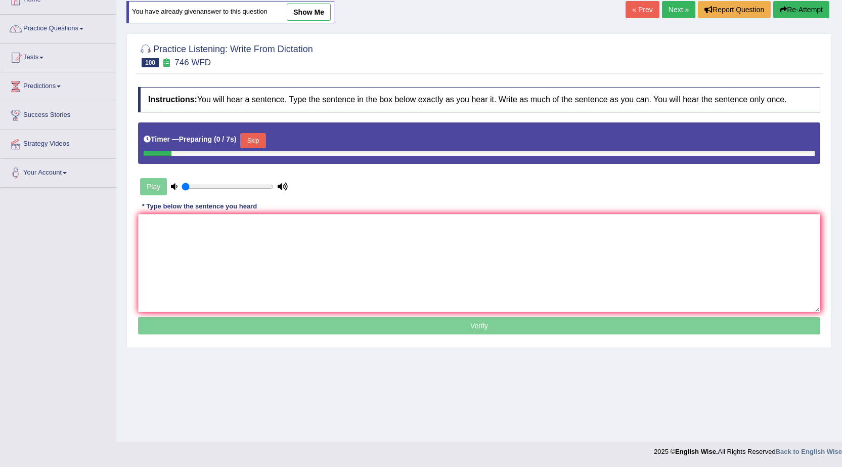
scroll to position [64, 0]
click at [258, 145] on button "Skip" at bounding box center [252, 140] width 25 height 15
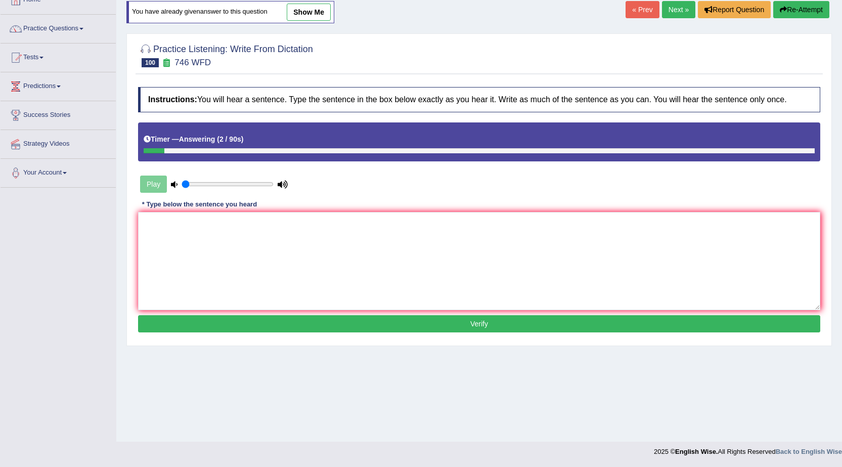
click at [792, 14] on button "Re-Attempt" at bounding box center [801, 9] width 56 height 17
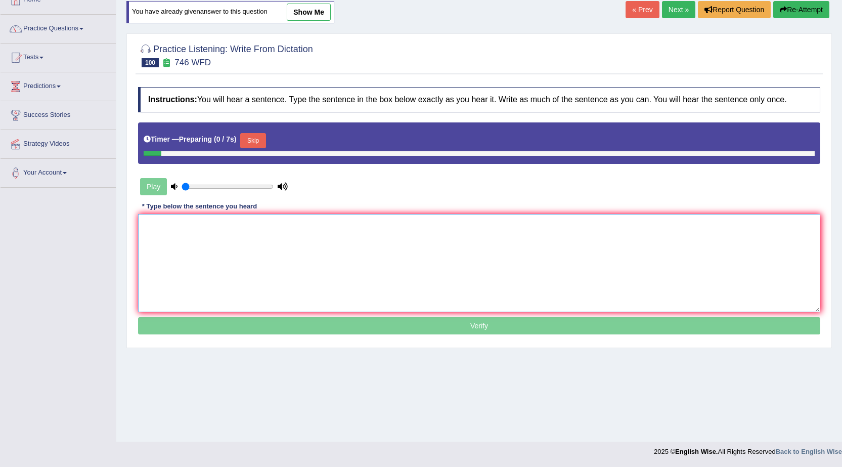
click at [404, 262] on textarea at bounding box center [479, 263] width 682 height 98
click at [251, 145] on button "Skip" at bounding box center [252, 140] width 25 height 15
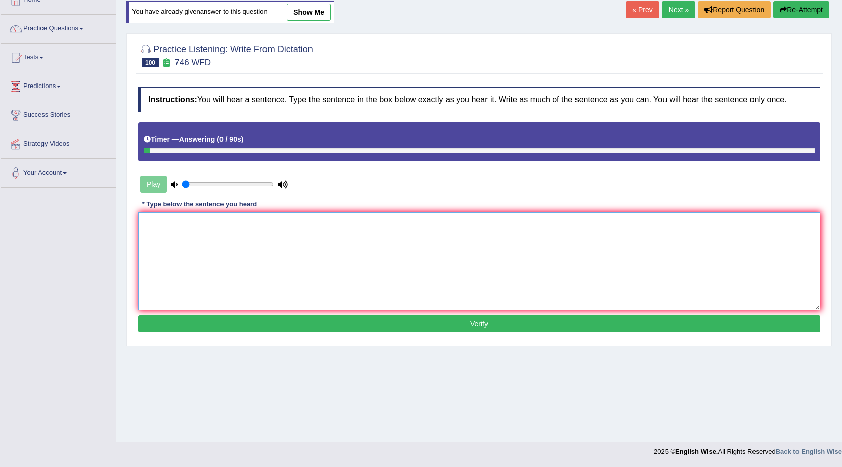
drag, startPoint x: 456, startPoint y: 248, endPoint x: 466, endPoint y: 249, distance: 10.2
click at [460, 248] on textarea at bounding box center [479, 261] width 682 height 98
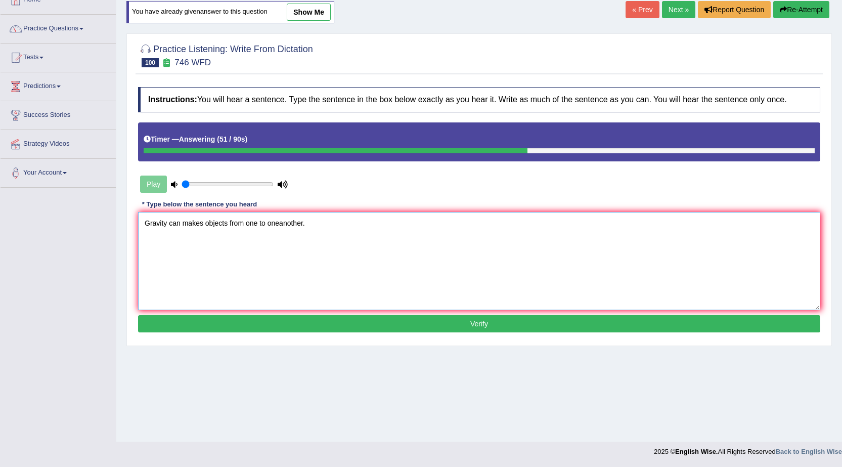
type textarea "Gravity can makes objects from one to oneanother."
click at [431, 330] on button "Verify" at bounding box center [479, 323] width 682 height 17
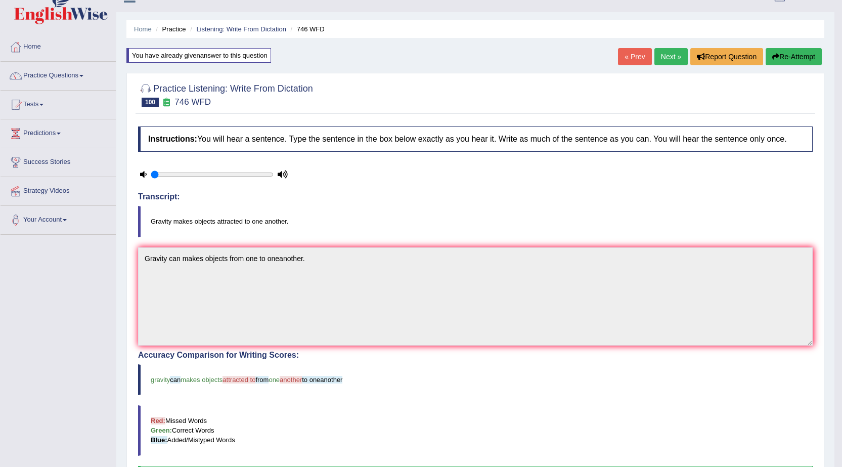
scroll to position [13, 0]
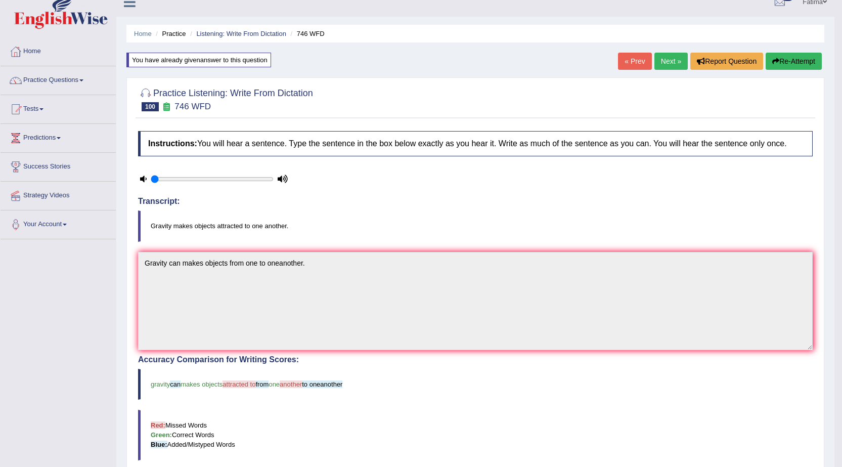
click at [781, 64] on button "Re-Attempt" at bounding box center [793, 61] width 56 height 17
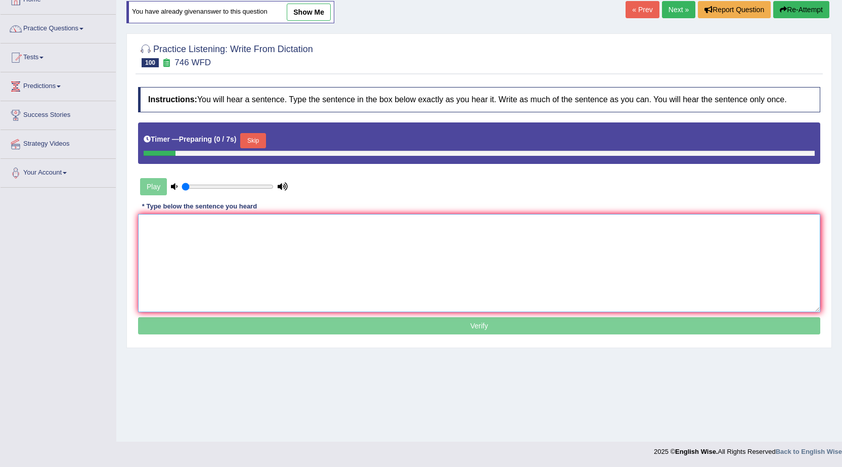
click at [360, 271] on textarea at bounding box center [479, 263] width 682 height 98
paste textarea "Gravity can makes objects from one to oneanother."
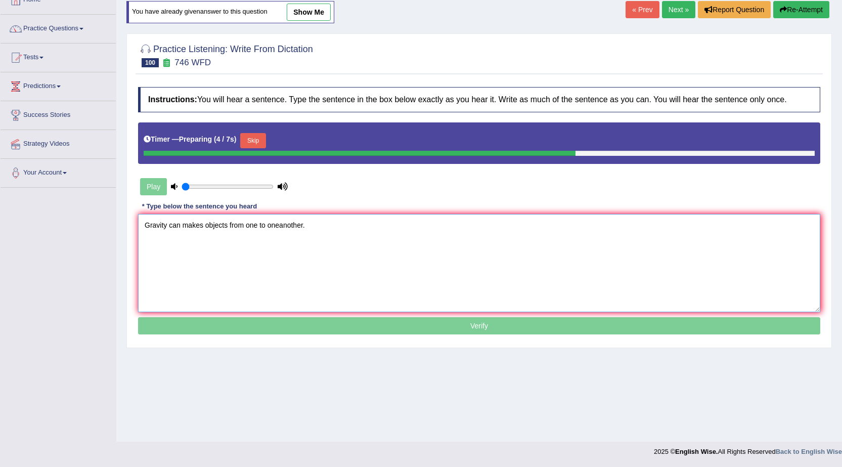
click at [279, 225] on textarea "Gravity can makes objects from one to oneanother." at bounding box center [479, 263] width 682 height 98
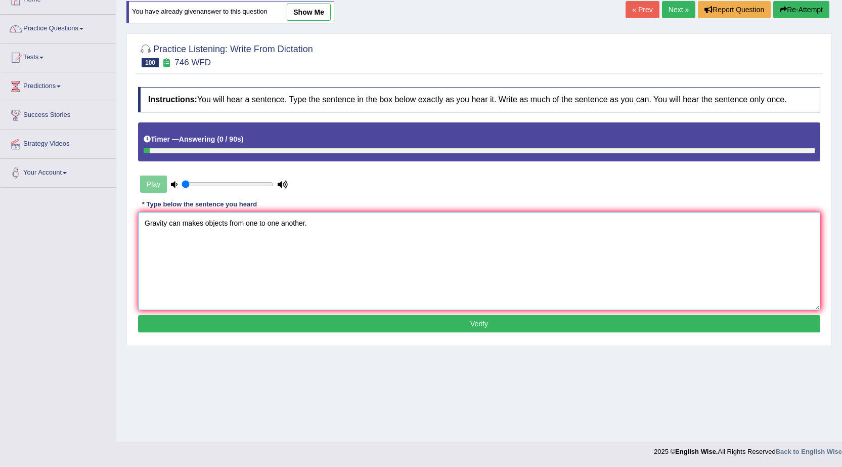
type textarea "Gravity can makes objects from one to one another."
click at [451, 329] on button "Verify" at bounding box center [479, 323] width 682 height 17
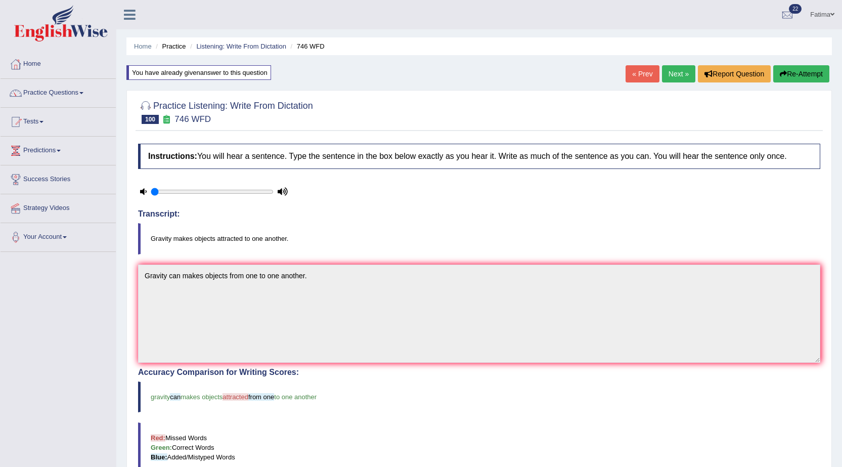
click at [672, 74] on link "Next »" at bounding box center [678, 73] width 33 height 17
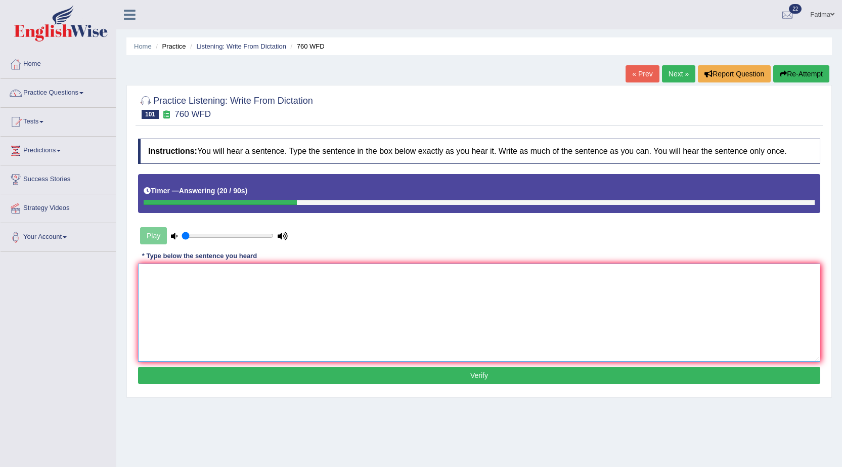
click at [497, 287] on textarea at bounding box center [479, 312] width 682 height 98
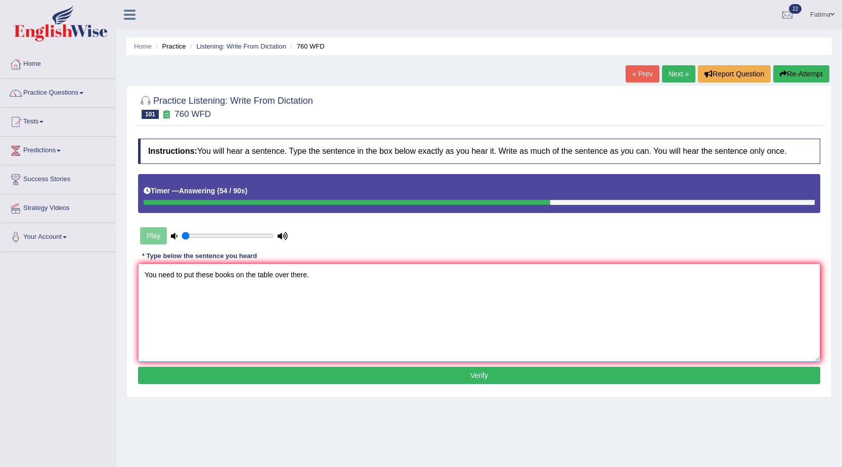
type textarea "You need to put these books on the table over there."
click at [442, 385] on div "Instructions: You will hear a sentence. Type the sentence in the box below exac…" at bounding box center [478, 262] width 687 height 258
click at [451, 376] on button "Verify" at bounding box center [479, 375] width 682 height 17
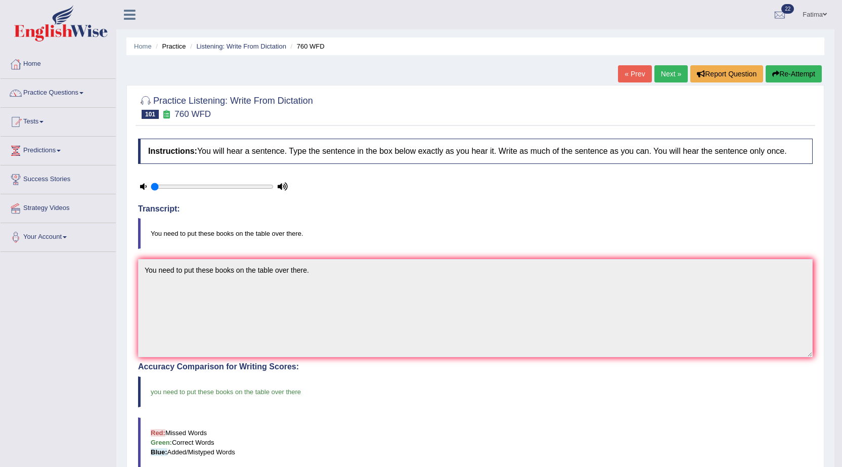
drag, startPoint x: 655, startPoint y: 74, endPoint x: 661, endPoint y: 74, distance: 6.1
click at [655, 75] on link "Next »" at bounding box center [670, 73] width 33 height 17
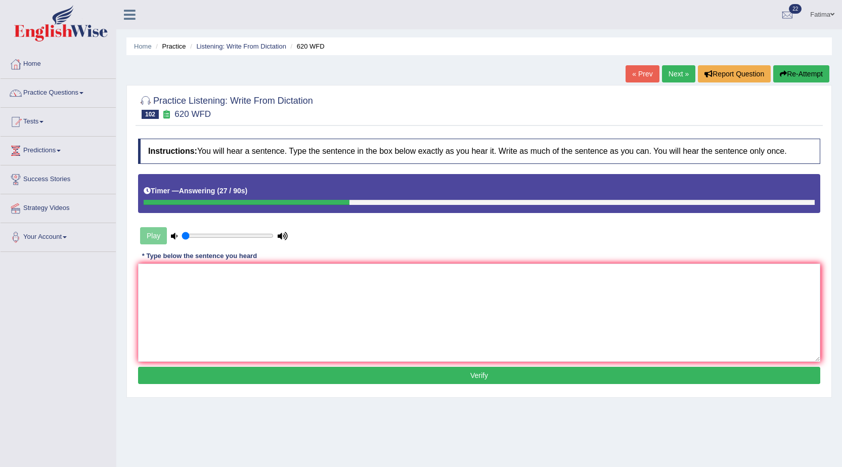
click at [490, 263] on div "Instructions: You will hear a sentence. Type the sentence in the box below exac…" at bounding box center [478, 262] width 687 height 258
click at [501, 322] on textarea at bounding box center [479, 312] width 682 height 98
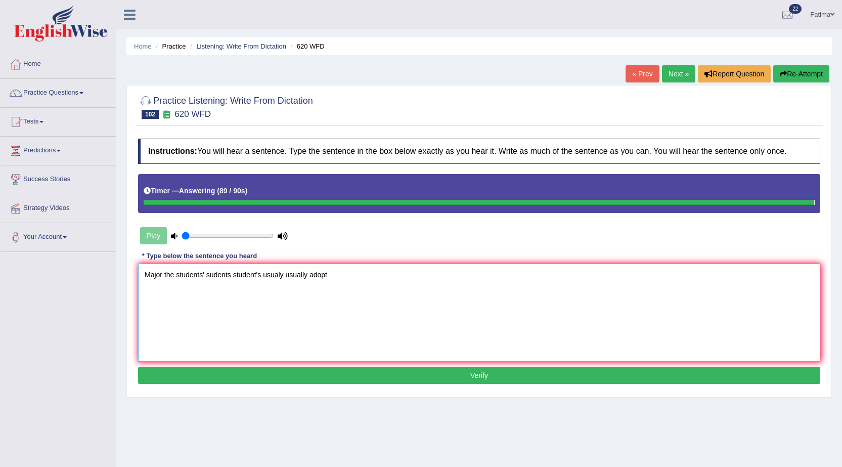
type textarea "Major the students' sudents student's usualy usually adopt"
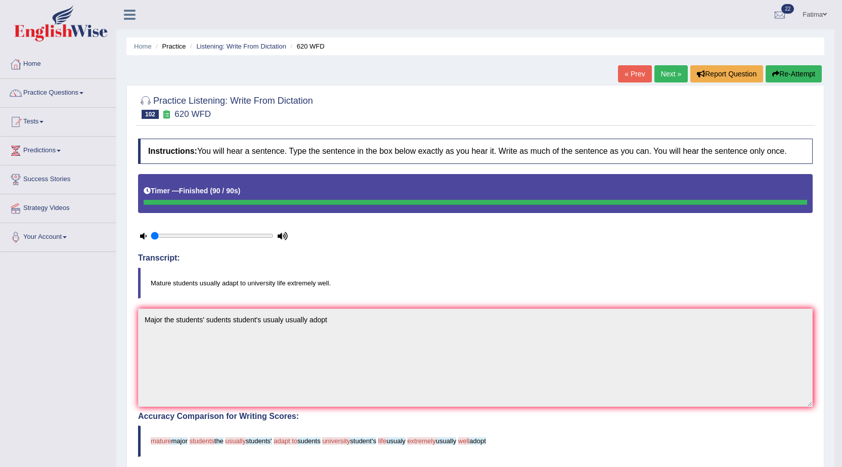
click at [791, 74] on button "Re-Attempt" at bounding box center [793, 73] width 56 height 17
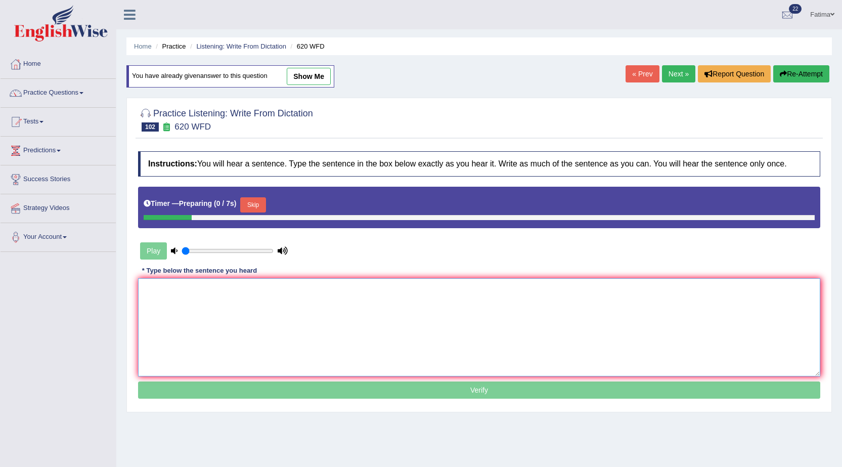
drag, startPoint x: 213, startPoint y: 307, endPoint x: 226, endPoint y: 303, distance: 13.6
click at [216, 305] on textarea at bounding box center [479, 327] width 682 height 98
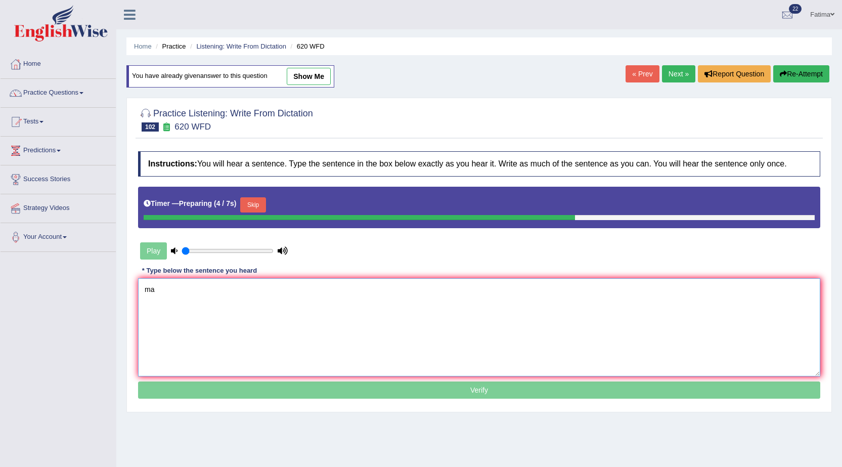
type textarea "m"
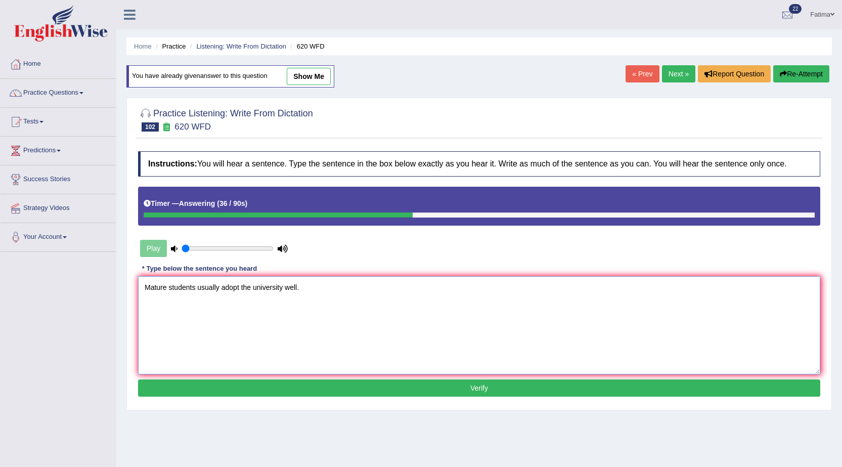
click at [222, 286] on textarea "Mature students usually adopt the university well." at bounding box center [479, 325] width 682 height 98
type textarea "Mature students usually usualy adopt the university well."
click at [359, 389] on button "Verify" at bounding box center [479, 387] width 682 height 17
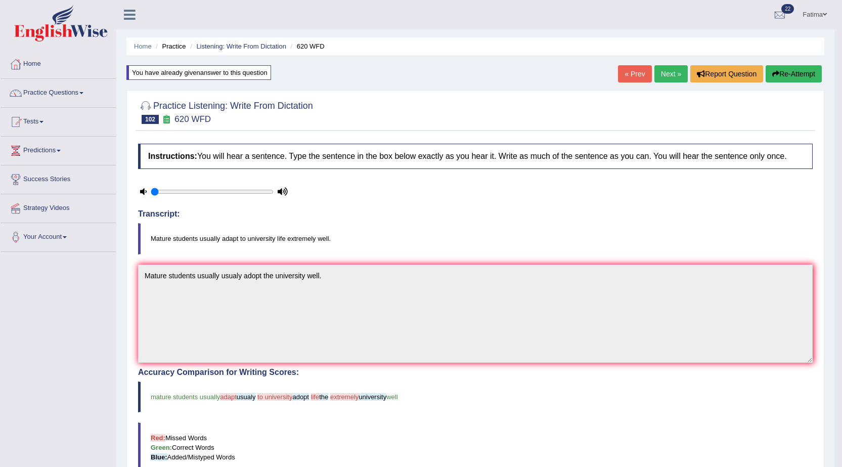
click at [670, 71] on link "Next »" at bounding box center [670, 73] width 33 height 17
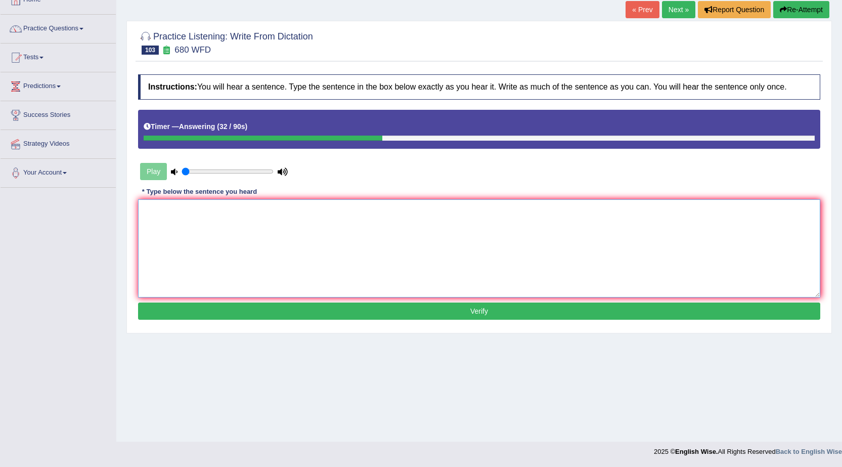
click at [470, 260] on textarea at bounding box center [479, 248] width 682 height 98
type textarea "w"
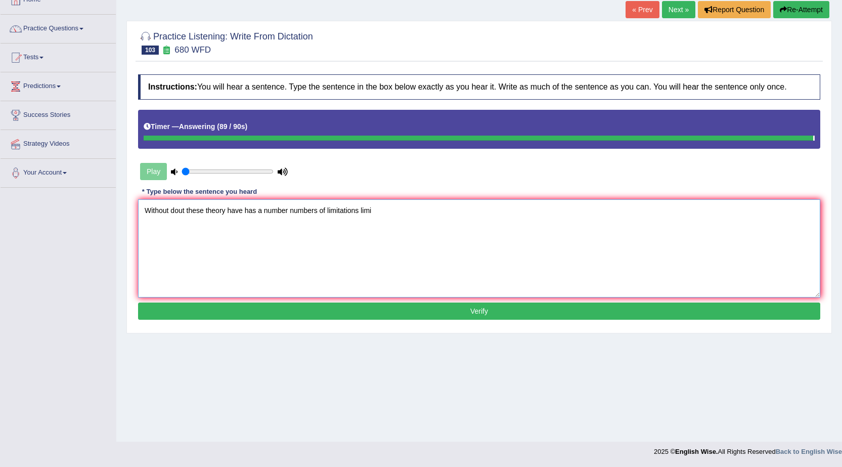
type textarea "Without dout these theory have has a number numbers of limitations limi"
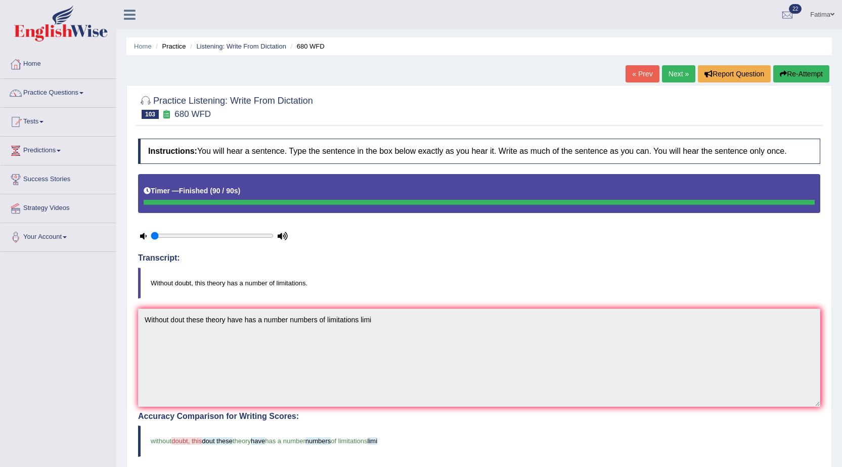
click at [673, 75] on link "Next »" at bounding box center [678, 73] width 33 height 17
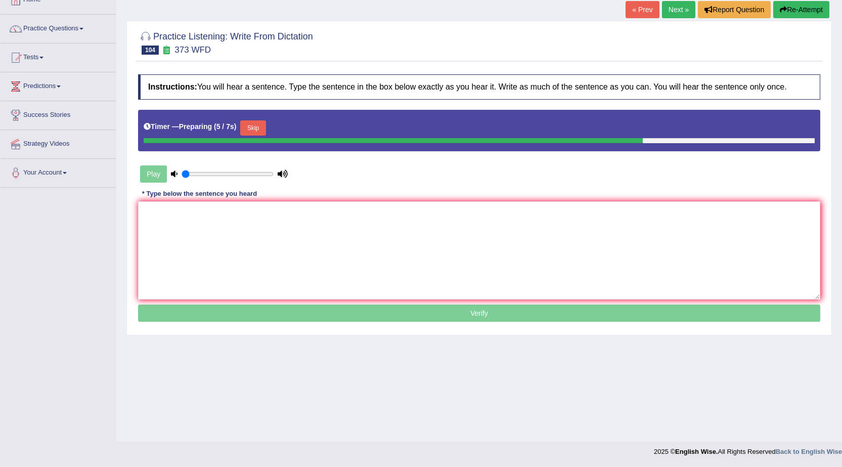
click at [259, 127] on button "Skip" at bounding box center [252, 127] width 25 height 15
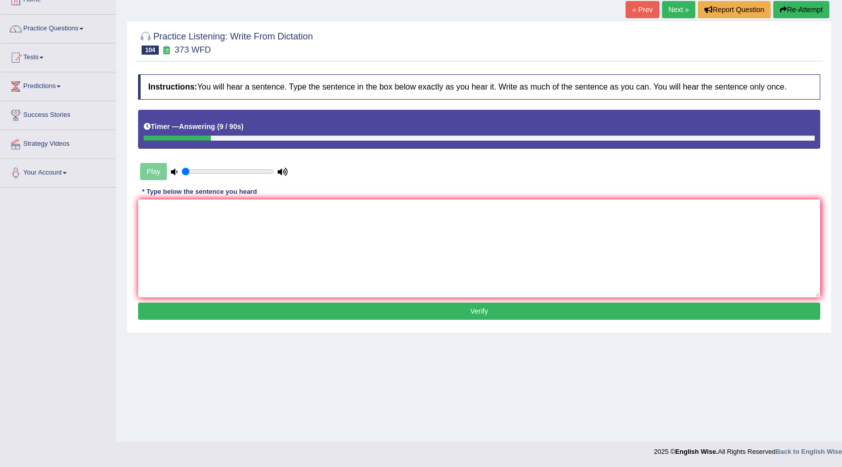
click at [802, 6] on button "Re-Attempt" at bounding box center [801, 9] width 56 height 17
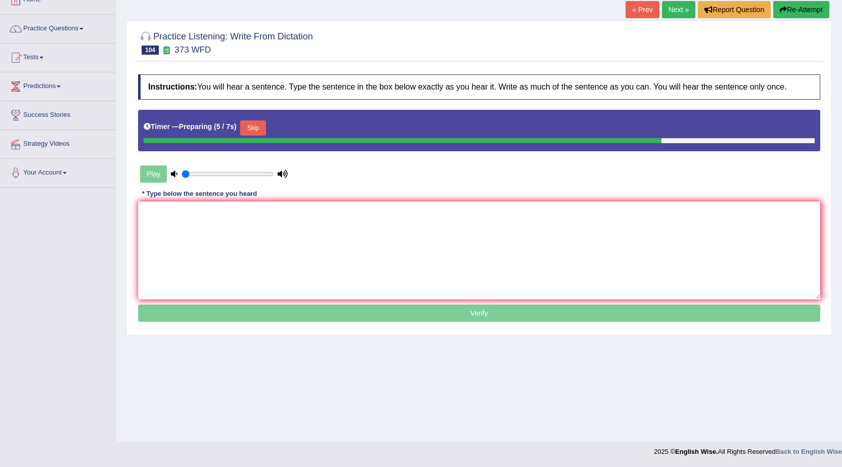
click at [261, 129] on button "Skip" at bounding box center [252, 127] width 25 height 15
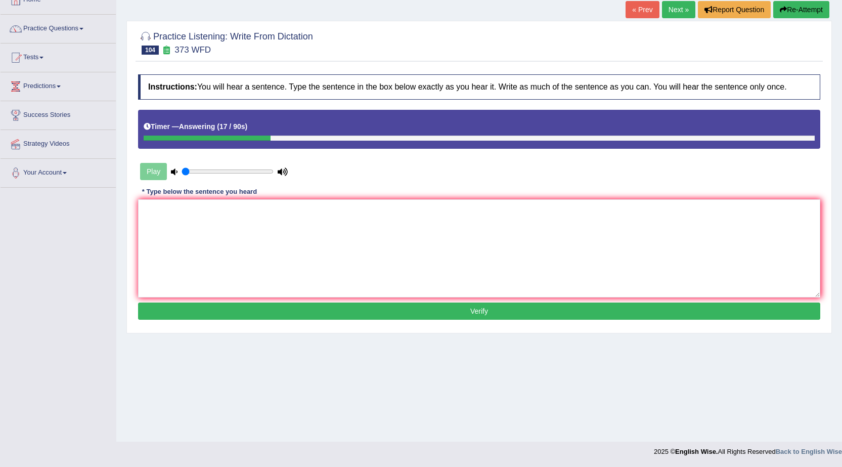
click at [810, 15] on button "Re-Attempt" at bounding box center [801, 9] width 56 height 17
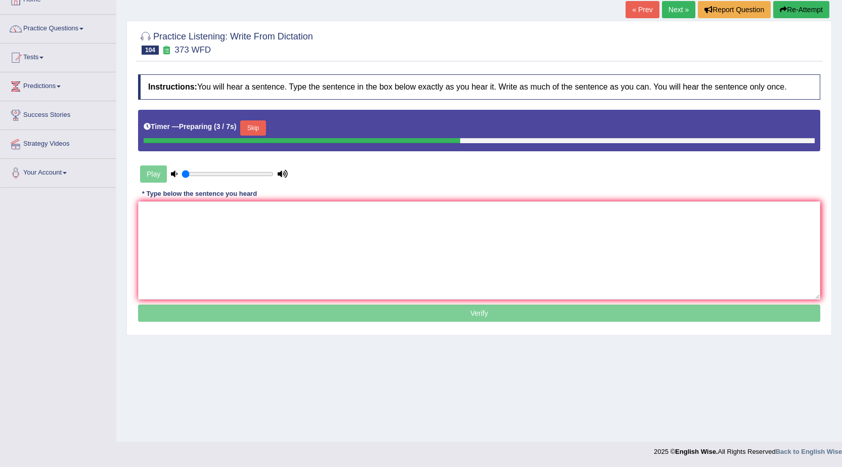
click at [265, 129] on button "Skip" at bounding box center [252, 127] width 25 height 15
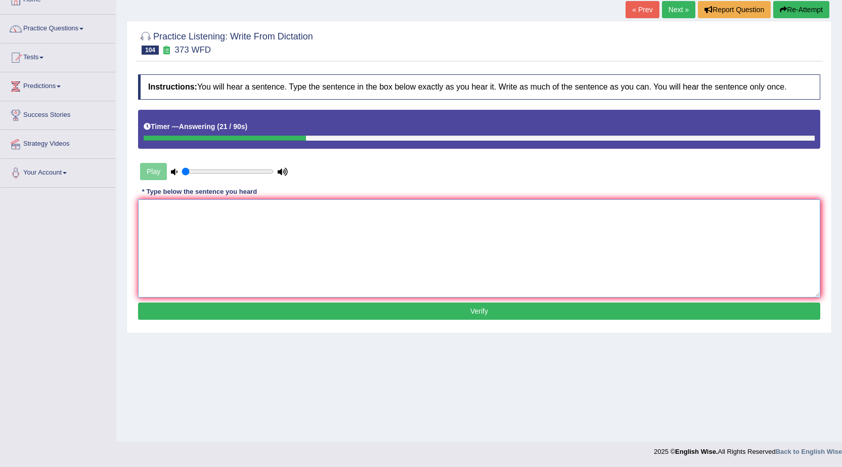
click at [215, 252] on textarea at bounding box center [479, 248] width 682 height 98
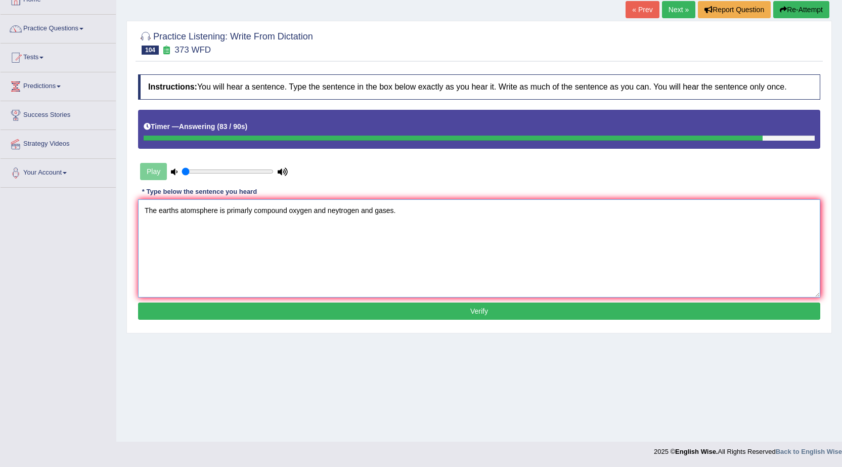
type textarea "The earths atomsphere is primarly compound oxygen and neytrogen and gases."
click at [237, 317] on button "Verify" at bounding box center [479, 310] width 682 height 17
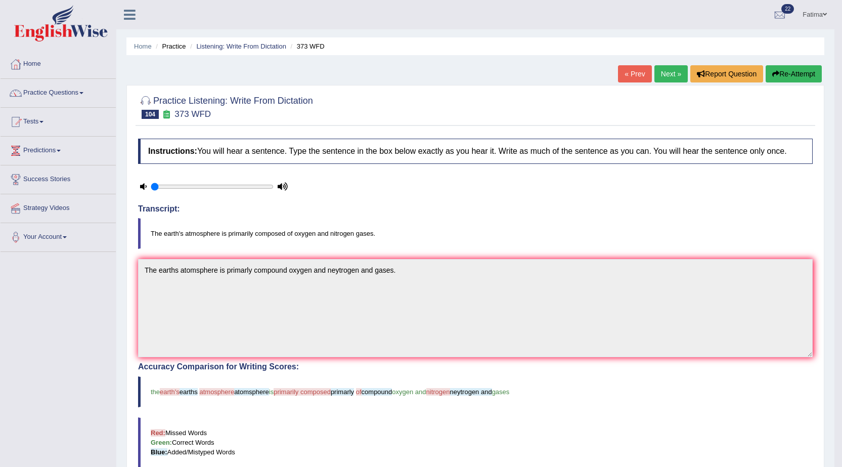
click at [664, 76] on link "Next »" at bounding box center [670, 73] width 33 height 17
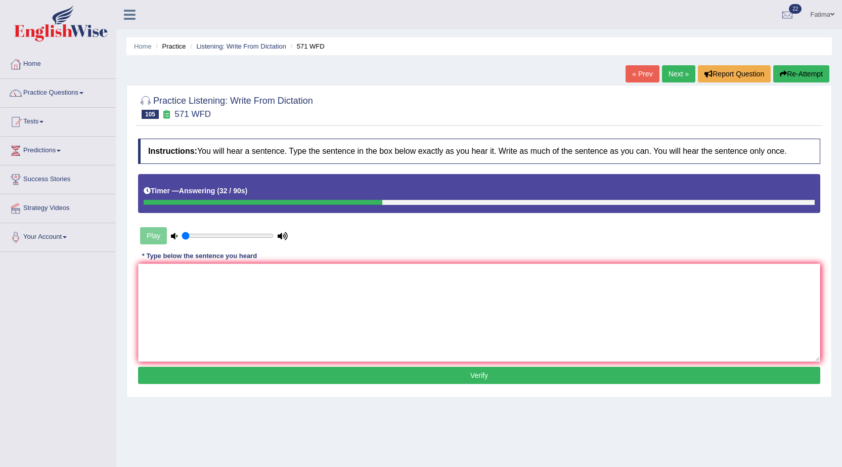
click at [806, 78] on button "Re-Attempt" at bounding box center [801, 73] width 56 height 17
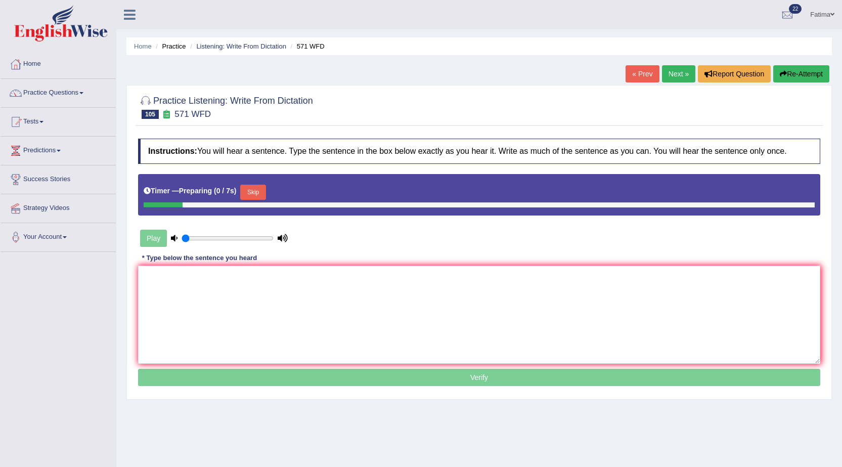
click at [254, 196] on button "Skip" at bounding box center [252, 192] width 25 height 15
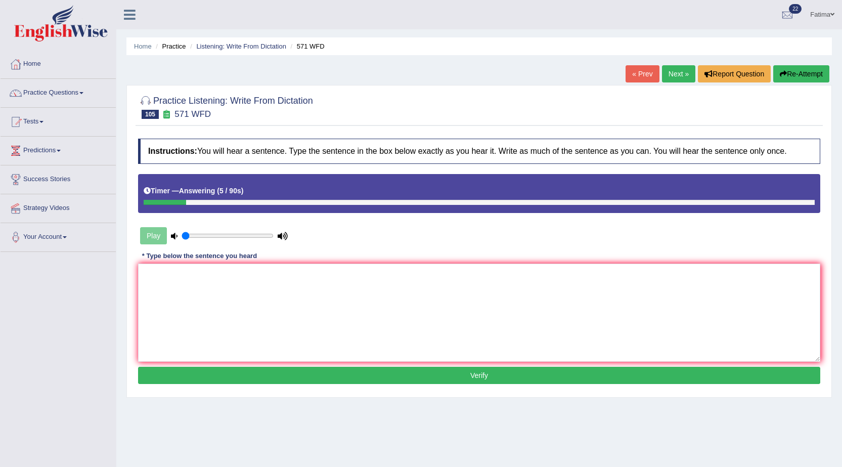
click at [672, 76] on link "Next »" at bounding box center [678, 73] width 33 height 17
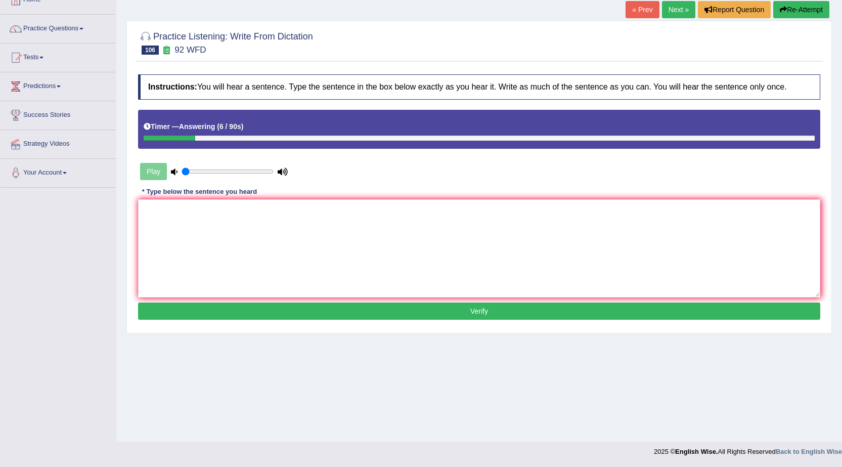
click at [795, 8] on button "Re-Attempt" at bounding box center [801, 9] width 56 height 17
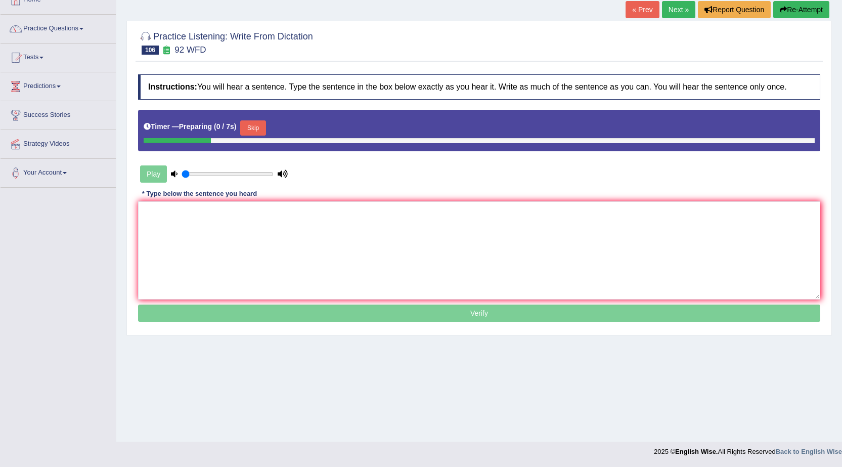
click at [259, 128] on button "Skip" at bounding box center [252, 127] width 25 height 15
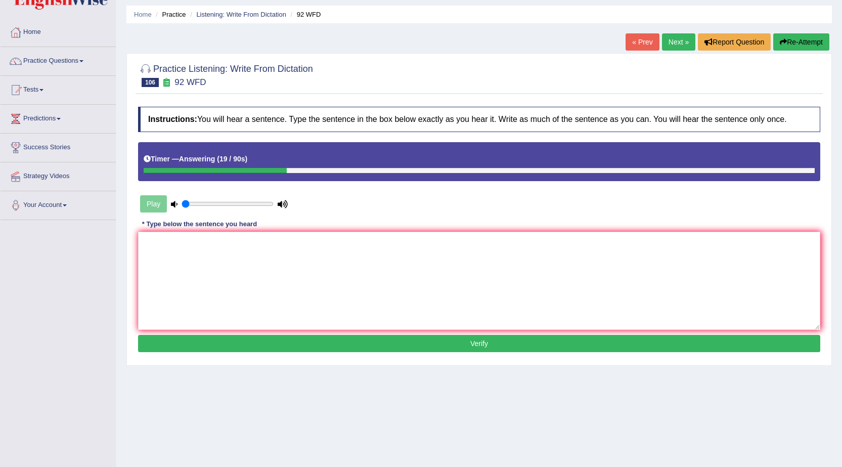
scroll to position [14, 0]
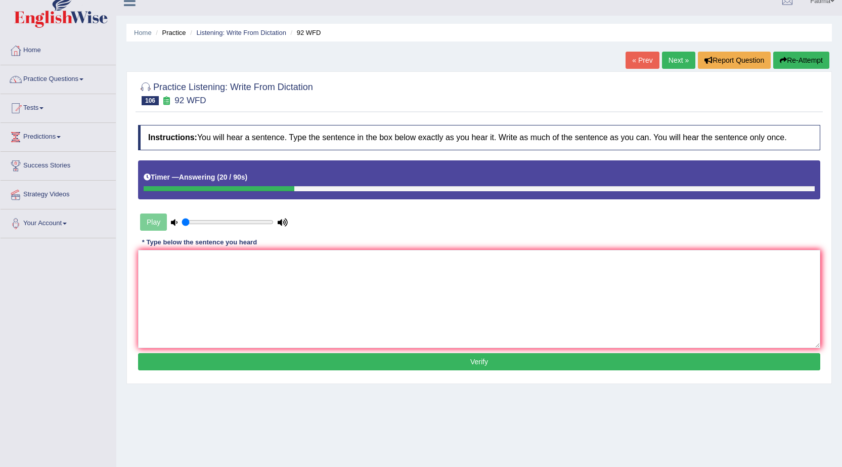
click at [801, 59] on button "Re-Attempt" at bounding box center [801, 60] width 56 height 17
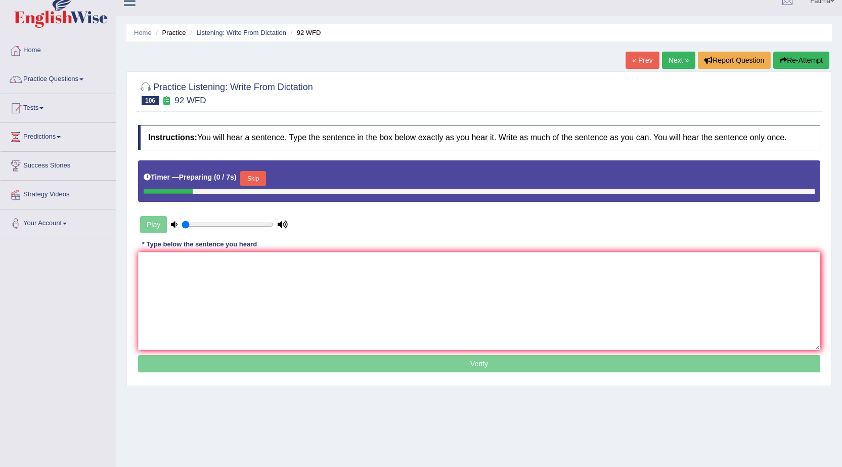
click at [256, 180] on button "Skip" at bounding box center [252, 178] width 25 height 15
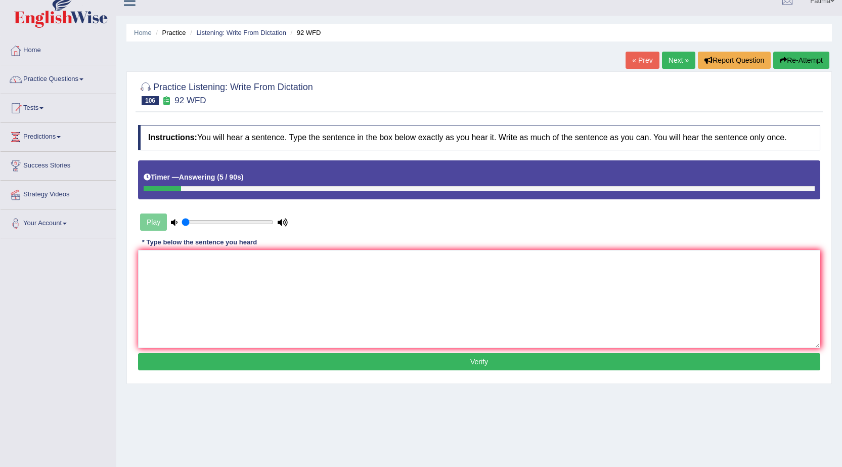
click at [675, 55] on link "Next »" at bounding box center [678, 60] width 33 height 17
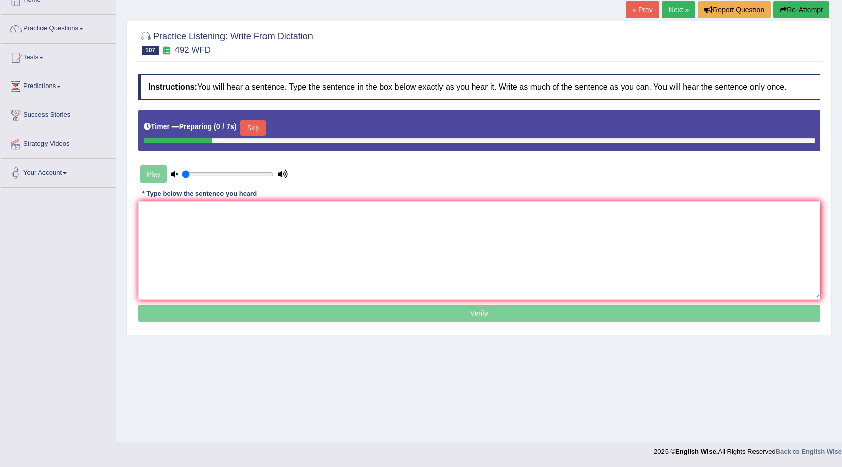
scroll to position [64, 0]
click at [271, 120] on div "Timer — Preparing ( 1 / 7s ) Skip" at bounding box center [479, 128] width 671 height 20
drag, startPoint x: 248, startPoint y: 130, endPoint x: 256, endPoint y: 131, distance: 8.7
click at [252, 130] on button "Skip" at bounding box center [252, 127] width 25 height 15
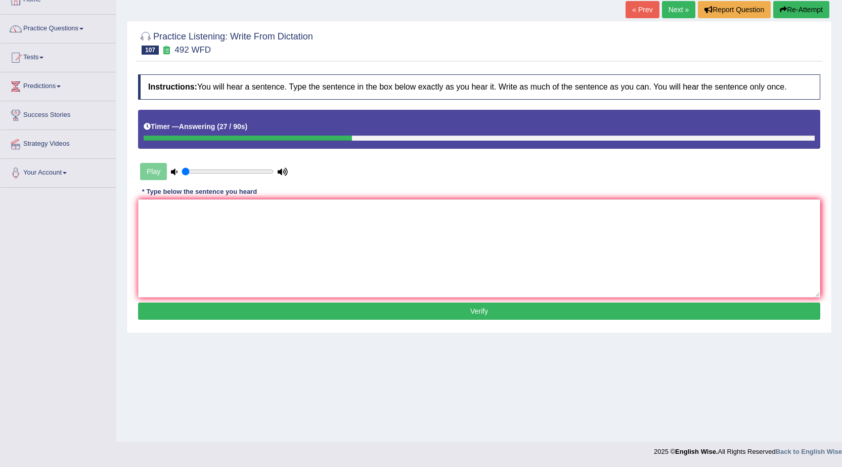
click at [801, 0] on div "Home Practice Listening: Write From Dictation 492 WFD « Prev Next » Report Ques…" at bounding box center [478, 189] width 725 height 506
click at [796, 8] on button "Re-Attempt" at bounding box center [801, 9] width 56 height 17
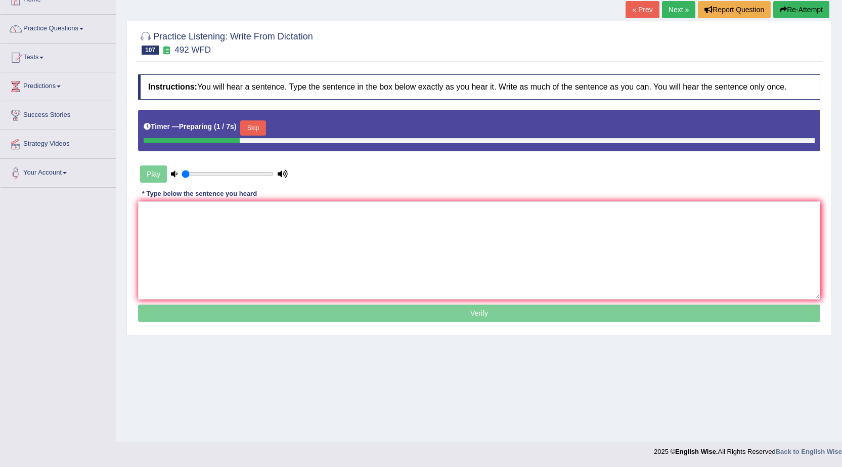
click at [252, 122] on button "Skip" at bounding box center [252, 127] width 25 height 15
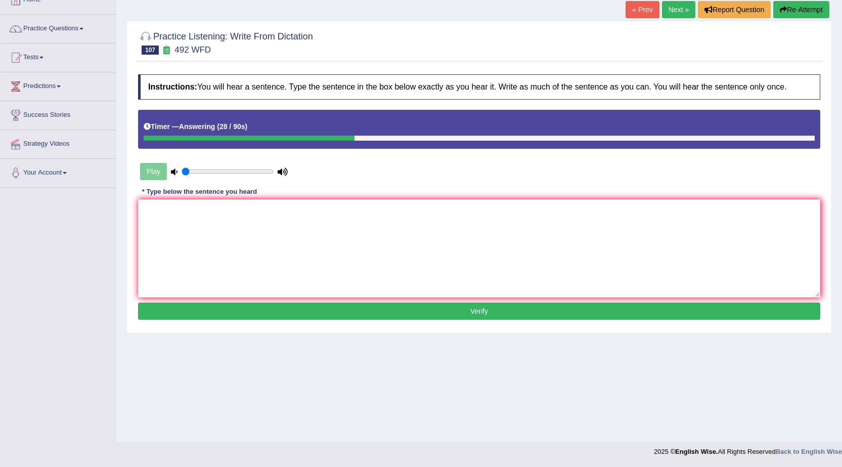
click at [680, 13] on link "Next »" at bounding box center [678, 9] width 33 height 17
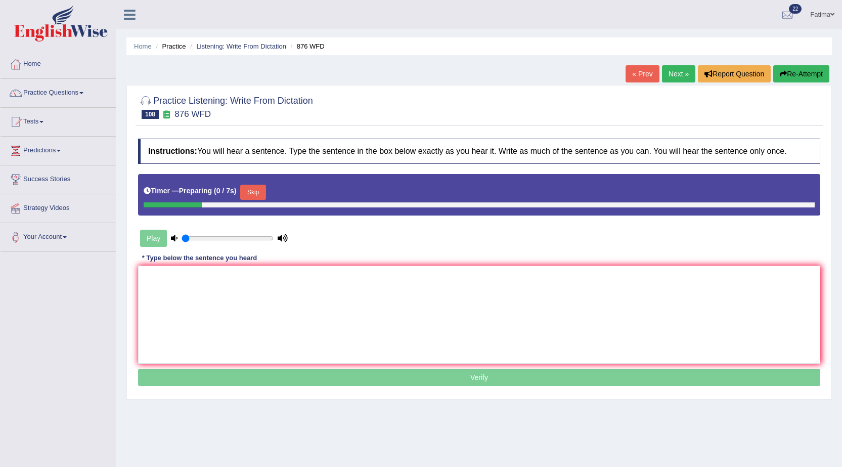
click at [252, 193] on button "Skip" at bounding box center [252, 192] width 25 height 15
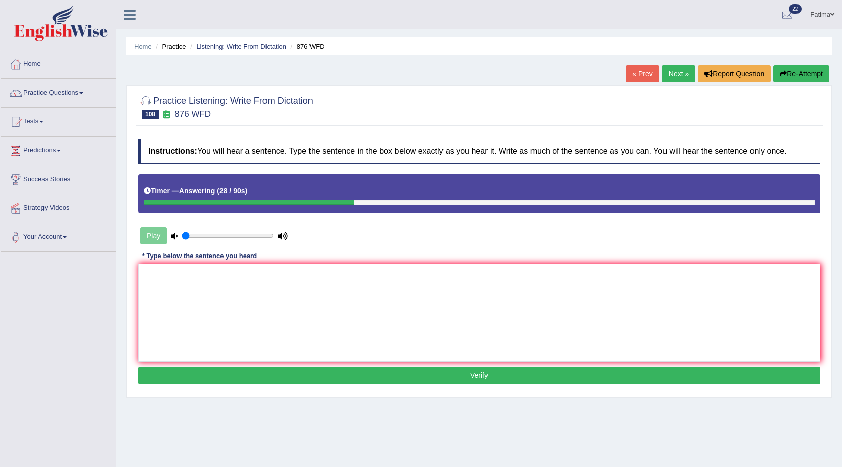
click at [777, 79] on button "Re-Attempt" at bounding box center [801, 73] width 56 height 17
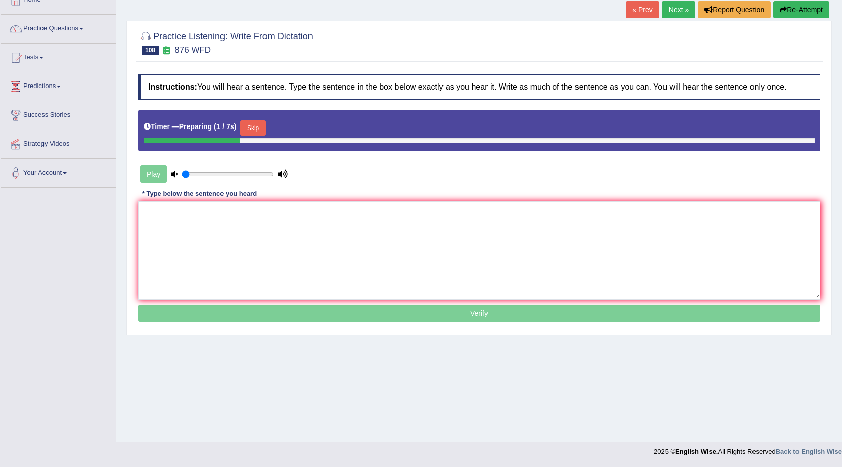
click at [258, 125] on button "Skip" at bounding box center [252, 127] width 25 height 15
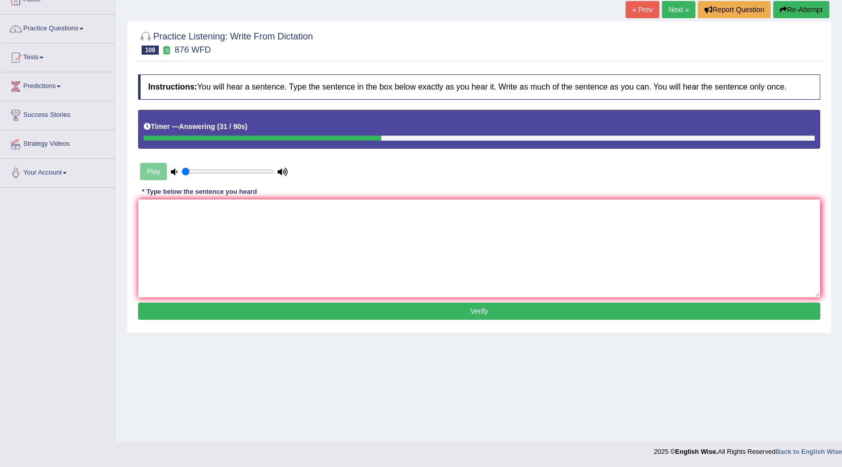
click at [673, 11] on link "Next »" at bounding box center [678, 9] width 33 height 17
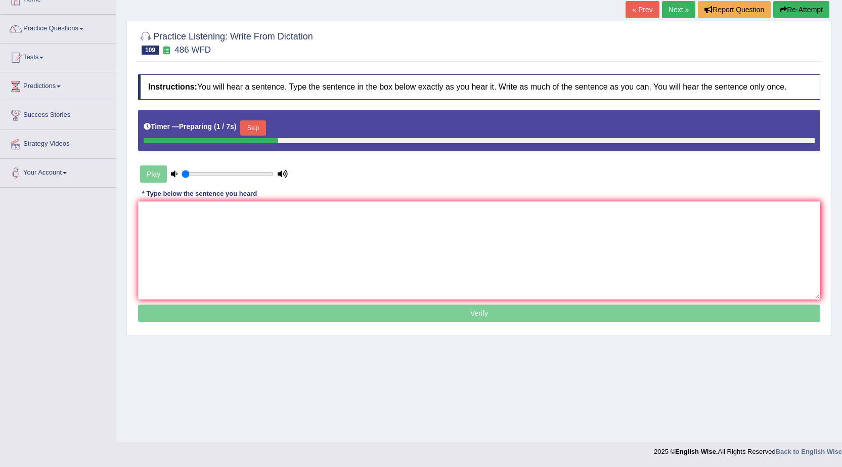
drag, startPoint x: 247, startPoint y: 134, endPoint x: 252, endPoint y: 132, distance: 6.1
click at [249, 133] on button "Skip" at bounding box center [252, 127] width 25 height 15
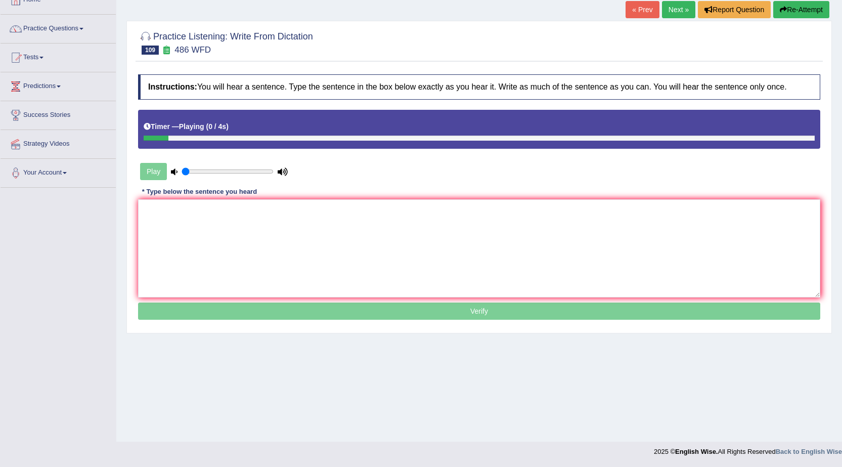
click at [253, 129] on div "Timer — Playing ( 0 / 4s )" at bounding box center [479, 127] width 671 height 18
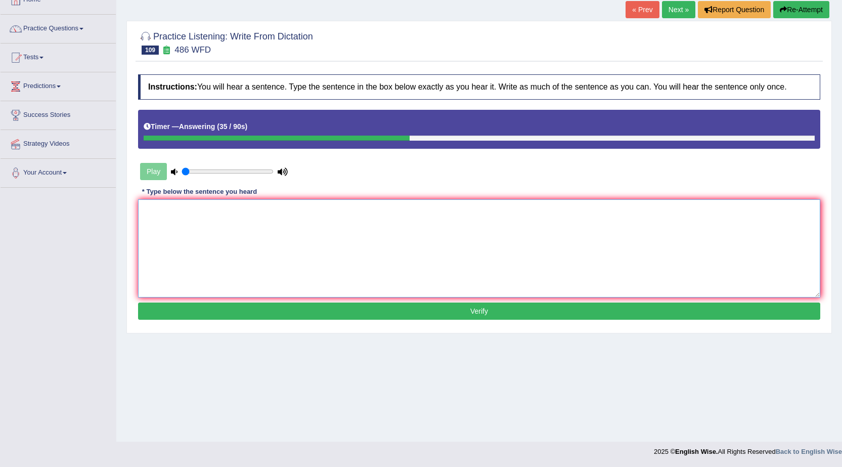
click at [410, 242] on textarea at bounding box center [479, 248] width 682 height 98
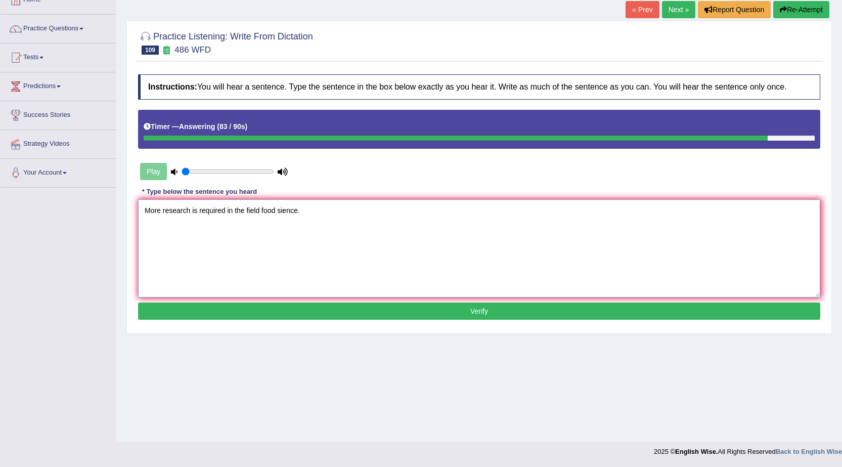
type textarea "More research is required in the field food sience."
click at [410, 304] on button "Verify" at bounding box center [479, 310] width 682 height 17
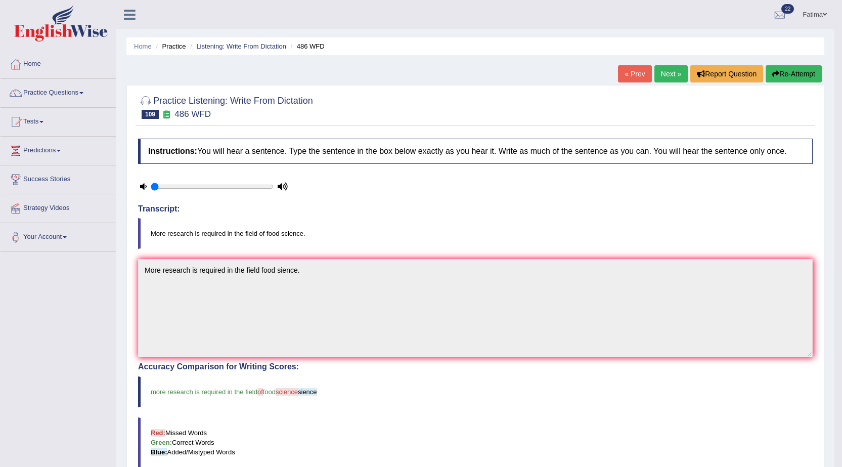
click at [667, 68] on link "Next »" at bounding box center [670, 73] width 33 height 17
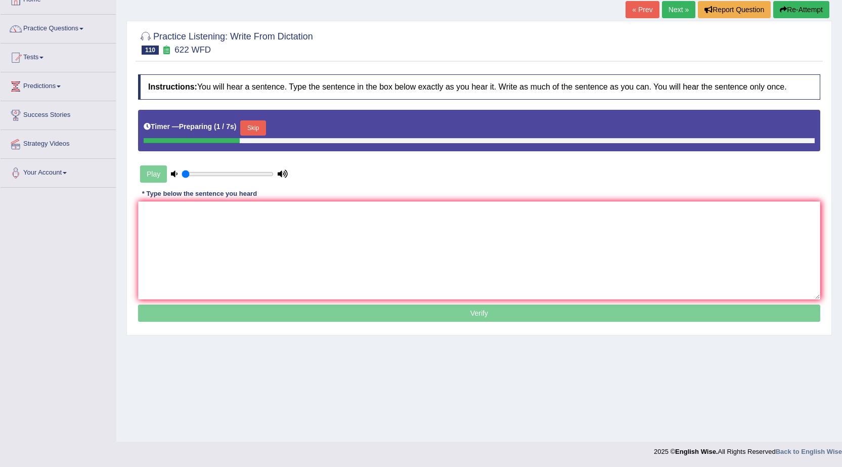
click at [251, 123] on button "Skip" at bounding box center [252, 127] width 25 height 15
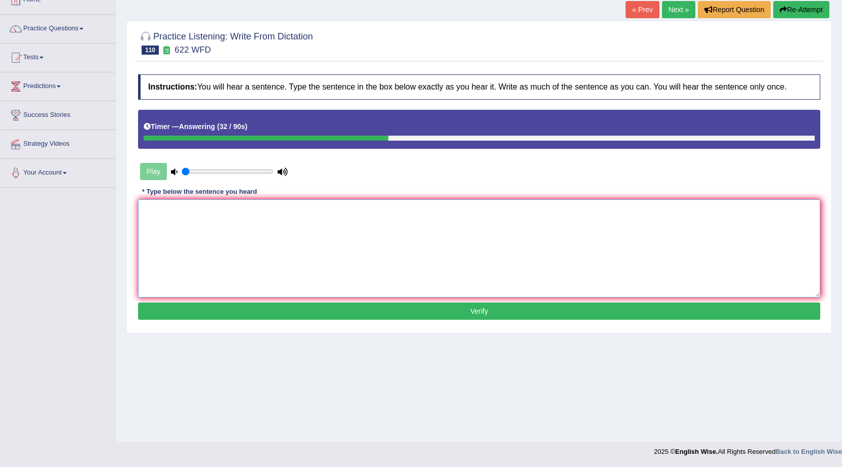
click at [464, 271] on textarea at bounding box center [479, 248] width 682 height 98
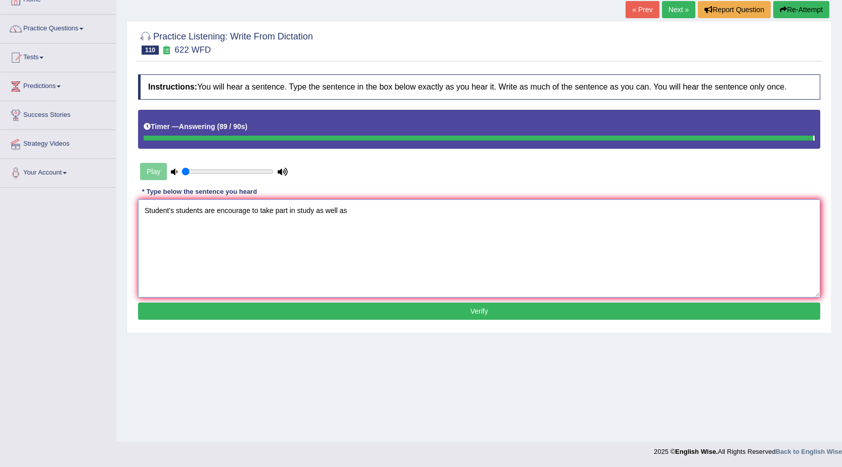
type textarea "Student's students are encourage to take part in study as well as"
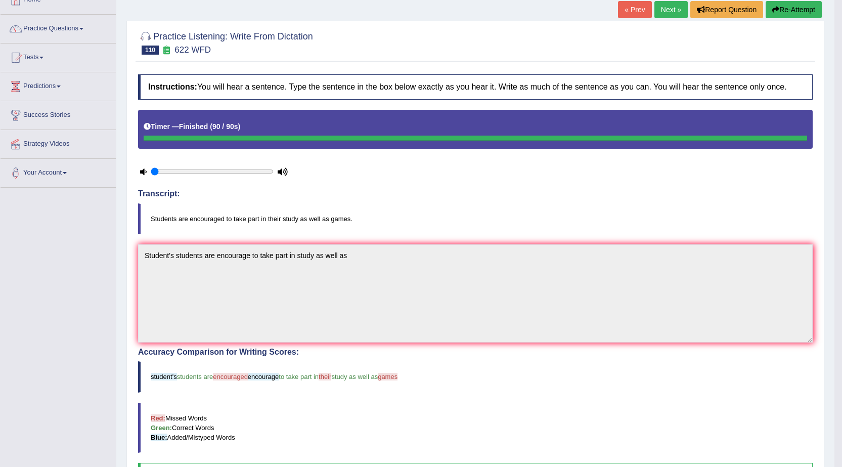
click at [377, 241] on div "Instructions: You will hear a sentence. Type the sentence in the box below exac…" at bounding box center [474, 346] width 679 height 554
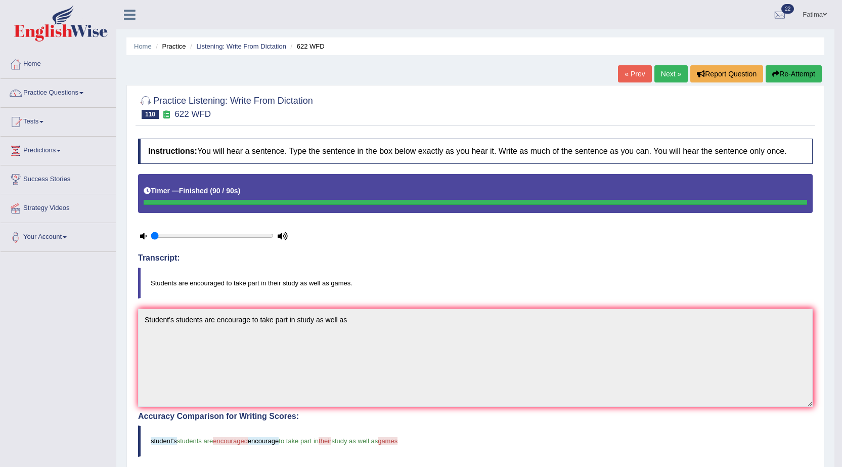
click at [779, 77] on button "Re-Attempt" at bounding box center [793, 73] width 56 height 17
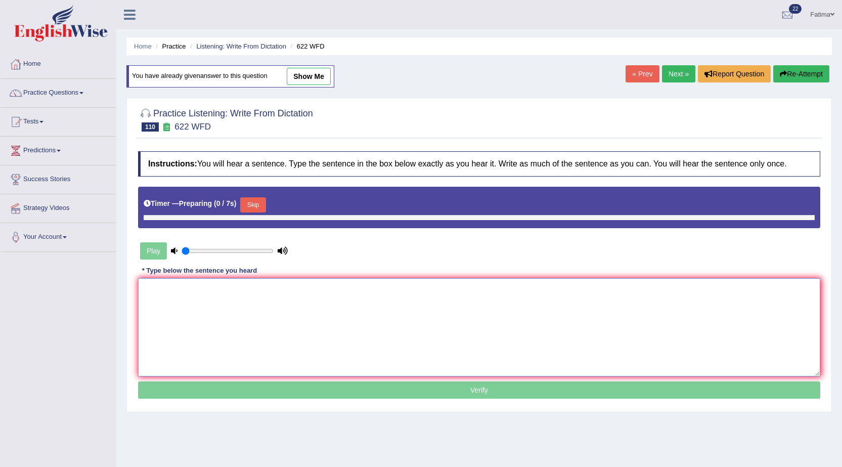
click at [266, 306] on textarea at bounding box center [479, 327] width 682 height 98
paste textarea "Student's students are encourage to take part in study as well as"
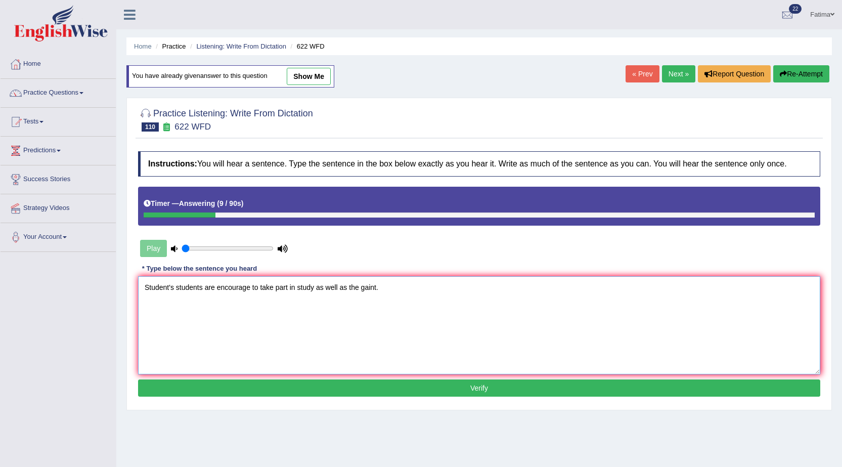
type textarea "Student's students are encourage to take part in study as well as the gaint."
click at [302, 382] on button "Verify" at bounding box center [479, 387] width 682 height 17
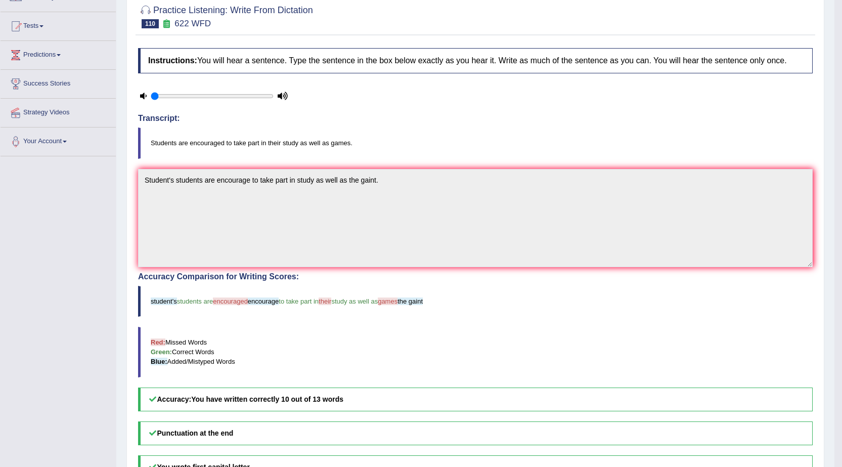
scroll to position [13, 0]
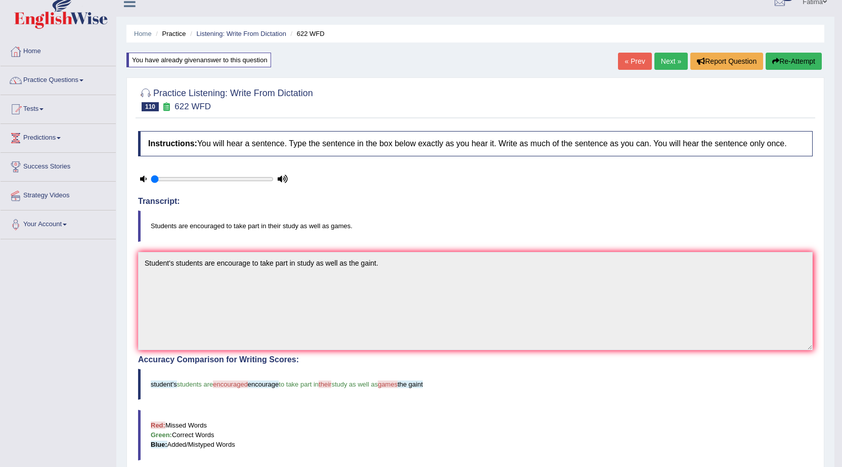
click at [657, 60] on link "Next »" at bounding box center [670, 61] width 33 height 17
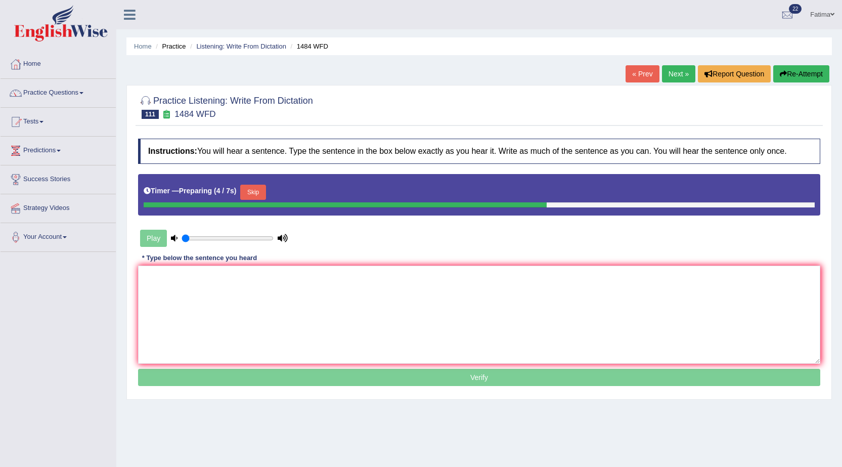
click at [260, 189] on button "Skip" at bounding box center [252, 192] width 25 height 15
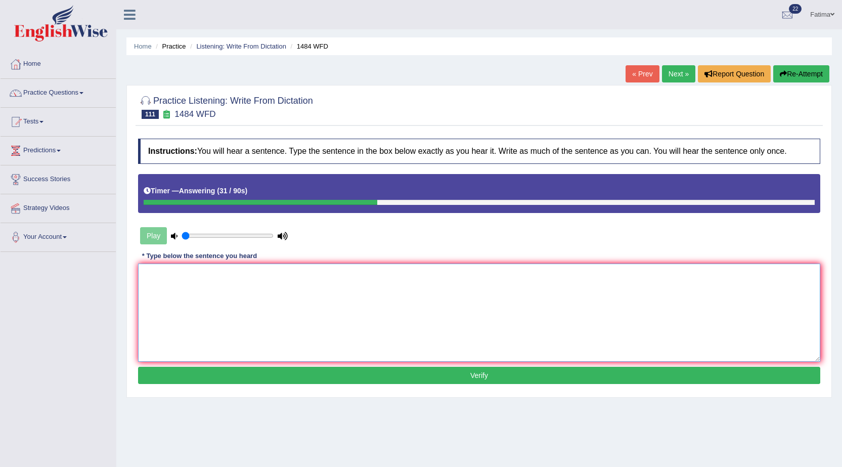
drag, startPoint x: 306, startPoint y: 290, endPoint x: 316, endPoint y: 282, distance: 12.9
click at [306, 290] on textarea at bounding box center [479, 312] width 682 height 98
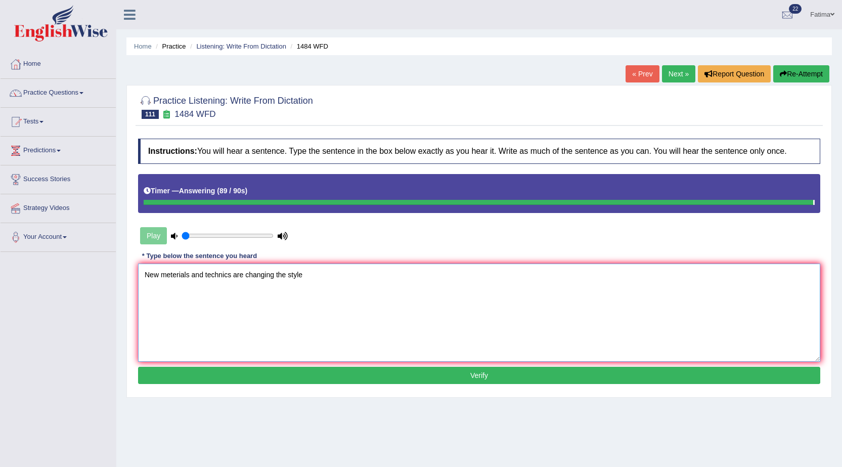
type textarea "New meterials and technics are changing the style"
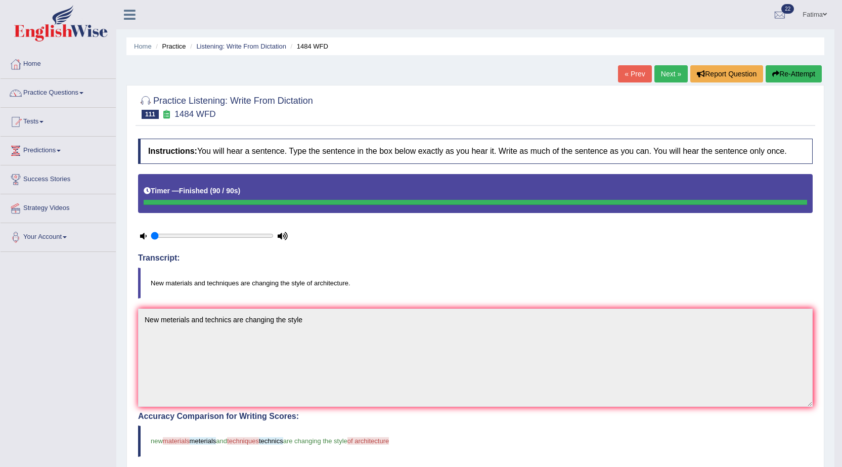
click at [812, 73] on button "Re-Attempt" at bounding box center [793, 73] width 56 height 17
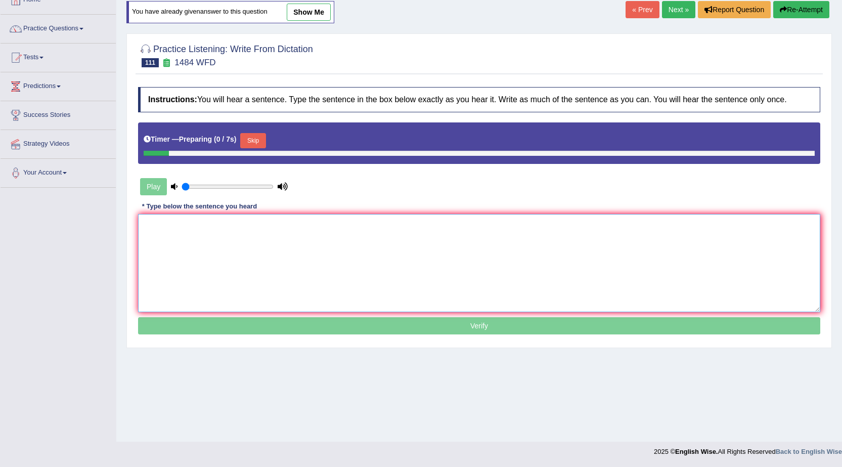
click at [377, 281] on textarea at bounding box center [479, 263] width 682 height 98
paste textarea "New meterials and technics are changing the style"
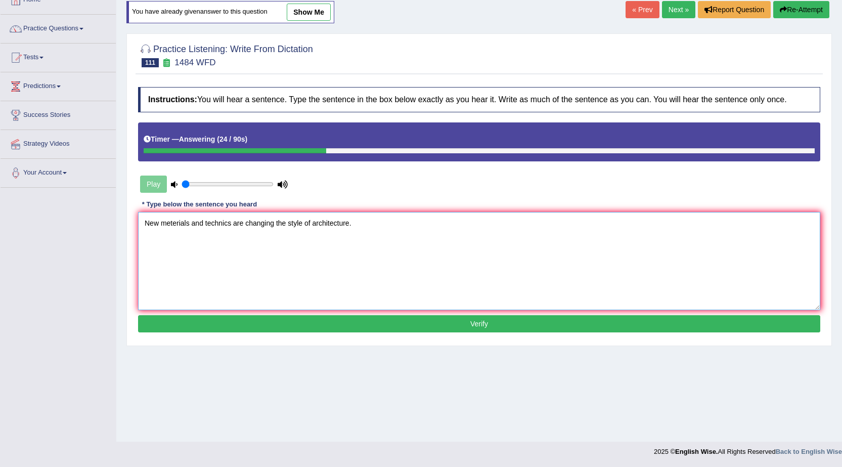
type textarea "New meterials and technics are changing the style of architecture."
click at [362, 316] on button "Verify" at bounding box center [479, 323] width 682 height 17
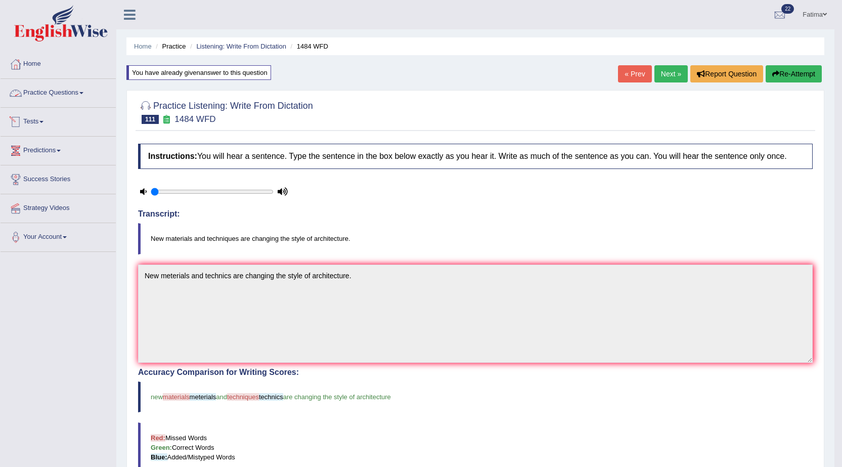
click at [78, 97] on link "Practice Questions" at bounding box center [58, 91] width 115 height 25
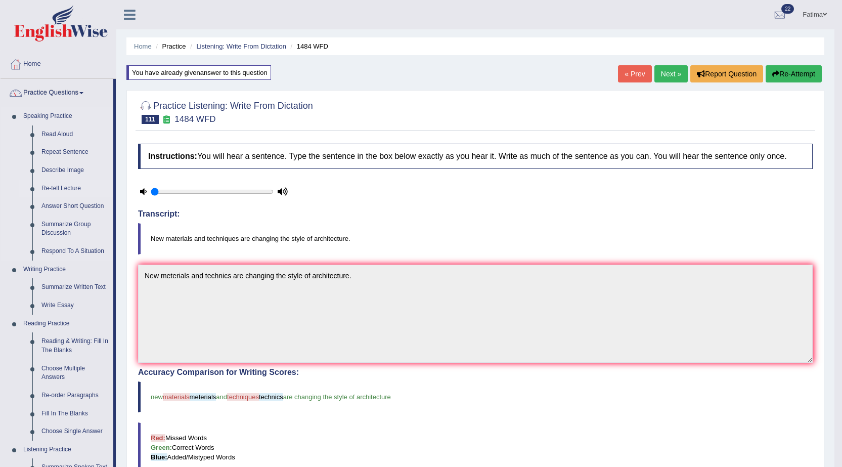
click at [65, 187] on link "Re-tell Lecture" at bounding box center [75, 188] width 76 height 18
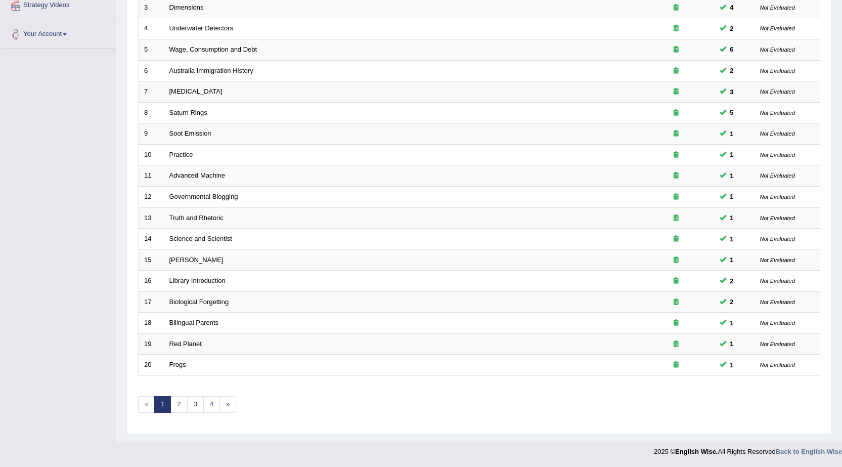
scroll to position [203, 0]
click at [178, 410] on link "2" at bounding box center [178, 404] width 17 height 17
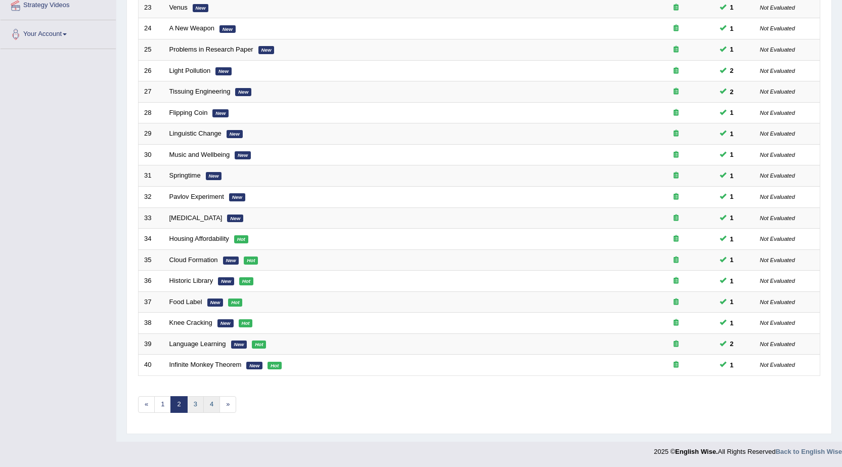
drag, startPoint x: 199, startPoint y: 406, endPoint x: 208, endPoint y: 397, distance: 12.9
click at [199, 406] on link "3" at bounding box center [195, 404] width 17 height 17
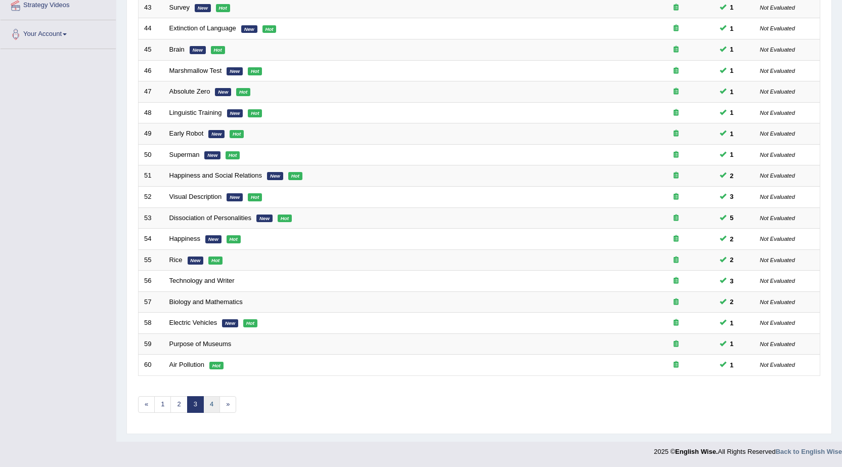
click at [207, 399] on link "4" at bounding box center [211, 404] width 17 height 17
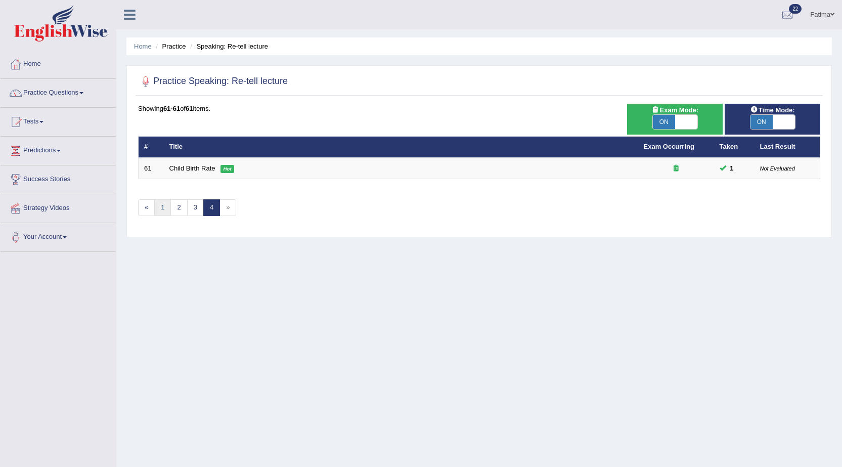
click at [163, 208] on link "1" at bounding box center [162, 207] width 17 height 17
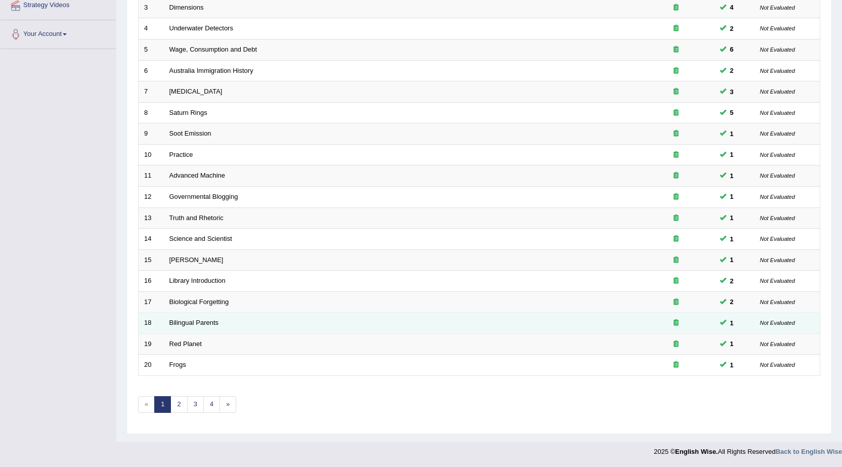
scroll to position [203, 0]
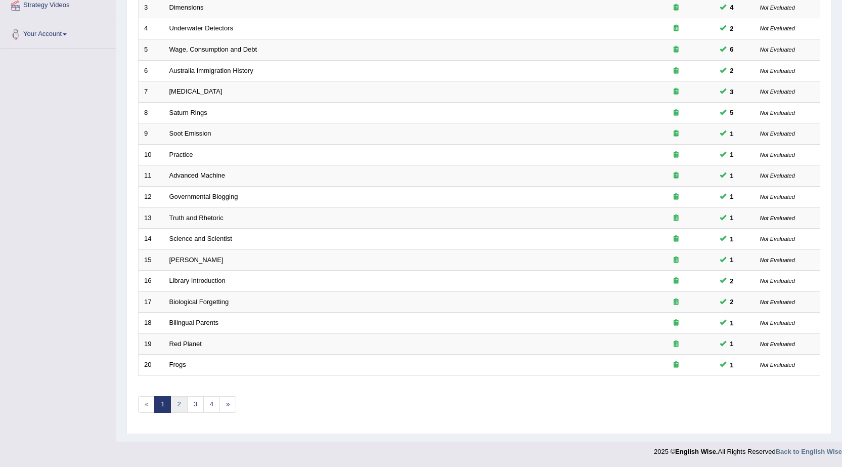
click at [174, 406] on link "2" at bounding box center [178, 404] width 17 height 17
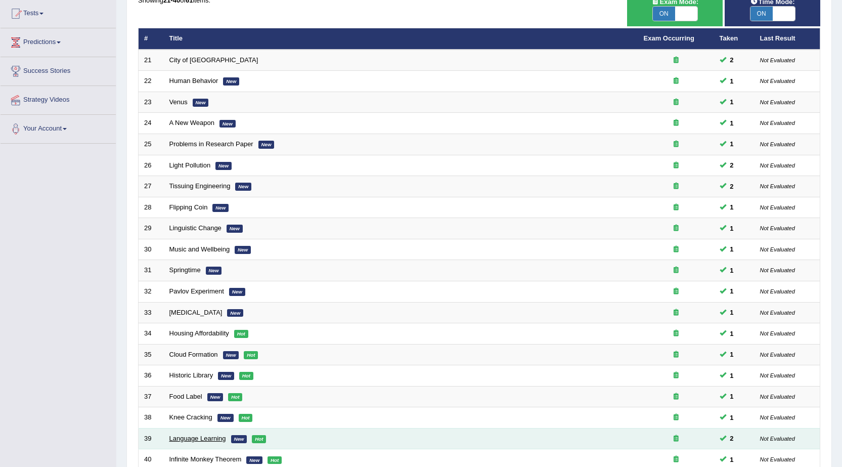
scroll to position [203, 0]
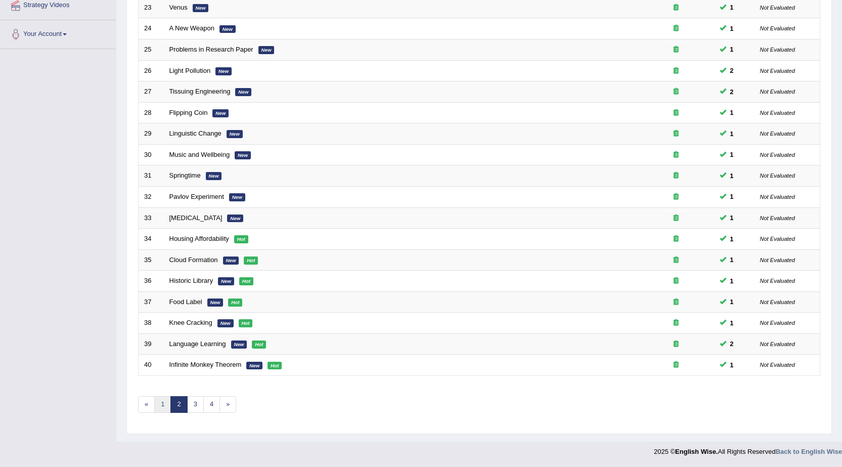
click at [164, 409] on link "1" at bounding box center [162, 404] width 17 height 17
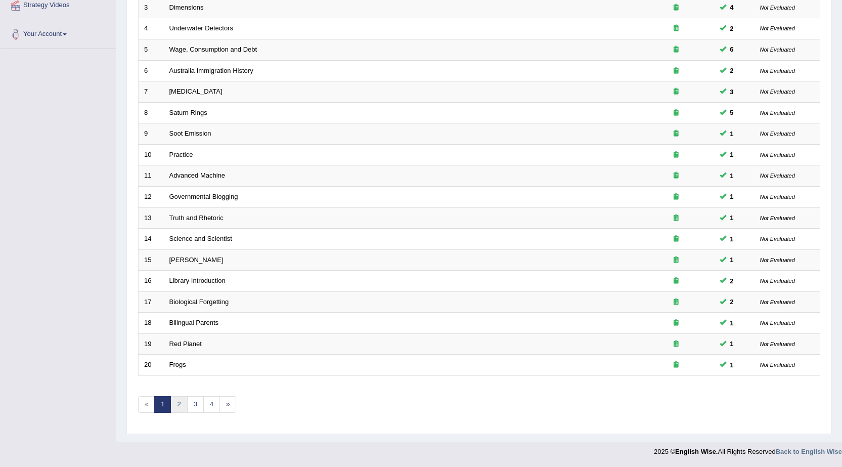
click at [179, 404] on link "2" at bounding box center [178, 404] width 17 height 17
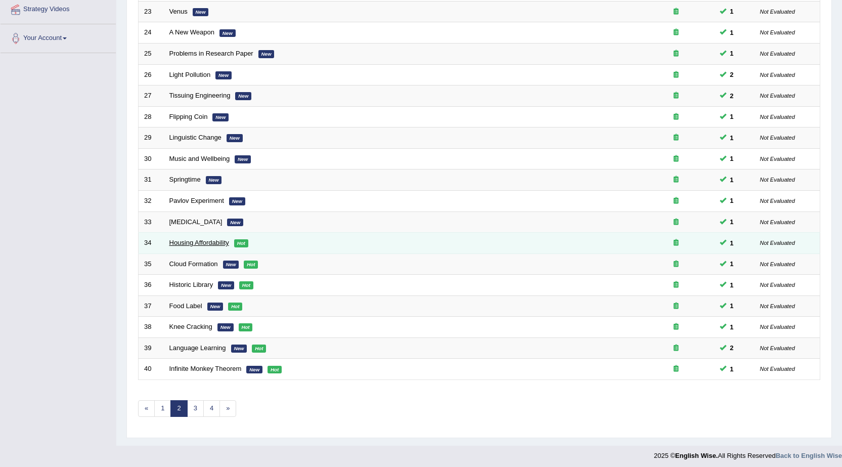
click at [191, 244] on link "Housing Affordability" at bounding box center [199, 243] width 60 height 8
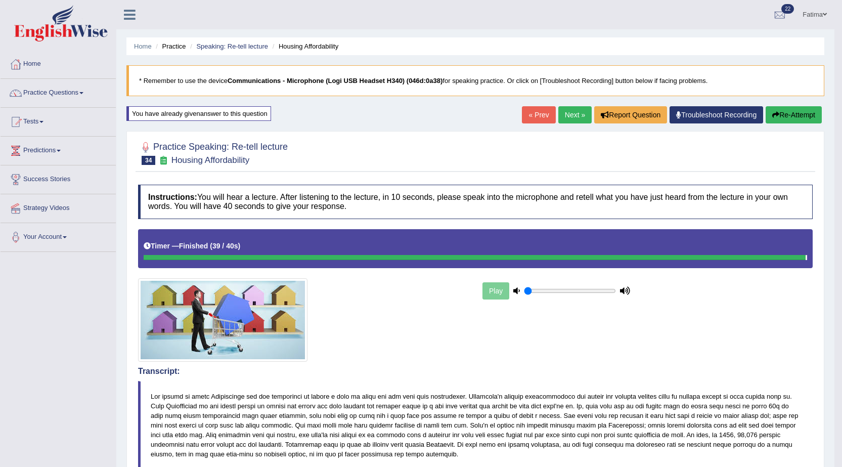
drag, startPoint x: 568, startPoint y: 117, endPoint x: 578, endPoint y: 117, distance: 10.1
click at [569, 117] on link "Next »" at bounding box center [574, 114] width 33 height 17
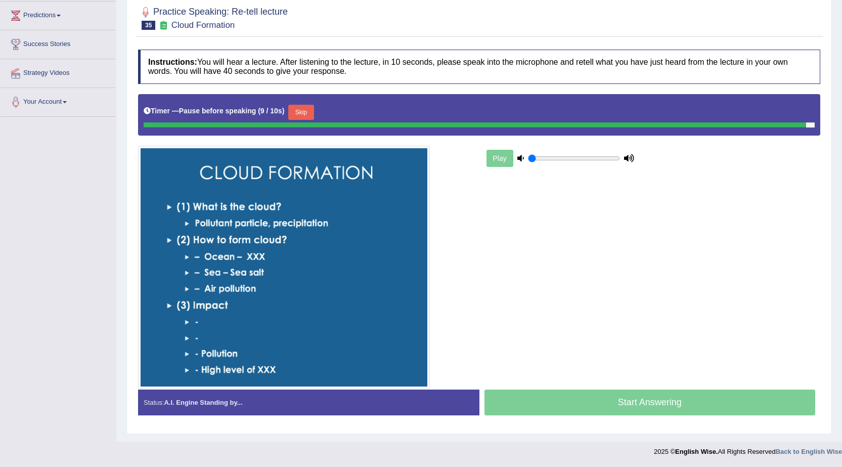
scroll to position [132, 0]
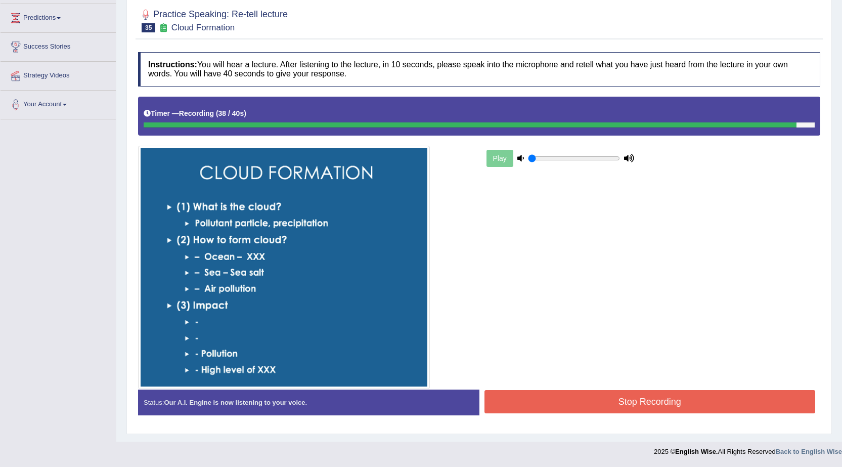
click at [615, 410] on button "Stop Recording" at bounding box center [649, 401] width 331 height 23
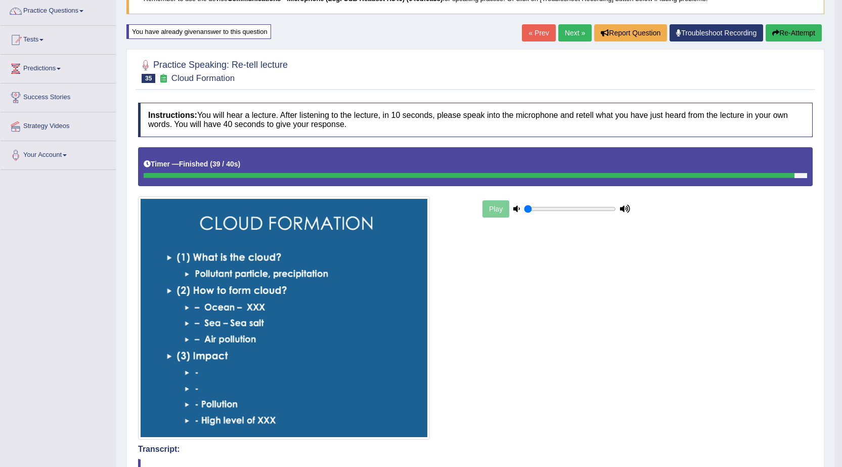
scroll to position [0, 0]
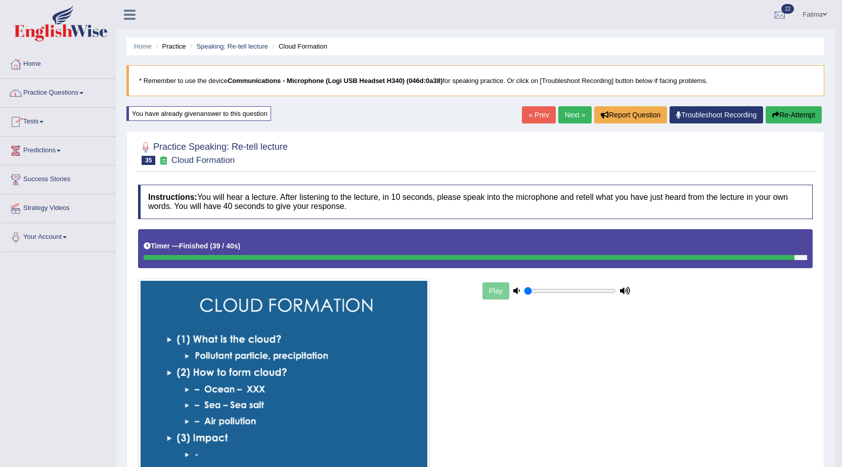
click at [31, 120] on link "Tests" at bounding box center [58, 120] width 115 height 25
click at [35, 181] on link "History" at bounding box center [66, 181] width 95 height 18
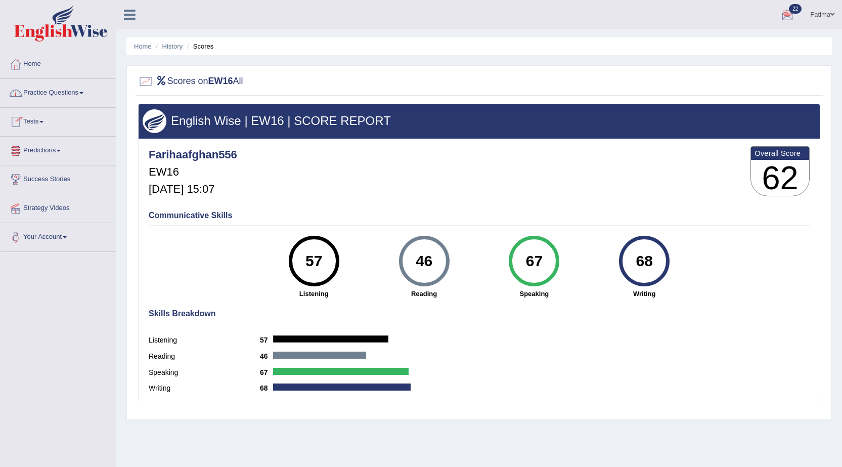
click at [73, 97] on link "Practice Questions" at bounding box center [58, 91] width 115 height 25
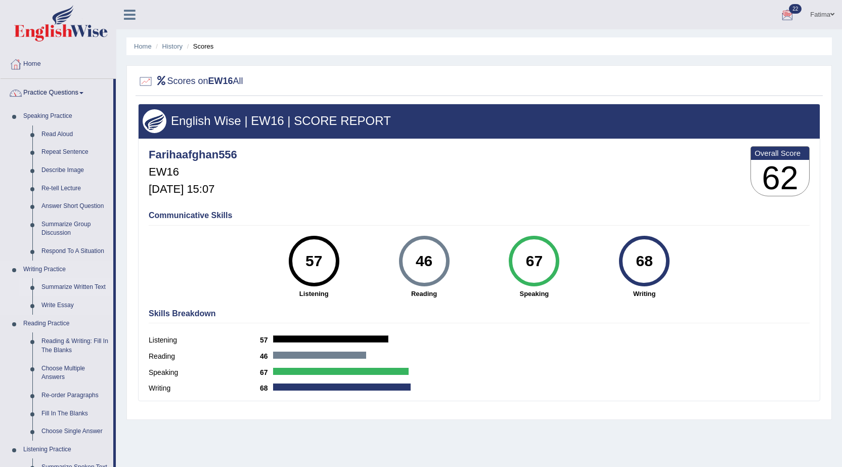
click at [58, 281] on link "Summarize Written Text" at bounding box center [75, 287] width 76 height 18
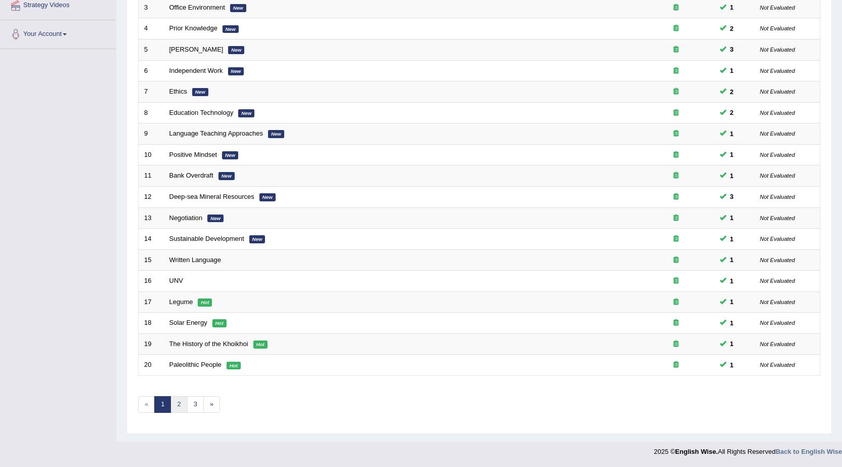
click at [180, 404] on link "2" at bounding box center [178, 404] width 17 height 17
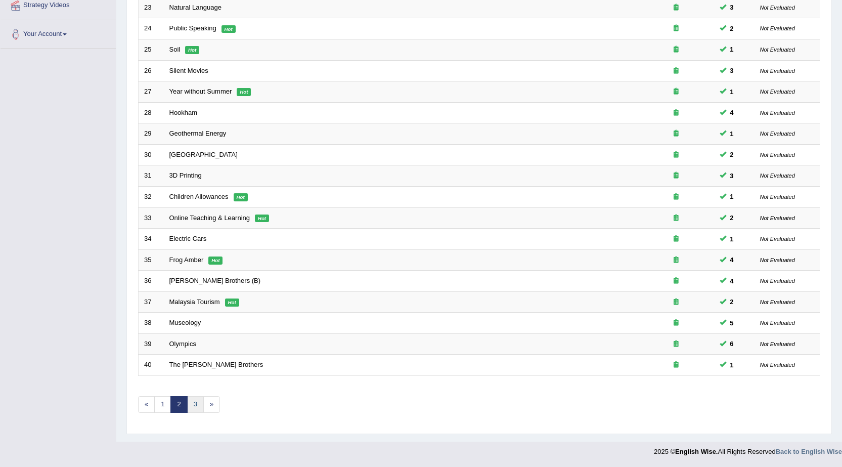
scroll to position [203, 0]
drag, startPoint x: 197, startPoint y: 409, endPoint x: 210, endPoint y: 409, distance: 12.6
click at [198, 409] on link "3" at bounding box center [195, 404] width 17 height 17
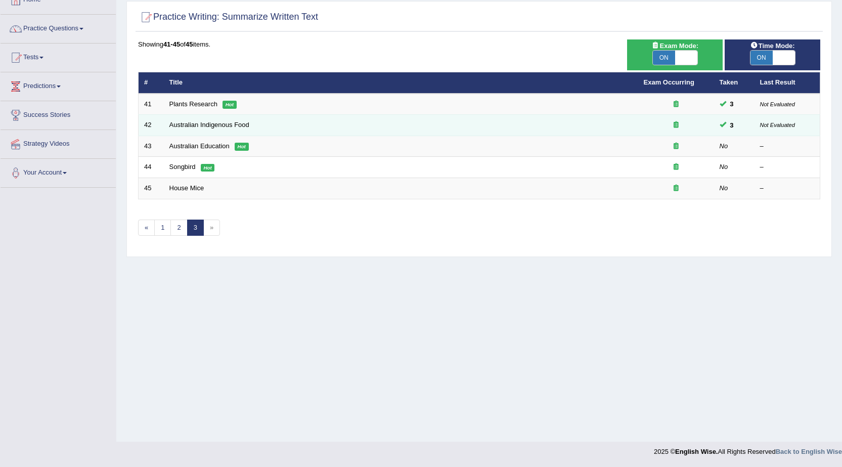
scroll to position [64, 0]
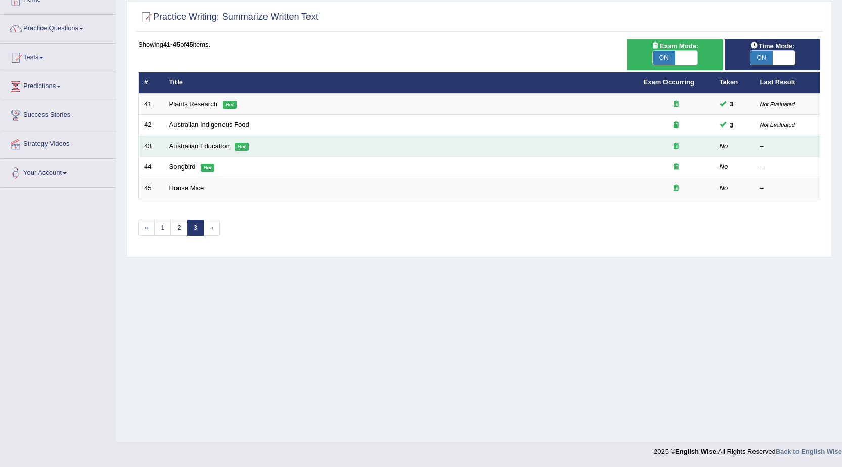
click at [204, 147] on link "Australian Education" at bounding box center [199, 146] width 60 height 8
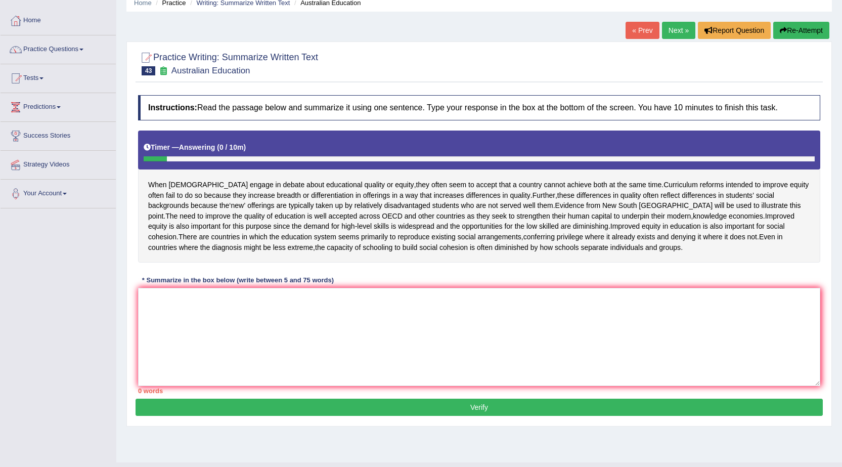
scroll to position [67, 0]
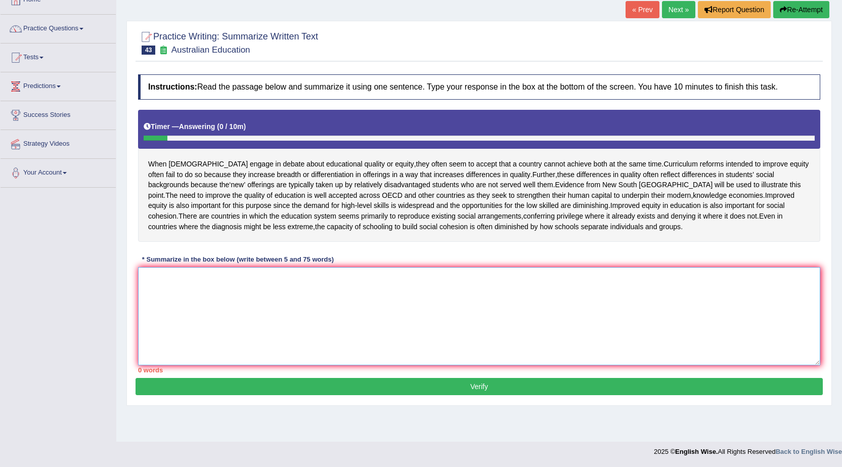
click at [543, 329] on textarea at bounding box center [479, 316] width 682 height 98
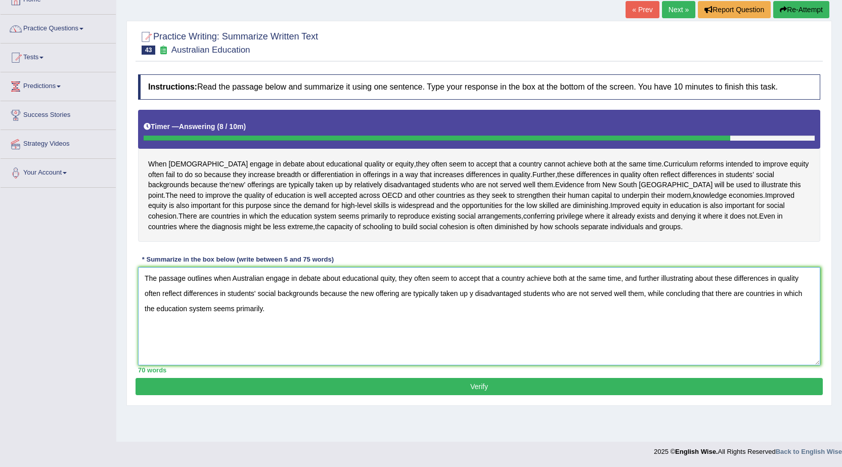
type textarea "The passage outlines when Australian engage in debate about educational quity, …"
drag, startPoint x: 236, startPoint y: 412, endPoint x: 287, endPoint y: 379, distance: 61.1
click at [236, 395] on button "Verify" at bounding box center [478, 386] width 687 height 17
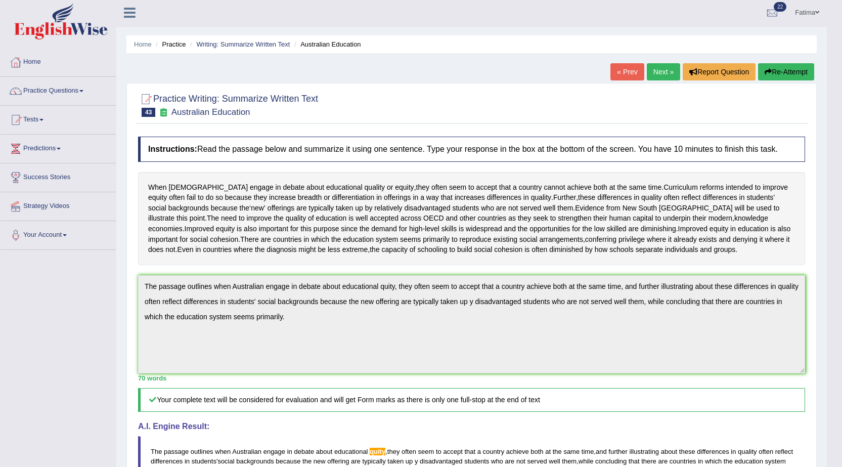
scroll to position [0, 0]
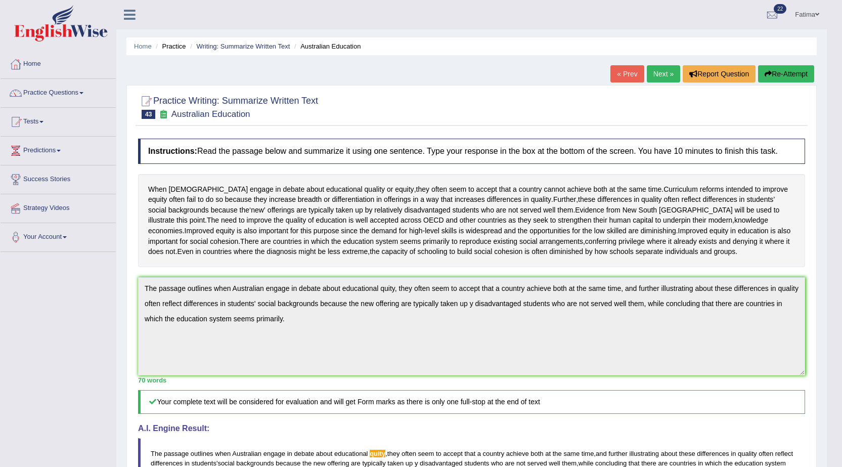
click at [785, 70] on button "Re-Attempt" at bounding box center [786, 73] width 56 height 17
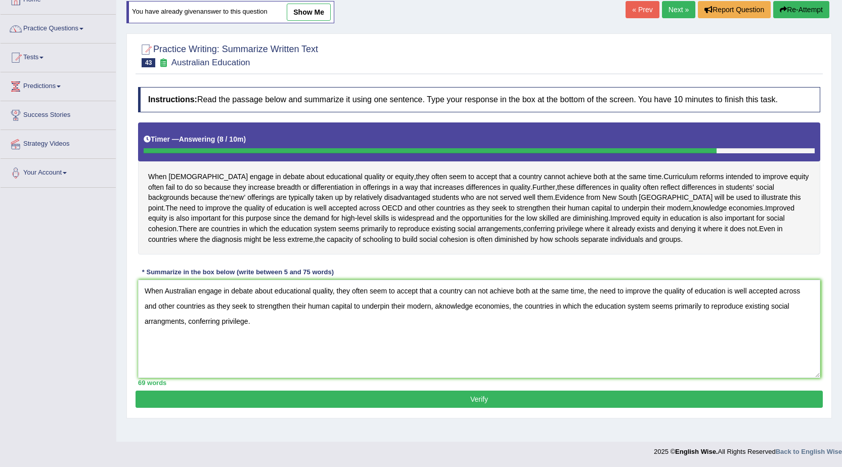
type textarea "When Australian engage in debate about educational quality, they often seem to …"
click at [359, 407] on button "Verify" at bounding box center [478, 398] width 687 height 17
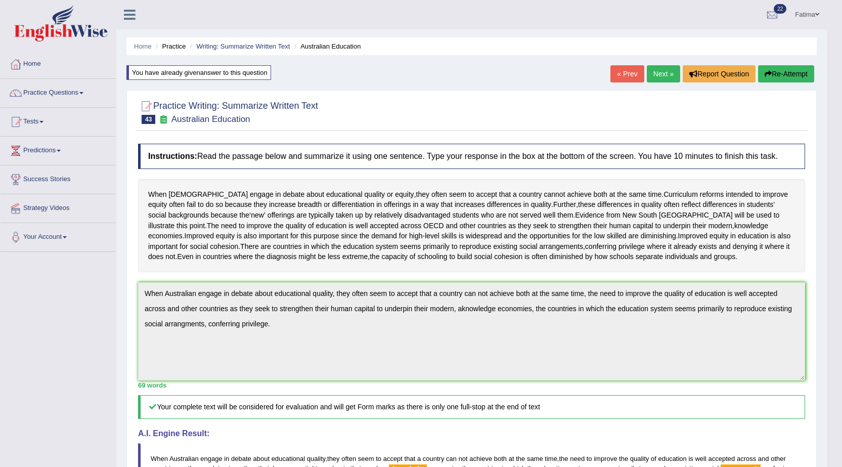
click at [792, 78] on button "Re-Attempt" at bounding box center [786, 73] width 56 height 17
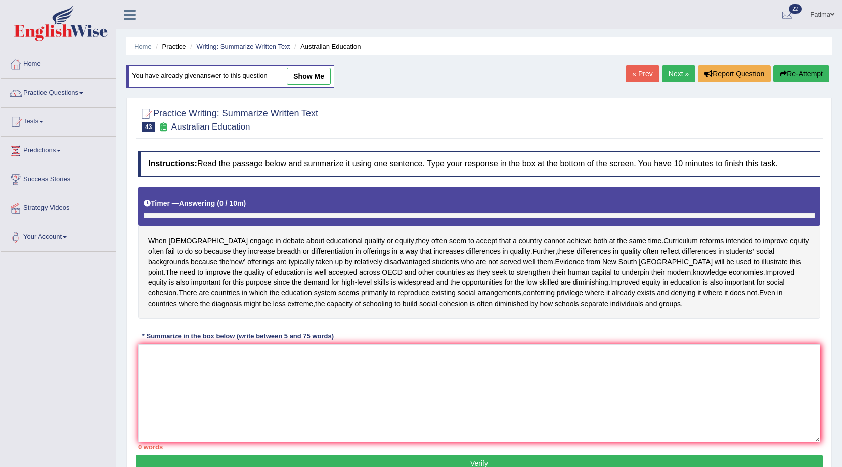
click at [364, 356] on textarea at bounding box center [479, 393] width 682 height 98
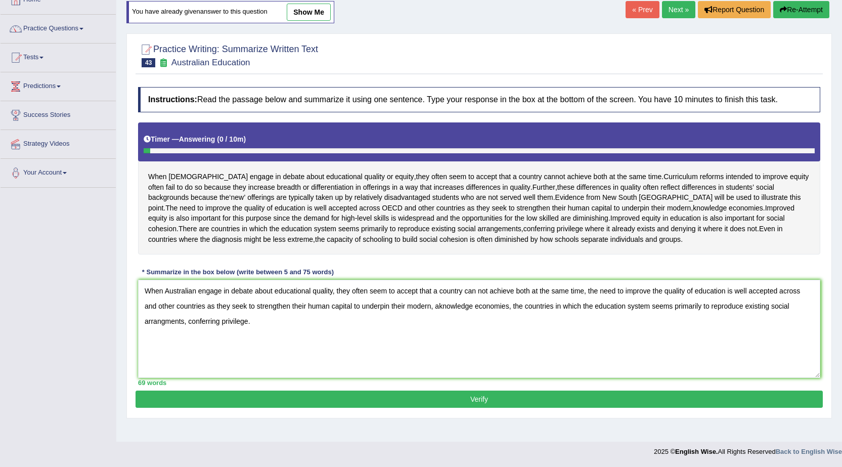
drag, startPoint x: 475, startPoint y: 323, endPoint x: 476, endPoint y: 336, distance: 13.2
click at [475, 324] on textarea "When Australian engage in debate about educational quality, they often seem to …" at bounding box center [479, 329] width 682 height 98
click at [790, 323] on textarea "When Australian engage in debate about educational quality, they often seem to …" at bounding box center [479, 329] width 682 height 98
type textarea "When Australian engage in debate about educational quality, they often seem to …"
click at [504, 407] on button "Verify" at bounding box center [478, 398] width 687 height 17
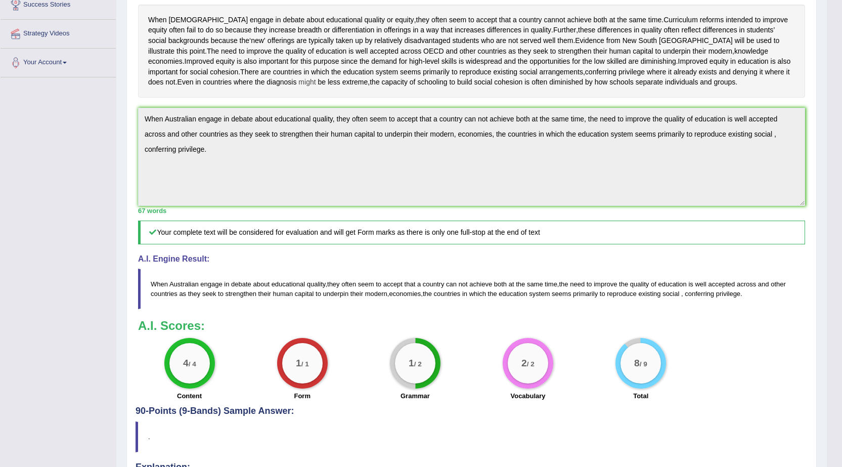
scroll to position [43, 0]
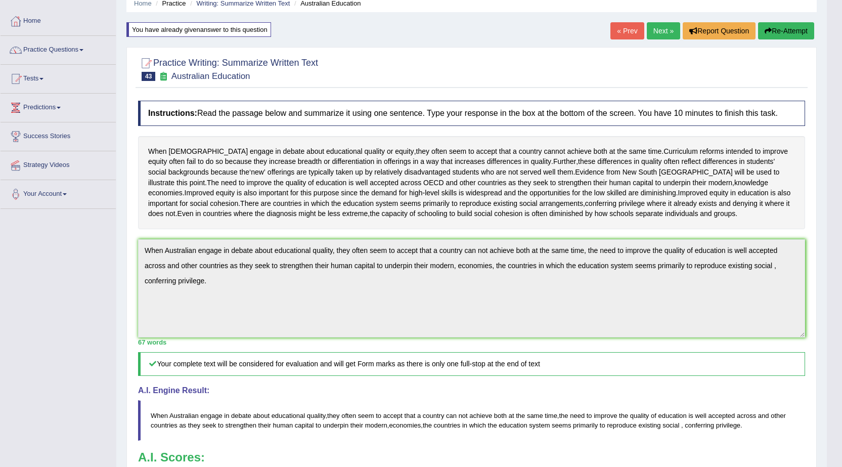
click at [663, 36] on link "Next »" at bounding box center [663, 30] width 33 height 17
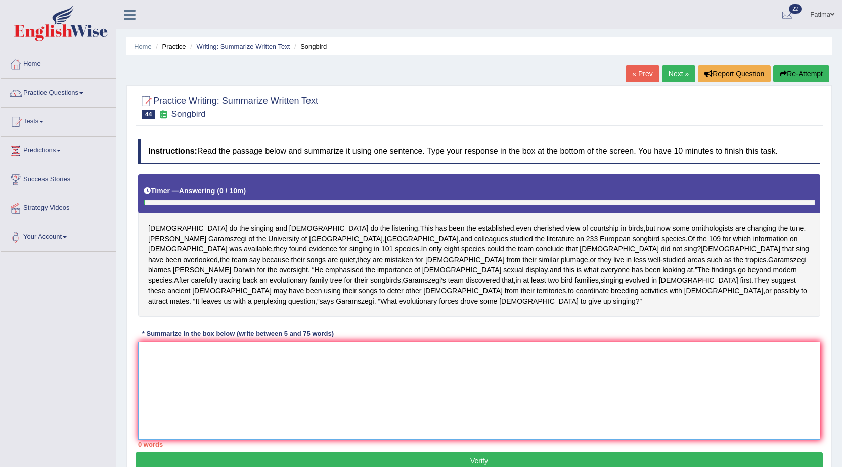
click at [525, 364] on textarea at bounding box center [479, 390] width 682 height 98
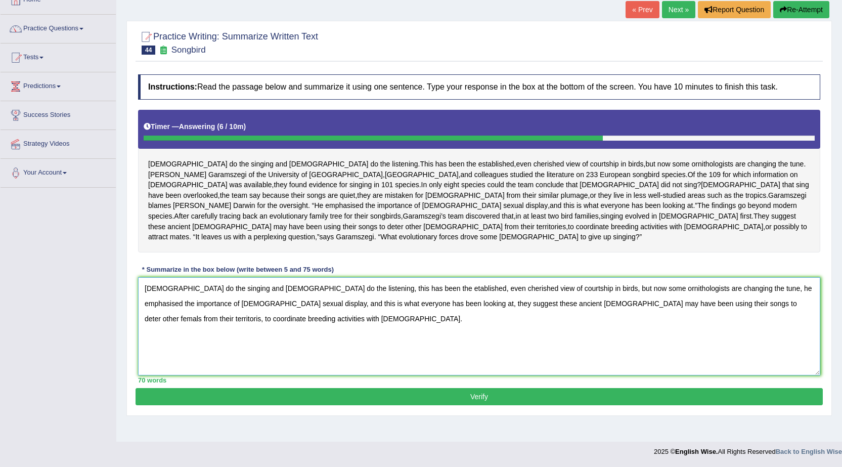
type textarea "[DEMOGRAPHIC_DATA] do the singing and [DEMOGRAPHIC_DATA] do the listening, this…"
drag, startPoint x: 472, startPoint y: 414, endPoint x: 471, endPoint y: 397, distance: 16.7
click at [472, 405] on button "Verify" at bounding box center [478, 396] width 687 height 17
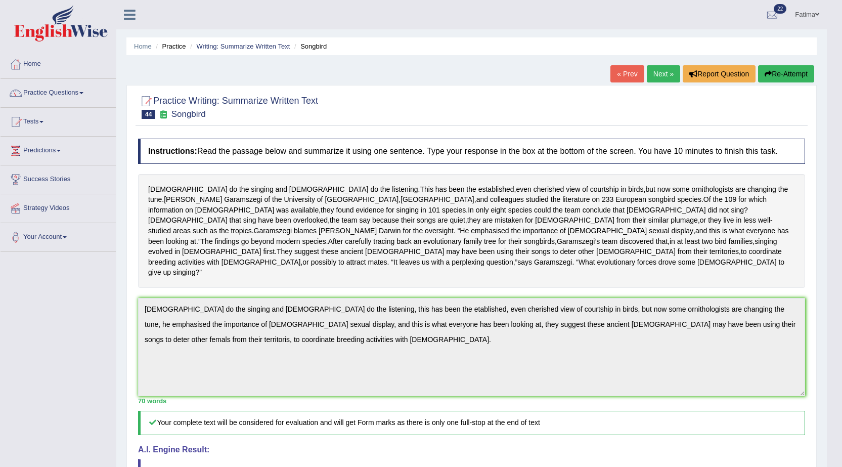
click at [792, 76] on button "Re-Attempt" at bounding box center [786, 73] width 56 height 17
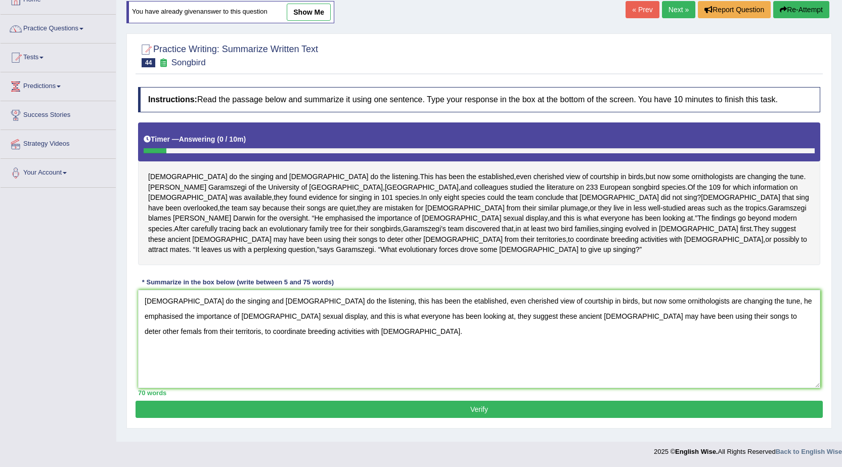
drag, startPoint x: 689, startPoint y: 308, endPoint x: 780, endPoint y: 365, distance: 107.0
click at [780, 365] on textarea "[DEMOGRAPHIC_DATA] do the singing and [DEMOGRAPHIC_DATA] do the listening, this…" at bounding box center [479, 339] width 682 height 98
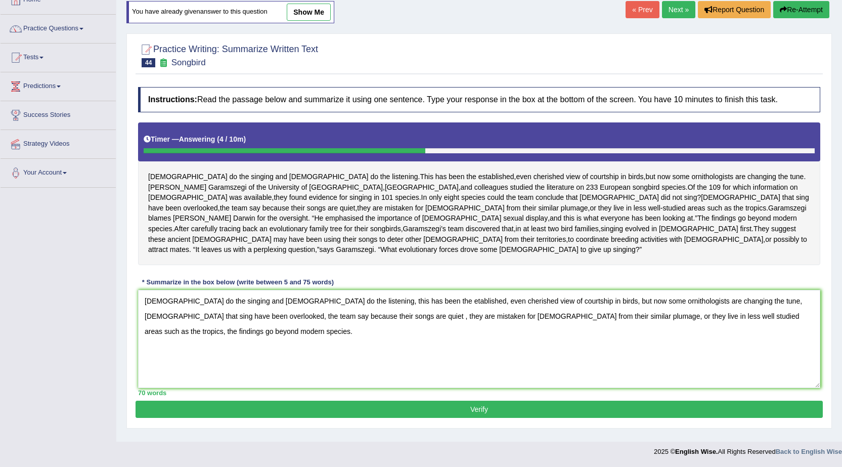
type textarea "[DEMOGRAPHIC_DATA] do the singing and [DEMOGRAPHIC_DATA] do the listening, this…"
click at [472, 418] on button "Verify" at bounding box center [478, 408] width 687 height 17
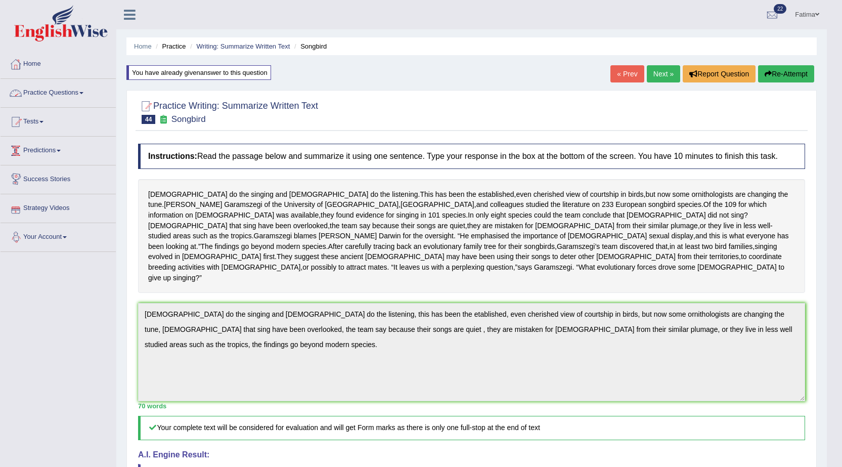
click at [84, 89] on link "Practice Questions" at bounding box center [58, 91] width 115 height 25
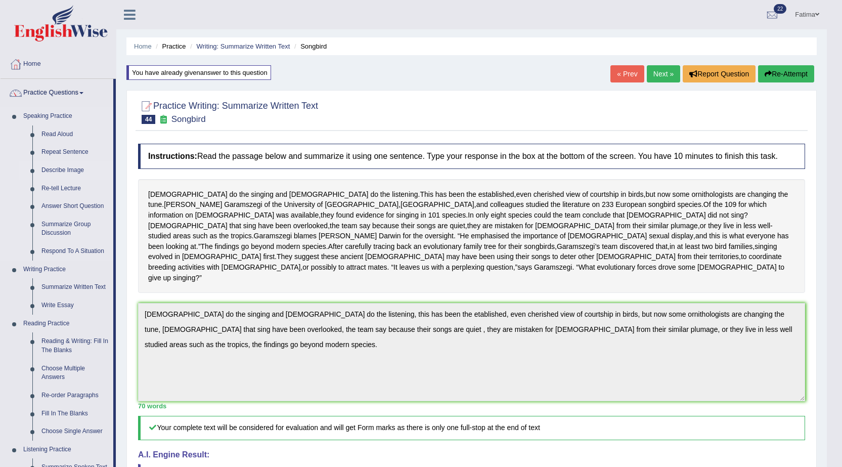
click at [68, 166] on link "Describe Image" at bounding box center [75, 170] width 76 height 18
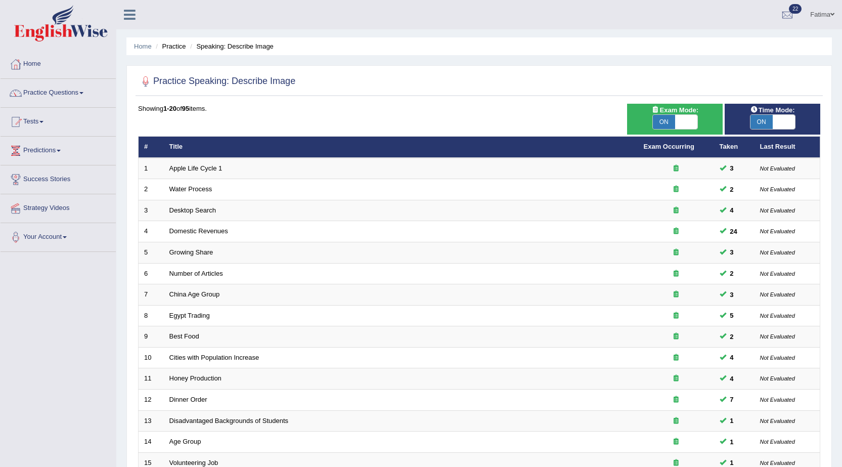
click at [766, 116] on span "ON" at bounding box center [761, 122] width 22 height 14
checkbox input "false"
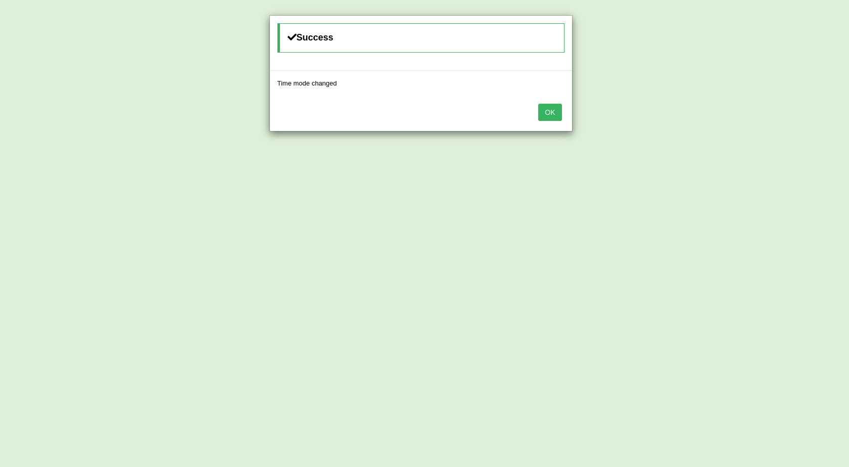
click at [550, 107] on button "OK" at bounding box center [549, 112] width 23 height 17
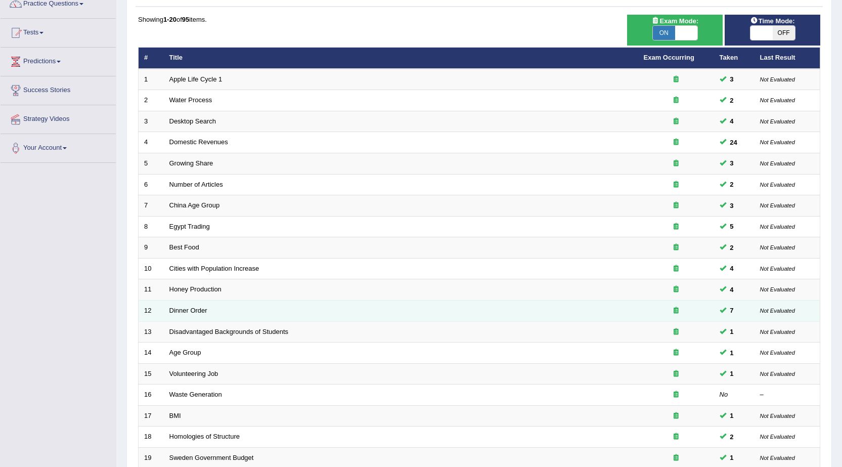
scroll to position [203, 0]
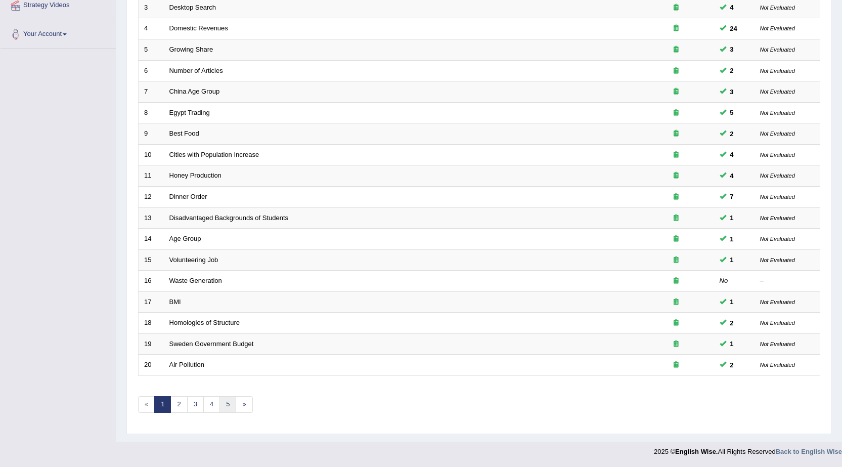
click at [224, 403] on link "5" at bounding box center [227, 404] width 17 height 17
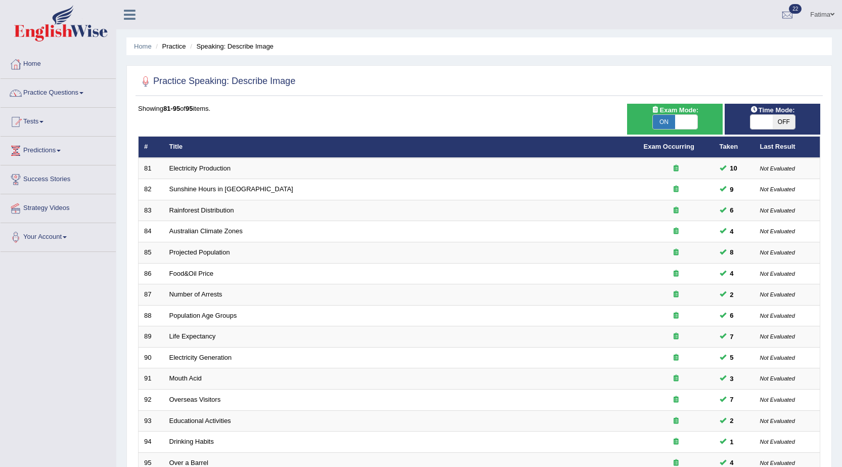
click at [193, 169] on link "Electricity Production" at bounding box center [199, 168] width 61 height 8
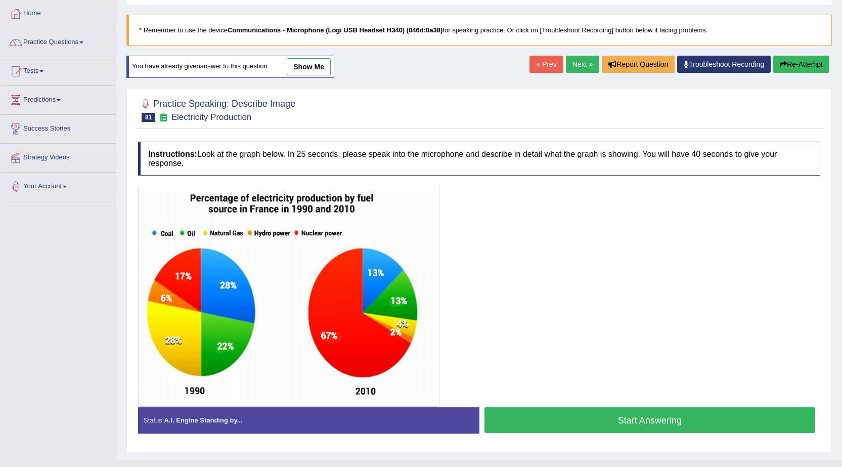
click at [579, 62] on link "Next »" at bounding box center [582, 64] width 33 height 17
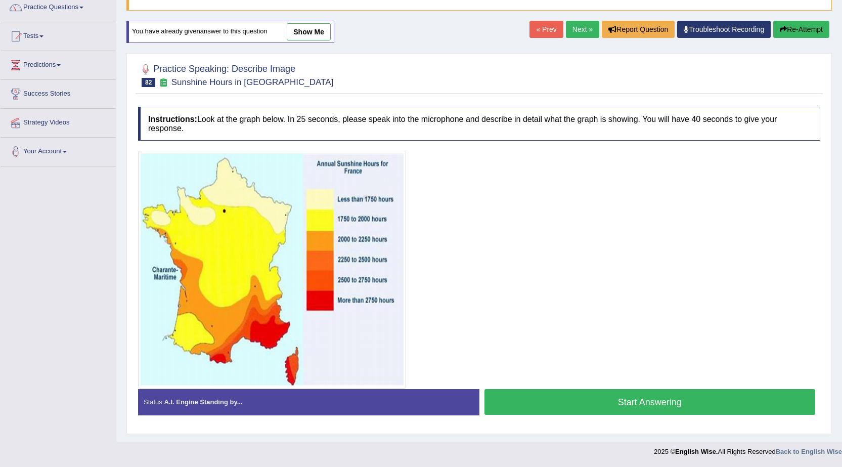
click at [570, 399] on button "Start Answering" at bounding box center [649, 402] width 331 height 26
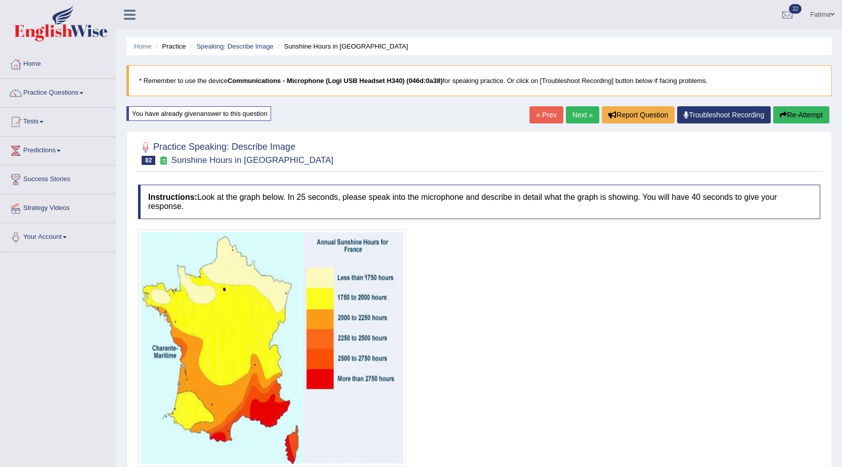
click at [798, 111] on button "Re-Attempt" at bounding box center [801, 114] width 56 height 17
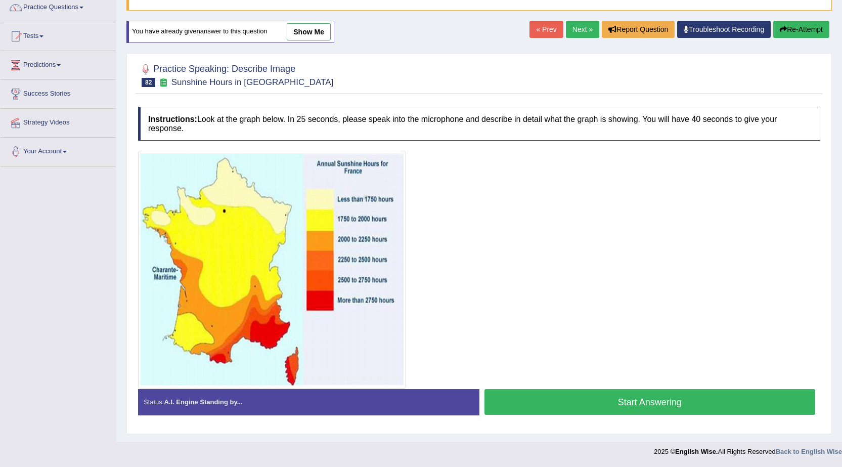
click at [633, 396] on button "Start Answering" at bounding box center [649, 402] width 331 height 26
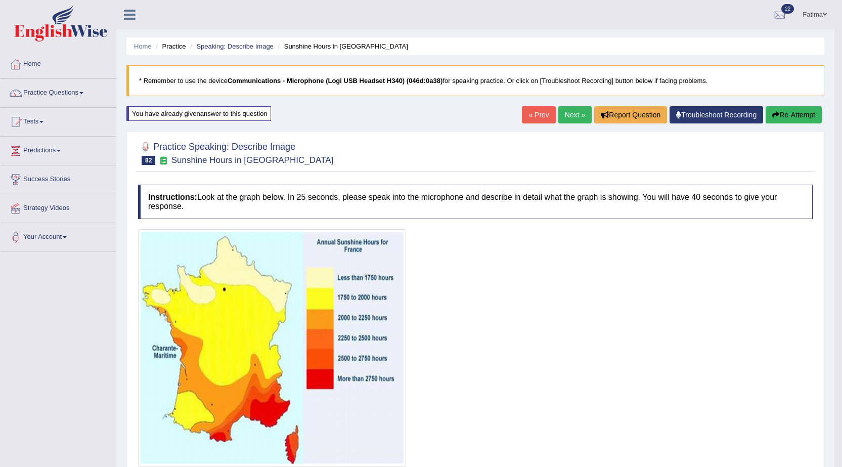
click at [563, 113] on link "Next »" at bounding box center [574, 114] width 33 height 17
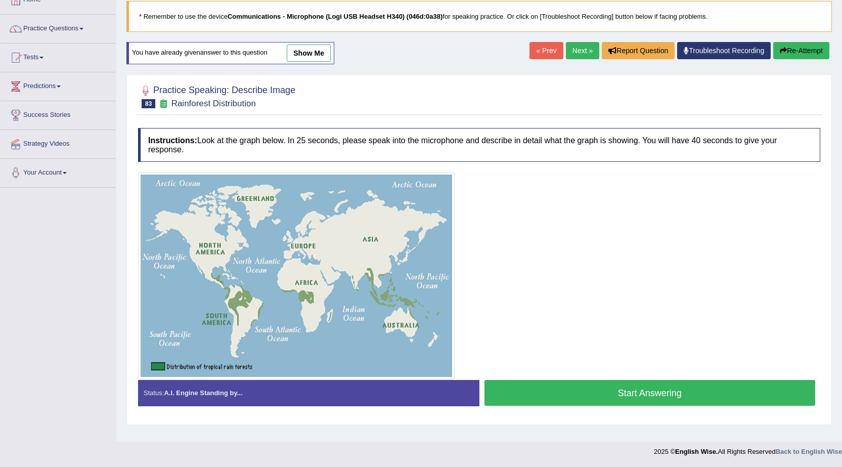
click at [577, 52] on link "Next »" at bounding box center [582, 50] width 33 height 17
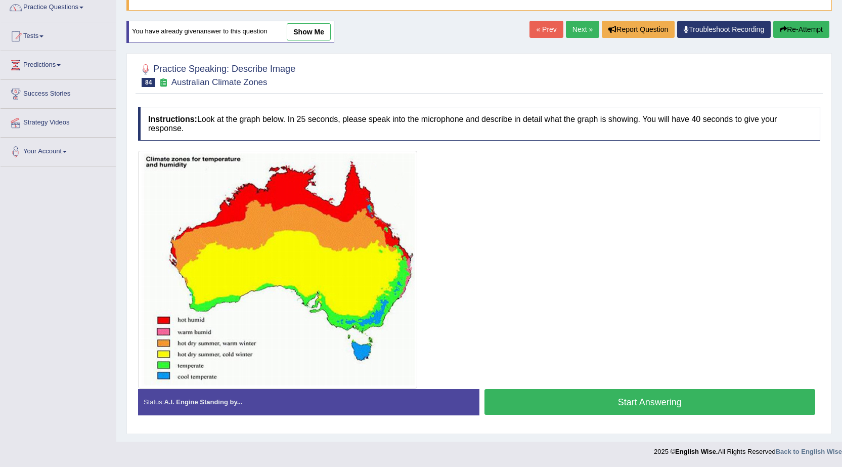
click at [571, 33] on link "Next »" at bounding box center [582, 29] width 33 height 17
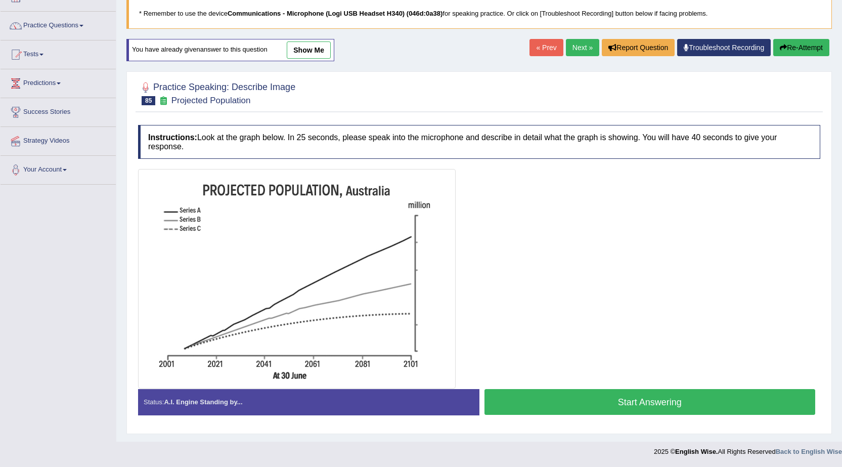
click at [654, 402] on button "Start Answering" at bounding box center [649, 402] width 331 height 26
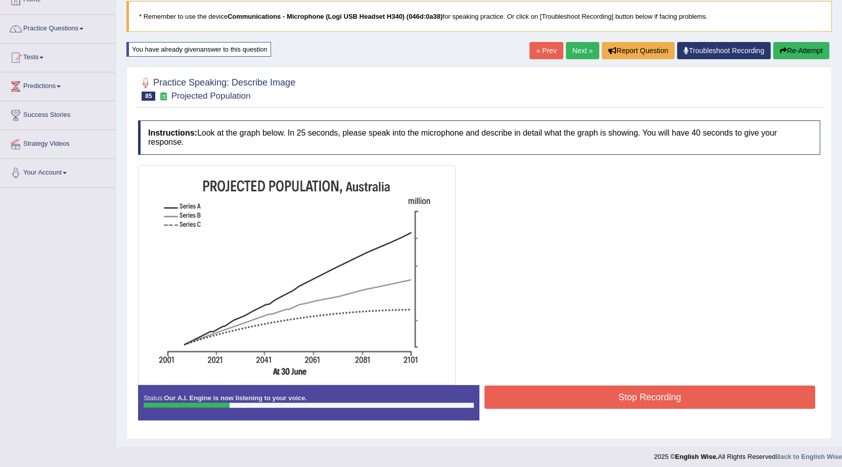
click at [600, 402] on button "Stop Recording" at bounding box center [649, 396] width 331 height 23
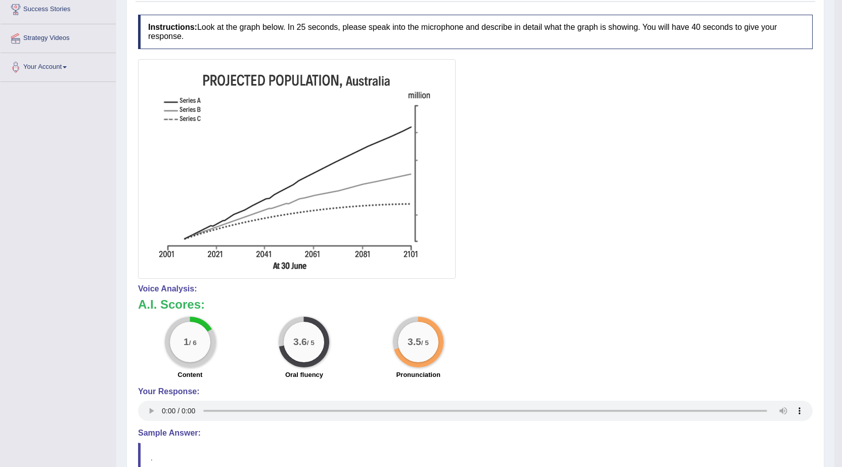
scroll to position [90, 0]
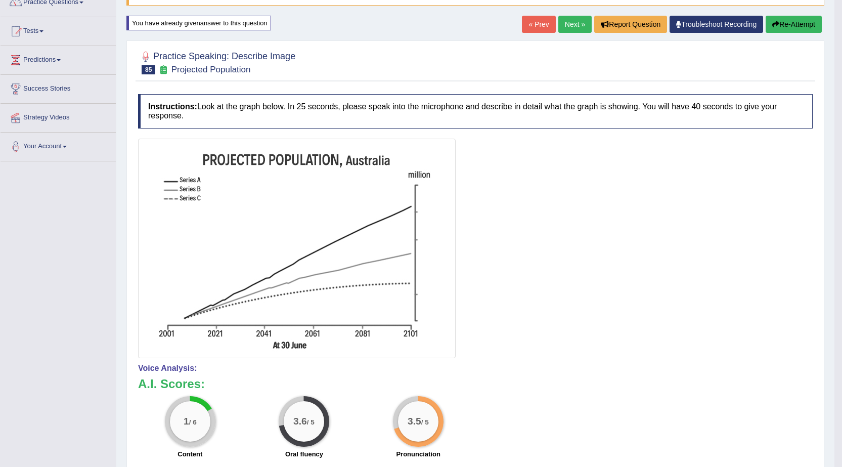
click at [792, 27] on button "Re-Attempt" at bounding box center [793, 24] width 56 height 17
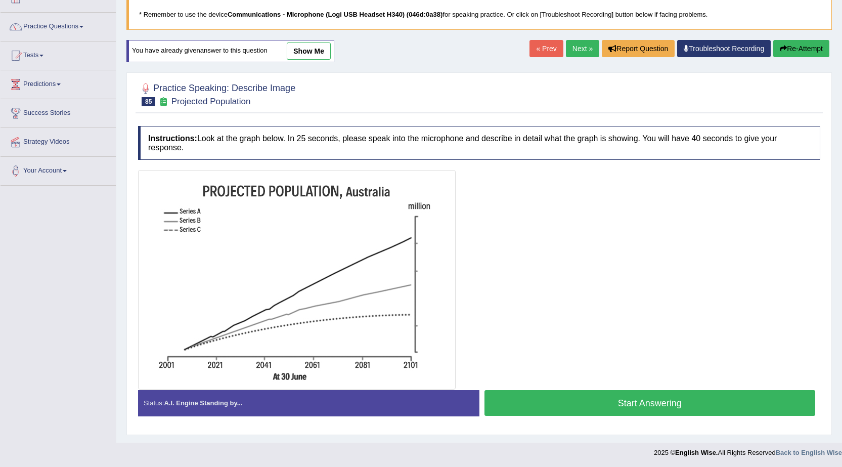
click at [661, 399] on button "Start Answering" at bounding box center [649, 403] width 331 height 26
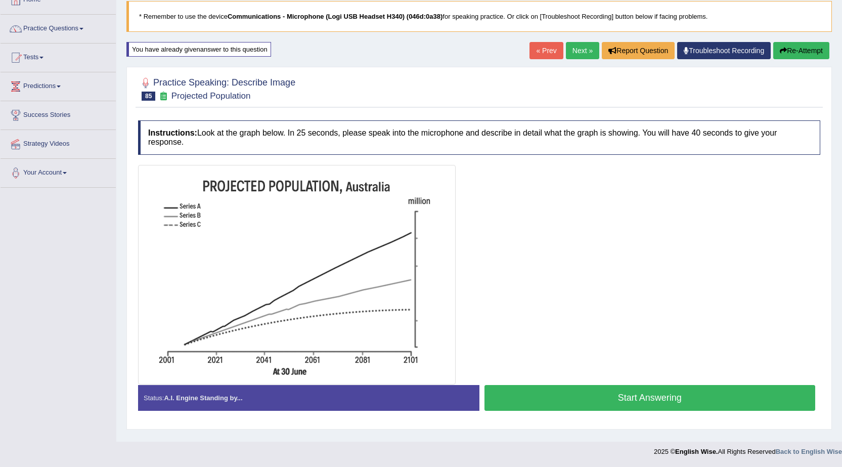
scroll to position [66, 0]
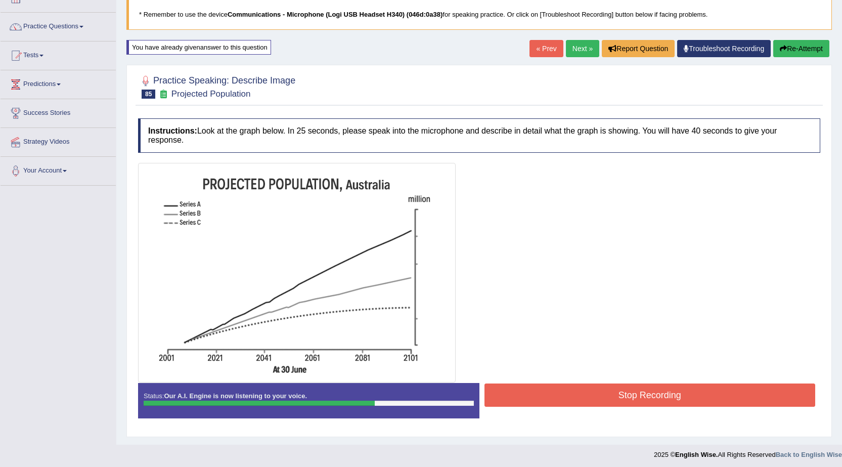
click at [634, 392] on button "Stop Recording" at bounding box center [649, 394] width 331 height 23
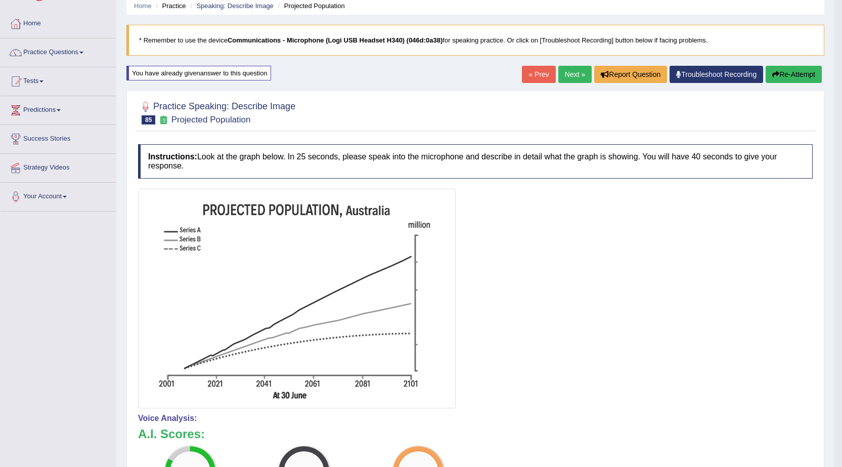
scroll to position [40, 0]
click at [474, 357] on div at bounding box center [475, 298] width 674 height 219
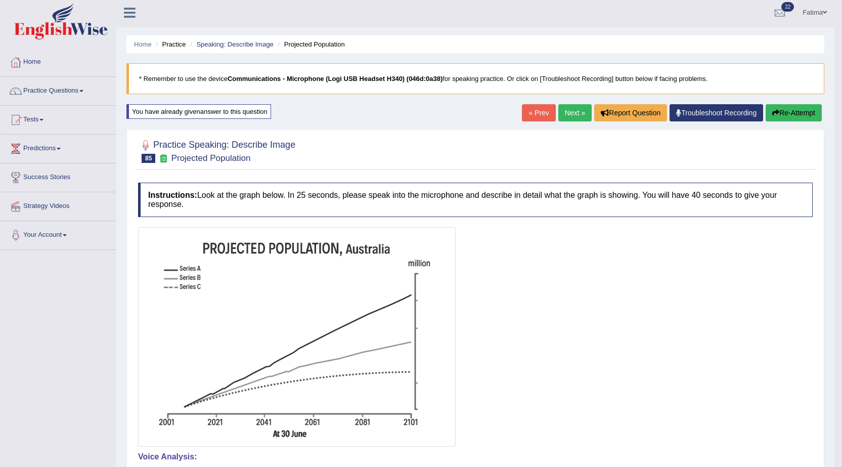
scroll to position [0, 0]
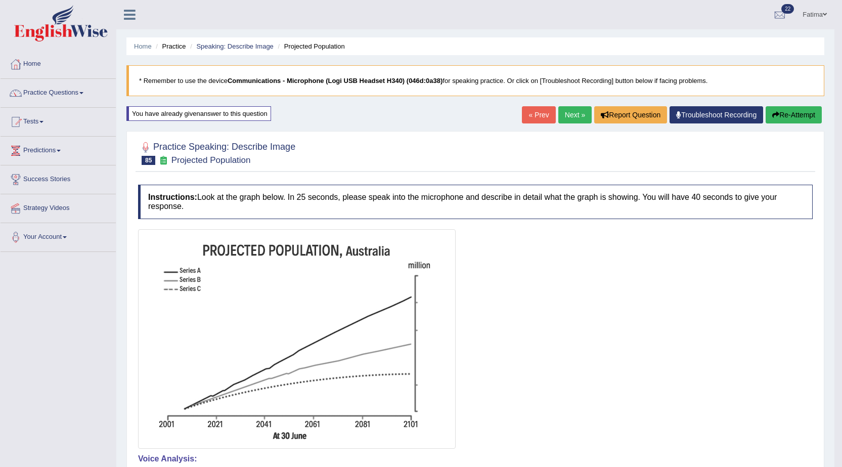
click at [814, 116] on button "Re-Attempt" at bounding box center [793, 114] width 56 height 17
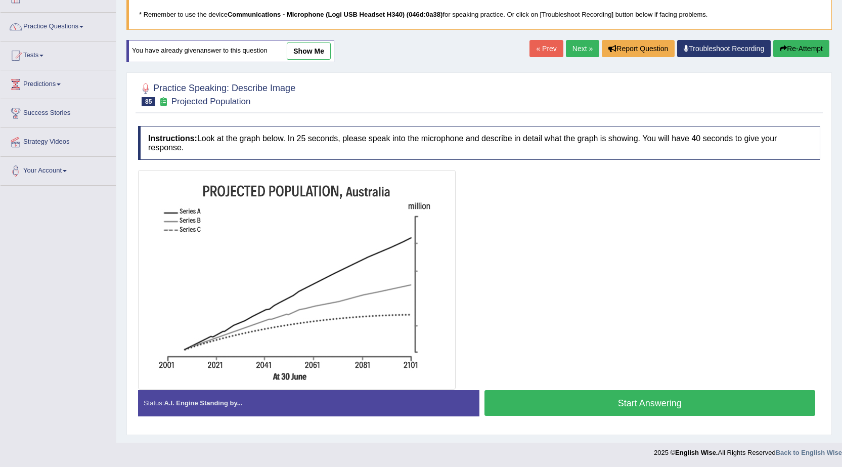
click at [651, 401] on button "Start Answering" at bounding box center [649, 403] width 331 height 26
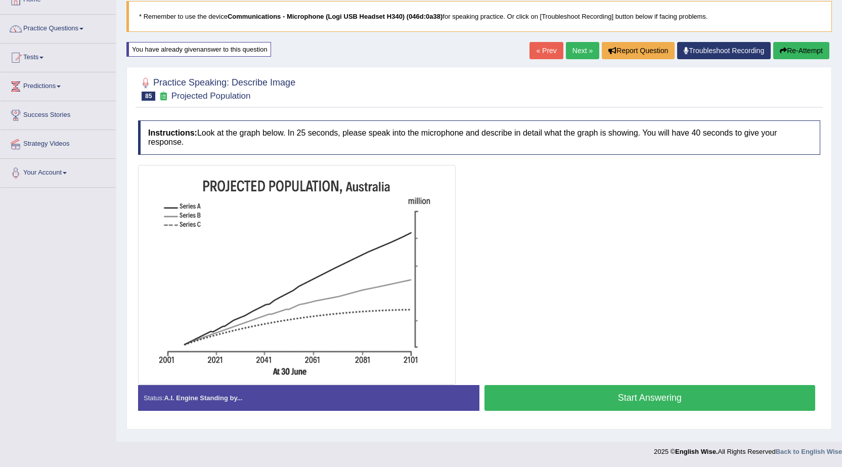
scroll to position [66, 0]
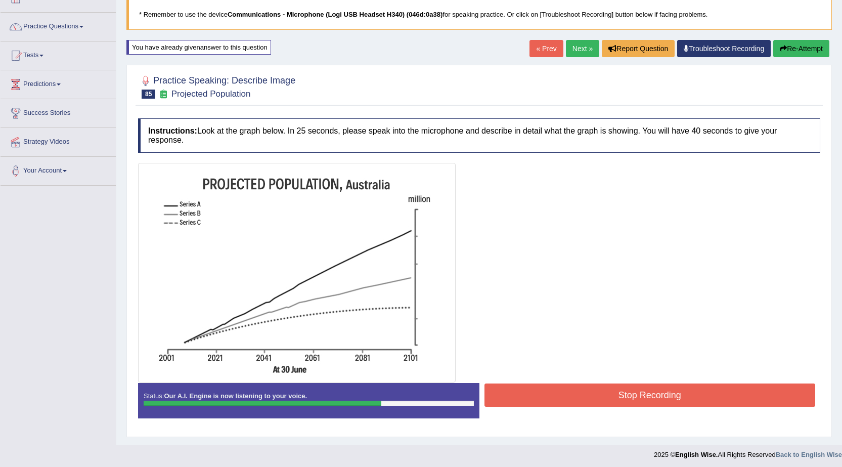
click at [657, 400] on button "Stop Recording" at bounding box center [649, 394] width 331 height 23
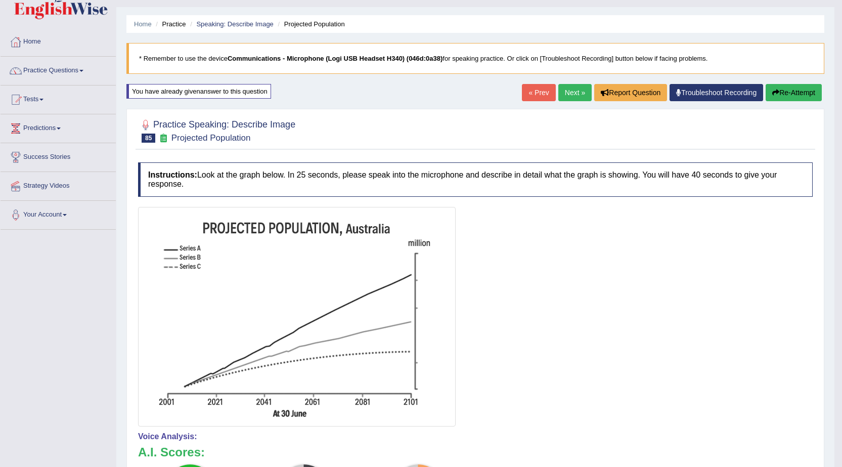
scroll to position [0, 0]
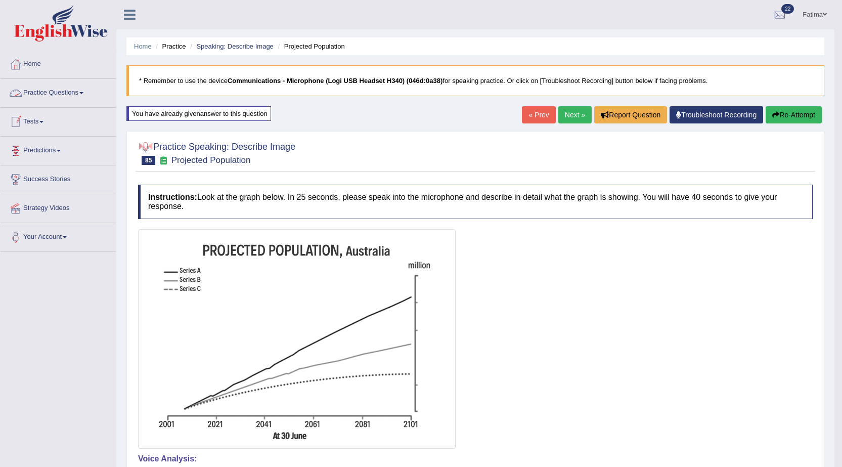
click at [71, 89] on link "Practice Questions" at bounding box center [58, 91] width 115 height 25
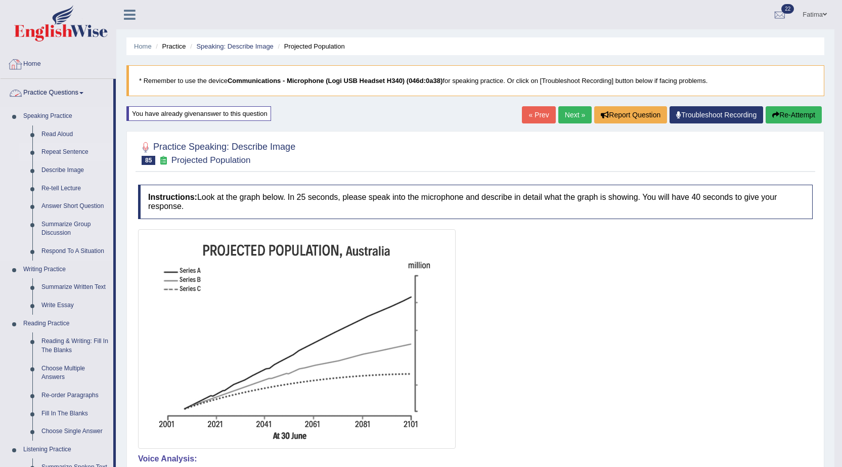
click at [68, 149] on link "Repeat Sentence" at bounding box center [75, 152] width 76 height 18
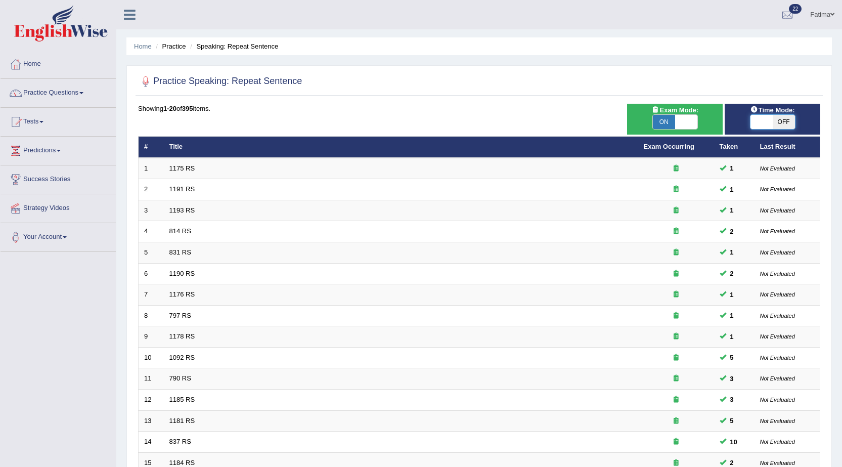
click at [770, 118] on span at bounding box center [761, 122] width 22 height 14
checkbox input "true"
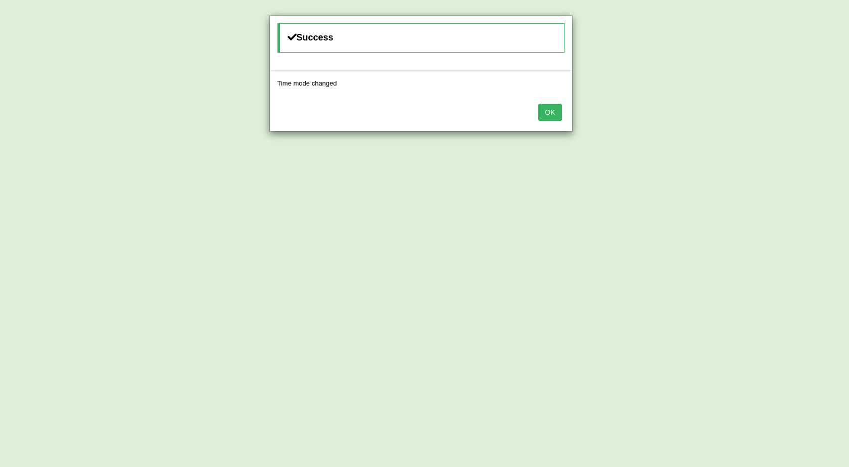
click at [551, 110] on button "OK" at bounding box center [549, 112] width 23 height 17
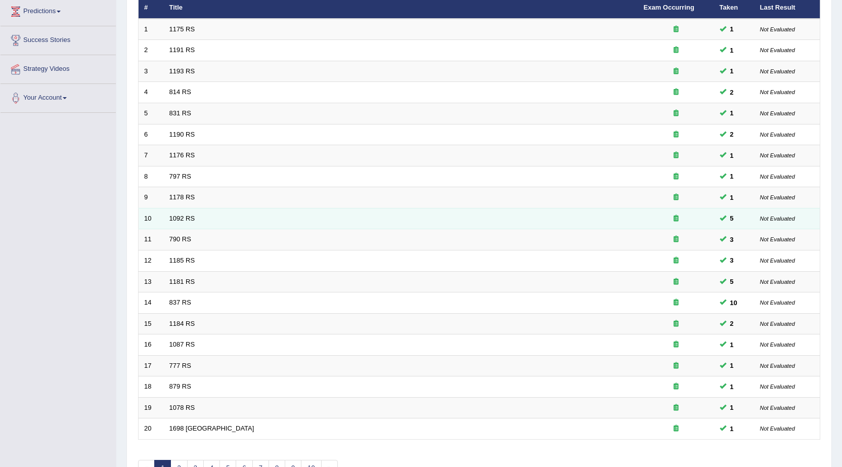
scroll to position [203, 0]
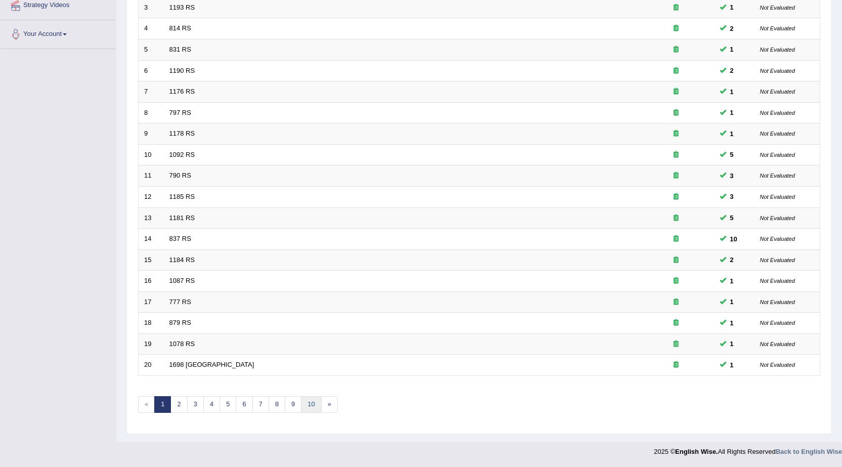
click at [313, 410] on link "10" at bounding box center [311, 404] width 20 height 17
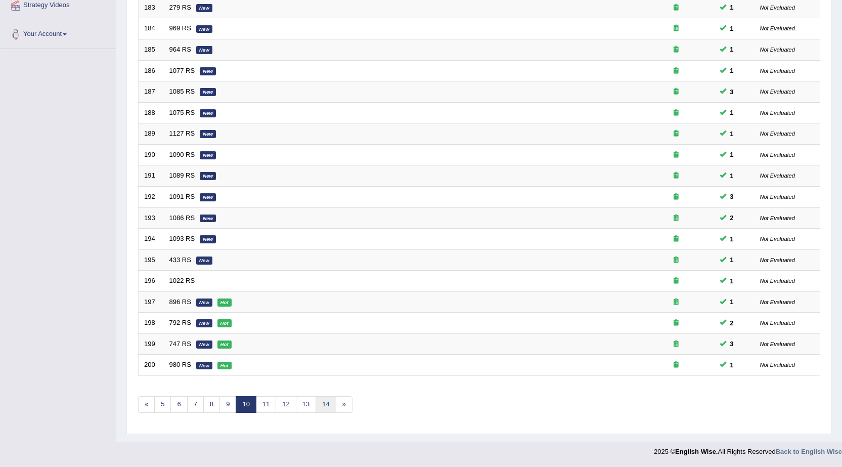
click at [322, 402] on link "14" at bounding box center [325, 404] width 20 height 17
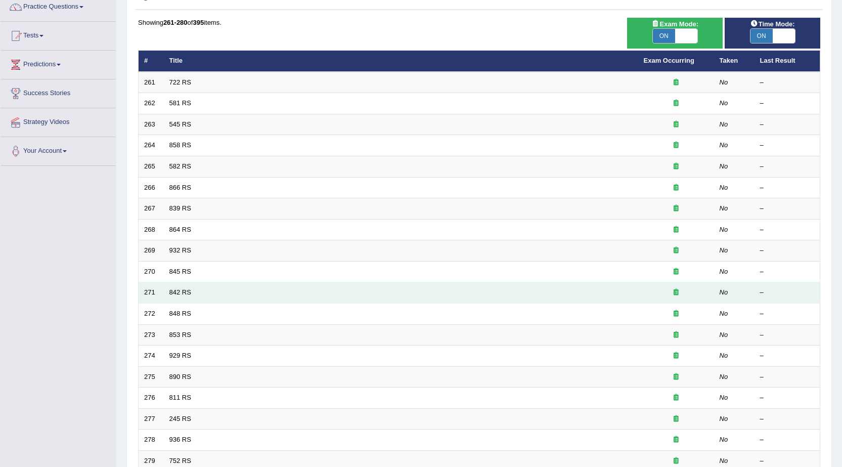
scroll to position [51, 0]
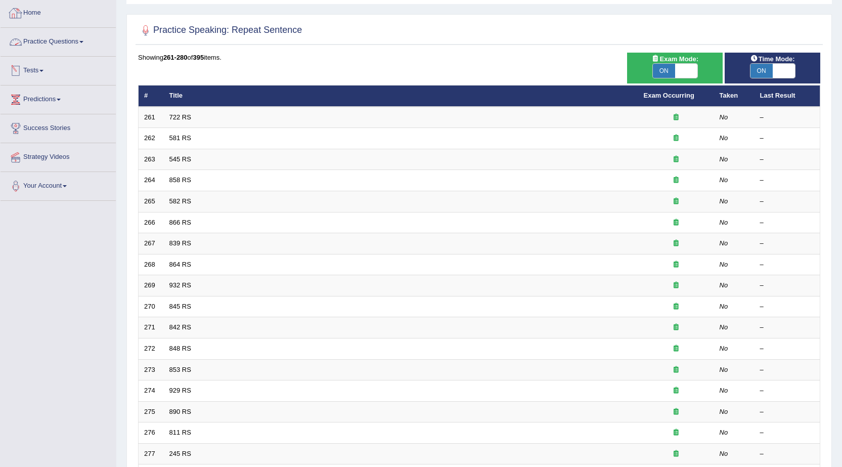
click at [55, 43] on link "Practice Questions" at bounding box center [58, 40] width 115 height 25
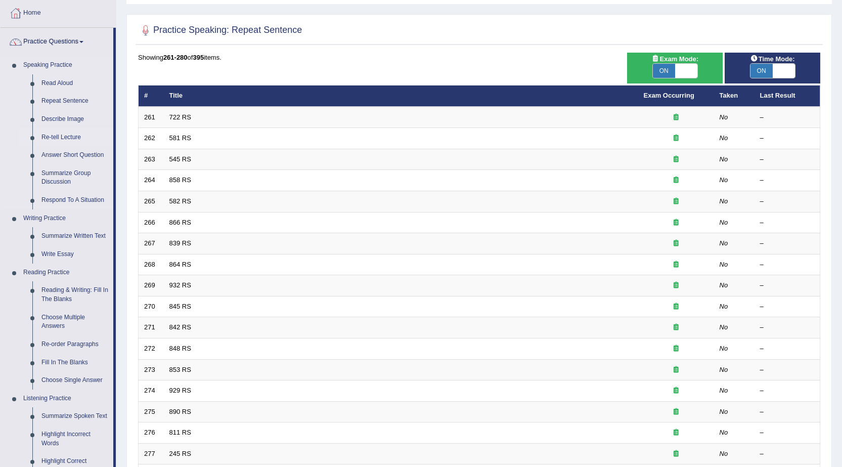
click at [66, 135] on link "Re-tell Lecture" at bounding box center [75, 137] width 76 height 18
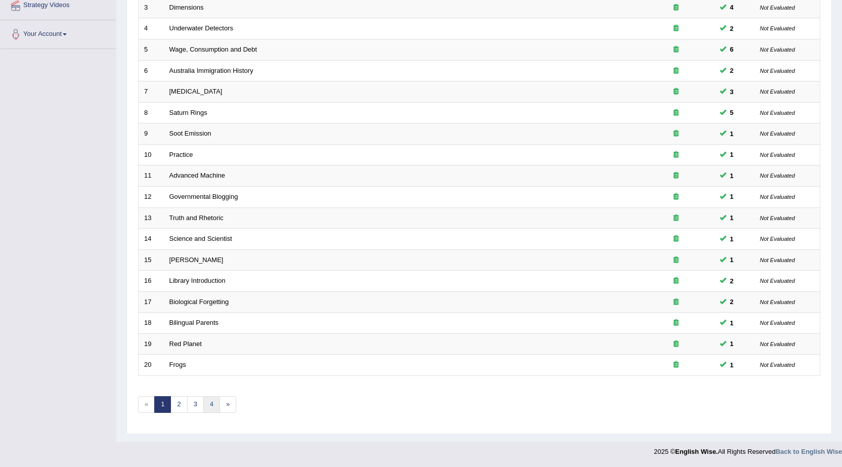
click at [215, 403] on link "4" at bounding box center [211, 404] width 17 height 17
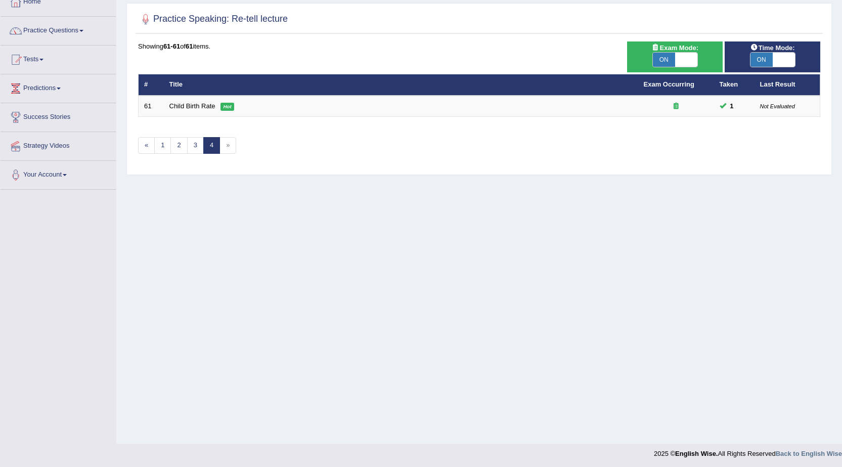
scroll to position [64, 0]
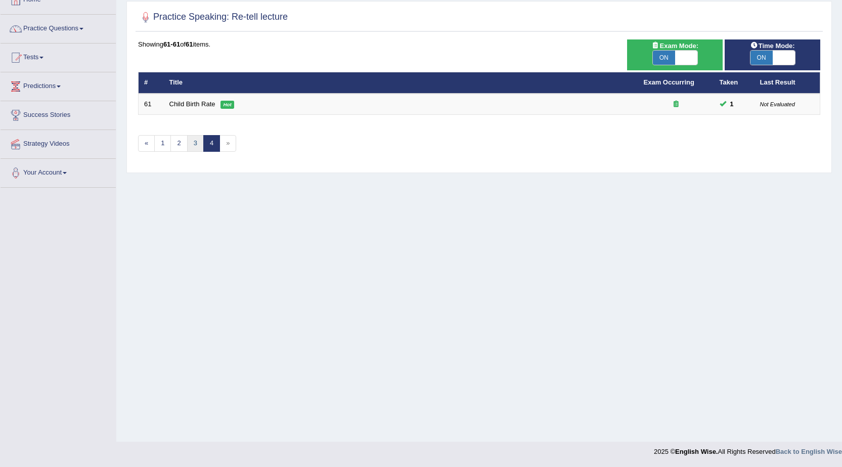
click at [191, 148] on link "3" at bounding box center [195, 143] width 17 height 17
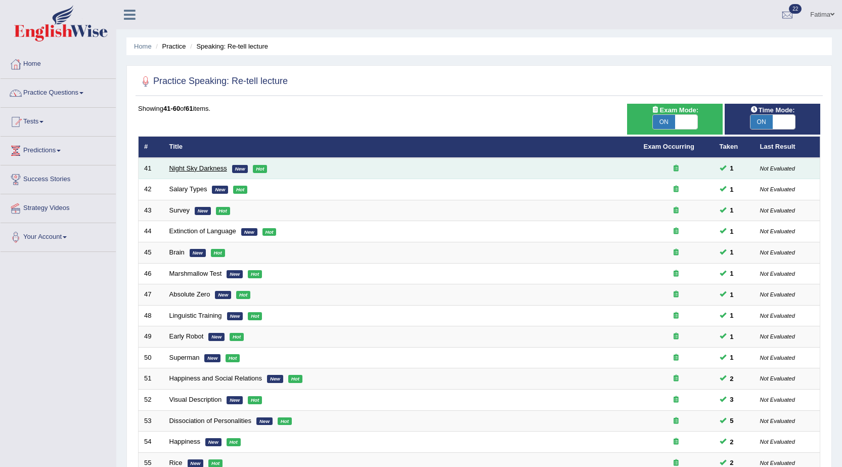
click at [203, 165] on link "Night Sky Darkness" at bounding box center [198, 168] width 58 height 8
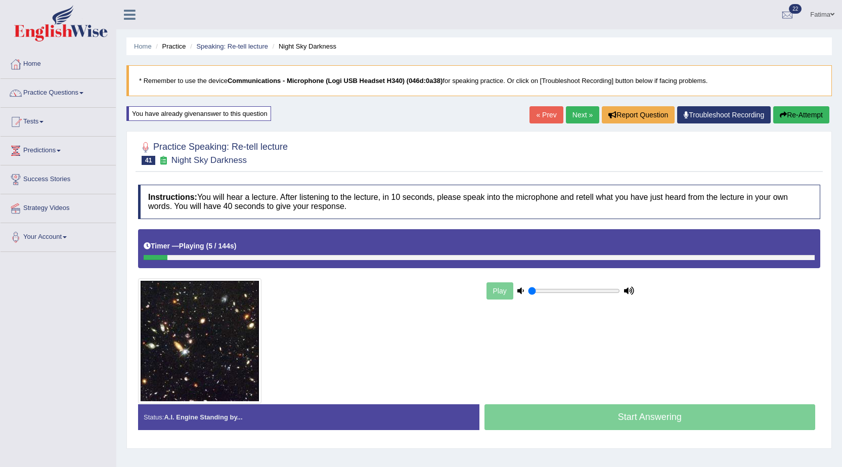
click at [789, 112] on button "Re-Attempt" at bounding box center [801, 114] width 56 height 17
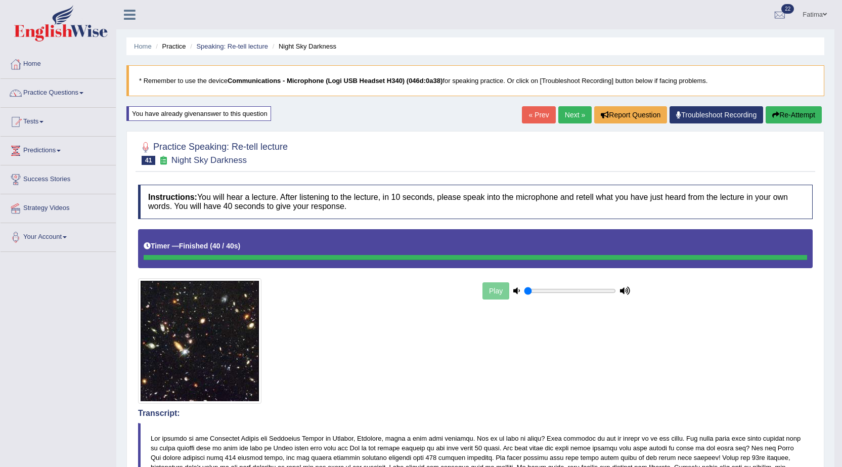
click at [416, 126] on div "Home Practice Speaking: Re-tell lecture Night Sky Darkness * Remember to use th…" at bounding box center [475, 456] width 718 height 913
click at [68, 95] on link "Practice Questions" at bounding box center [58, 91] width 115 height 25
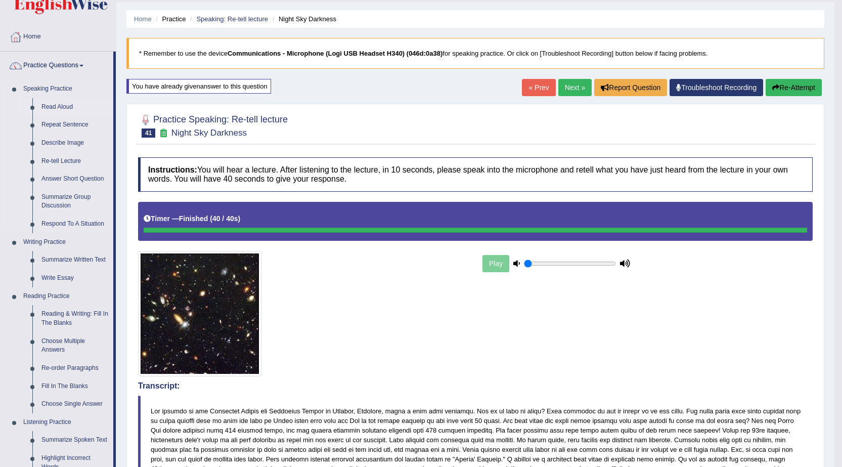
scroll to position [51, 0]
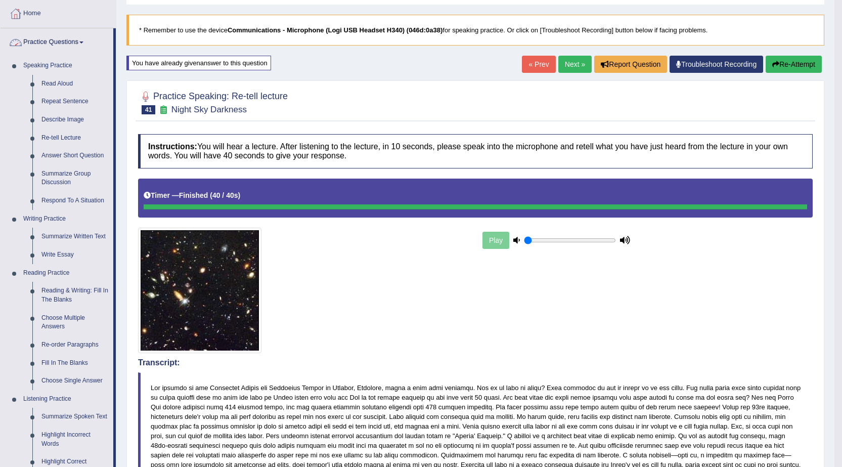
click at [64, 35] on link "Practice Questions" at bounding box center [57, 40] width 113 height 25
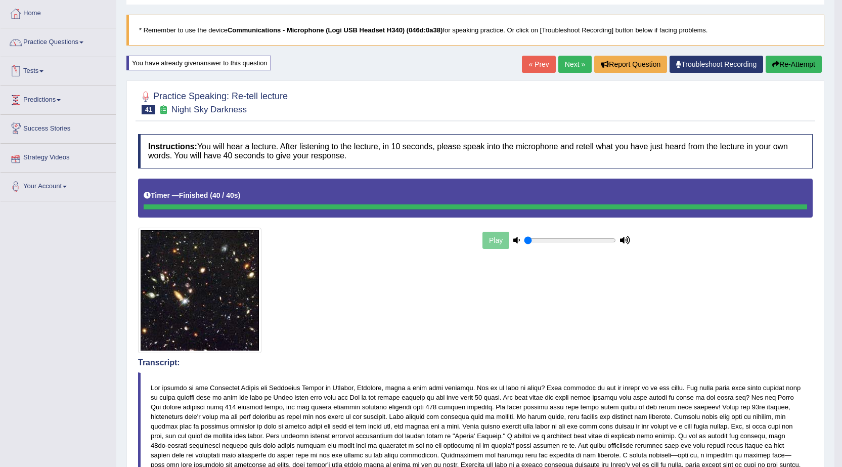
click at [43, 77] on link "Tests" at bounding box center [58, 69] width 115 height 25
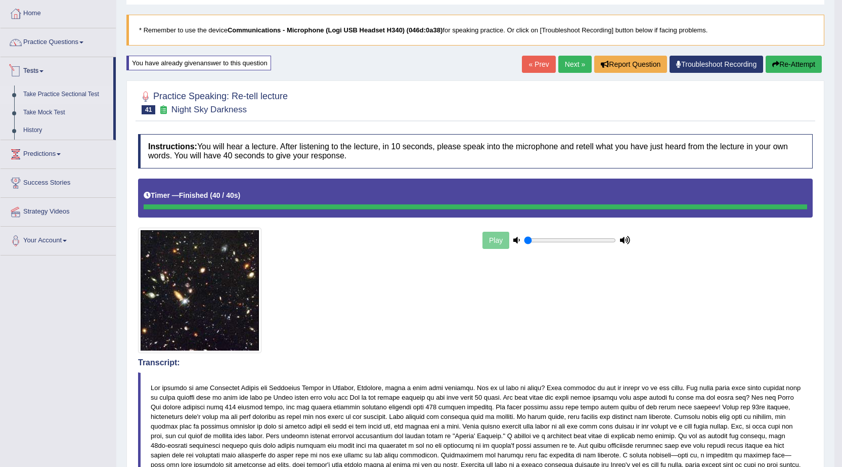
click at [61, 89] on link "Take Practice Sectional Test" at bounding box center [66, 94] width 95 height 18
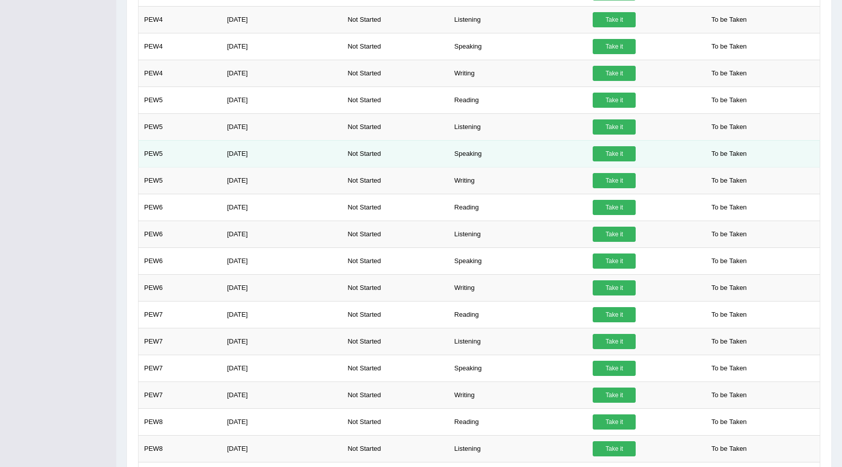
click at [615, 153] on link "Take it" at bounding box center [614, 153] width 43 height 15
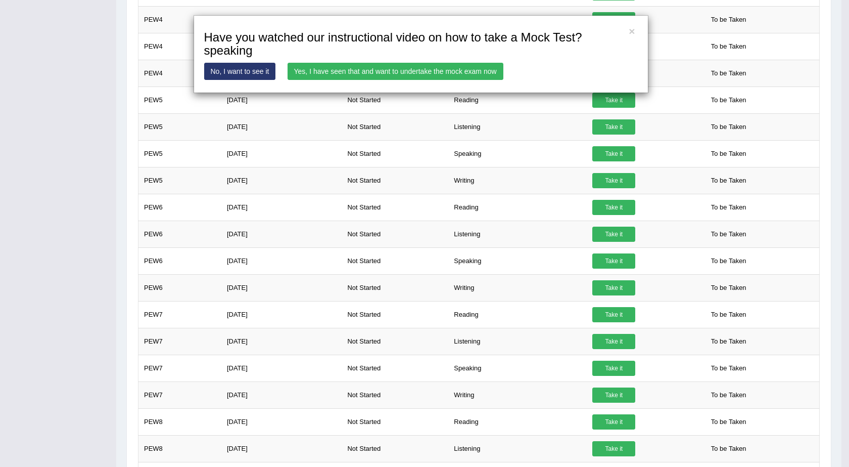
click at [444, 72] on link "Yes, I have seen that and want to undertake the mock exam now" at bounding box center [396, 71] width 216 height 17
click at [455, 71] on link "Yes, I have seen that and want to undertake the mock exam now" at bounding box center [396, 71] width 216 height 17
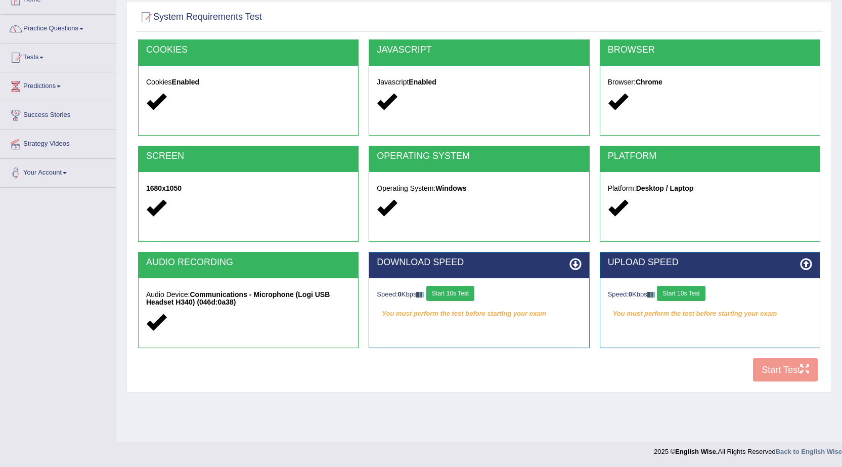
click at [448, 293] on button "Start 10s Test" at bounding box center [450, 293] width 48 height 15
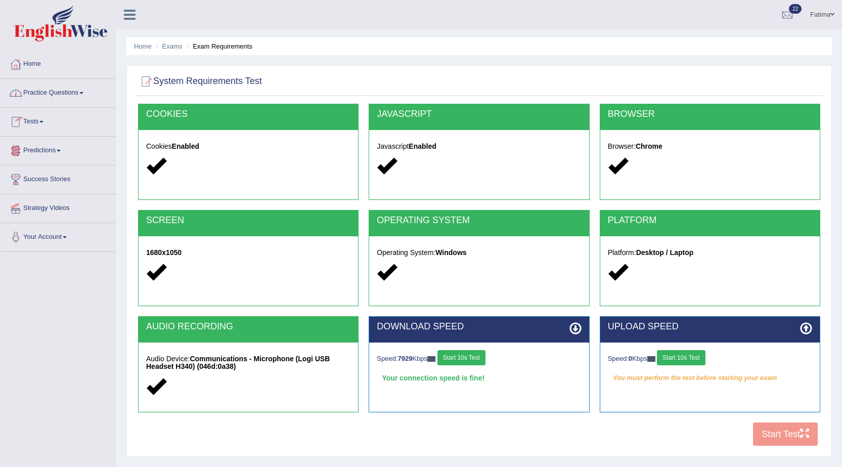
drag, startPoint x: 33, startPoint y: 122, endPoint x: 53, endPoint y: 133, distance: 22.6
click at [33, 121] on link "Tests" at bounding box center [58, 120] width 115 height 25
click at [54, 145] on link "Take Practice Sectional Test" at bounding box center [66, 145] width 95 height 18
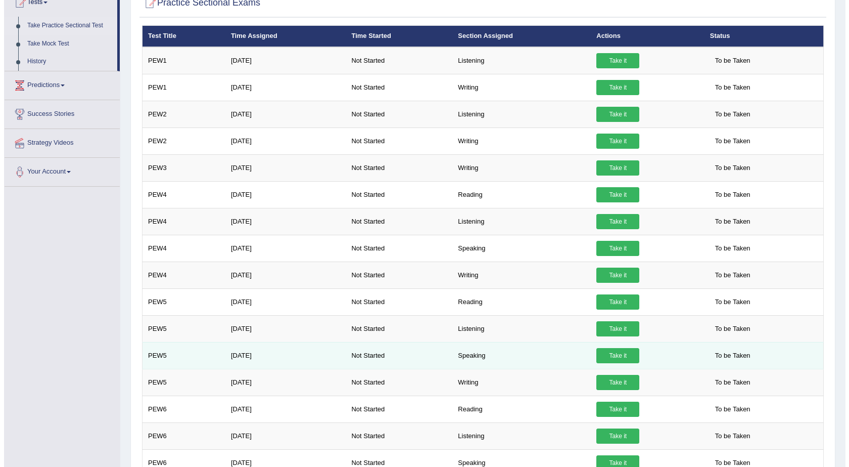
scroll to position [101, 0]
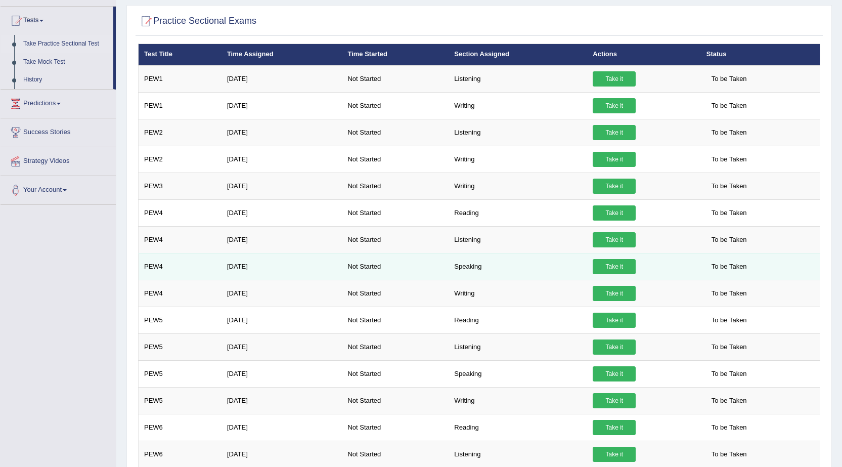
click at [609, 270] on link "Take it" at bounding box center [614, 266] width 43 height 15
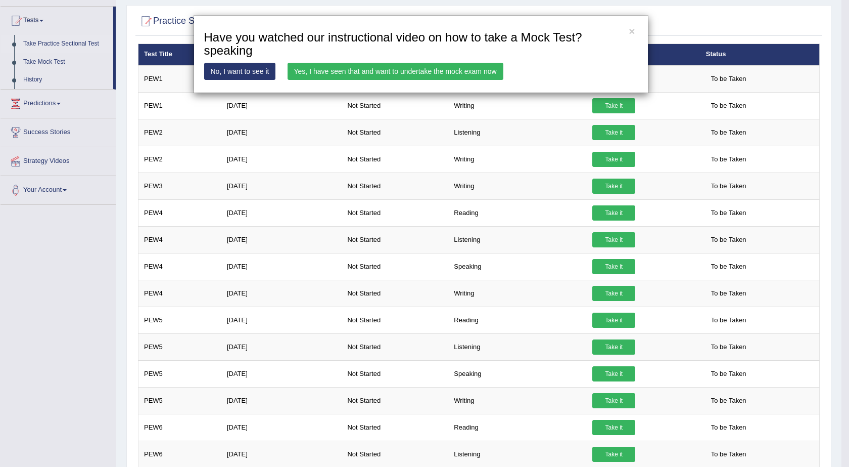
click at [399, 74] on link "Yes, I have seen that and want to undertake the mock exam now" at bounding box center [396, 71] width 216 height 17
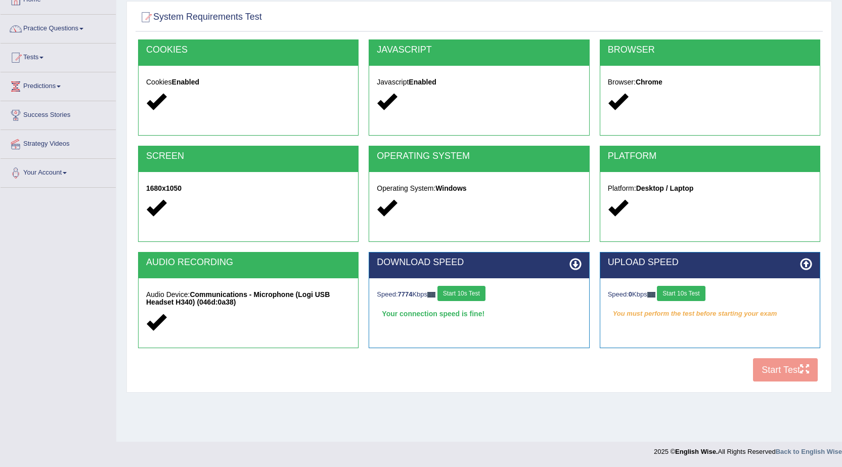
click at [466, 292] on button "Start 10s Test" at bounding box center [461, 293] width 48 height 15
click at [677, 295] on button "Start 10s Test" at bounding box center [681, 293] width 48 height 15
click at [698, 288] on button "Start 10s Test" at bounding box center [695, 293] width 48 height 15
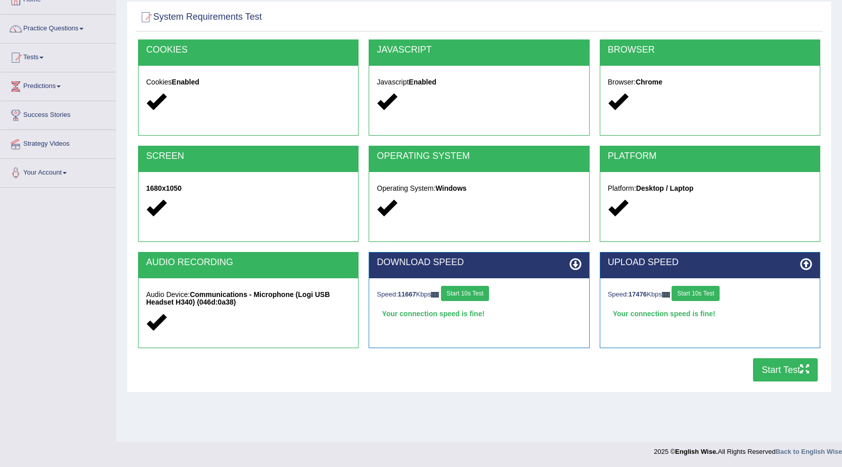
click at [778, 370] on button "Start Test" at bounding box center [785, 369] width 65 height 23
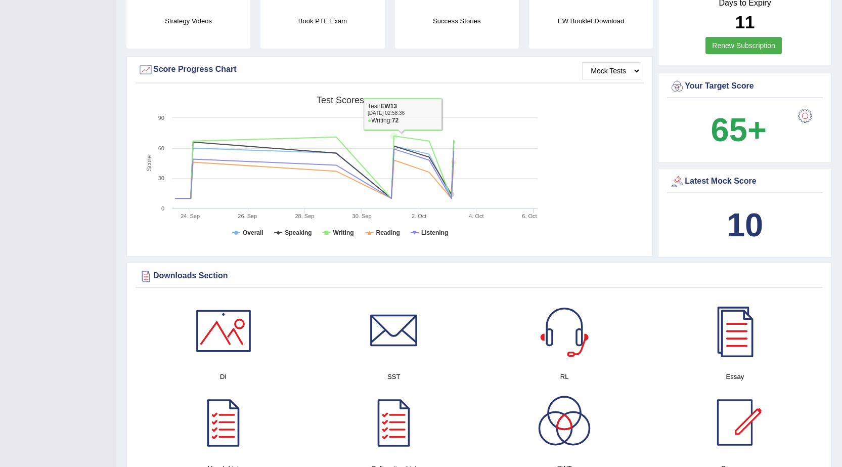
drag, startPoint x: 314, startPoint y: 49, endPoint x: 214, endPoint y: 133, distance: 130.6
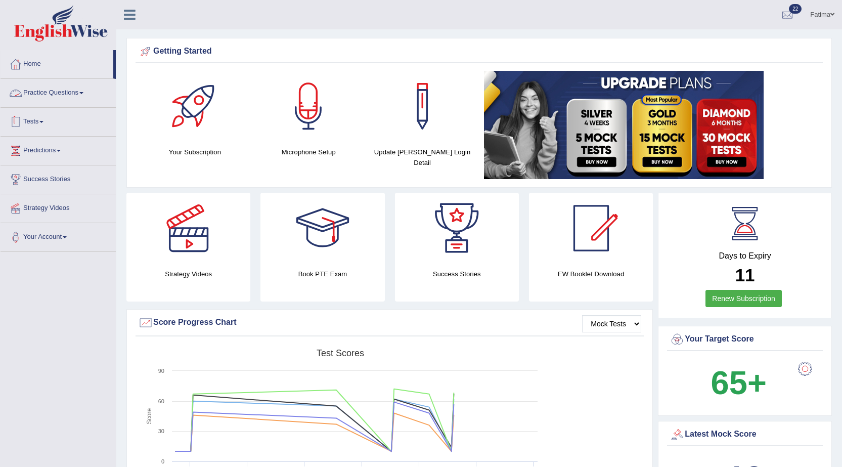
click at [51, 120] on link "Tests" at bounding box center [58, 120] width 115 height 25
click at [34, 177] on link "History" at bounding box center [66, 181] width 95 height 18
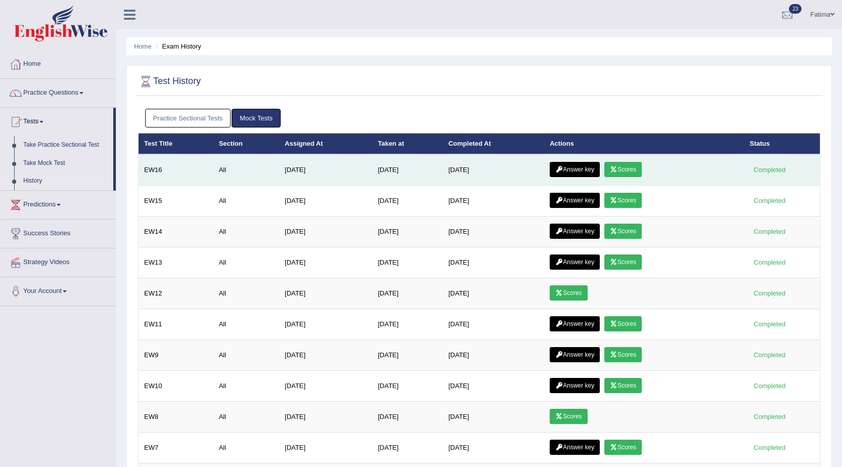
click at [634, 168] on link "Scores" at bounding box center [622, 169] width 37 height 15
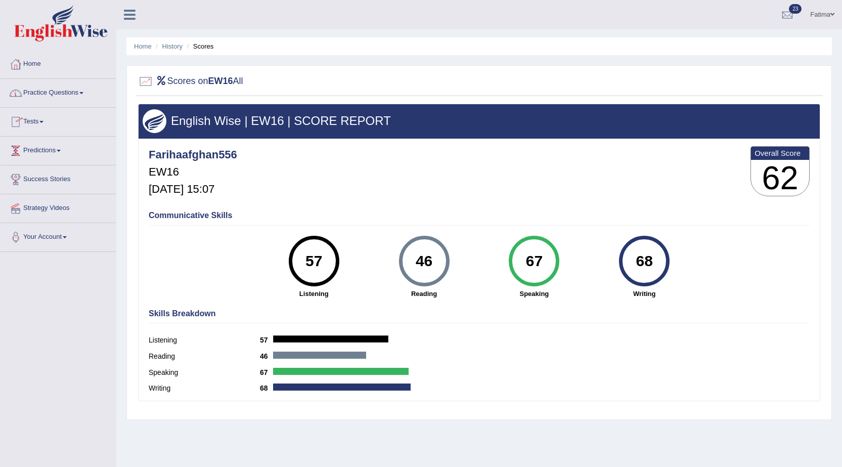
click at [38, 120] on link "Tests" at bounding box center [58, 120] width 115 height 25
click at [30, 173] on link "History" at bounding box center [66, 181] width 95 height 18
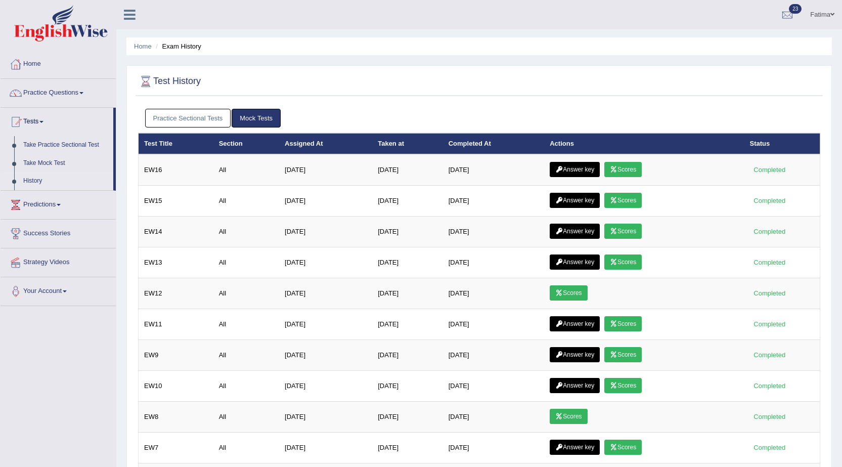
click at [187, 110] on link "Practice Sectional Tests" at bounding box center [188, 118] width 86 height 19
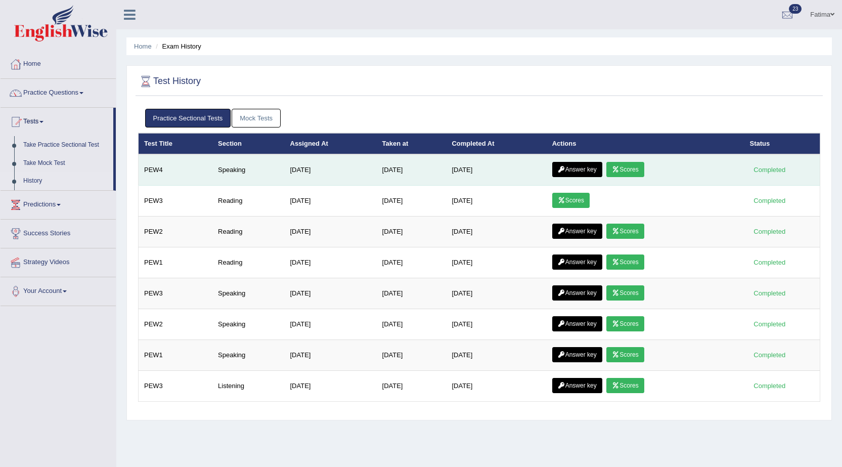
click at [634, 167] on link "Scores" at bounding box center [624, 169] width 37 height 15
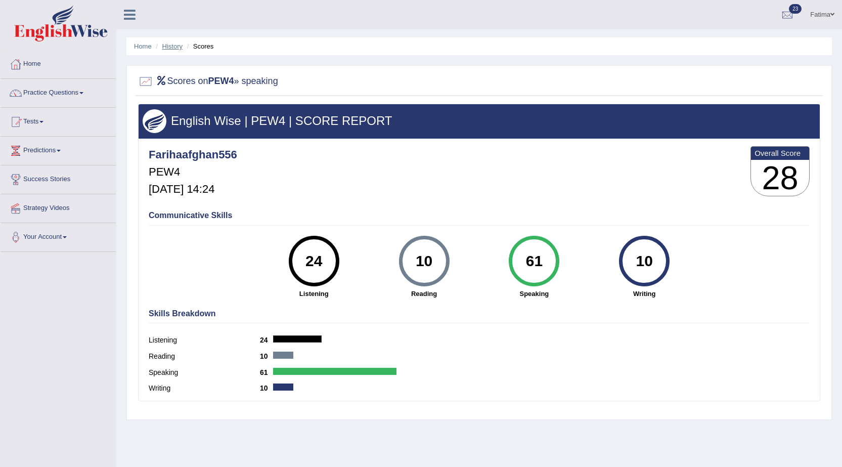
click at [175, 46] on link "History" at bounding box center [172, 46] width 20 height 8
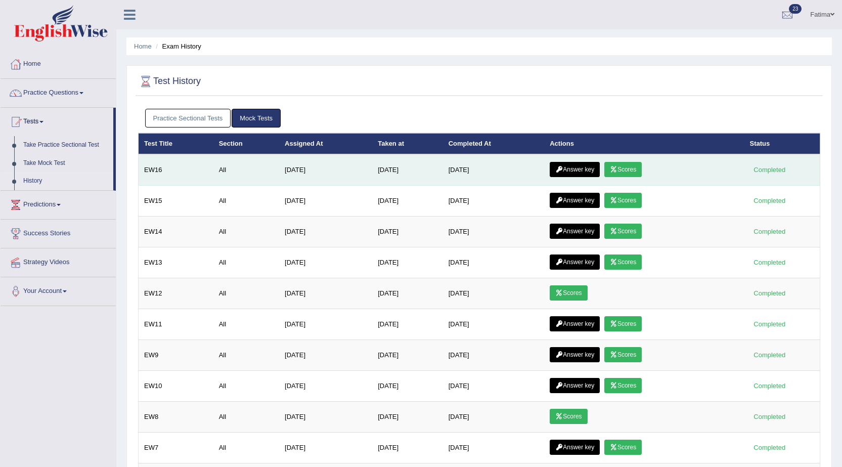
click at [572, 166] on link "Answer key" at bounding box center [575, 169] width 50 height 15
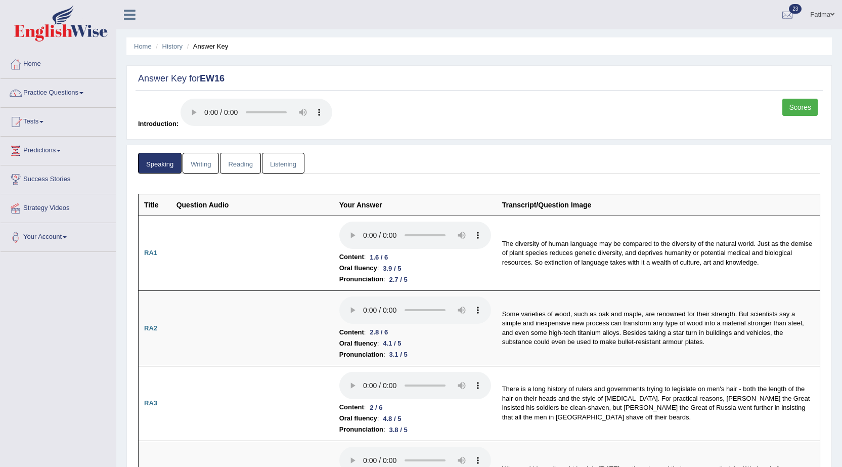
click at [826, 8] on link "Fatima" at bounding box center [821, 13] width 39 height 26
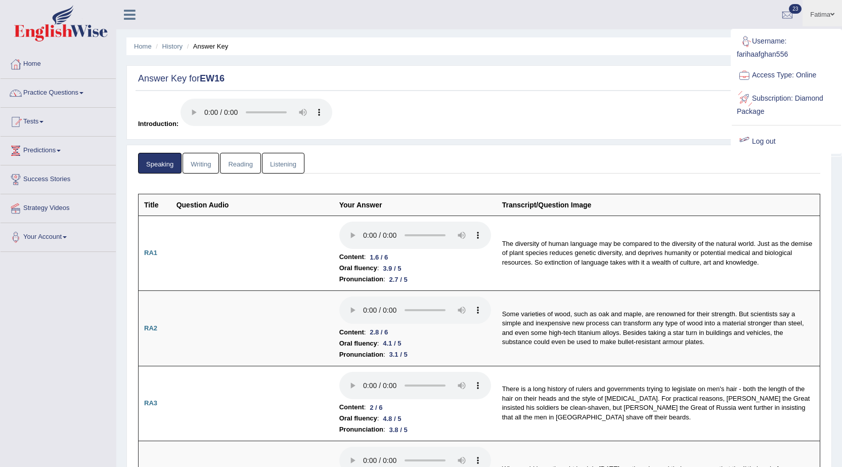
click at [759, 135] on link "Log out" at bounding box center [786, 141] width 109 height 23
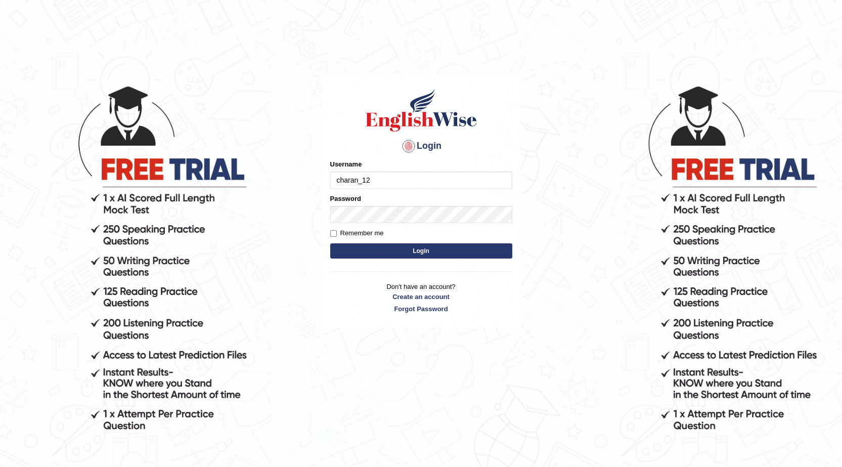
type input "charan_12"
click at [387, 204] on div "Password" at bounding box center [421, 208] width 182 height 29
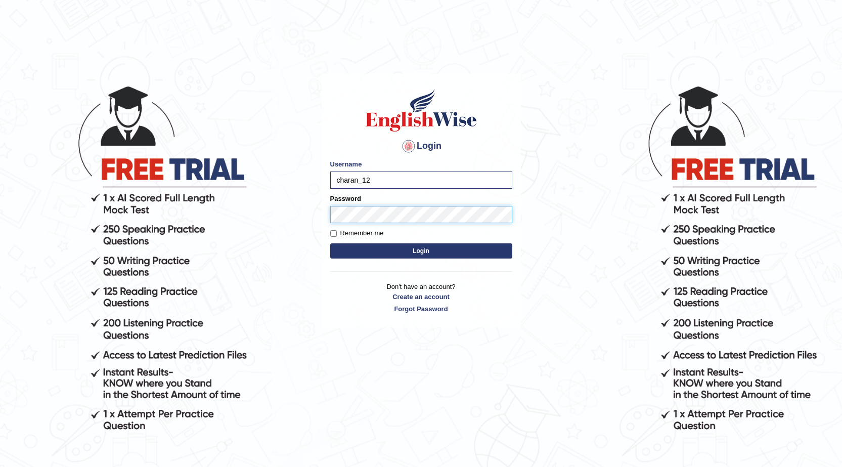
click at [330, 243] on button "Login" at bounding box center [421, 250] width 182 height 15
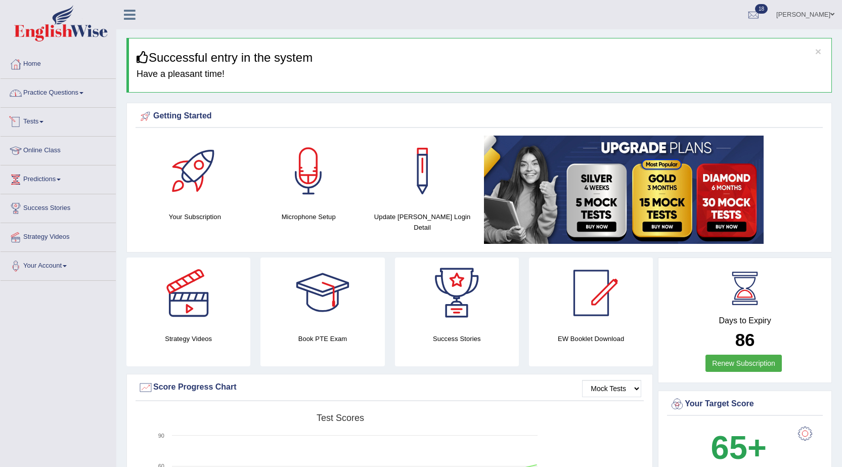
click at [88, 104] on link "Practice Questions" at bounding box center [58, 91] width 115 height 25
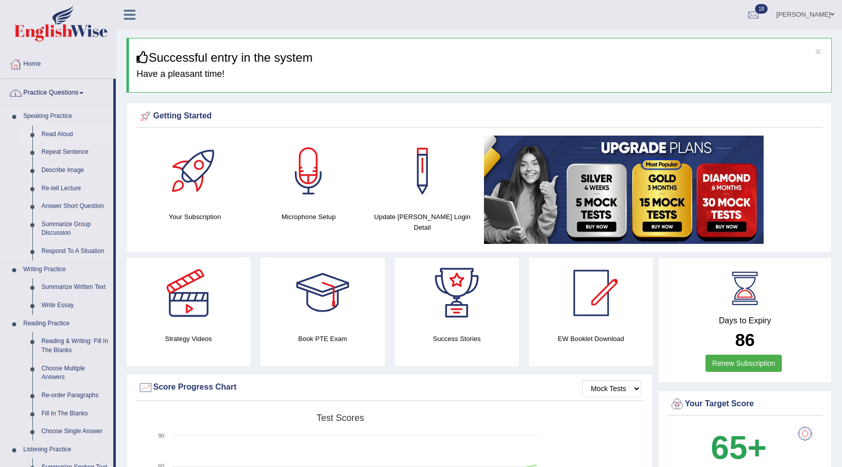
click at [68, 131] on link "Read Aloud" at bounding box center [75, 134] width 76 height 18
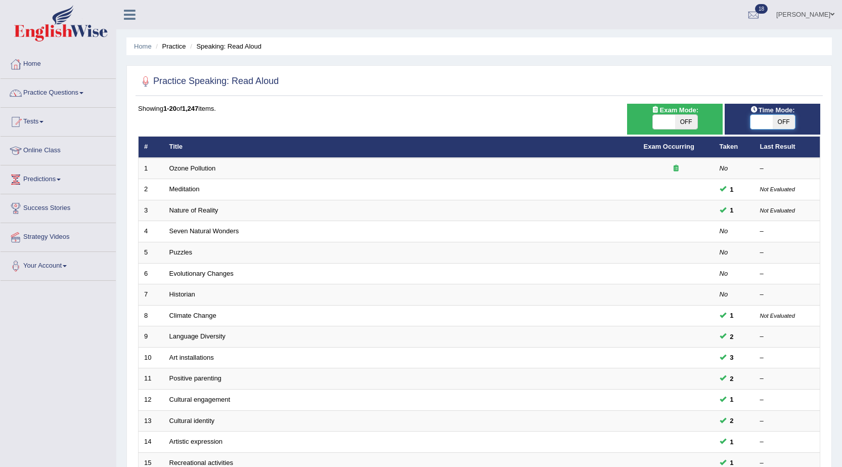
click at [754, 127] on span at bounding box center [761, 122] width 22 height 14
checkbox input "true"
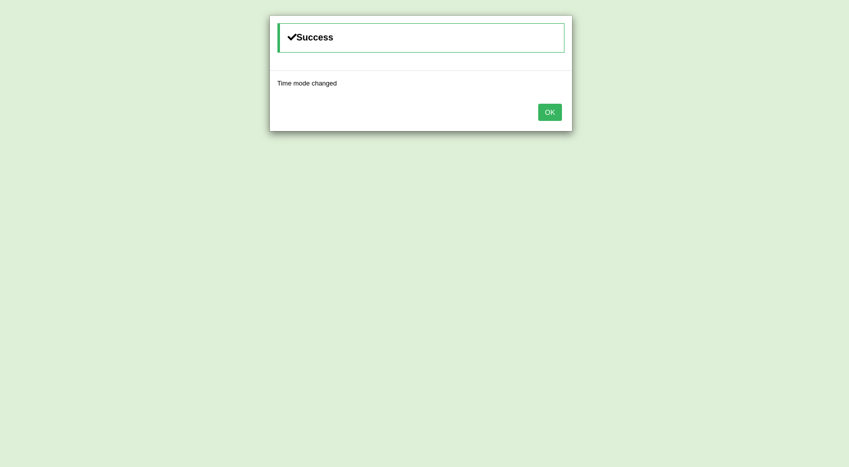
click at [553, 114] on button "OK" at bounding box center [549, 112] width 23 height 17
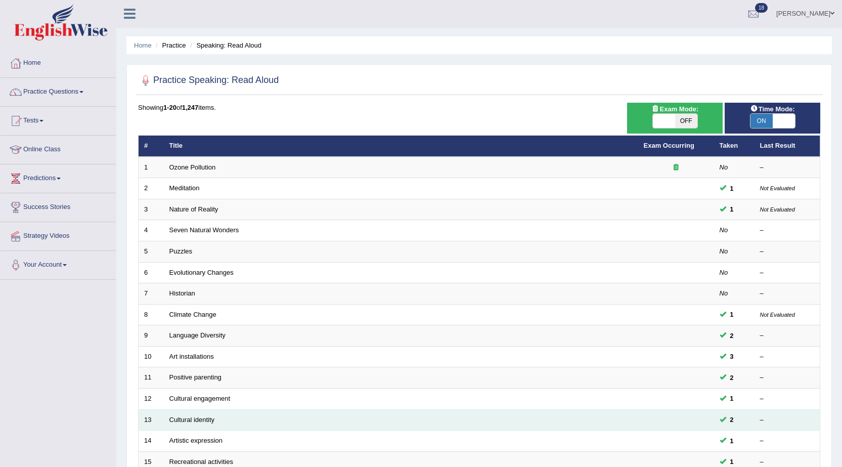
scroll to position [1, 0]
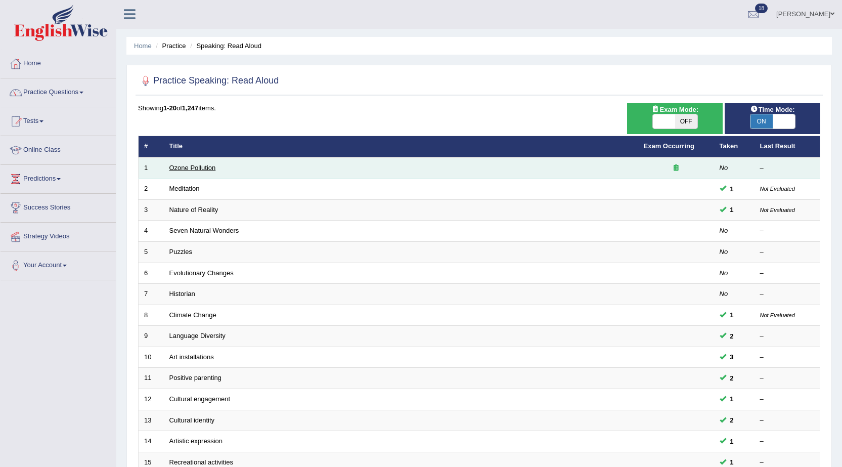
click at [193, 167] on link "Ozone Pollution" at bounding box center [192, 168] width 47 height 8
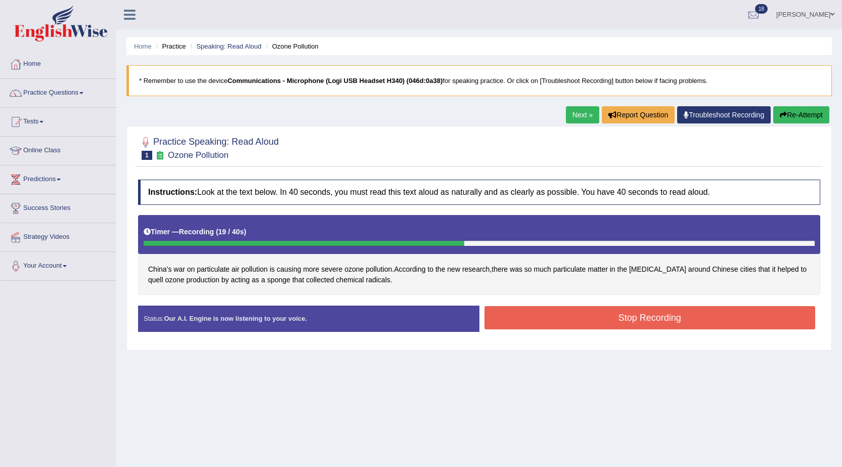
click at [553, 329] on button "Stop Recording" at bounding box center [649, 317] width 331 height 23
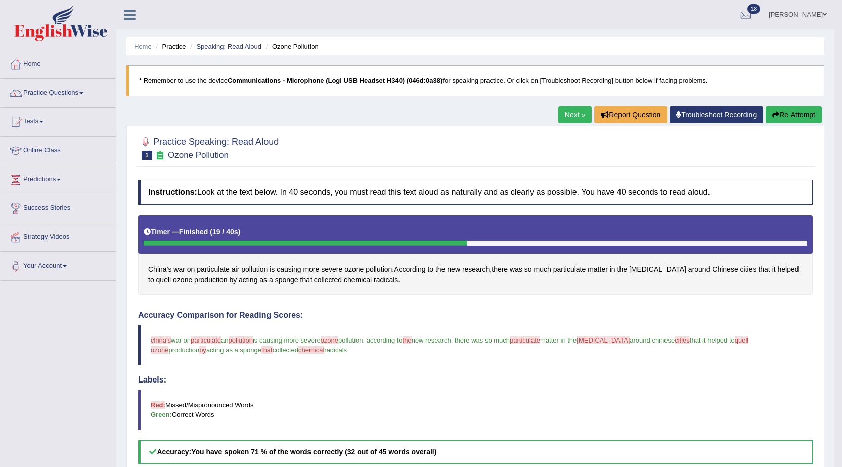
click at [785, 119] on button "Re-Attempt" at bounding box center [793, 114] width 56 height 17
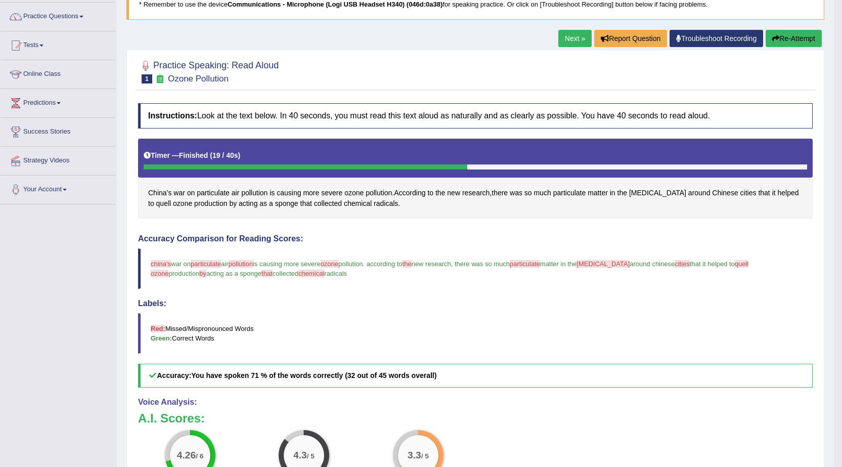
scroll to position [101, 0]
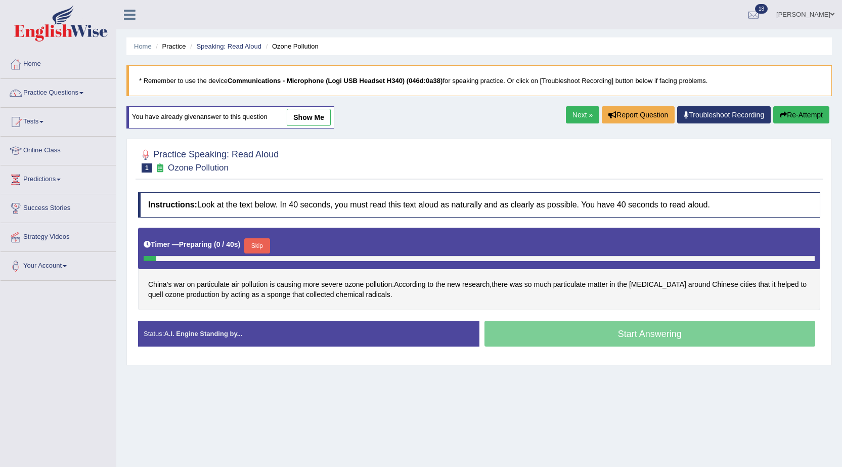
click at [506, 339] on div "Start Answering" at bounding box center [649, 335] width 341 height 28
click at [266, 248] on div "Instructions: Look at the text below. In 40 seconds, you must read this text al…" at bounding box center [478, 273] width 687 height 172
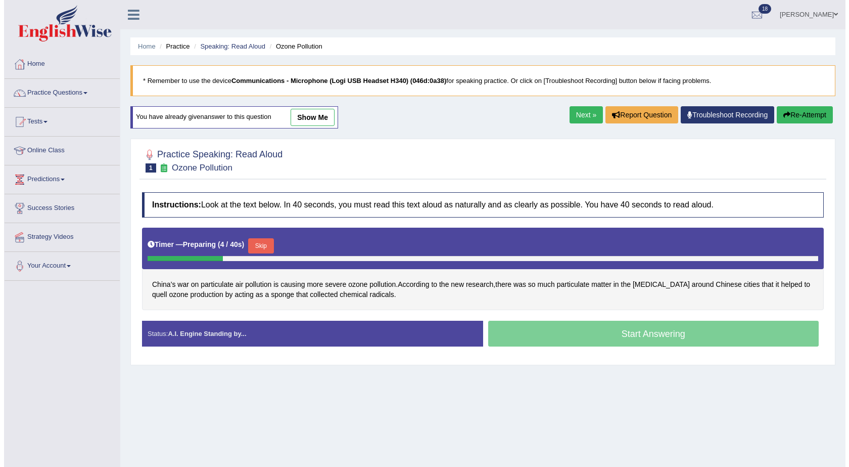
scroll to position [64, 0]
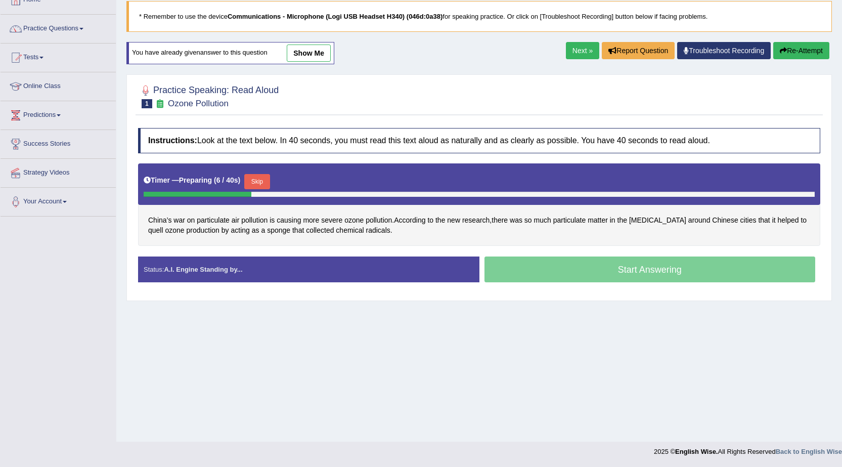
click at [264, 181] on button "Skip" at bounding box center [256, 181] width 25 height 15
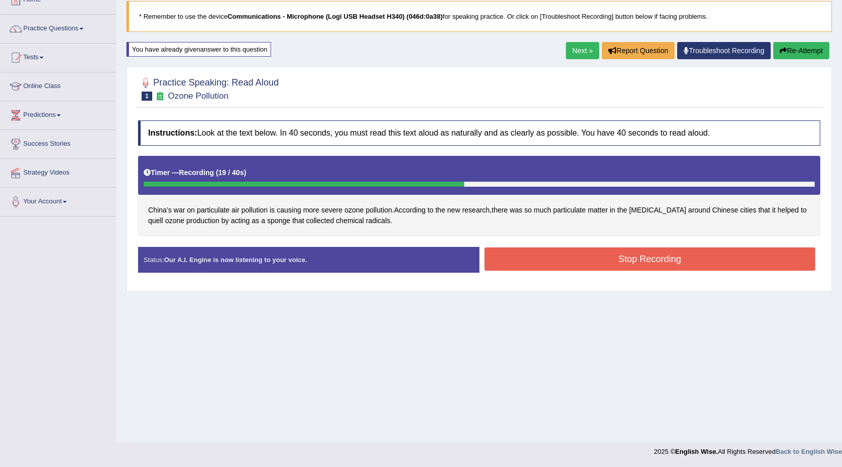
click at [498, 250] on button "Stop Recording" at bounding box center [649, 258] width 331 height 23
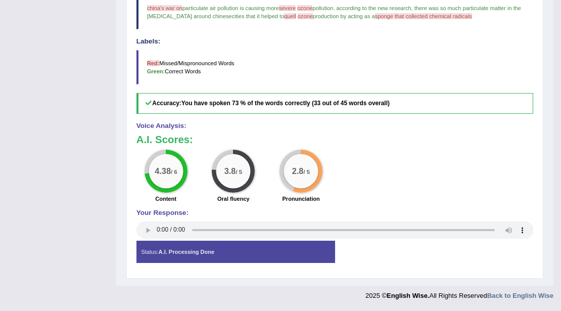
scroll to position [137, 0]
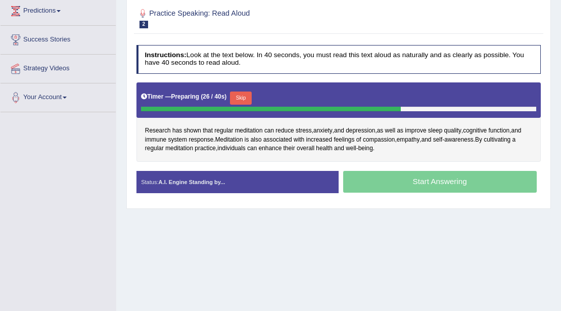
click at [240, 92] on button "Skip" at bounding box center [241, 98] width 22 height 13
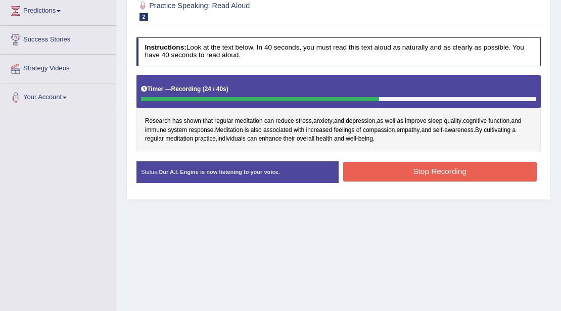
click at [352, 162] on button "Stop Recording" at bounding box center [440, 172] width 194 height 20
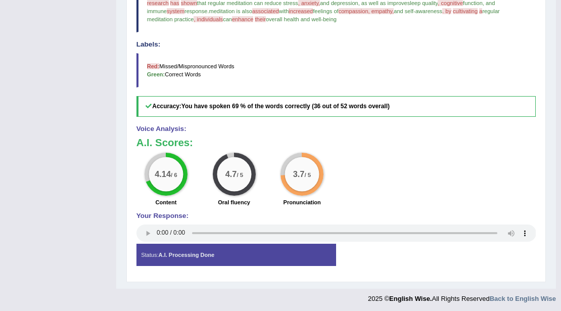
scroll to position [120, 0]
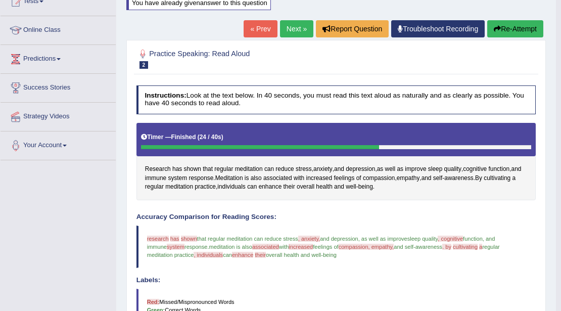
click at [492, 26] on button "Re-Attempt" at bounding box center [515, 28] width 56 height 17
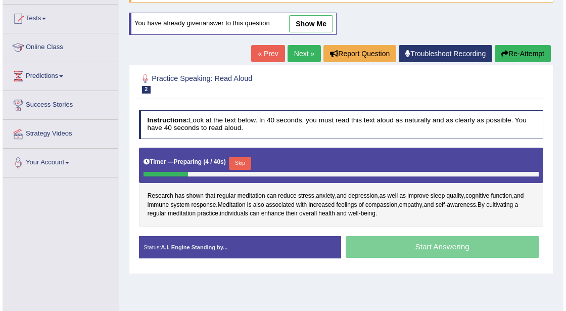
scroll to position [67, 0]
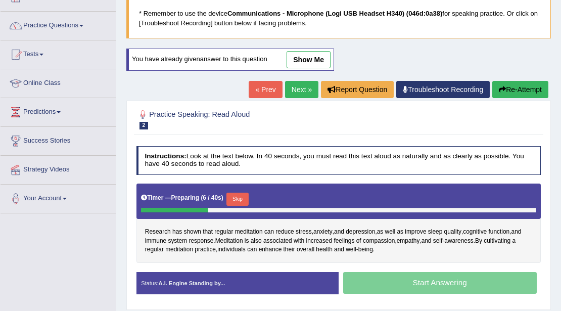
click at [247, 193] on button "Skip" at bounding box center [237, 199] width 22 height 13
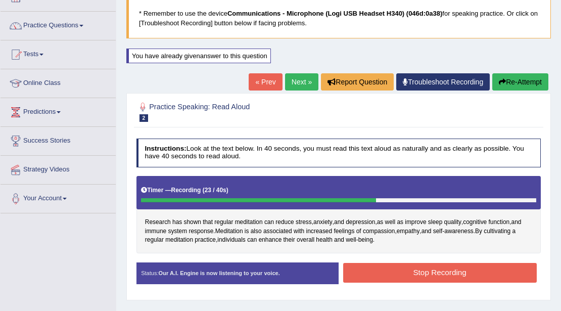
click at [389, 263] on button "Stop Recording" at bounding box center [440, 273] width 194 height 20
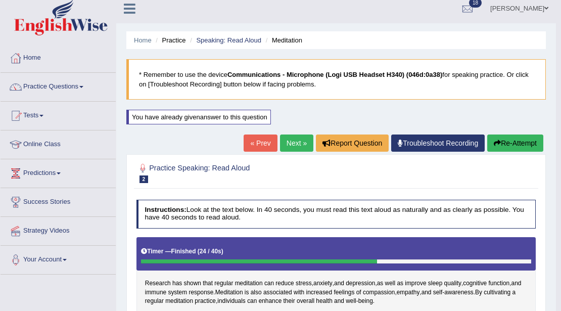
scroll to position [0, 0]
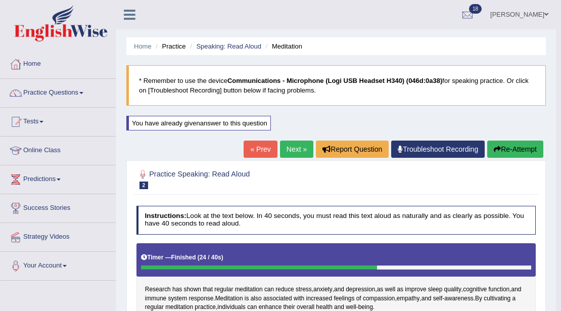
click at [494, 156] on button "Re-Attempt" at bounding box center [515, 149] width 56 height 17
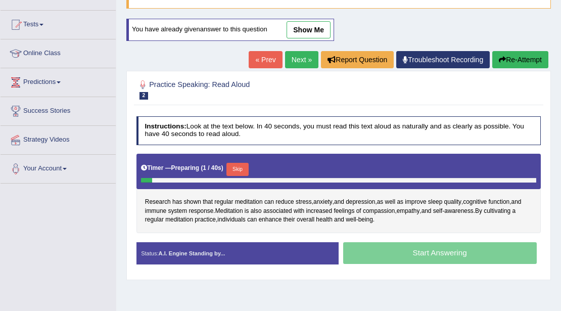
click at [246, 163] on button "Skip" at bounding box center [237, 169] width 22 height 13
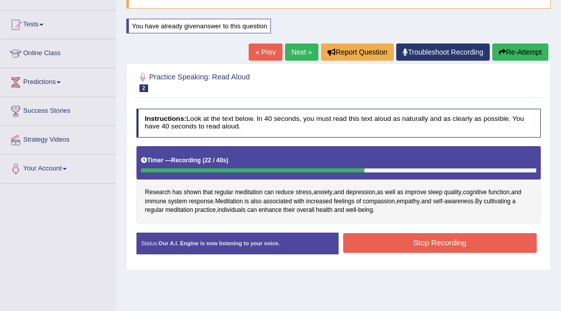
click at [387, 234] on button "Stop Recording" at bounding box center [440, 243] width 194 height 20
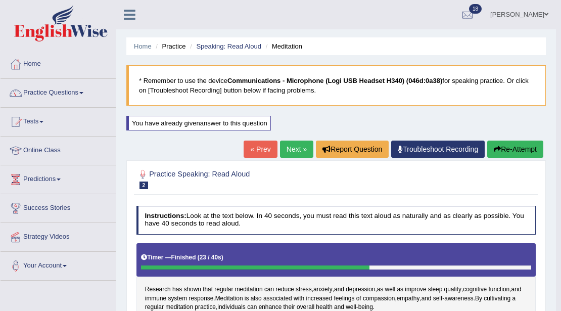
click at [310, 145] on div "« Prev Next » Report Question Troubleshoot Recording Re-Attempt" at bounding box center [395, 151] width 302 height 20
click at [305, 145] on link "Next »" at bounding box center [296, 149] width 33 height 17
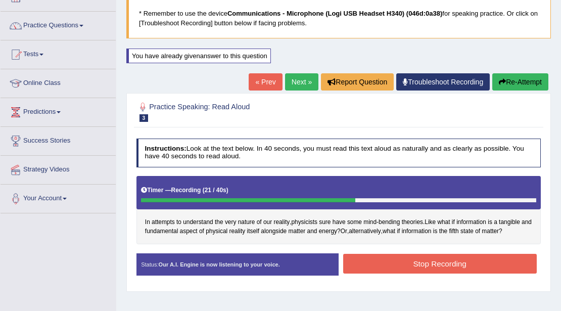
click at [497, 260] on button "Stop Recording" at bounding box center [440, 264] width 194 height 20
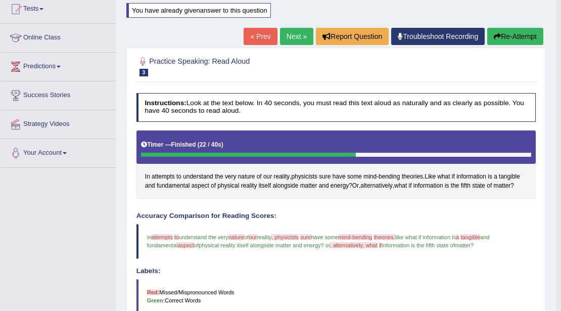
scroll to position [2, 0]
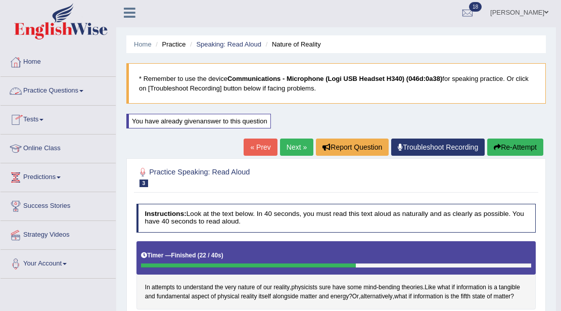
click at [281, 146] on link "Next »" at bounding box center [296, 147] width 33 height 17
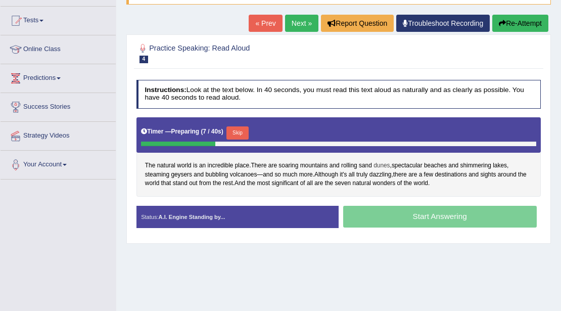
click at [382, 166] on span "dunes" at bounding box center [382, 165] width 16 height 9
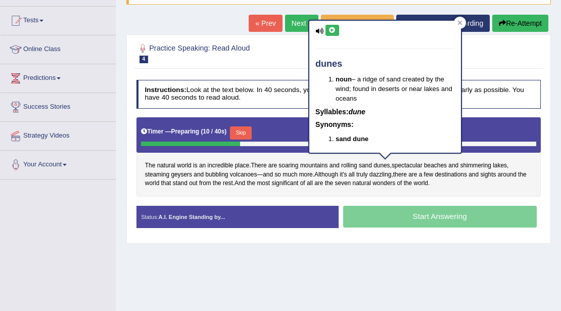
click at [333, 30] on icon at bounding box center [333, 30] width 8 height 6
click at [458, 22] on icon at bounding box center [460, 22] width 5 height 5
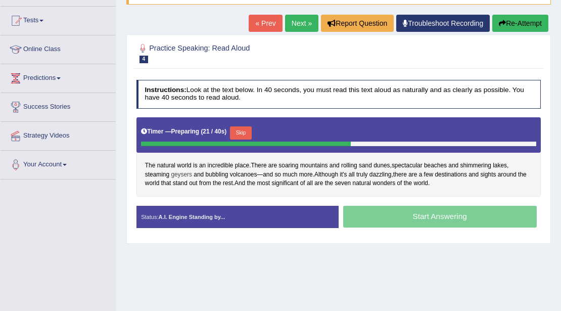
click at [181, 173] on span "geysers" at bounding box center [181, 174] width 21 height 9
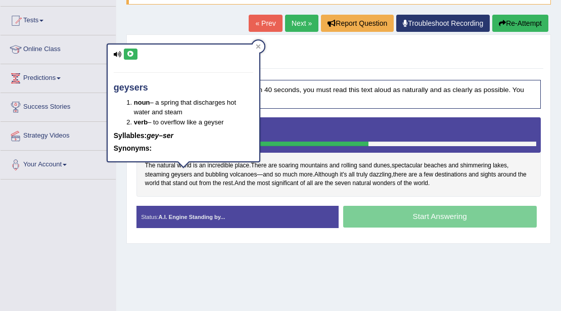
click at [129, 55] on icon at bounding box center [131, 54] width 8 height 6
click at [256, 49] on div at bounding box center [258, 46] width 12 height 12
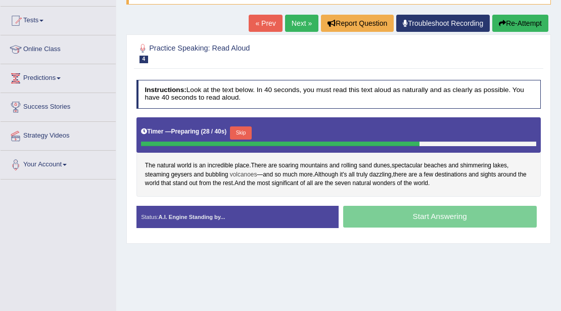
click at [242, 175] on span "volcanoes" at bounding box center [243, 174] width 27 height 9
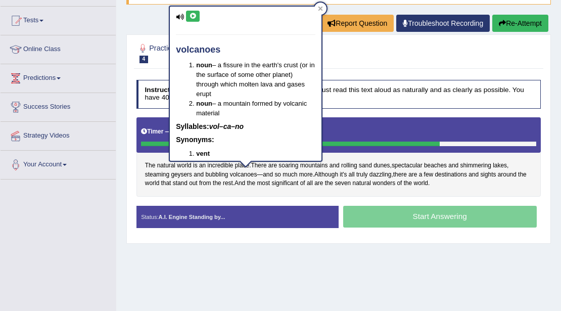
click at [190, 19] on button at bounding box center [193, 16] width 14 height 11
click at [323, 12] on div at bounding box center [320, 9] width 12 height 12
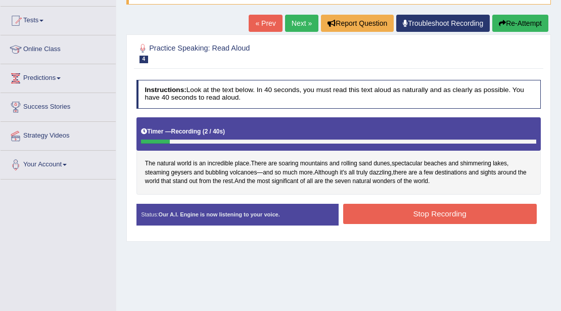
click at [517, 33] on div "« Prev Next » Report Question Troubleshoot Recording Re-Attempt" at bounding box center [400, 25] width 302 height 20
click at [517, 28] on button "Re-Attempt" at bounding box center [520, 23] width 56 height 17
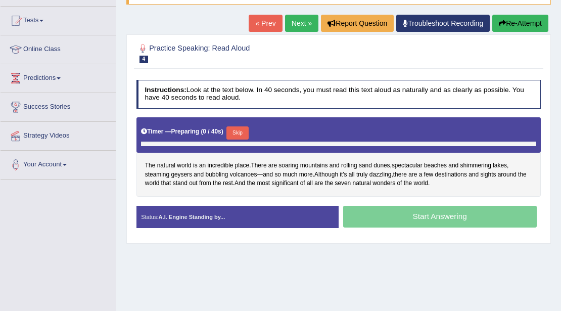
click at [239, 135] on button "Skip" at bounding box center [237, 132] width 22 height 13
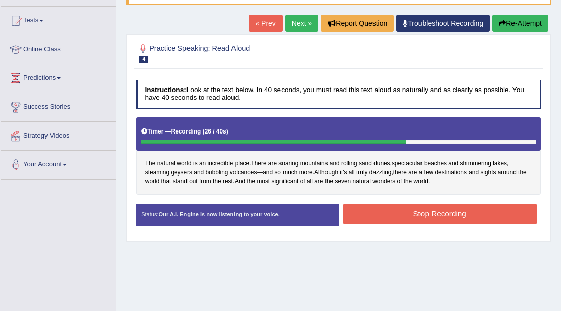
click at [374, 204] on button "Stop Recording" at bounding box center [440, 214] width 194 height 20
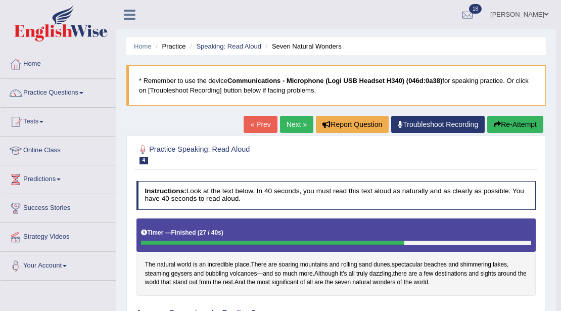
click at [293, 133] on div "« Prev Next » Report Question Troubleshoot Recording Re-Attempt" at bounding box center [395, 126] width 302 height 20
click at [296, 129] on link "Next »" at bounding box center [296, 124] width 33 height 17
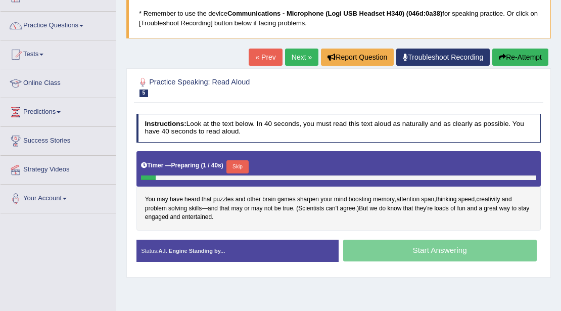
scroll to position [67, 0]
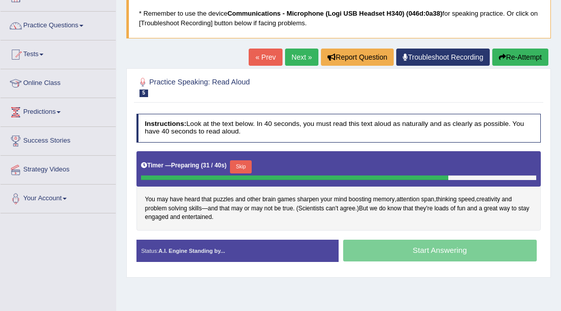
click at [247, 166] on button "Skip" at bounding box center [241, 166] width 22 height 13
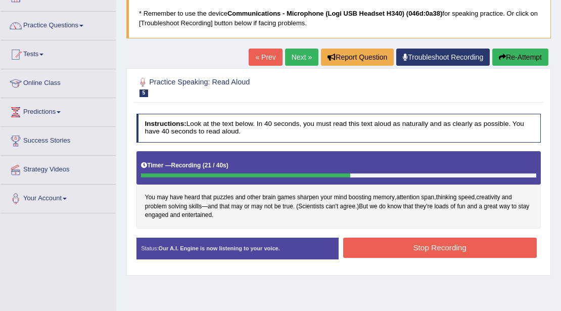
click at [368, 244] on button "Stop Recording" at bounding box center [440, 248] width 194 height 20
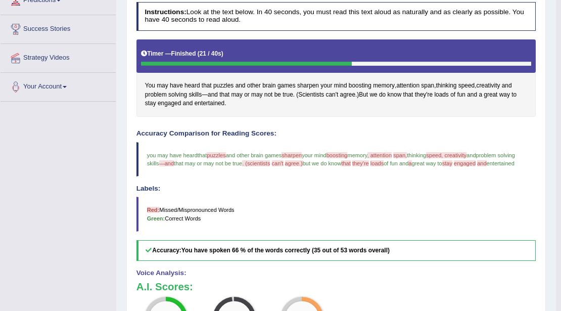
scroll to position [0, 0]
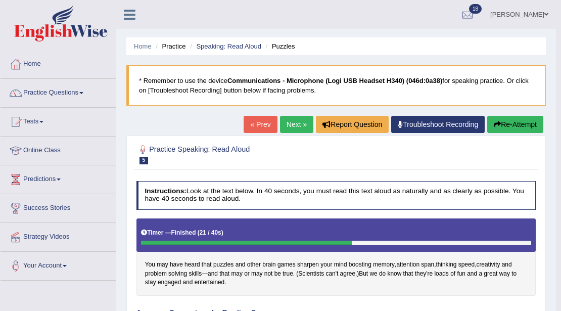
click at [503, 123] on button "Re-Attempt" at bounding box center [515, 124] width 56 height 17
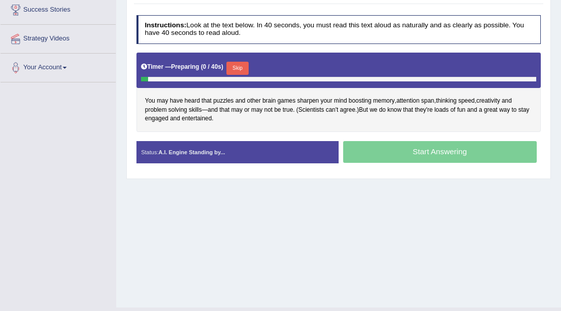
click at [245, 71] on button "Skip" at bounding box center [237, 68] width 22 height 13
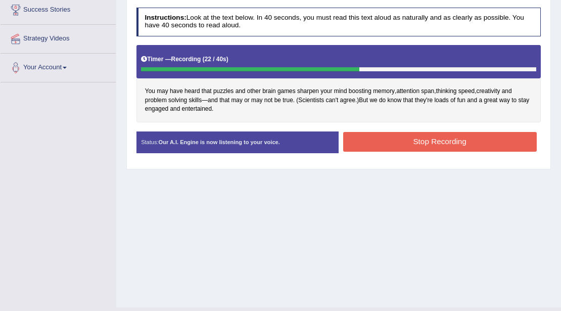
click at [373, 133] on button "Stop Recording" at bounding box center [440, 142] width 194 height 20
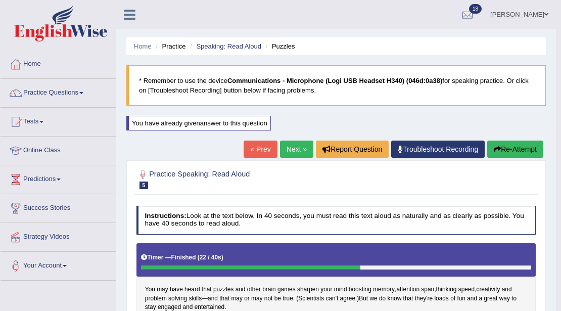
click at [292, 141] on link "Next »" at bounding box center [296, 149] width 33 height 17
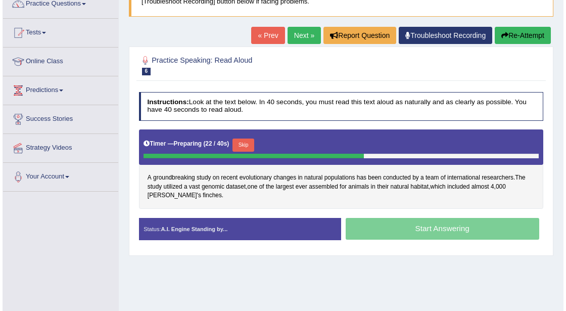
scroll to position [85, 0]
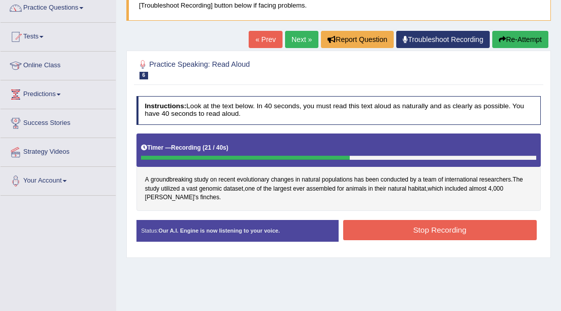
click at [397, 230] on button "Stop Recording" at bounding box center [440, 230] width 194 height 20
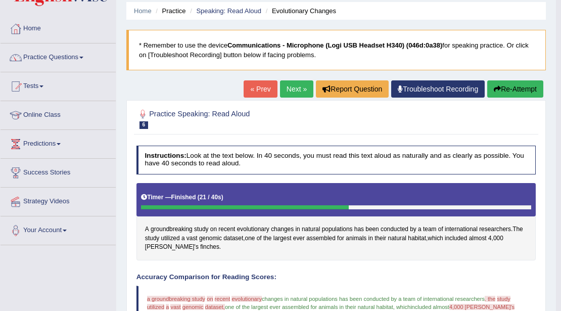
scroll to position [33, 0]
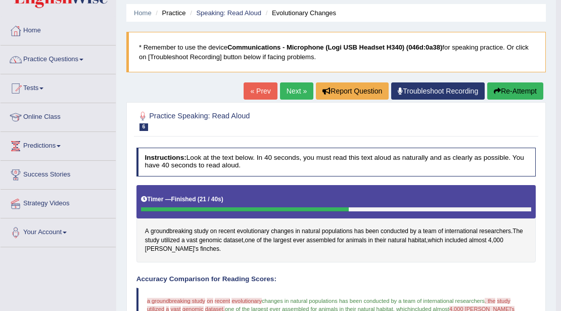
click at [514, 94] on button "Re-Attempt" at bounding box center [515, 90] width 56 height 17
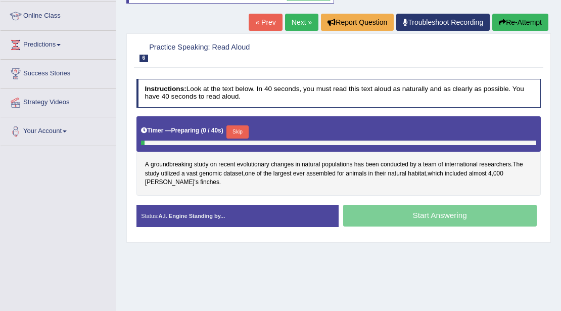
scroll to position [134, 0]
click at [244, 133] on button "Skip" at bounding box center [237, 131] width 22 height 13
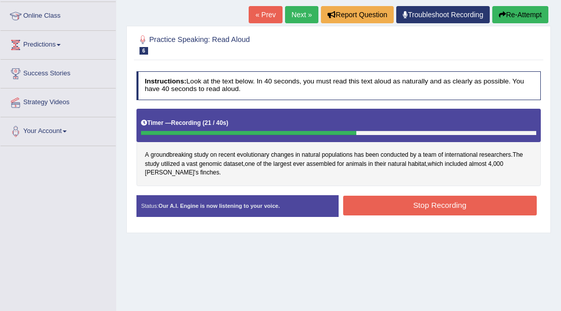
click at [389, 209] on button "Stop Recording" at bounding box center [440, 206] width 194 height 20
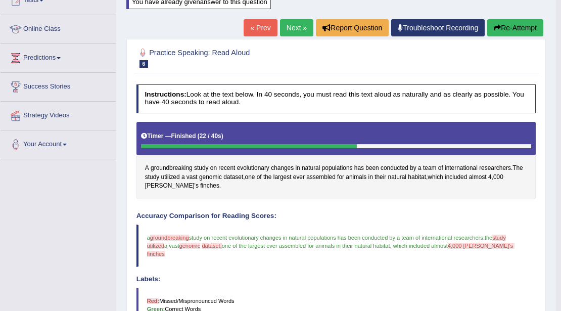
scroll to position [44, 0]
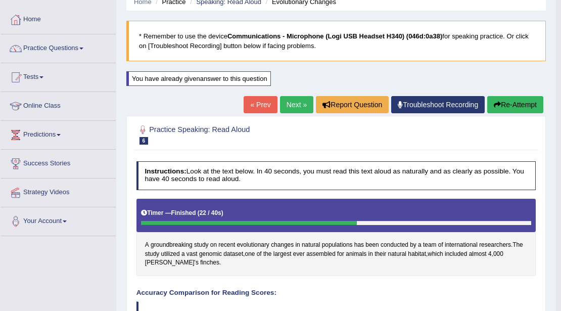
click at [284, 110] on link "Next »" at bounding box center [296, 104] width 33 height 17
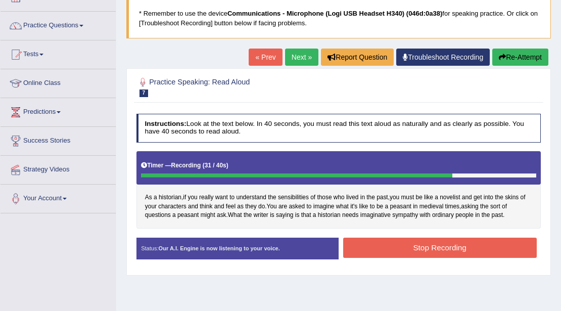
click at [407, 250] on button "Stop Recording" at bounding box center [440, 248] width 194 height 20
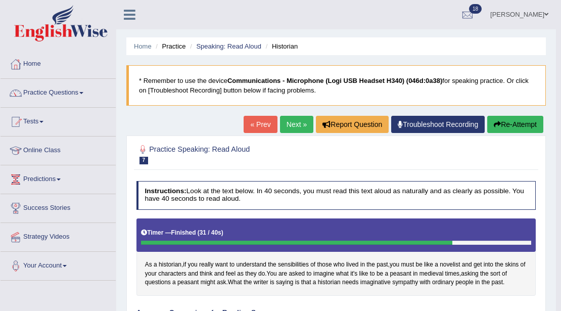
click at [293, 121] on link "Next »" at bounding box center [296, 124] width 33 height 17
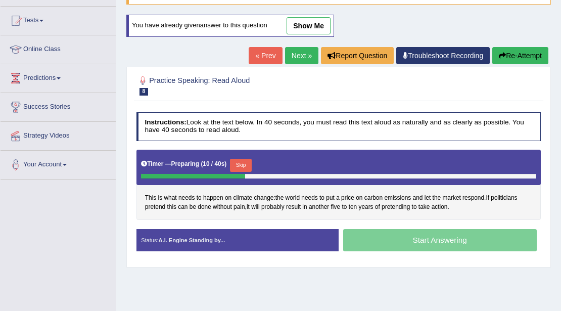
click at [501, 200] on div "This is what needs to happen on climate change : the world needs to put a price…" at bounding box center [339, 185] width 405 height 70
click at [503, 195] on span "politicians" at bounding box center [504, 198] width 26 height 9
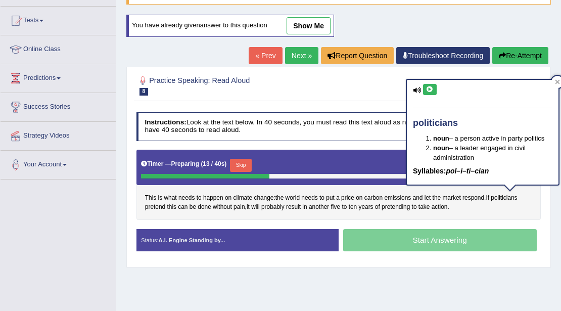
click at [432, 89] on icon at bounding box center [430, 89] width 8 height 6
click at [464, 205] on div "This is what needs to happen on climate change : the world needs to put a price…" at bounding box center [339, 185] width 405 height 70
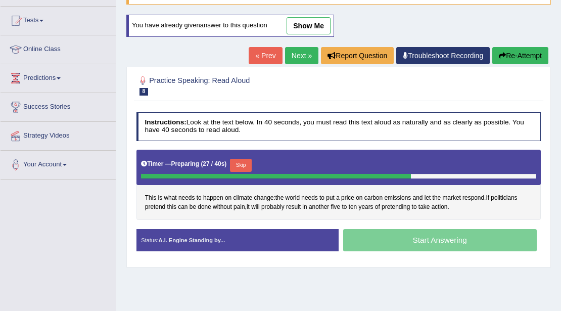
click at [245, 170] on div "Skip" at bounding box center [241, 166] width 22 height 15
click at [247, 165] on button "Skip" at bounding box center [241, 165] width 22 height 13
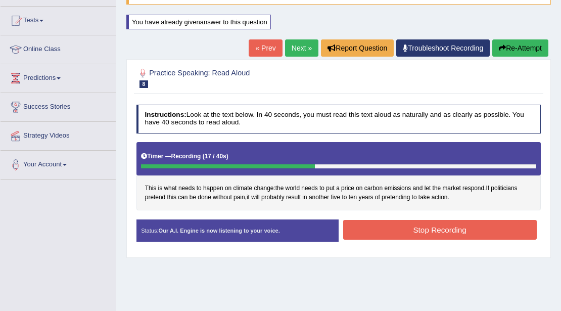
click at [372, 229] on button "Stop Recording" at bounding box center [440, 230] width 194 height 20
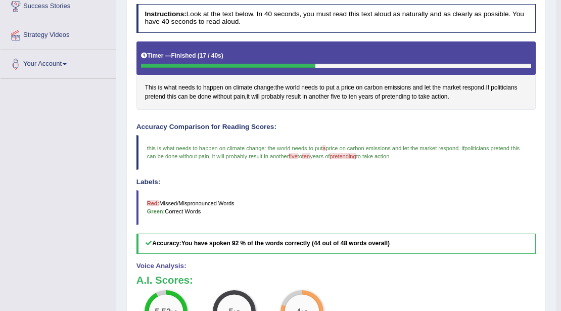
scroll to position [103, 0]
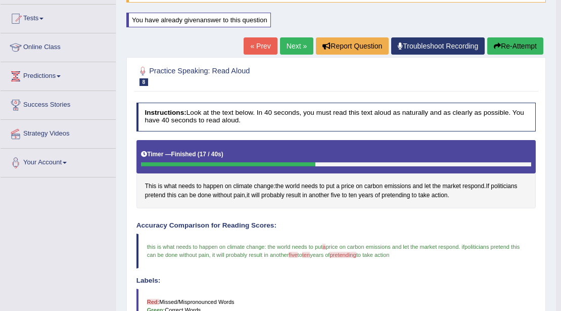
click at [288, 38] on link "Next »" at bounding box center [296, 45] width 33 height 17
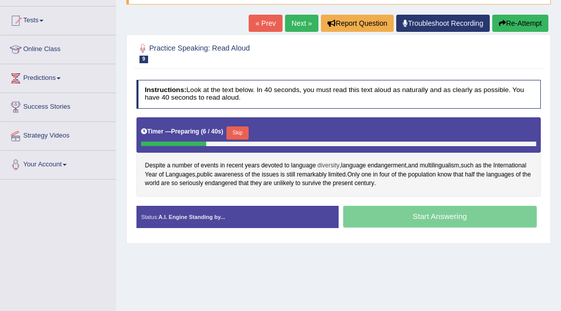
click at [332, 166] on span "diversity" at bounding box center [328, 165] width 22 height 9
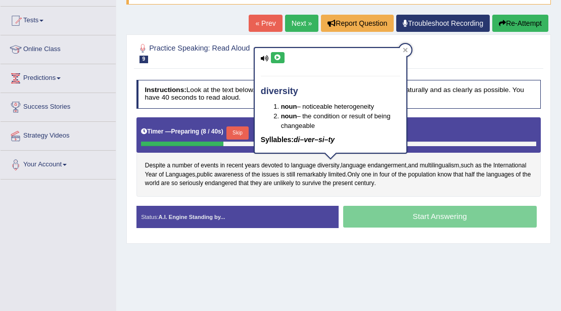
drag, startPoint x: 282, startPoint y: 63, endPoint x: 274, endPoint y: 56, distance: 11.5
click at [282, 63] on div "diversity noun – noticeable heterogeneity noun – the condition or result of bei…" at bounding box center [331, 100] width 152 height 105
click at [274, 56] on icon at bounding box center [278, 58] width 8 height 6
click at [403, 52] on icon at bounding box center [405, 50] width 5 height 5
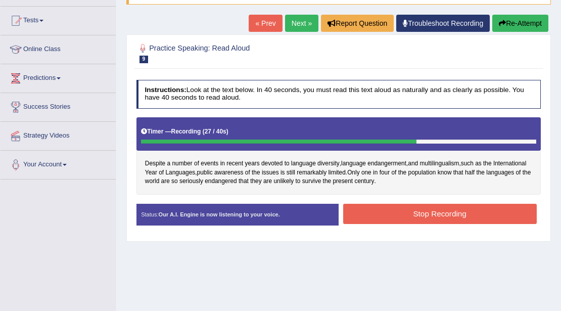
click at [376, 206] on button "Stop Recording" at bounding box center [440, 214] width 194 height 20
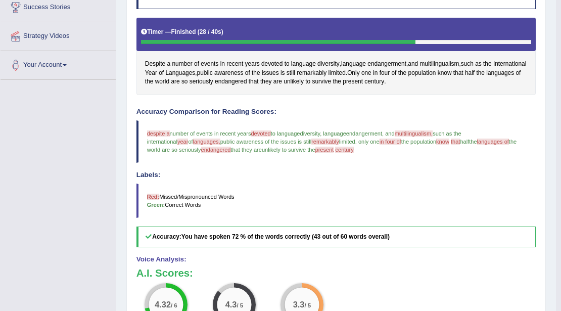
scroll to position [101, 0]
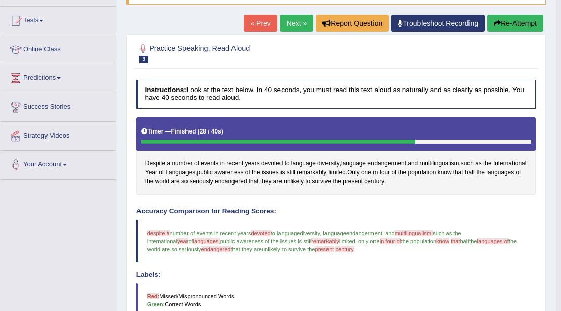
click at [286, 26] on link "Next »" at bounding box center [296, 23] width 33 height 17
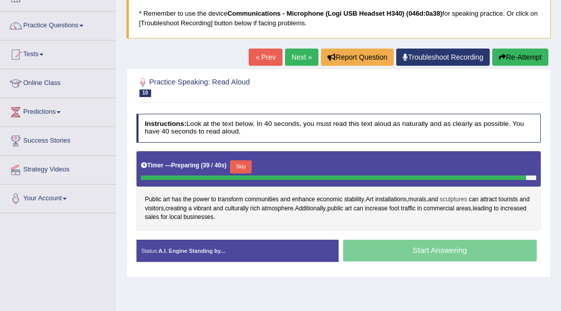
click at [461, 195] on span "sculptures" at bounding box center [453, 199] width 27 height 9
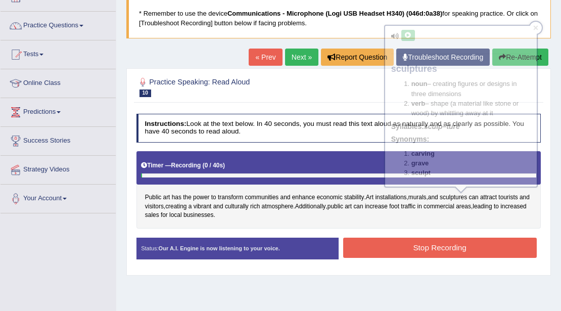
click at [407, 38] on body "Toggle navigation Home Practice Questions Speaking Practice Read Aloud Repeat S…" at bounding box center [280, 88] width 561 height 311
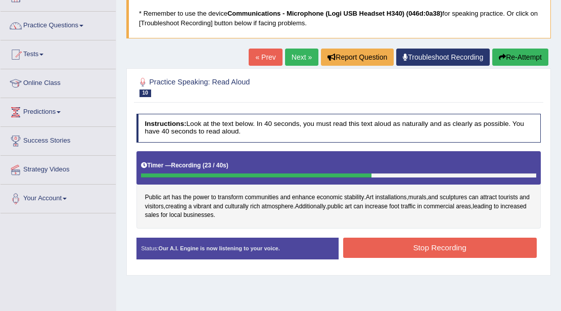
click at [375, 238] on div "Instructions: Look at the text below. In 40 seconds, you must read this text al…" at bounding box center [338, 189] width 409 height 161
click at [375, 238] on button "Stop Recording" at bounding box center [440, 248] width 194 height 20
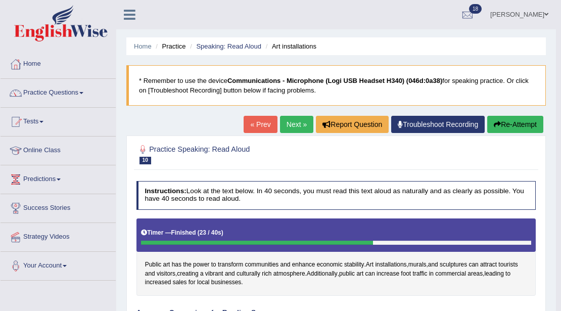
click at [510, 119] on button "Re-Attempt" at bounding box center [515, 124] width 56 height 17
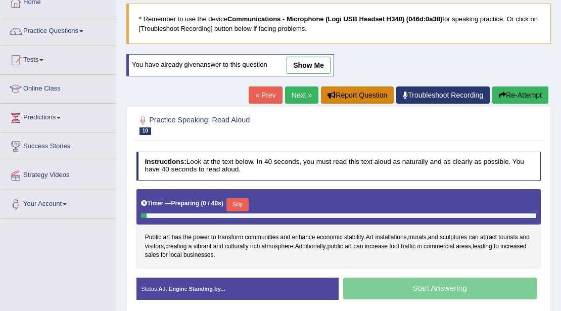
scroll to position [67, 0]
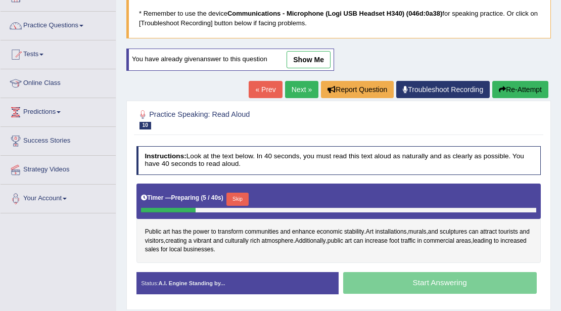
click at [240, 193] on button "Skip" at bounding box center [237, 199] width 22 height 13
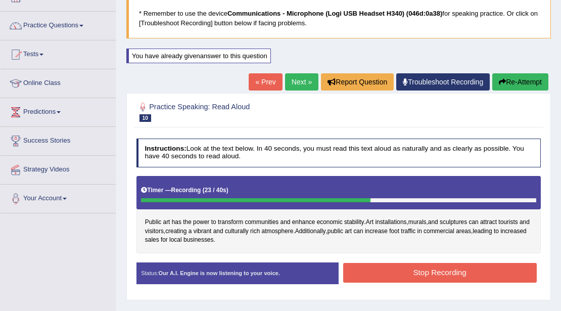
click at [393, 268] on button "Stop Recording" at bounding box center [440, 273] width 194 height 20
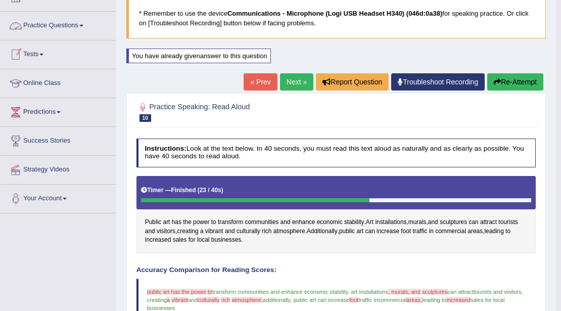
click at [503, 80] on button "Re-Attempt" at bounding box center [515, 81] width 56 height 17
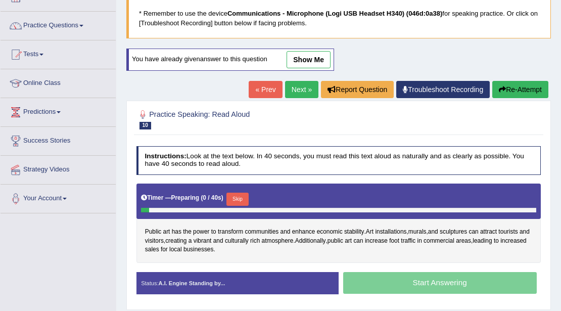
scroll to position [134, 0]
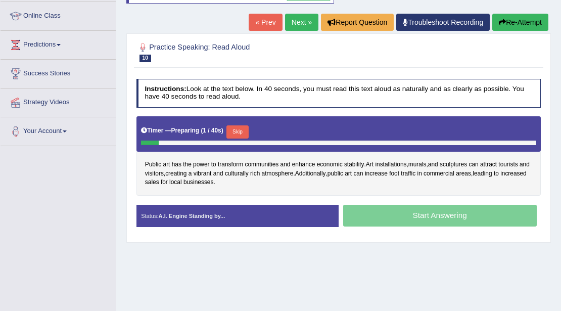
click at [247, 130] on button "Skip" at bounding box center [237, 131] width 22 height 13
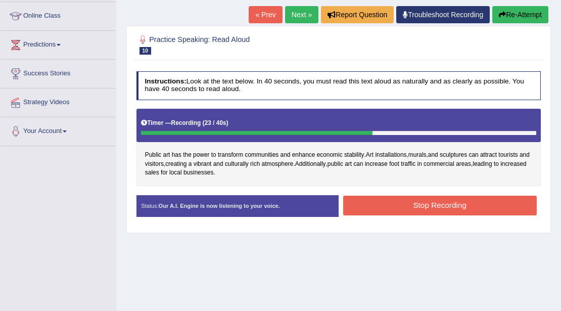
click at [431, 206] on button "Stop Recording" at bounding box center [440, 206] width 194 height 20
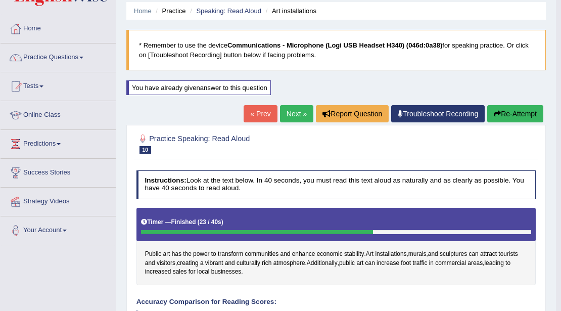
scroll to position [0, 0]
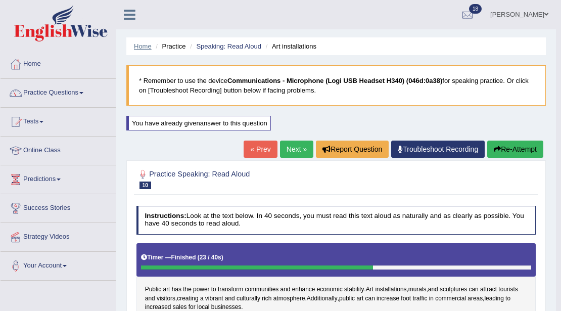
click at [148, 47] on link "Home" at bounding box center [143, 46] width 18 height 8
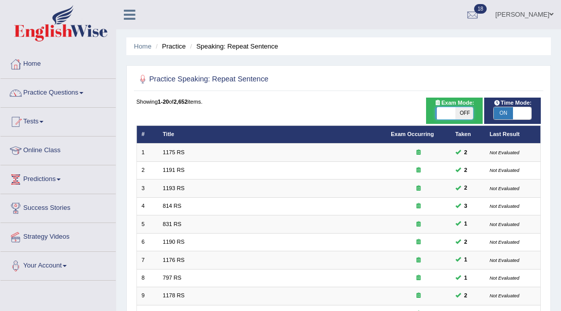
click at [444, 117] on span at bounding box center [445, 113] width 19 height 12
click at [443, 117] on span at bounding box center [445, 113] width 19 height 12
checkbox input "true"
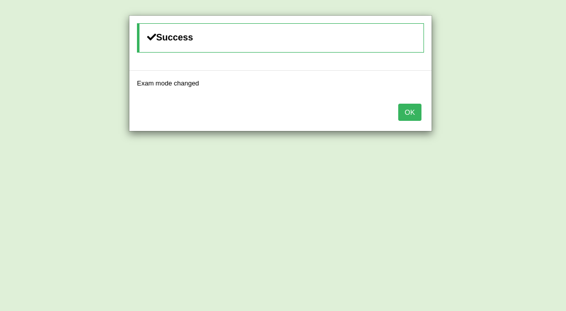
click at [400, 113] on button "OK" at bounding box center [409, 112] width 23 height 17
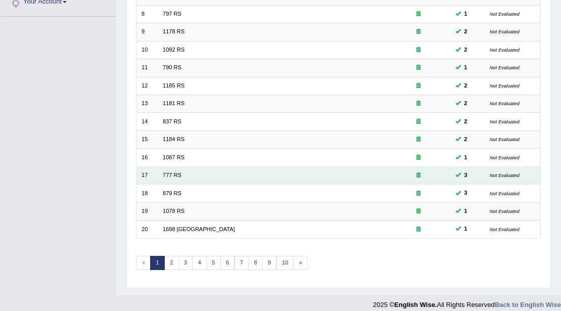
scroll to position [269, 0]
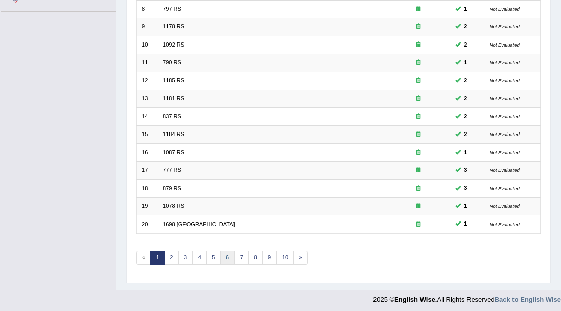
click at [225, 251] on link "6" at bounding box center [227, 258] width 15 height 14
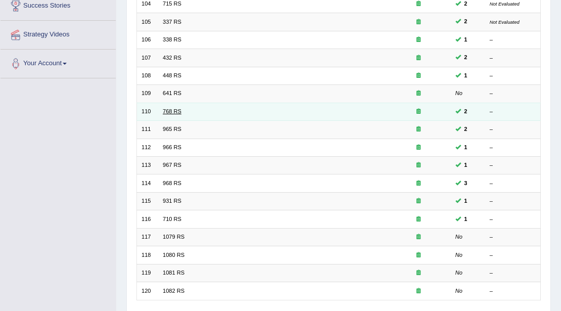
scroll to position [269, 0]
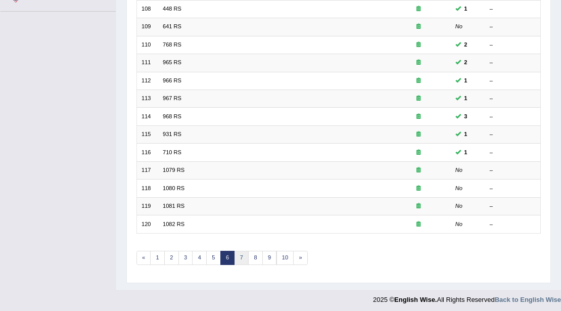
click at [236, 251] on link "7" at bounding box center [242, 258] width 15 height 14
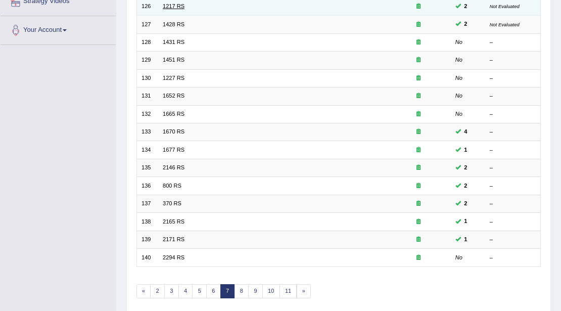
scroll to position [269, 0]
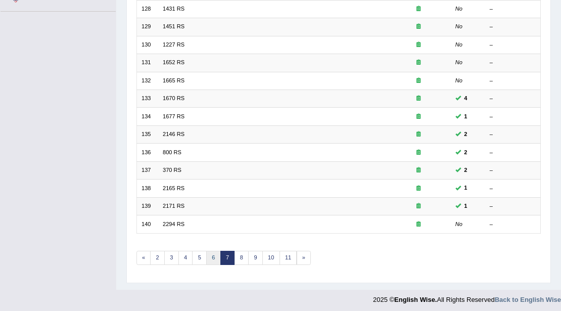
click at [210, 251] on link "6" at bounding box center [213, 258] width 15 height 14
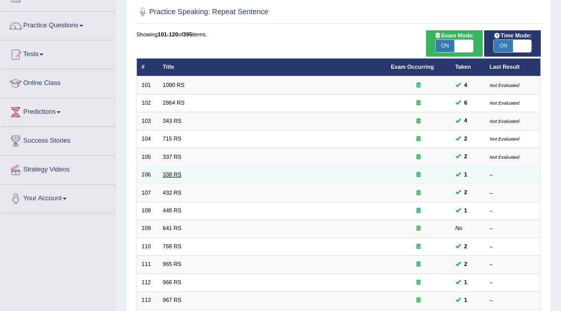
click at [177, 173] on link "338 RS" at bounding box center [172, 174] width 19 height 6
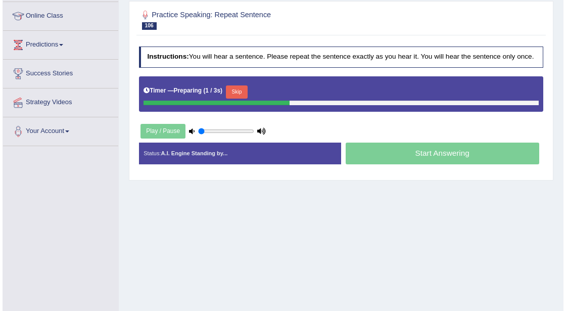
scroll to position [134, 0]
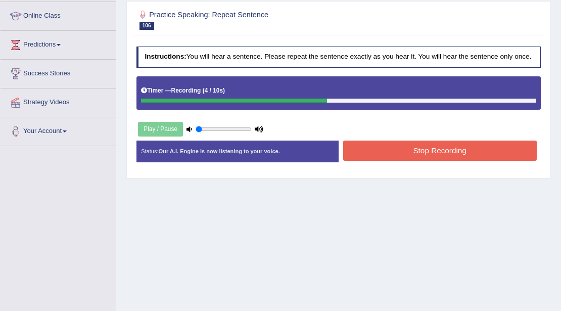
click at [378, 152] on button "Stop Recording" at bounding box center [440, 151] width 194 height 20
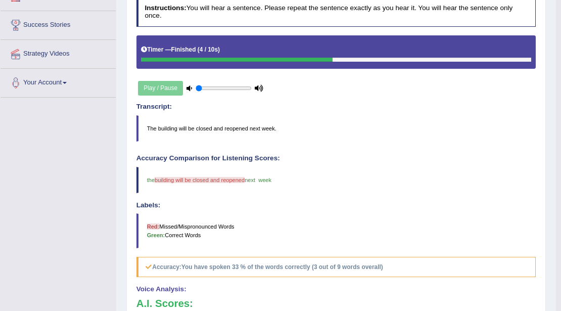
scroll to position [67, 0]
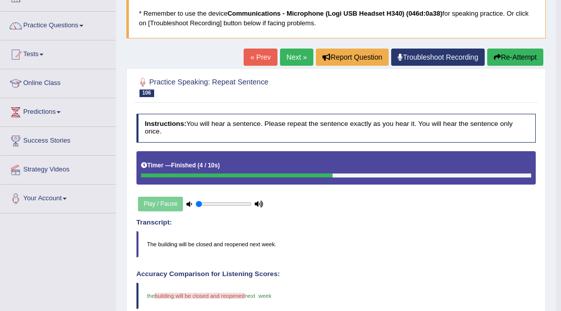
click at [502, 59] on button "Re-Attempt" at bounding box center [515, 57] width 56 height 17
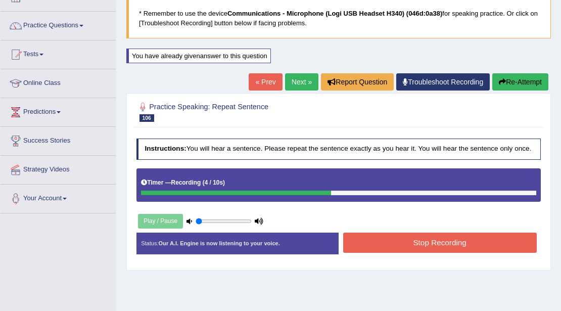
click at [363, 233] on button "Stop Recording" at bounding box center [440, 243] width 194 height 20
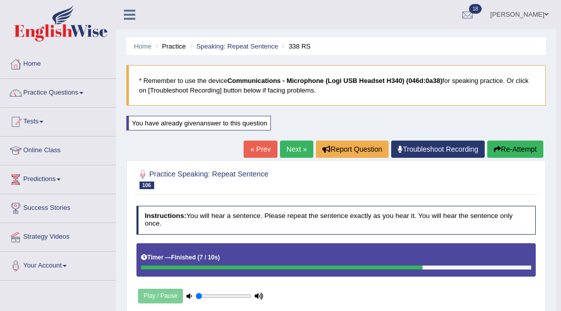
click at [301, 144] on link "Next »" at bounding box center [296, 149] width 33 height 17
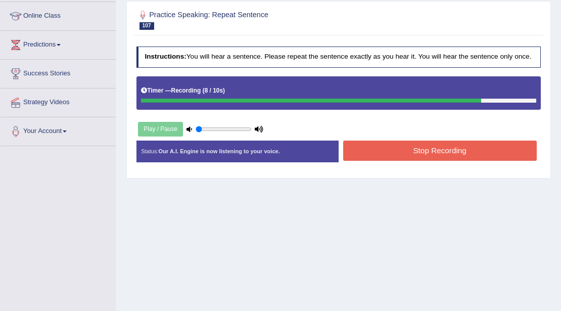
click at [426, 150] on button "Stop Recording" at bounding box center [440, 151] width 194 height 20
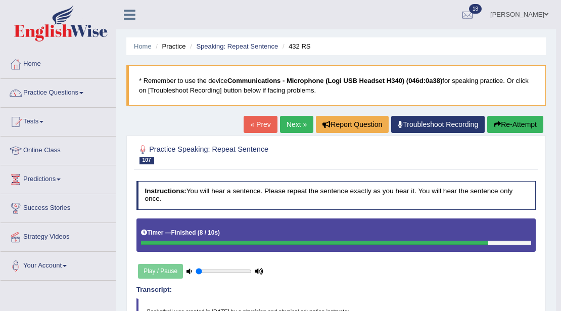
click at [508, 121] on button "Re-Attempt" at bounding box center [515, 124] width 56 height 17
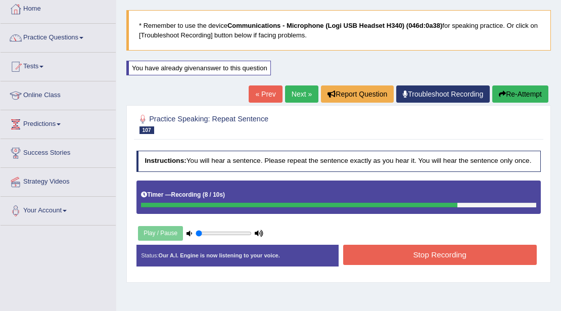
scroll to position [134, 0]
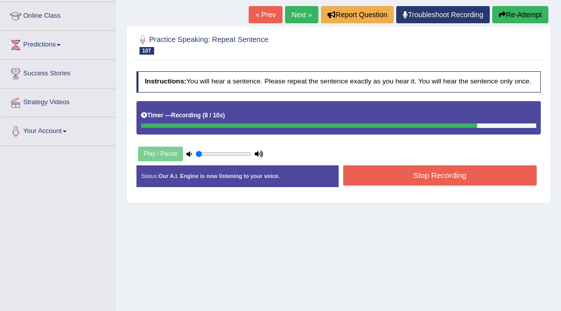
click at [374, 177] on button "Stop Recording" at bounding box center [440, 175] width 194 height 20
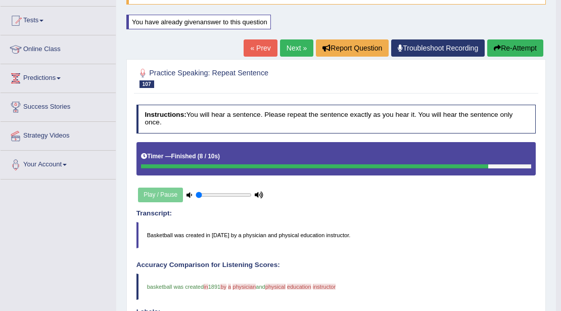
scroll to position [0, 0]
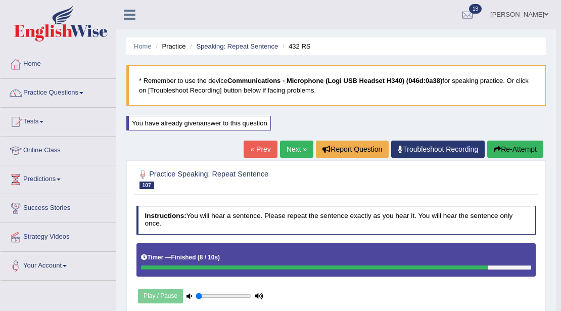
click at [494, 141] on button "Re-Attempt" at bounding box center [515, 149] width 56 height 17
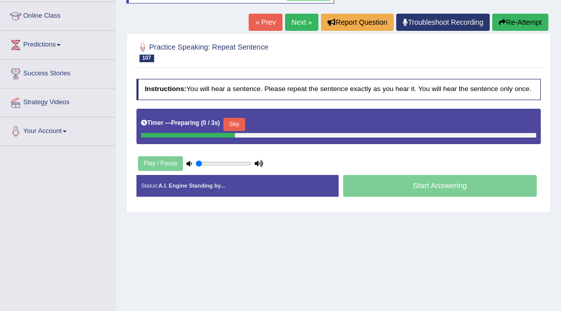
click at [242, 125] on button "Skip" at bounding box center [234, 124] width 22 height 13
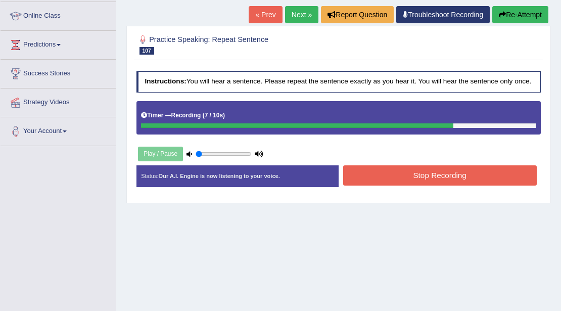
click at [379, 168] on button "Stop Recording" at bounding box center [440, 175] width 194 height 20
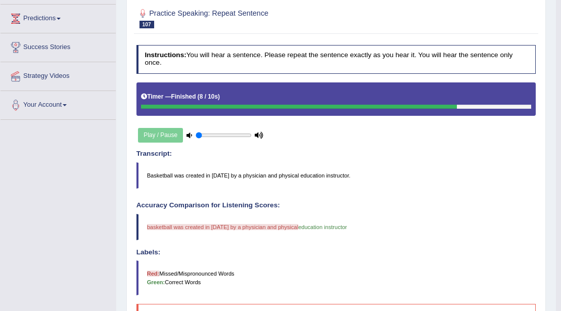
scroll to position [101, 0]
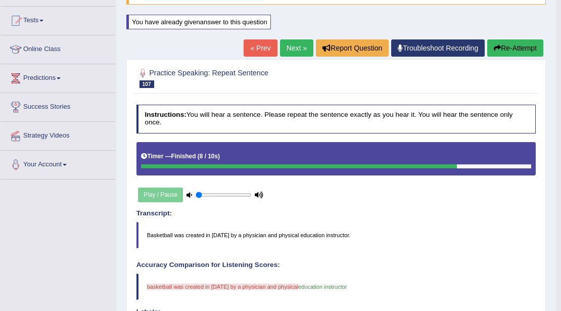
click at [505, 48] on button "Re-Attempt" at bounding box center [515, 47] width 56 height 17
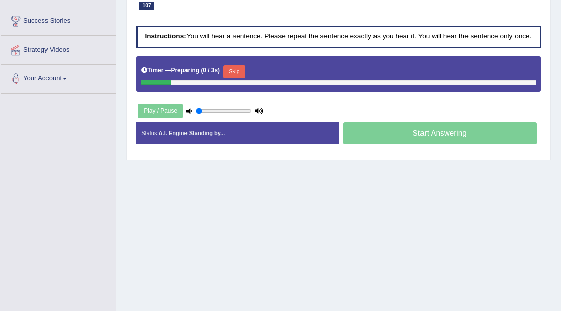
scroll to position [187, 0]
click at [242, 76] on div "Skip" at bounding box center [234, 72] width 22 height 15
click at [242, 71] on button "Skip" at bounding box center [234, 71] width 22 height 13
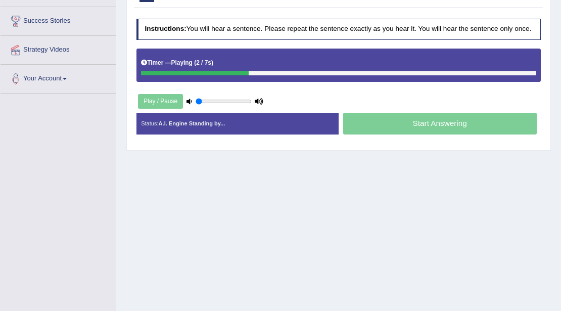
click at [214, 99] on input "range" at bounding box center [224, 101] width 56 height 7
type input "0.45"
click at [219, 98] on input "range" at bounding box center [224, 101] width 56 height 7
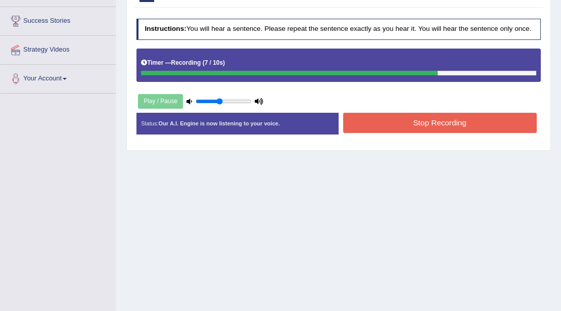
click at [354, 126] on button "Stop Recording" at bounding box center [440, 123] width 194 height 20
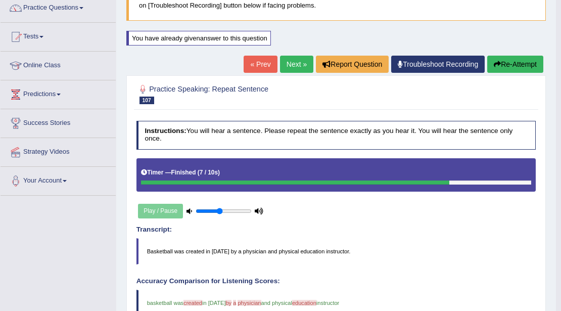
scroll to position [19, 0]
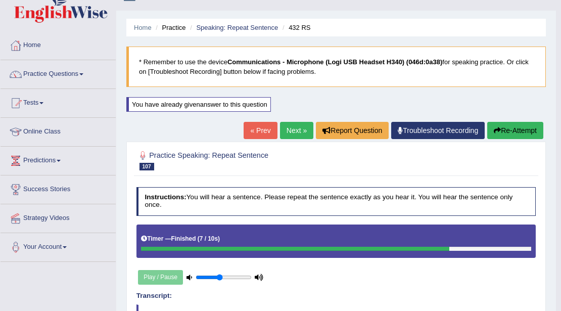
click at [300, 127] on link "Next »" at bounding box center [296, 130] width 33 height 17
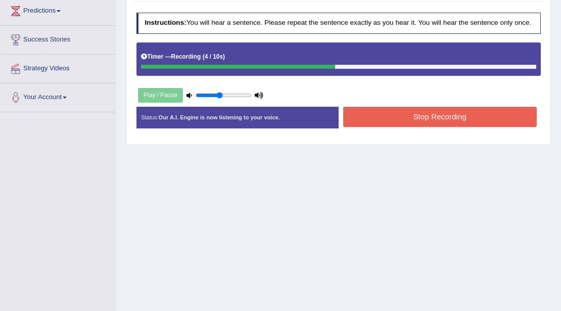
click at [359, 109] on button "Stop Recording" at bounding box center [440, 117] width 194 height 20
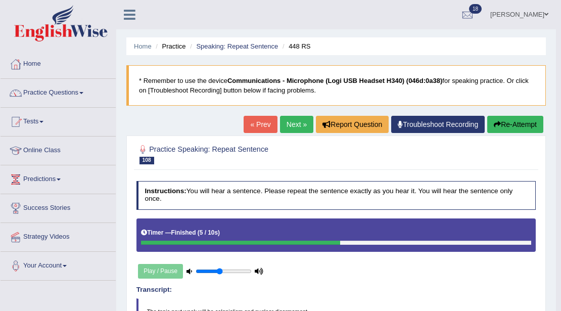
click at [505, 118] on button "Re-Attempt" at bounding box center [515, 124] width 56 height 17
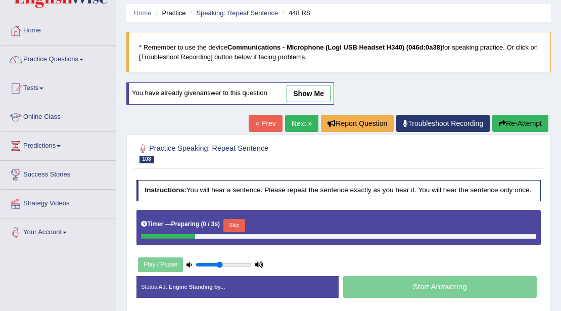
click at [239, 217] on div "Timer — Preparing ( 0 / 3s ) Skip" at bounding box center [338, 225] width 395 height 17
click at [237, 220] on button "Skip" at bounding box center [234, 225] width 22 height 13
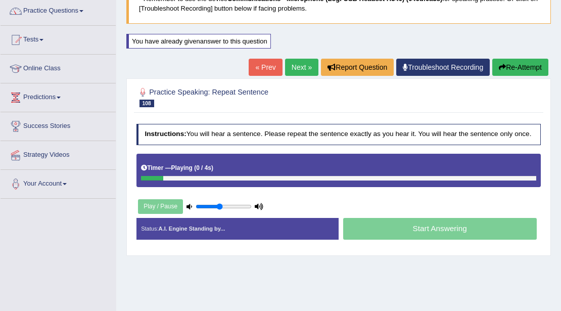
scroll to position [168, 0]
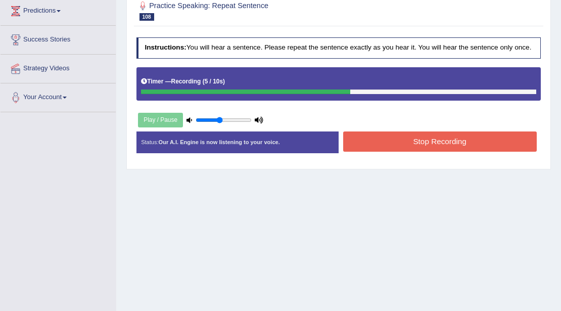
click at [369, 141] on button "Stop Recording" at bounding box center [440, 141] width 194 height 20
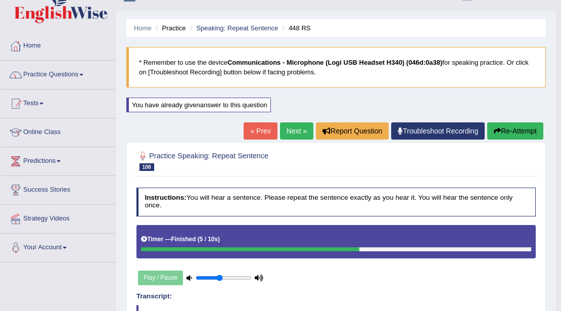
scroll to position [0, 0]
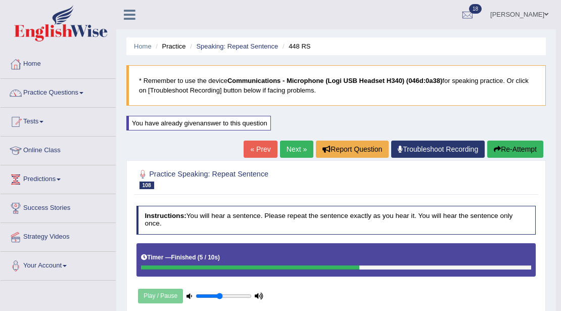
click at [292, 149] on link "Next »" at bounding box center [296, 149] width 33 height 17
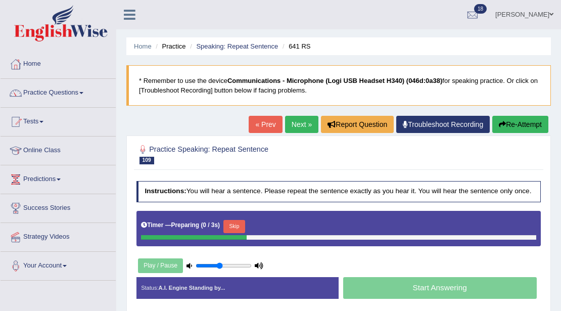
click at [244, 220] on button "Skip" at bounding box center [234, 226] width 22 height 13
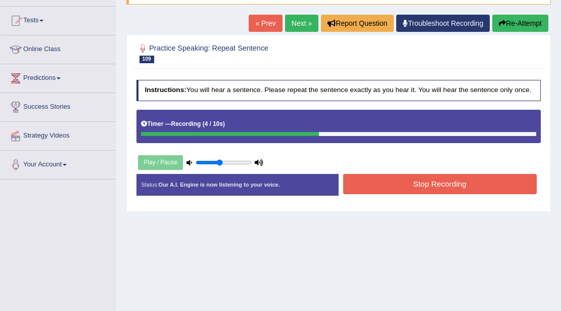
click at [352, 180] on button "Stop Recording" at bounding box center [440, 184] width 194 height 20
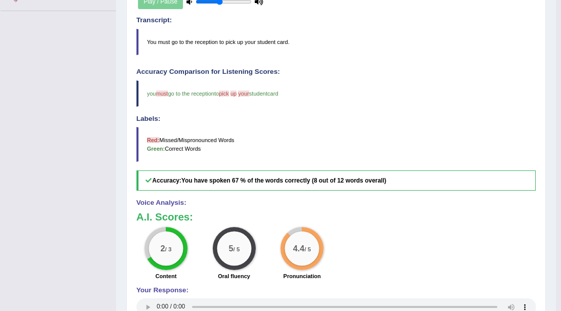
scroll to position [67, 0]
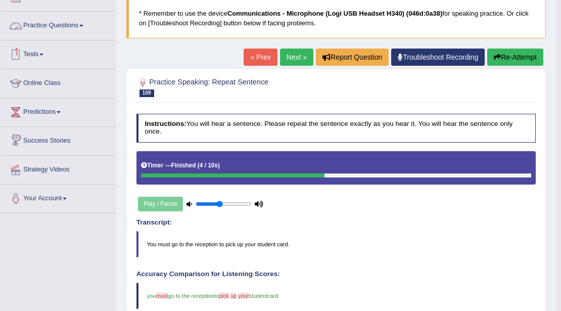
click at [282, 51] on link "Next »" at bounding box center [296, 57] width 33 height 17
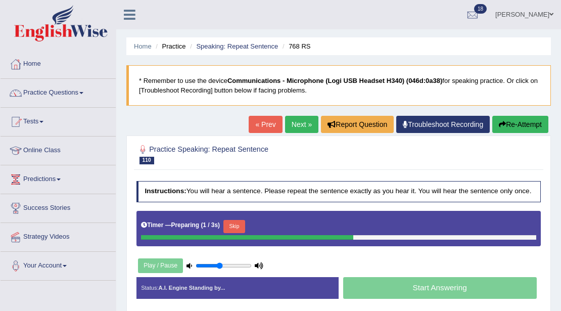
click at [240, 225] on button "Skip" at bounding box center [234, 226] width 22 height 13
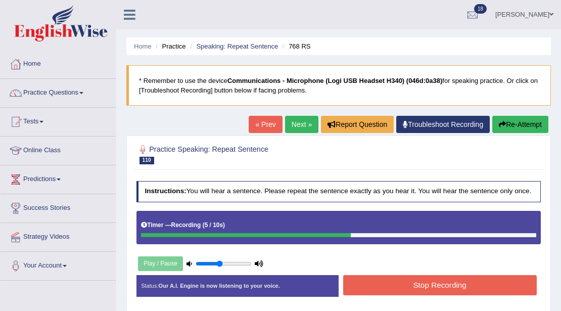
click at [361, 276] on button "Stop Recording" at bounding box center [440, 285] width 194 height 20
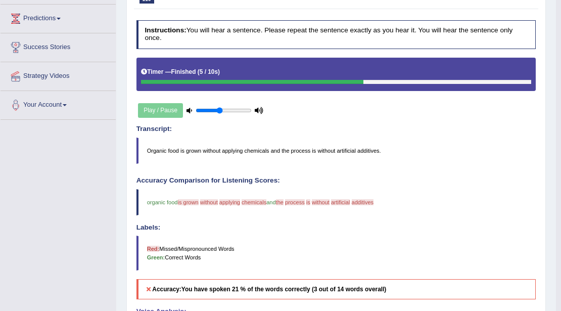
scroll to position [101, 0]
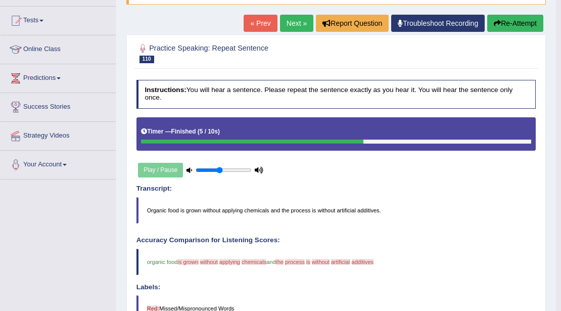
click at [511, 25] on button "Re-Attempt" at bounding box center [515, 23] width 56 height 17
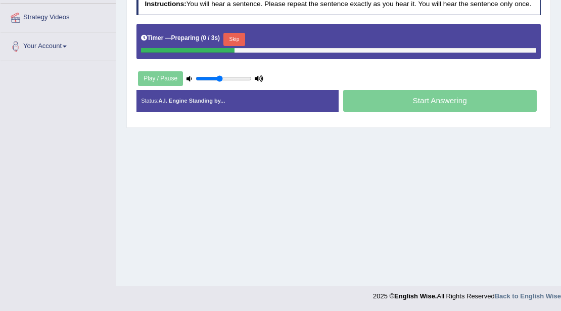
click at [245, 48] on div at bounding box center [338, 50] width 395 height 5
click at [242, 38] on button "Skip" at bounding box center [234, 39] width 22 height 13
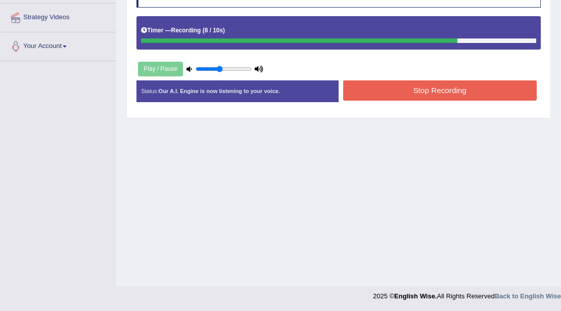
click at [359, 86] on button "Stop Recording" at bounding box center [440, 90] width 194 height 20
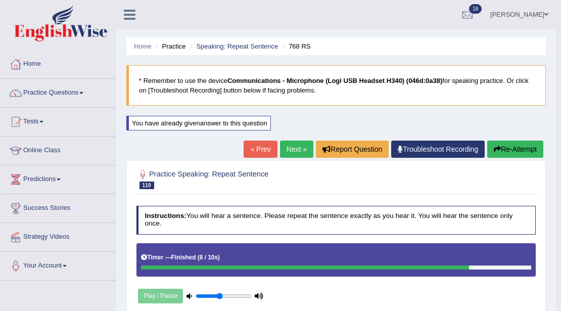
click at [502, 146] on button "Re-Attempt" at bounding box center [515, 149] width 56 height 17
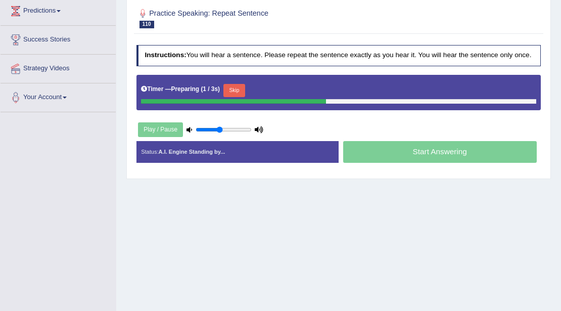
click at [244, 92] on button "Skip" at bounding box center [234, 90] width 22 height 13
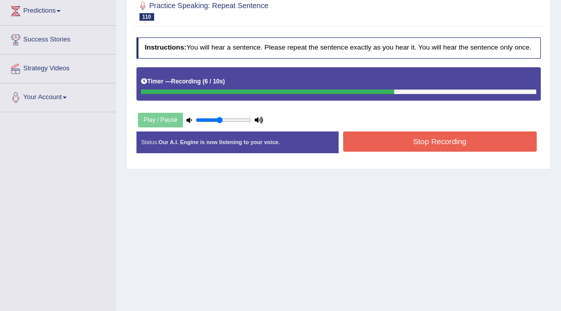
click at [400, 138] on button "Stop Recording" at bounding box center [440, 141] width 194 height 20
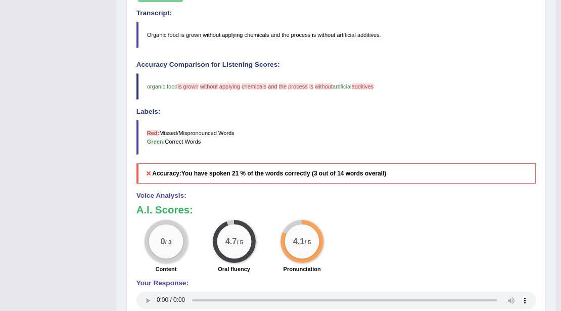
scroll to position [335, 0]
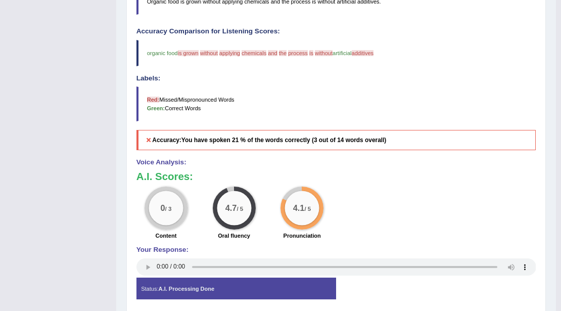
drag, startPoint x: 197, startPoint y: 208, endPoint x: 146, endPoint y: 295, distance: 100.4
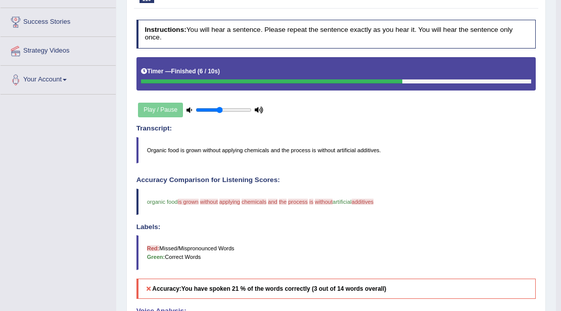
scroll to position [99, 0]
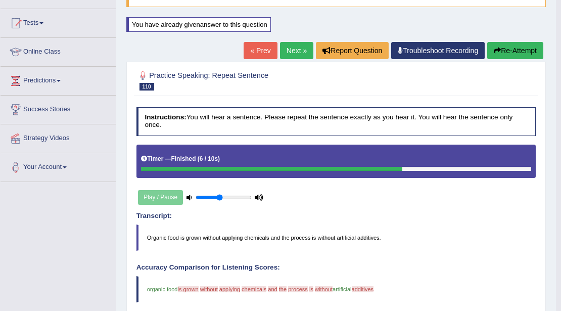
click at [510, 44] on button "Re-Attempt" at bounding box center [515, 50] width 56 height 17
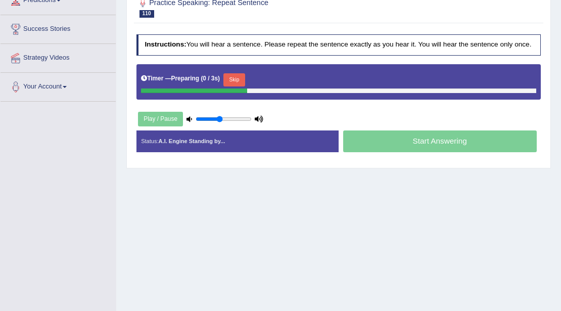
click at [239, 83] on button "Skip" at bounding box center [234, 79] width 22 height 13
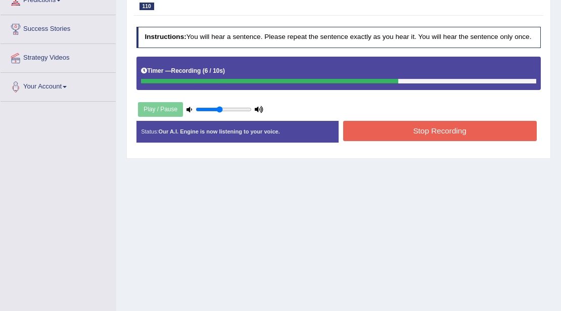
click at [381, 129] on button "Stop Recording" at bounding box center [440, 131] width 194 height 20
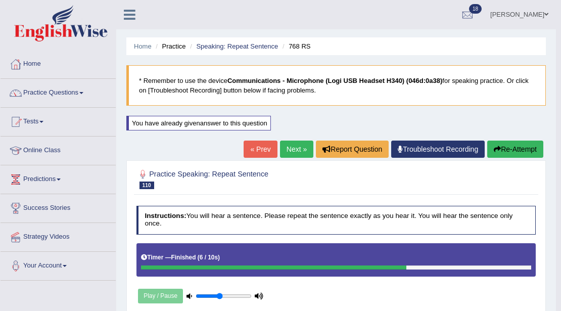
click at [292, 144] on link "Next »" at bounding box center [296, 149] width 33 height 17
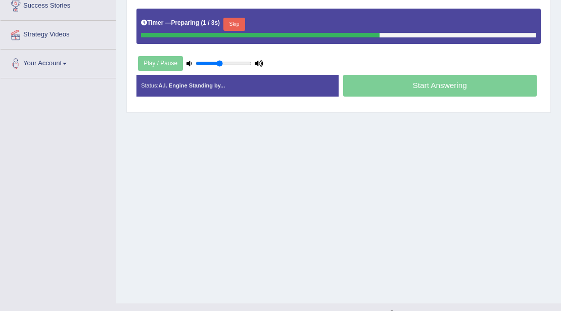
click at [243, 22] on button "Skip" at bounding box center [234, 24] width 22 height 13
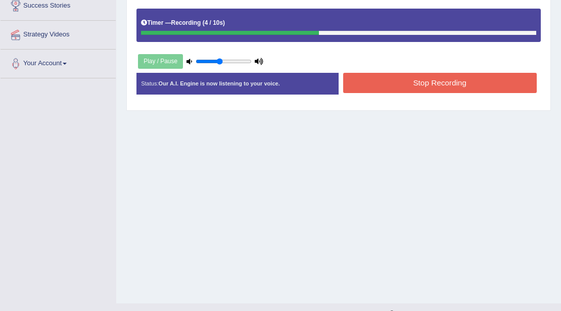
click at [366, 88] on button "Stop Recording" at bounding box center [440, 83] width 194 height 20
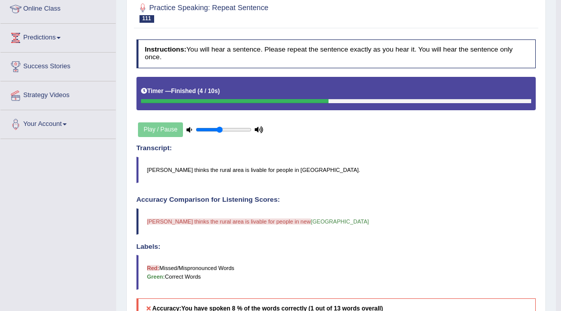
scroll to position [67, 0]
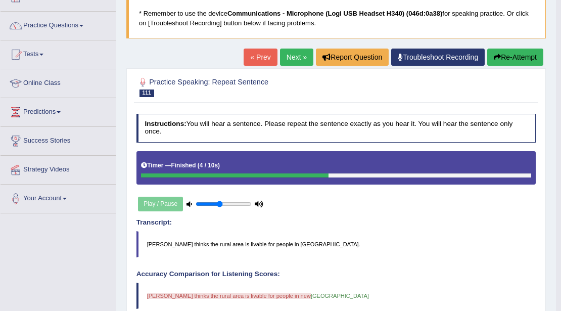
click at [513, 56] on button "Re-Attempt" at bounding box center [515, 57] width 56 height 17
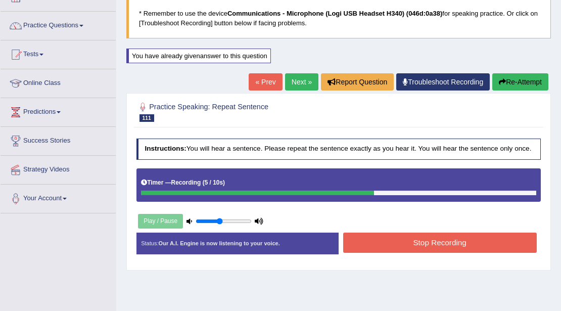
click at [502, 233] on button "Stop Recording" at bounding box center [440, 243] width 194 height 20
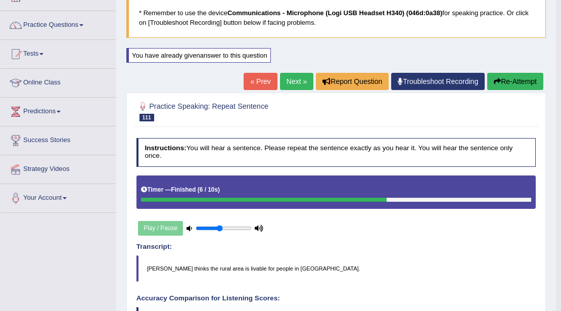
scroll to position [67, 0]
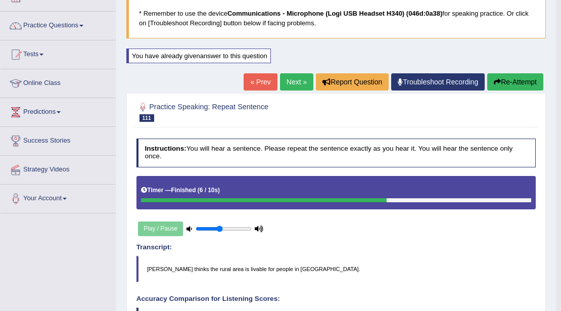
click at [288, 79] on link "Next »" at bounding box center [296, 81] width 33 height 17
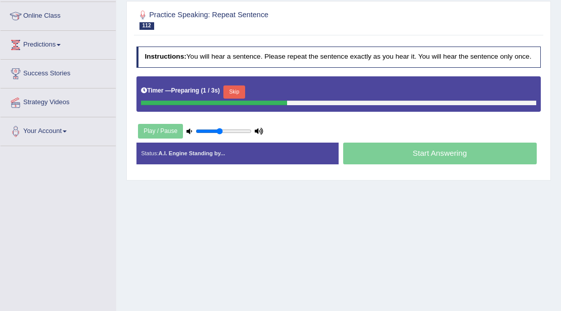
scroll to position [134, 0]
click at [243, 87] on button "Skip" at bounding box center [234, 91] width 22 height 13
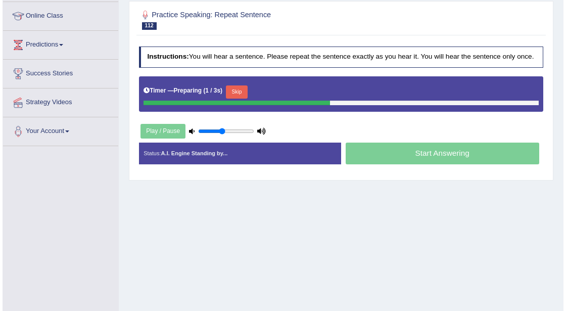
scroll to position [0, 0]
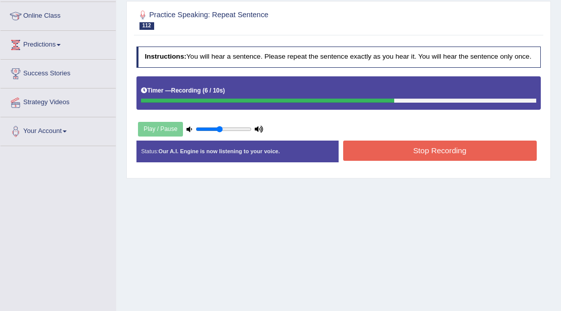
click at [387, 151] on button "Stop Recording" at bounding box center [440, 151] width 194 height 20
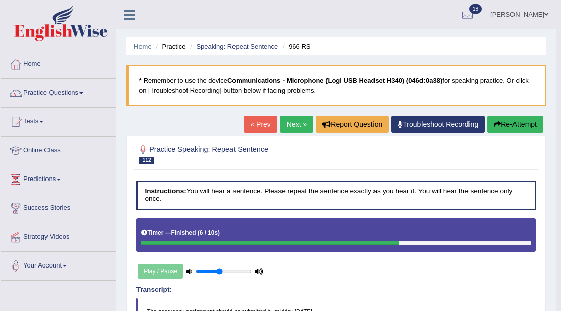
click at [299, 129] on link "Next »" at bounding box center [296, 124] width 33 height 17
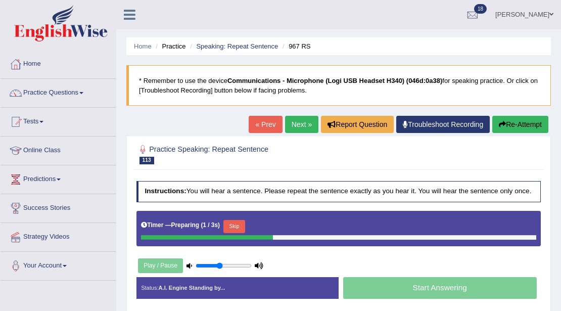
click at [240, 220] on button "Skip" at bounding box center [234, 226] width 22 height 13
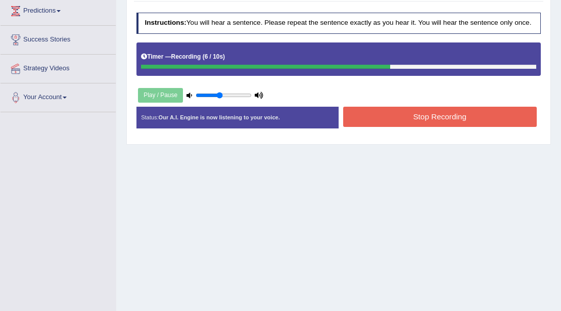
click at [380, 112] on button "Stop Recording" at bounding box center [440, 117] width 194 height 20
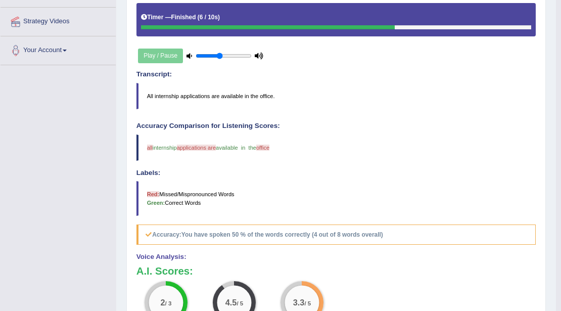
scroll to position [74, 0]
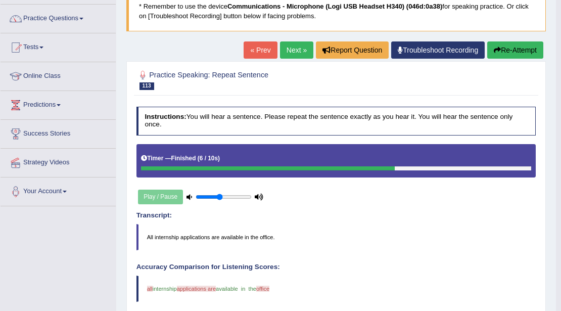
click at [287, 44] on link "Next »" at bounding box center [296, 49] width 33 height 17
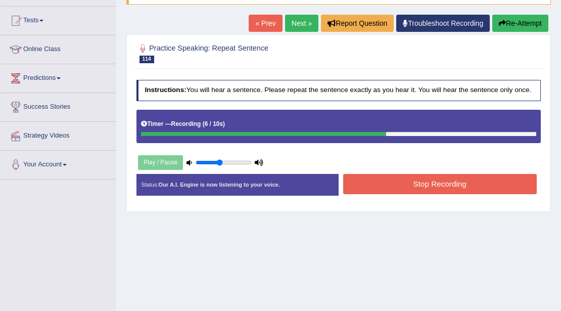
click at [397, 185] on button "Stop Recording" at bounding box center [440, 184] width 194 height 20
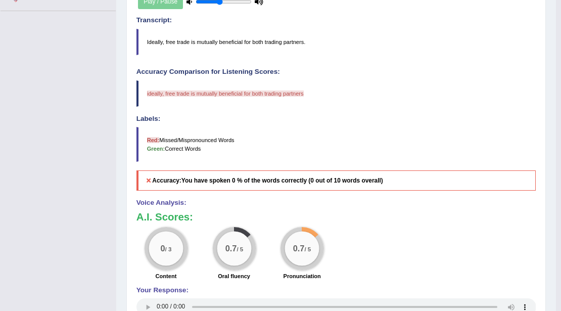
scroll to position [33, 0]
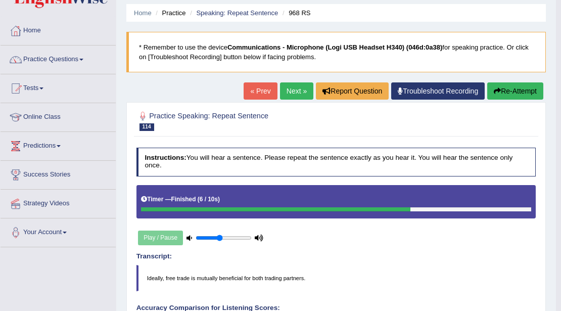
click at [497, 92] on icon "button" at bounding box center [497, 90] width 7 height 7
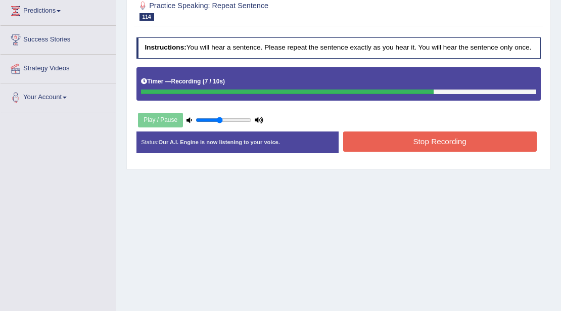
click at [355, 128] on div "Instructions: You will hear a sentence. Please repeat the sentence exactly as y…" at bounding box center [338, 98] width 409 height 131
click at [356, 134] on button "Stop Recording" at bounding box center [440, 141] width 194 height 20
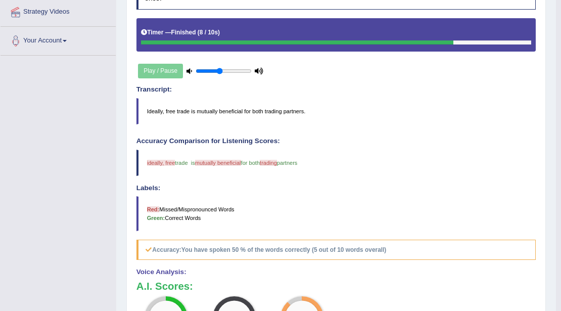
scroll to position [101, 0]
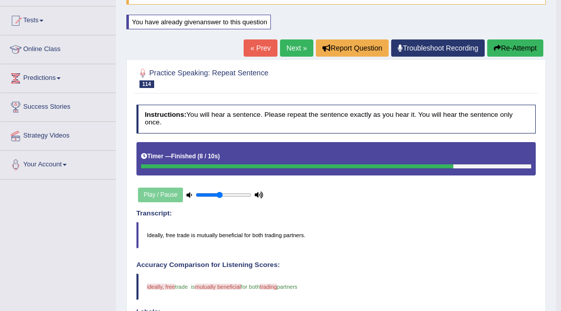
click at [296, 54] on link "Next »" at bounding box center [296, 47] width 33 height 17
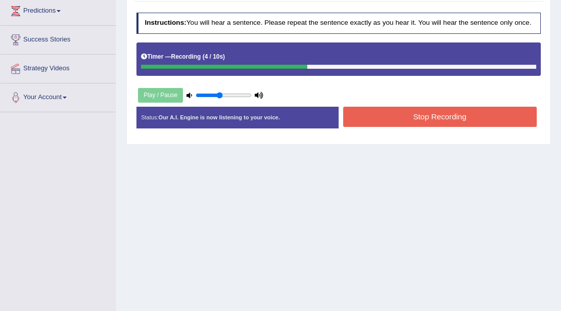
click at [367, 120] on button "Stop Recording" at bounding box center [440, 117] width 194 height 20
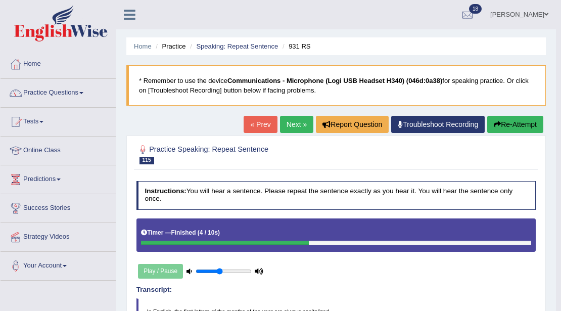
click at [511, 127] on button "Re-Attempt" at bounding box center [515, 124] width 56 height 17
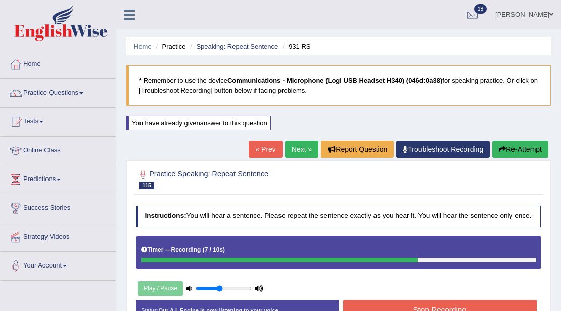
click at [504, 304] on button "Stop Recording" at bounding box center [440, 310] width 194 height 20
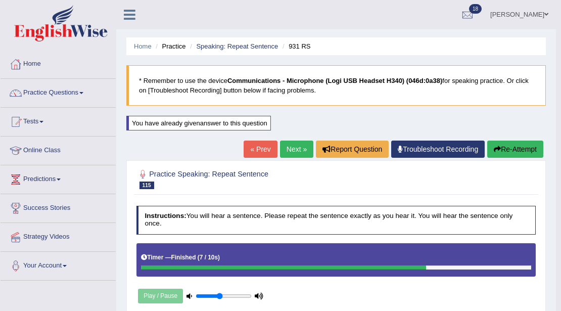
click at [288, 150] on link "Next »" at bounding box center [296, 149] width 33 height 17
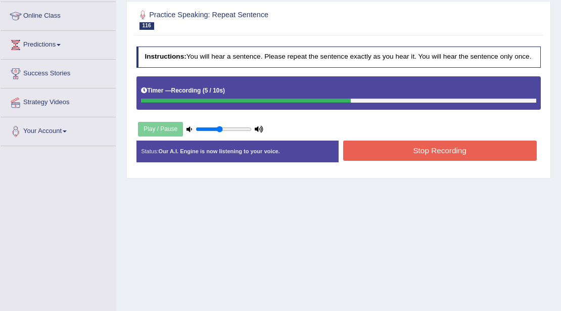
click at [381, 155] on button "Stop Recording" at bounding box center [440, 151] width 194 height 20
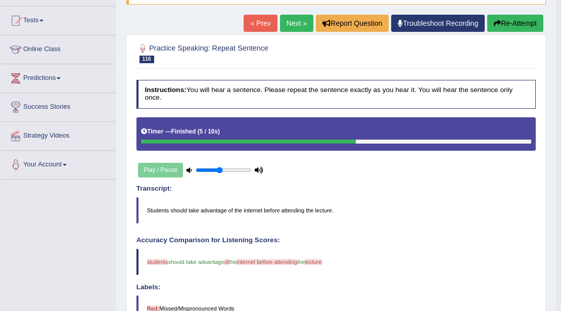
scroll to position [101, 0]
click at [284, 31] on div "« Prev Next » Report Question Troubleshoot Recording Re-Attempt" at bounding box center [395, 25] width 302 height 20
click at [285, 28] on link "Next »" at bounding box center [296, 23] width 33 height 17
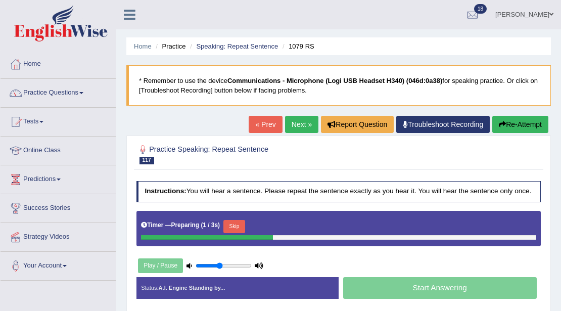
click at [235, 230] on button "Skip" at bounding box center [234, 226] width 22 height 13
click at [492, 130] on button "Re-Attempt" at bounding box center [520, 124] width 56 height 17
click at [225, 225] on div "Timer — Preparing ( 0 / 3s ) Skip" at bounding box center [338, 226] width 395 height 17
click at [230, 224] on button "Skip" at bounding box center [234, 226] width 22 height 13
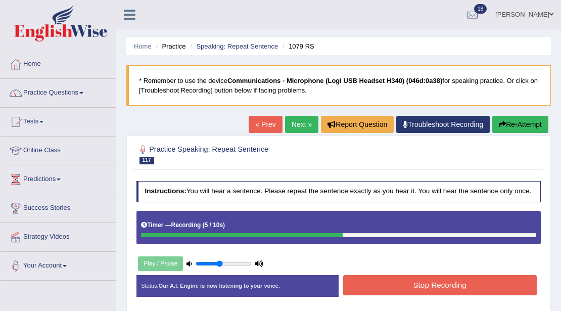
click at [356, 282] on button "Stop Recording" at bounding box center [440, 285] width 194 height 20
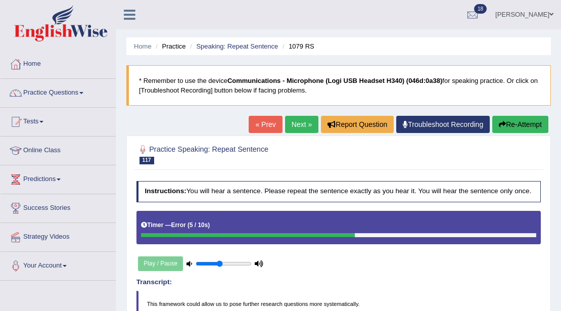
click at [425, 123] on link "Troubleshoot Recording" at bounding box center [443, 124] width 94 height 17
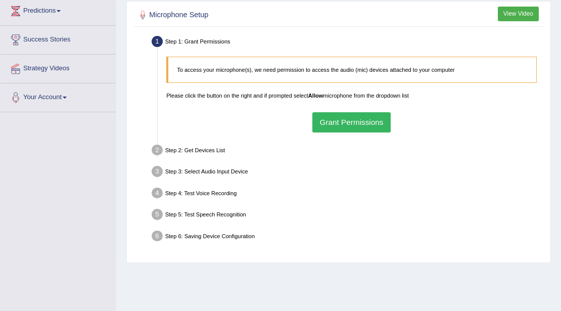
click at [343, 127] on button "Grant Permissions" at bounding box center [351, 122] width 78 height 20
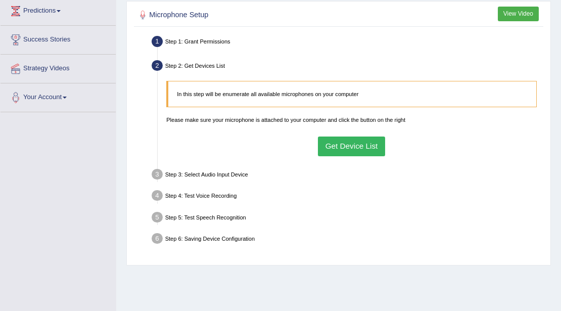
click at [339, 144] on button "Get Device List" at bounding box center [351, 147] width 67 height 20
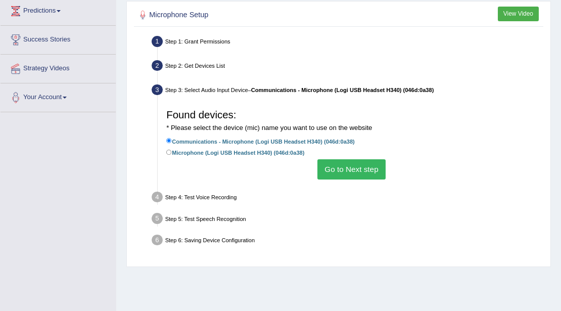
click at [335, 170] on button "Go to Next step" at bounding box center [351, 169] width 68 height 20
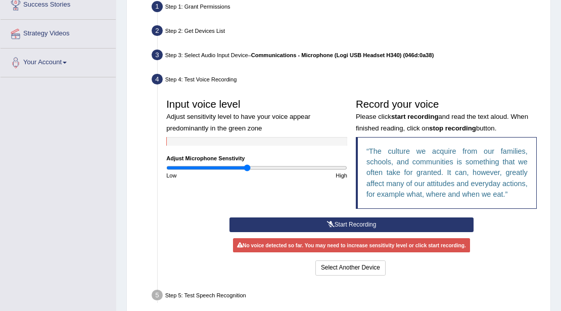
scroll to position [236, 0]
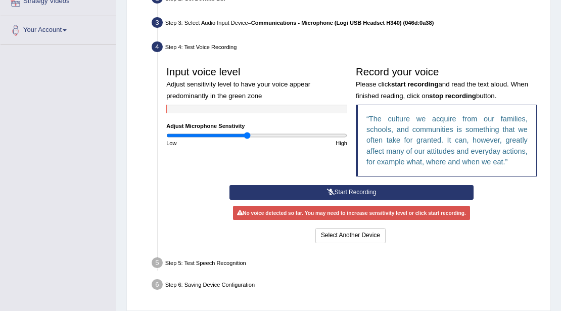
click at [335, 188] on button "Start Recording" at bounding box center [352, 192] width 244 height 15
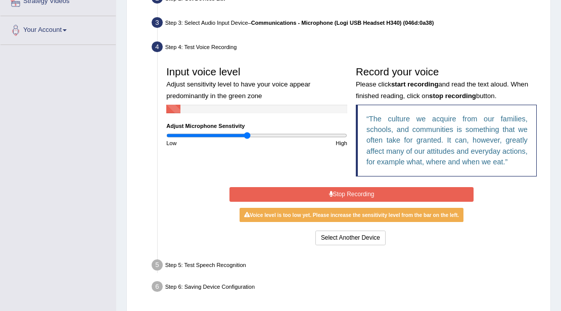
click at [335, 188] on button "Stop Recording" at bounding box center [352, 194] width 244 height 15
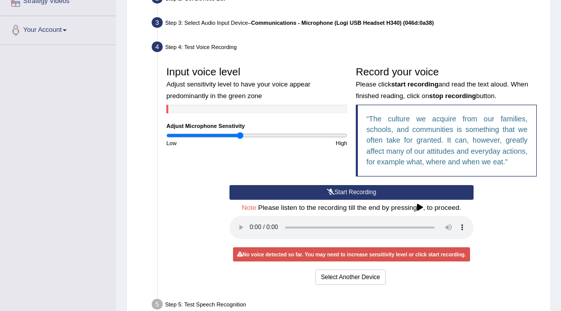
click at [240, 134] on input "range" at bounding box center [256, 135] width 181 height 7
click at [299, 187] on button "Start Recording" at bounding box center [352, 192] width 244 height 15
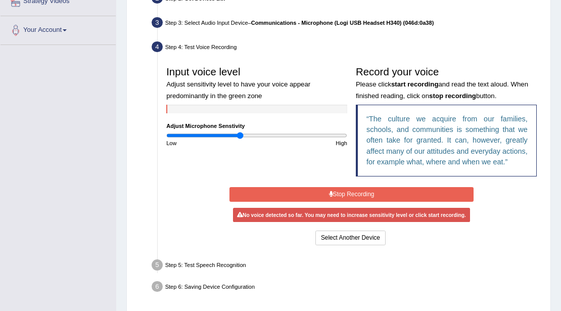
click at [299, 187] on button "Stop Recording" at bounding box center [352, 194] width 244 height 15
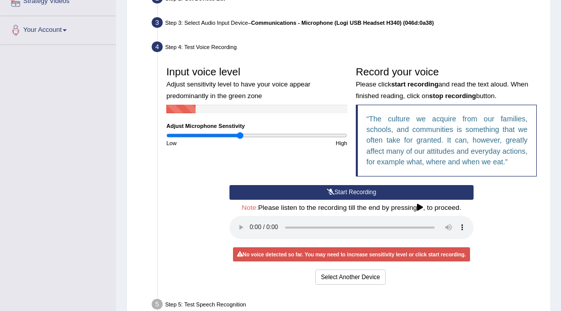
click at [316, 192] on button "Start Recording" at bounding box center [352, 192] width 244 height 15
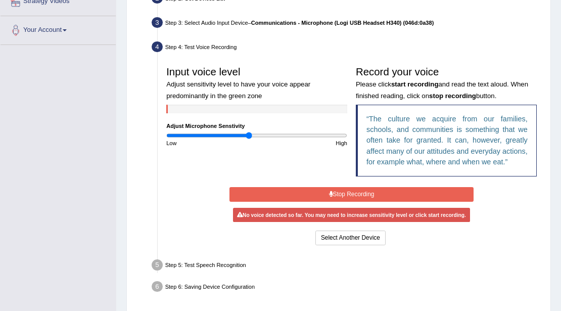
type input "0.92"
click at [249, 134] on input "range" at bounding box center [256, 135] width 181 height 7
click at [333, 195] on button "Stop Recording" at bounding box center [352, 194] width 244 height 15
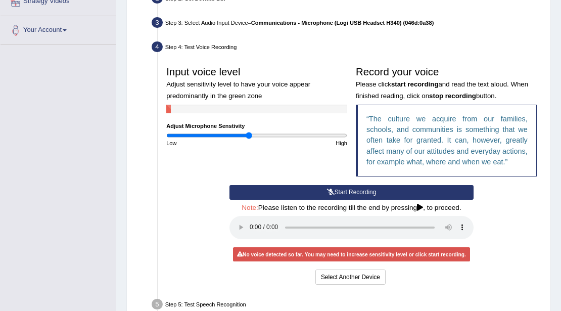
click at [334, 195] on button "Start Recording" at bounding box center [352, 192] width 244 height 15
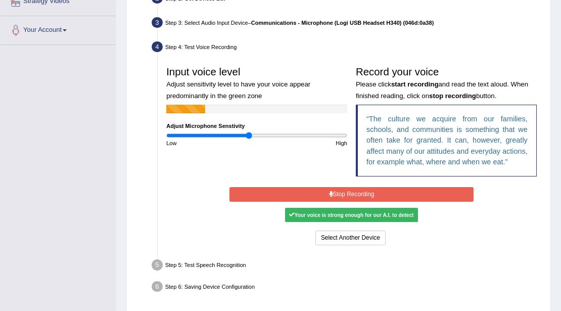
click at [334, 193] on button "Stop Recording" at bounding box center [352, 194] width 244 height 15
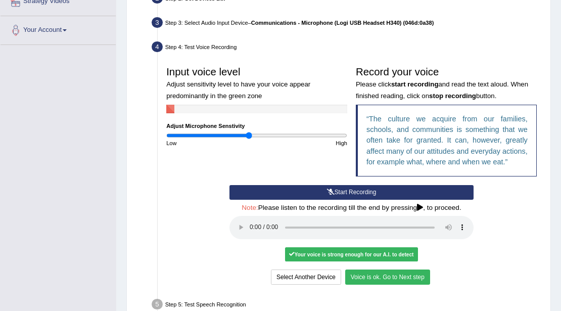
click at [362, 274] on button "Voice is ok. Go to Next step" at bounding box center [387, 276] width 85 height 15
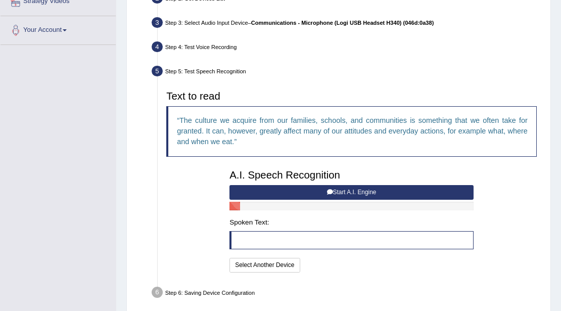
click at [312, 194] on button "Start A.I. Engine" at bounding box center [352, 192] width 244 height 15
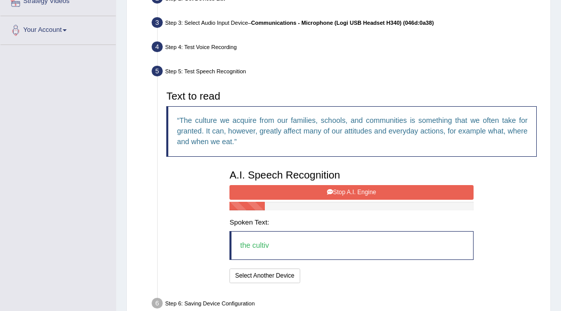
click at [312, 194] on button "Stop A.I. Engine" at bounding box center [352, 192] width 244 height 15
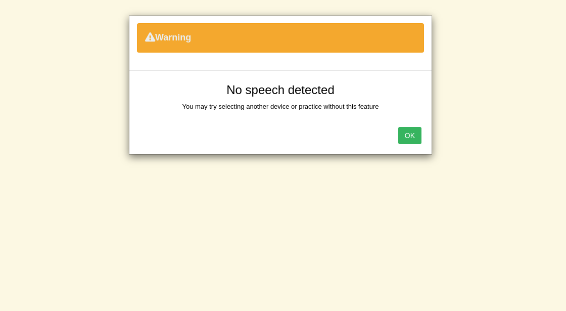
click at [407, 130] on button "OK" at bounding box center [409, 135] width 23 height 17
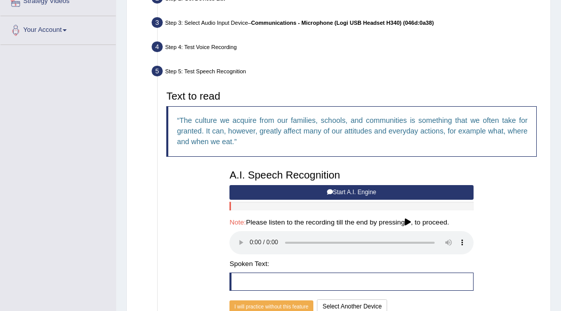
click at [293, 186] on button "Start A.I. Engine" at bounding box center [352, 192] width 244 height 15
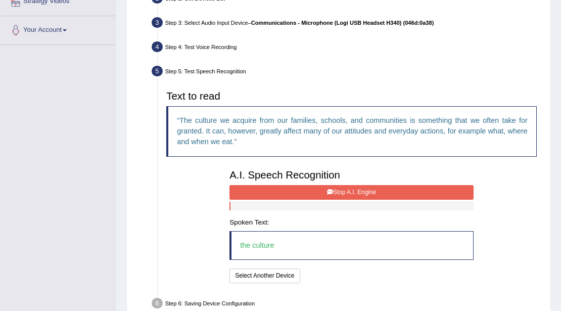
click at [292, 187] on div "A.I. Speech Recognition Start A.I. Engine Stop A.I. Engine Note: Please listen …" at bounding box center [351, 225] width 253 height 120
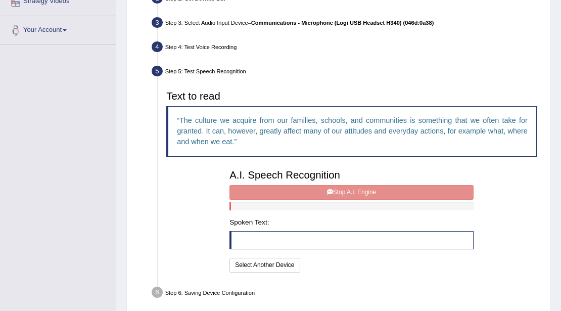
click at [295, 190] on div "A.I. Speech Recognition Start A.I. Engine Stop A.I. Engine Note: Please listen …" at bounding box center [351, 220] width 253 height 110
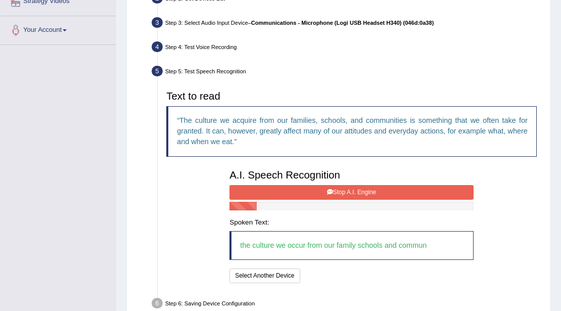
click at [279, 191] on button "Stop A.I. Engine" at bounding box center [352, 192] width 244 height 15
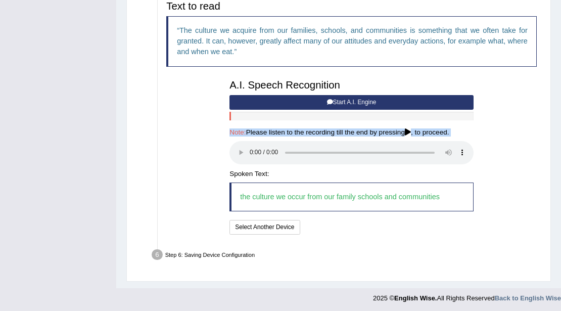
scroll to position [326, 0]
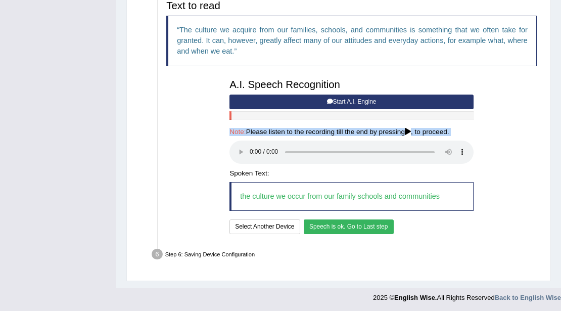
click at [340, 226] on button "Speech is ok. Go to Last step" at bounding box center [349, 226] width 90 height 15
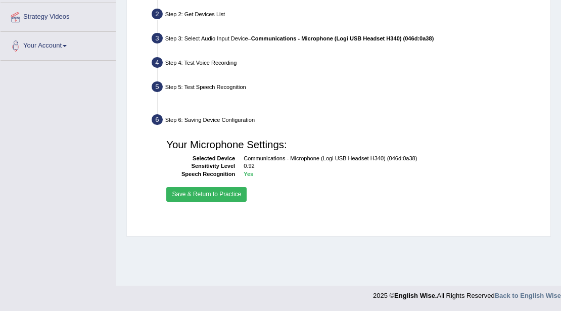
scroll to position [219, 0]
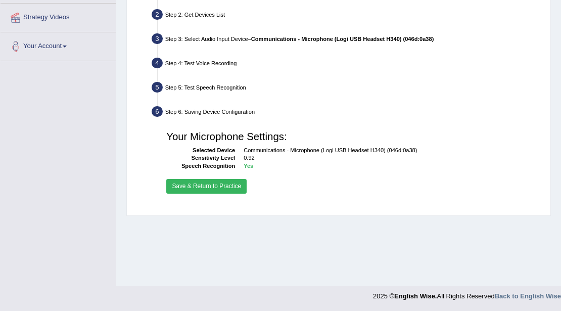
click at [236, 188] on button "Save & Return to Practice" at bounding box center [206, 186] width 80 height 15
